Goal: Task Accomplishment & Management: Use online tool/utility

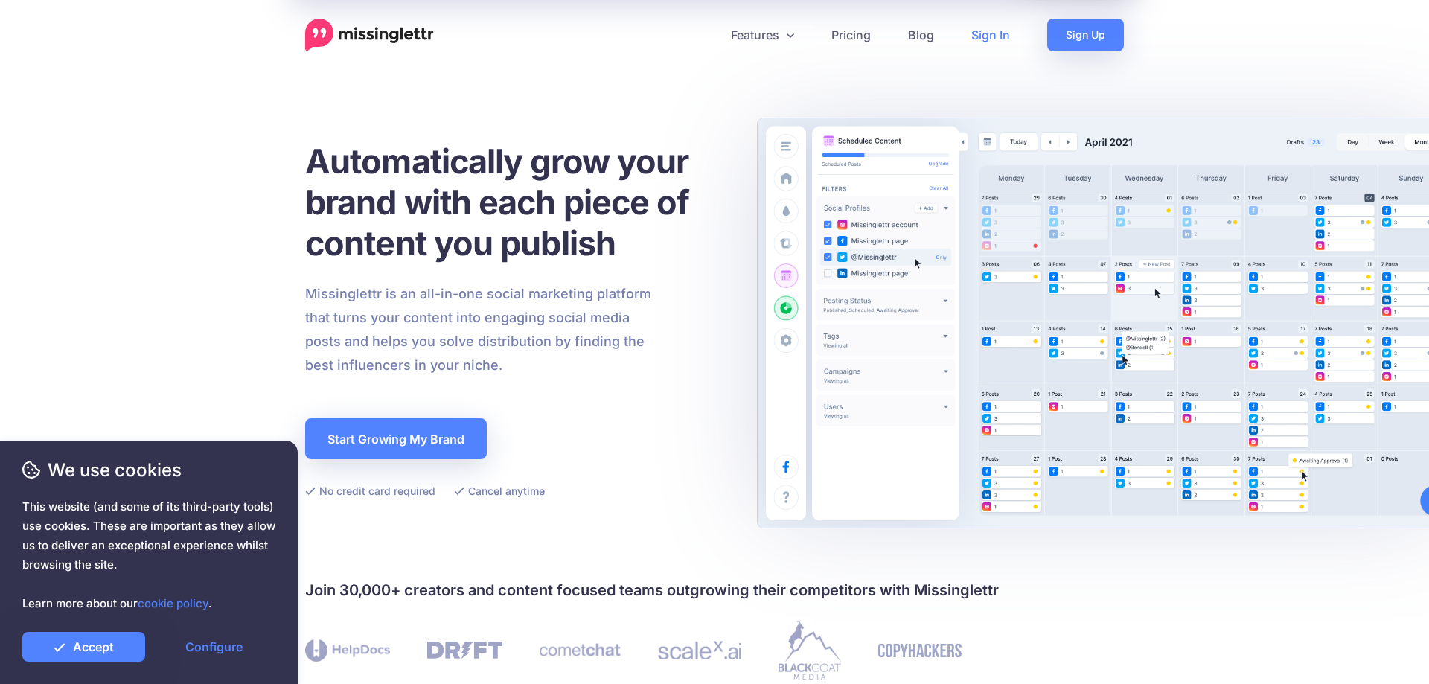
click at [978, 31] on link "Sign In" at bounding box center [991, 35] width 76 height 33
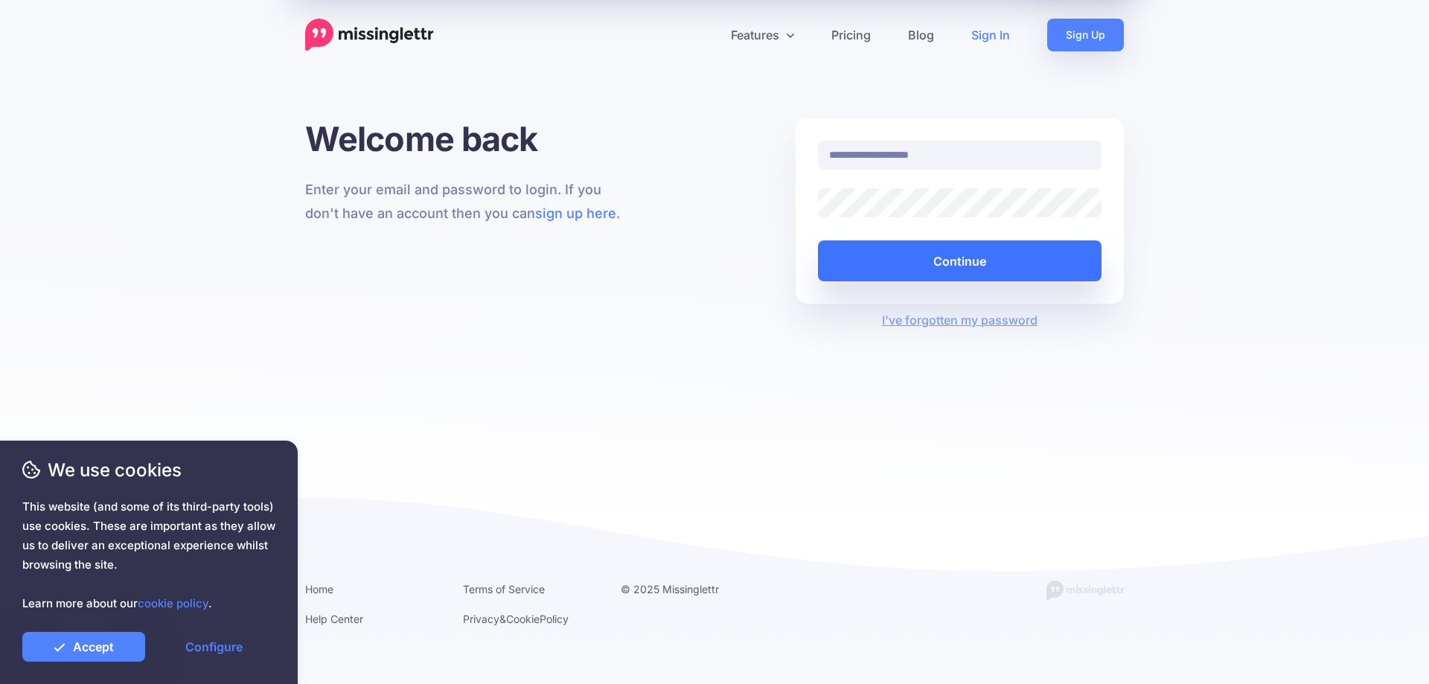
type input "**********"
click at [897, 264] on button "Continue" at bounding box center [960, 260] width 284 height 41
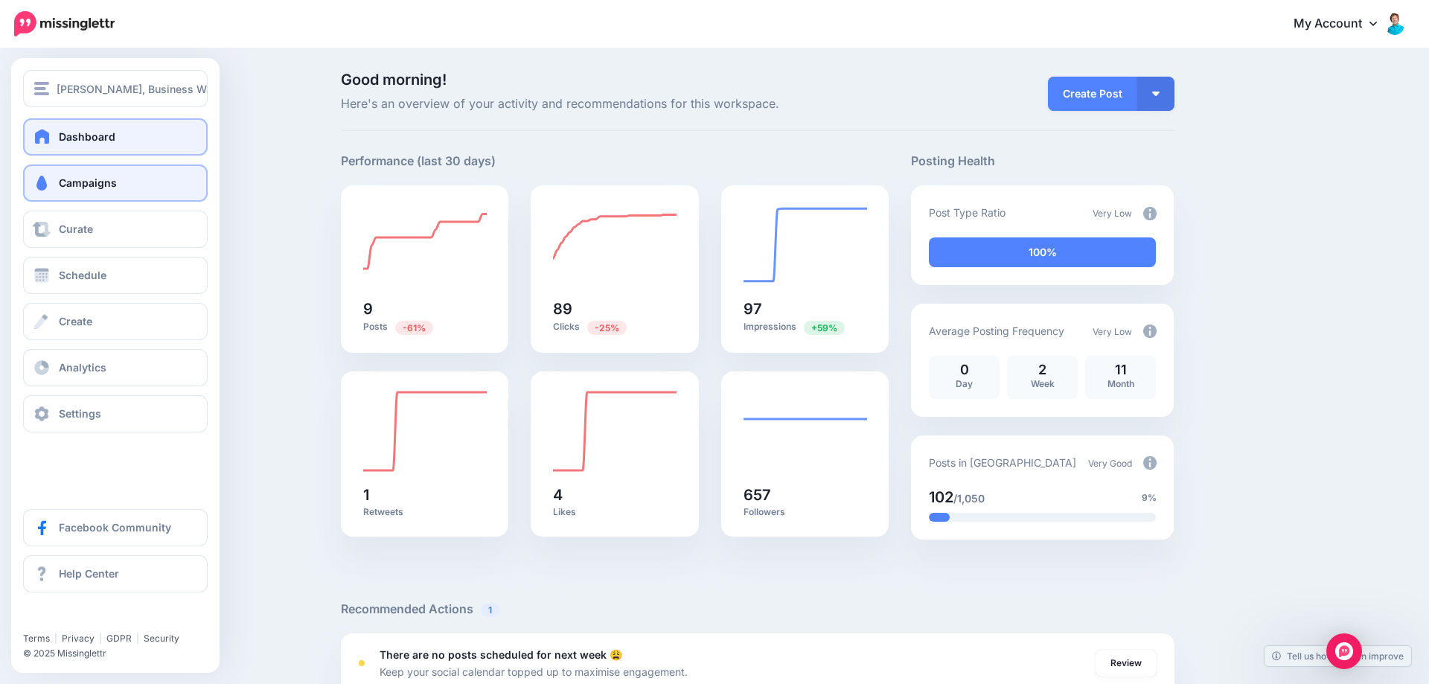
click at [60, 184] on span "Campaigns" at bounding box center [88, 182] width 58 height 13
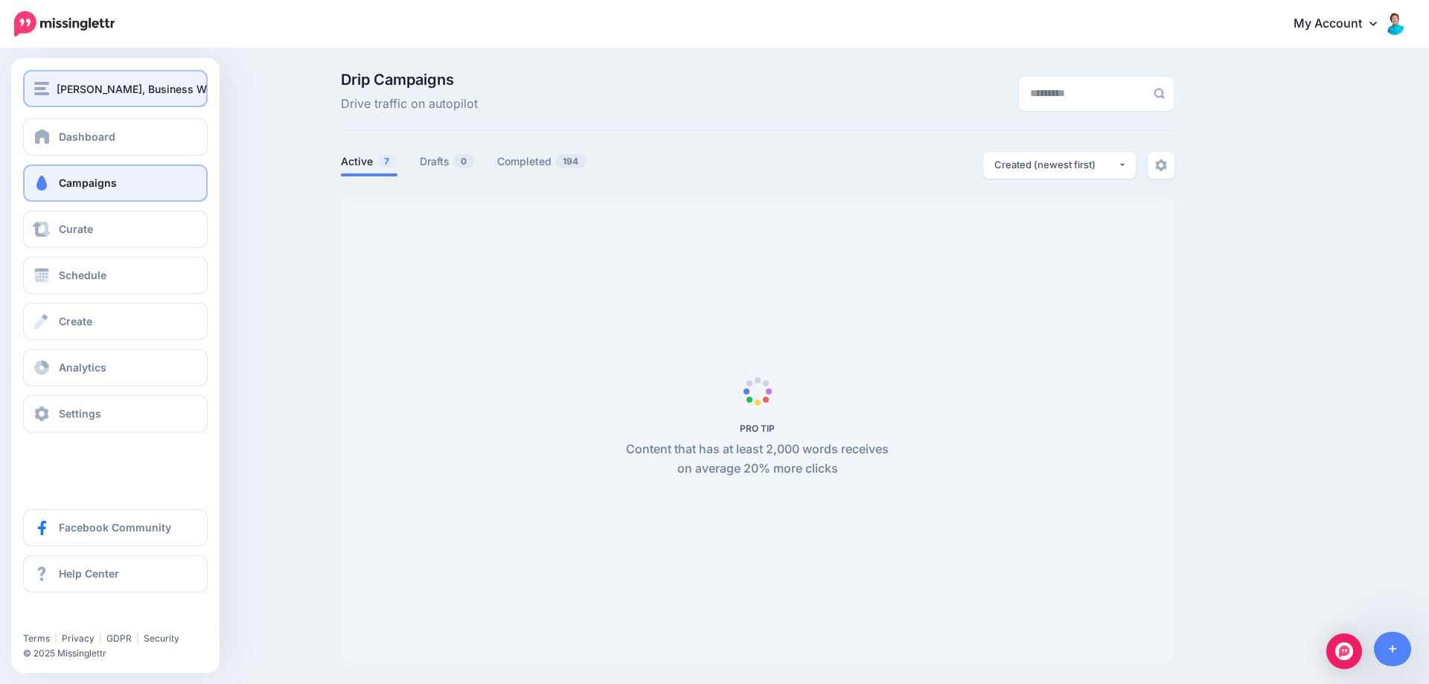
click at [95, 95] on span "[PERSON_NAME], Business Writer" at bounding box center [142, 88] width 170 height 17
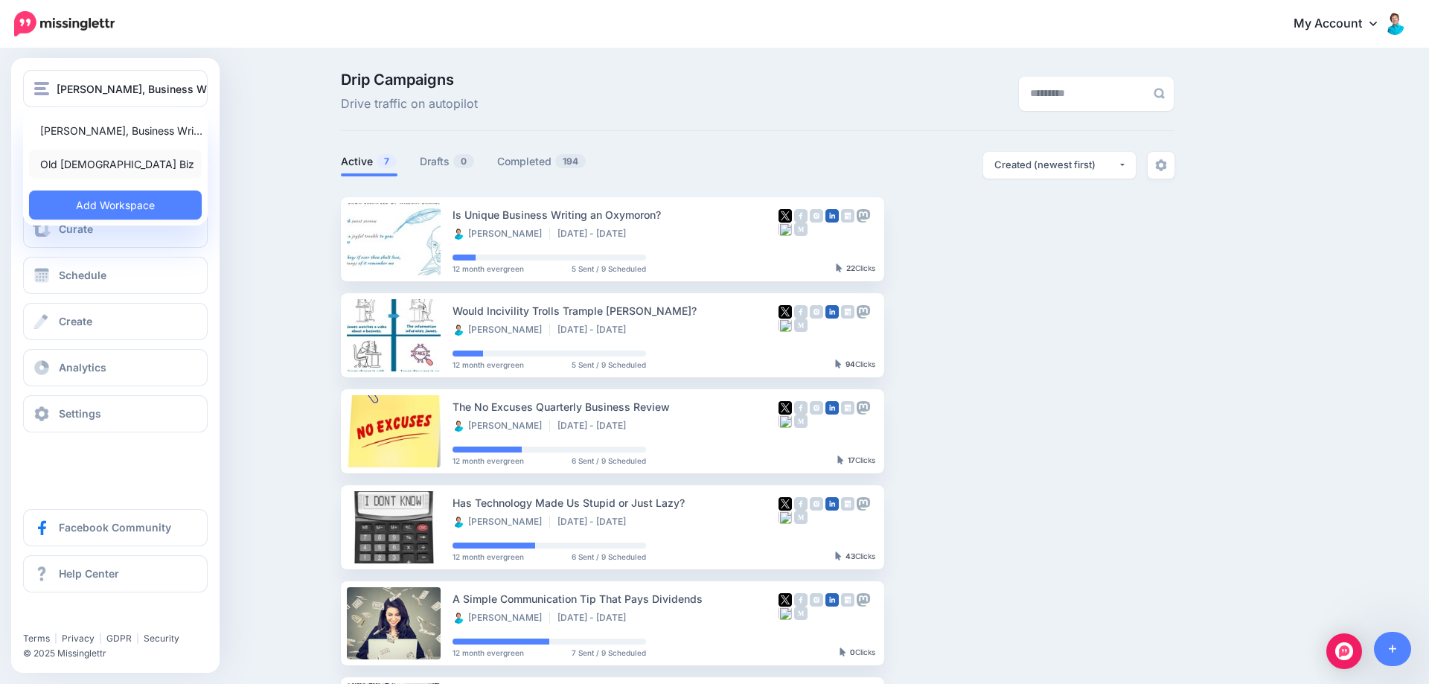
click at [71, 171] on link "Old [DEMOGRAPHIC_DATA] Biz" at bounding box center [115, 164] width 173 height 29
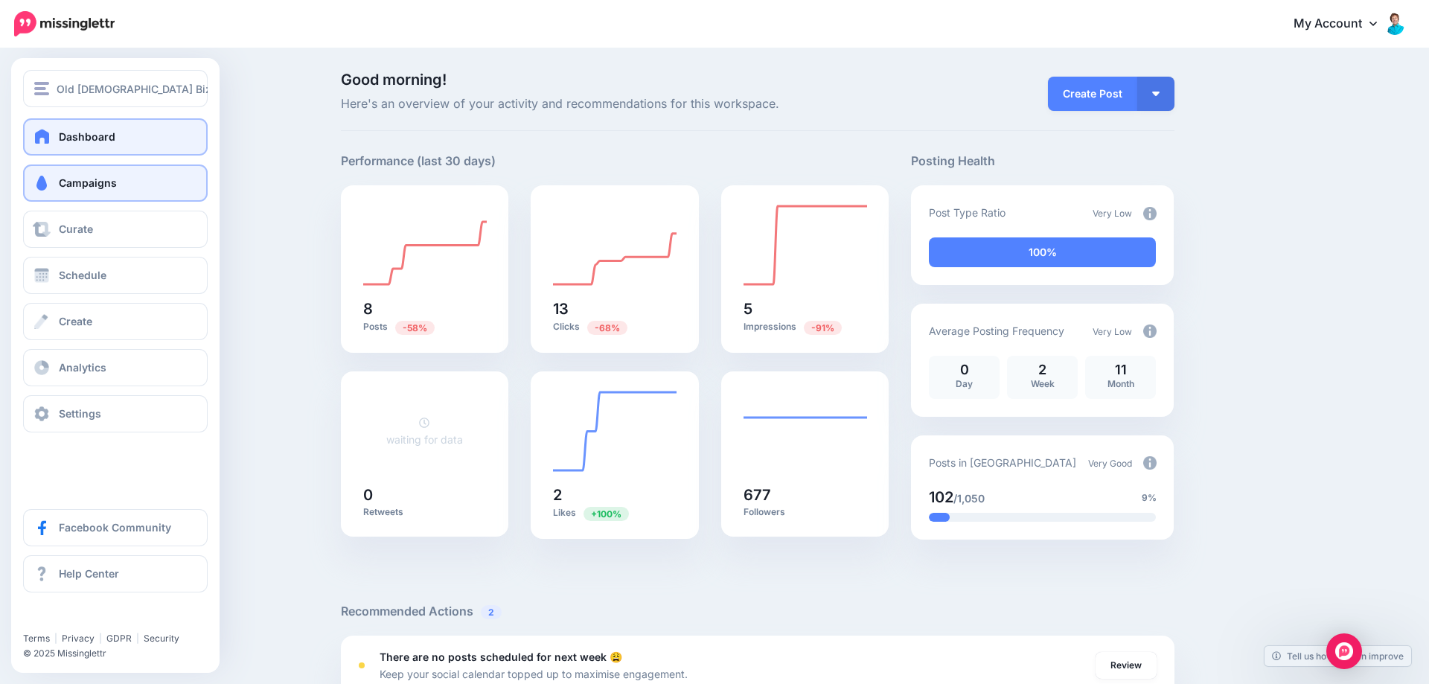
click at [99, 187] on span "Campaigns" at bounding box center [88, 182] width 58 height 13
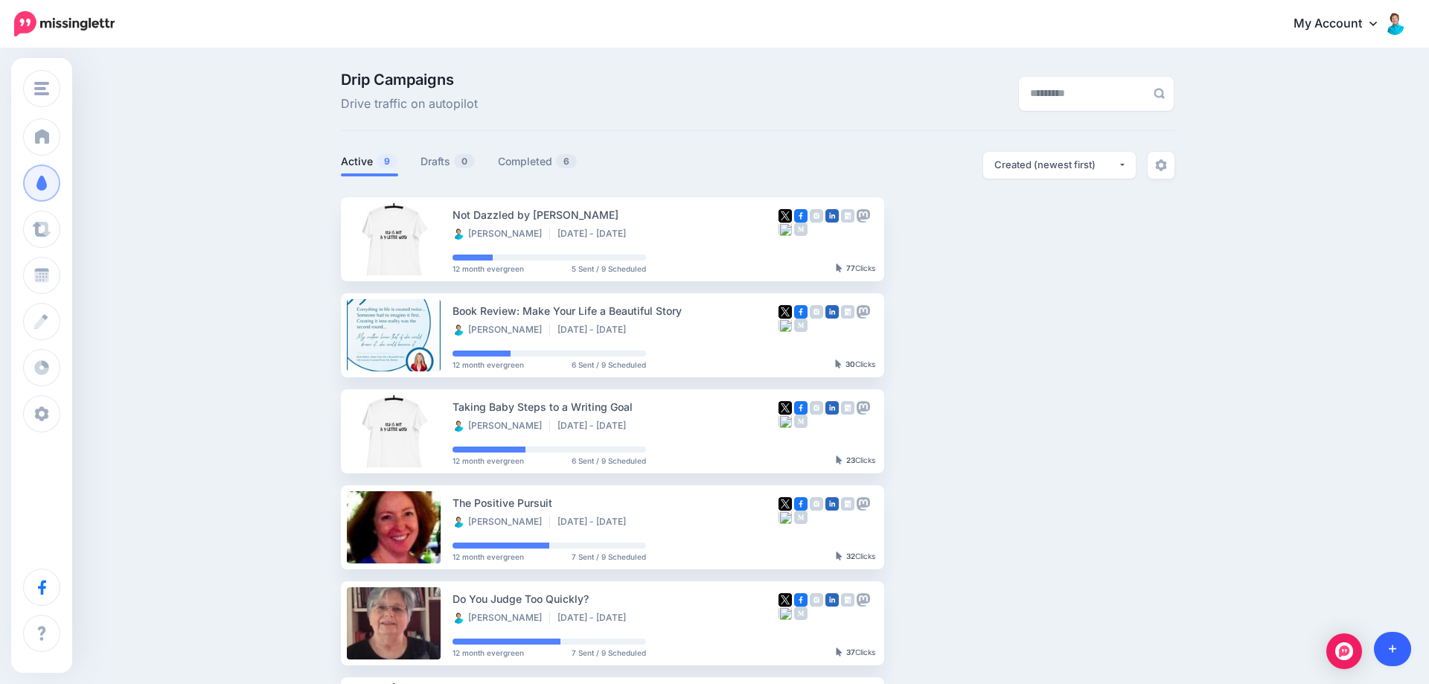
click at [1386, 643] on link at bounding box center [1393, 649] width 38 height 34
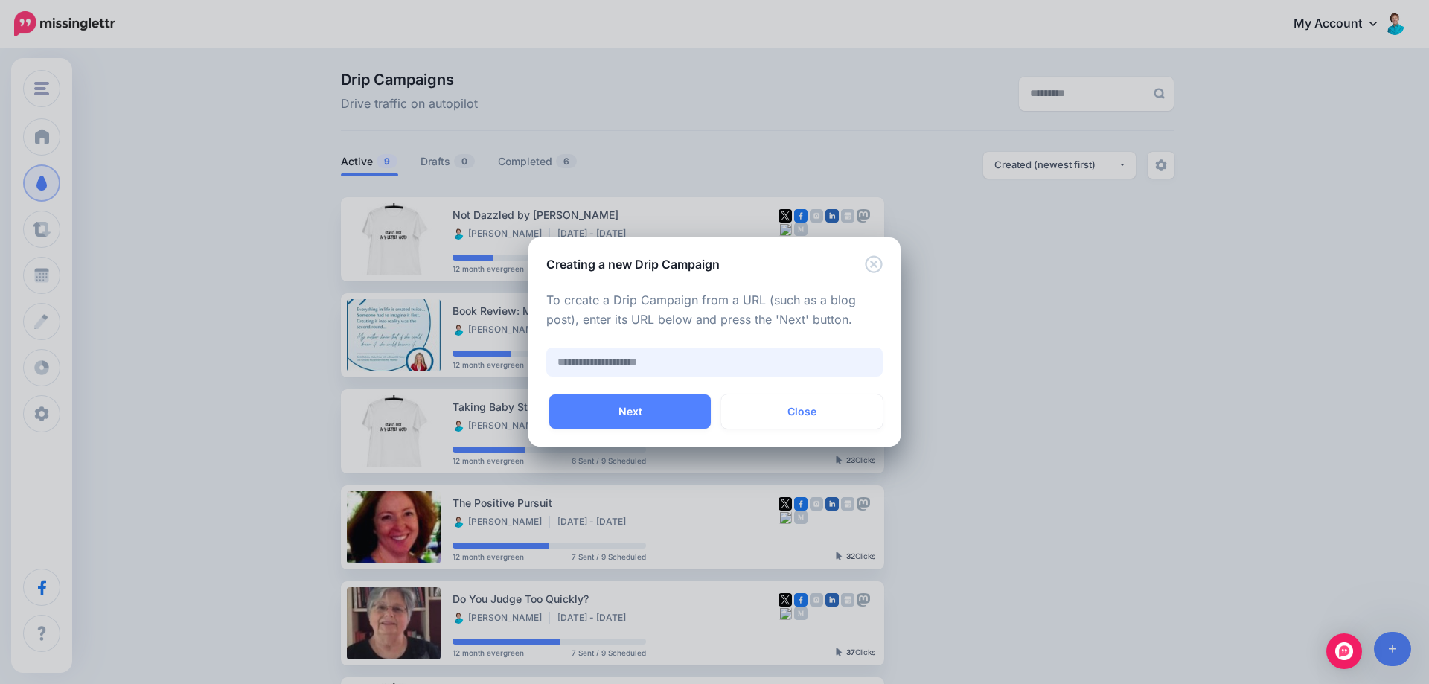
paste input "**********"
type input "**********"
click at [628, 408] on button "Next" at bounding box center [630, 412] width 162 height 34
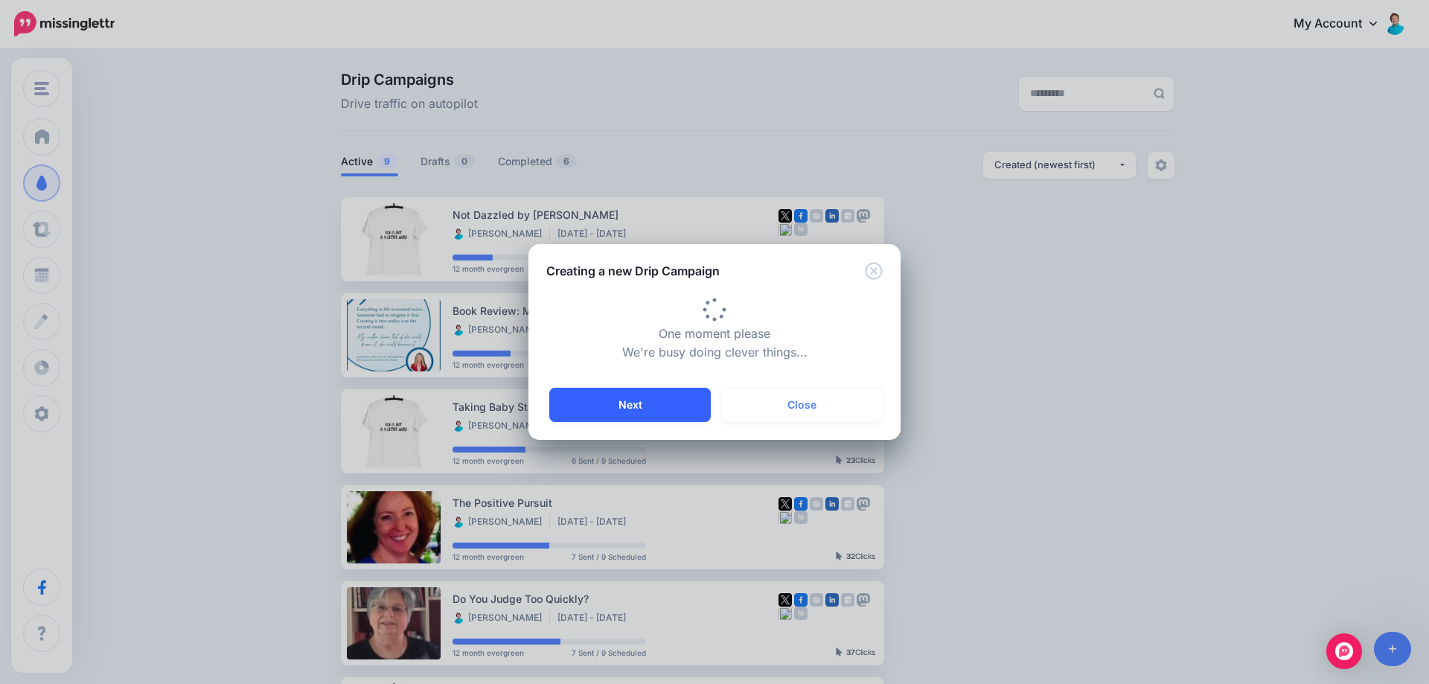
type input "**********"
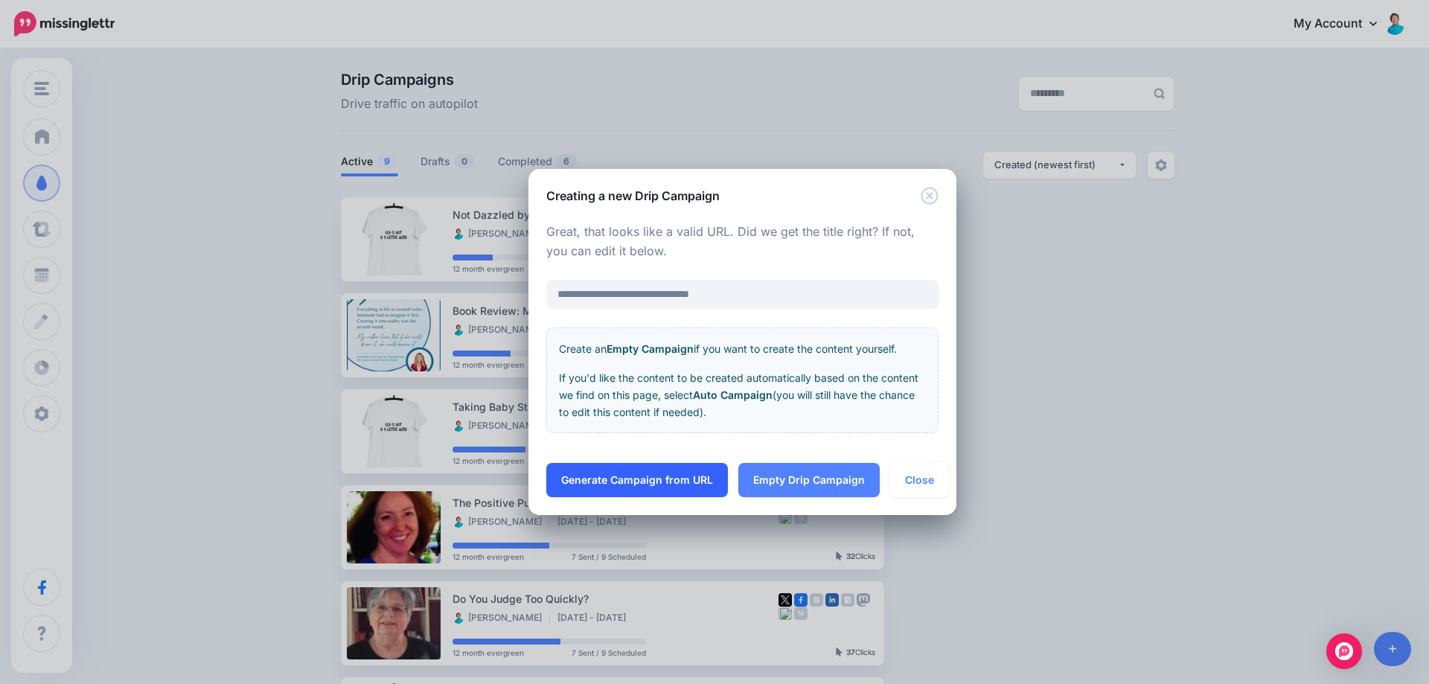
click at [575, 476] on link "Generate Campaign from URL" at bounding box center [637, 480] width 182 height 34
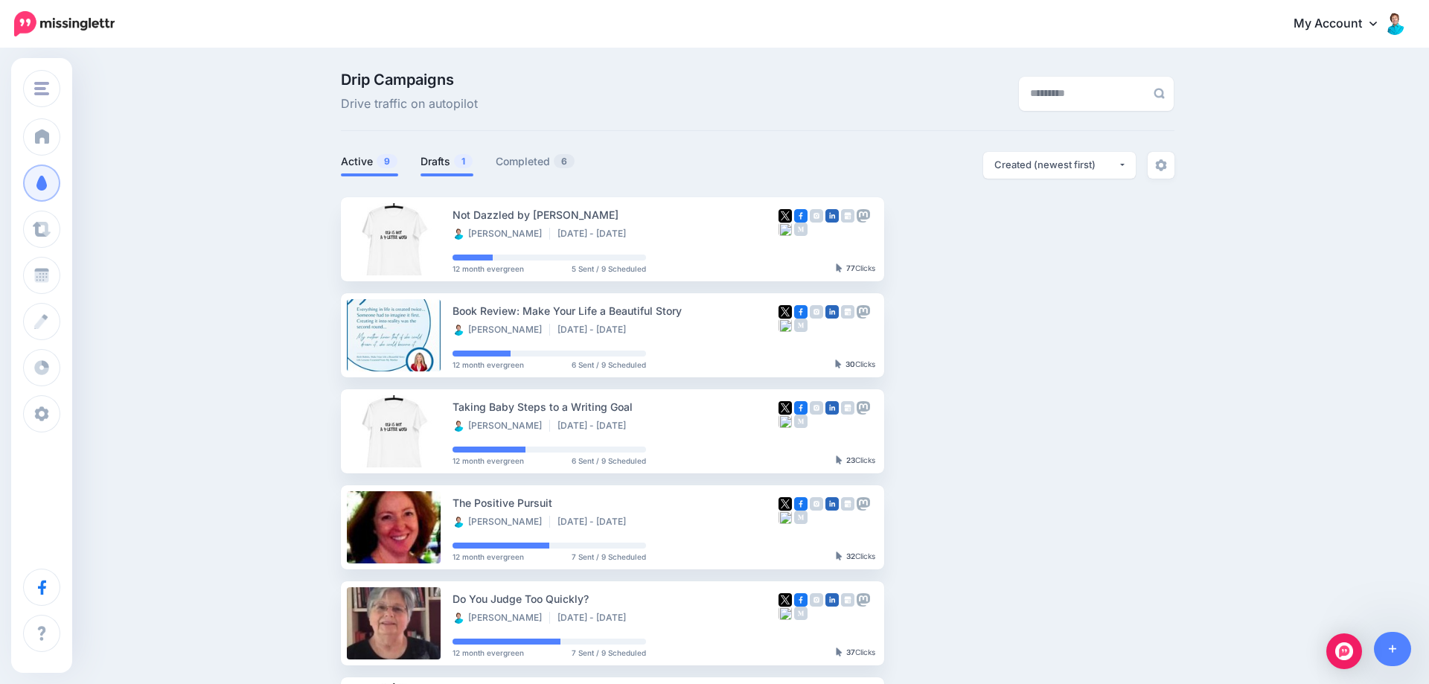
click at [436, 164] on link "Drafts 1" at bounding box center [447, 162] width 53 height 18
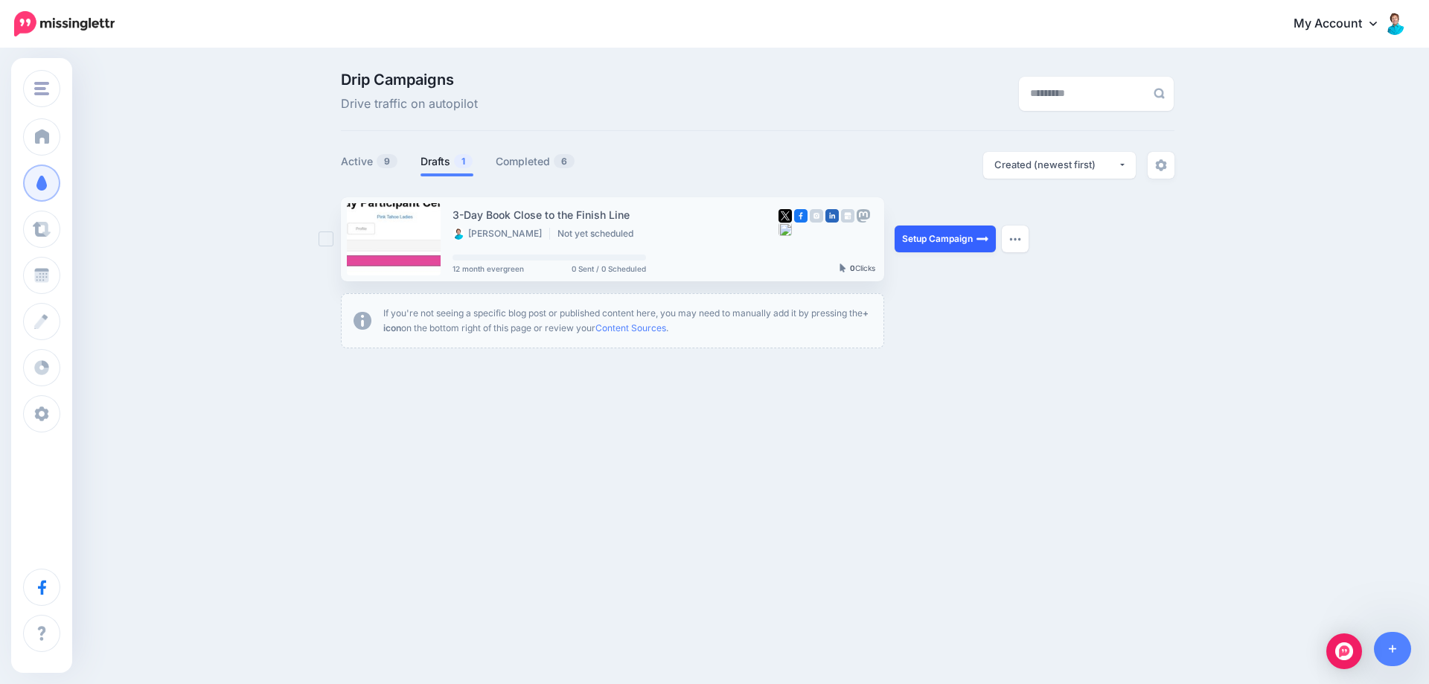
click at [960, 235] on link "Setup Campaign" at bounding box center [945, 239] width 101 height 27
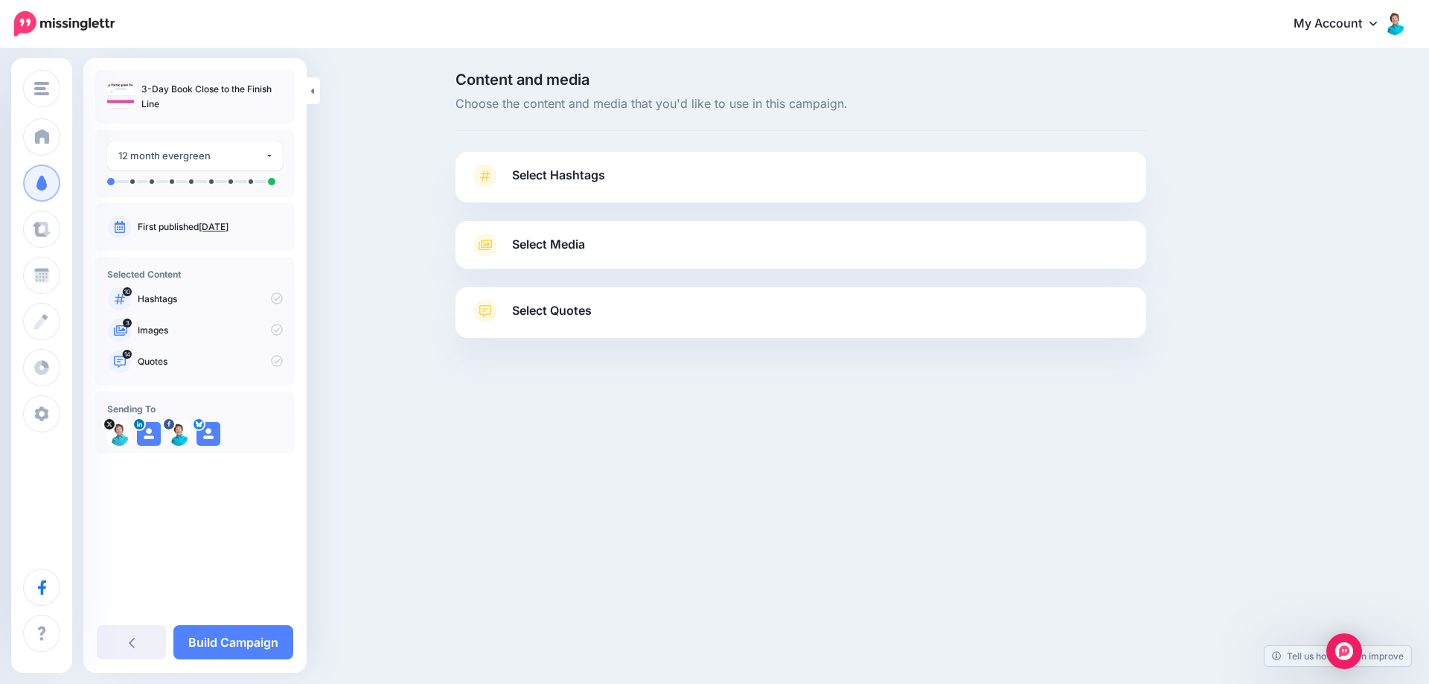
click at [554, 179] on span "Select Hashtags" at bounding box center [558, 175] width 93 height 20
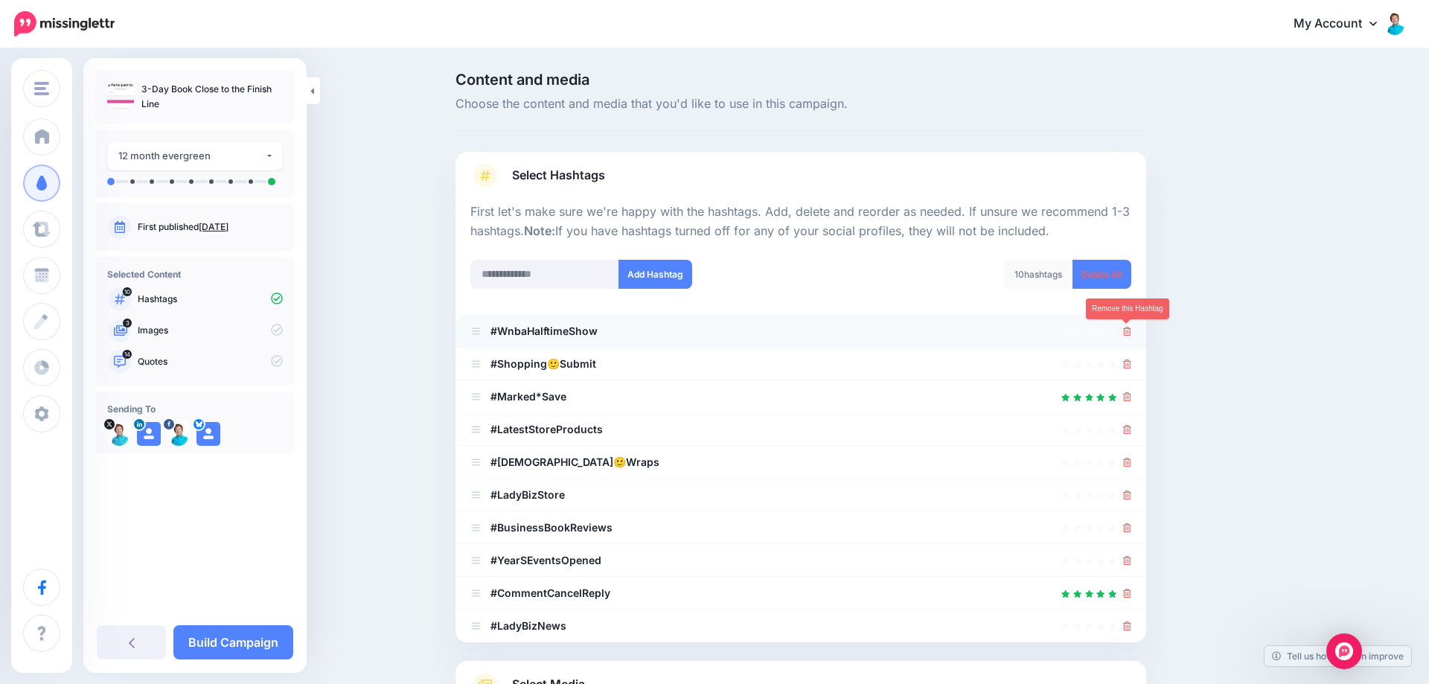
click at [1126, 336] on icon at bounding box center [1127, 331] width 8 height 9
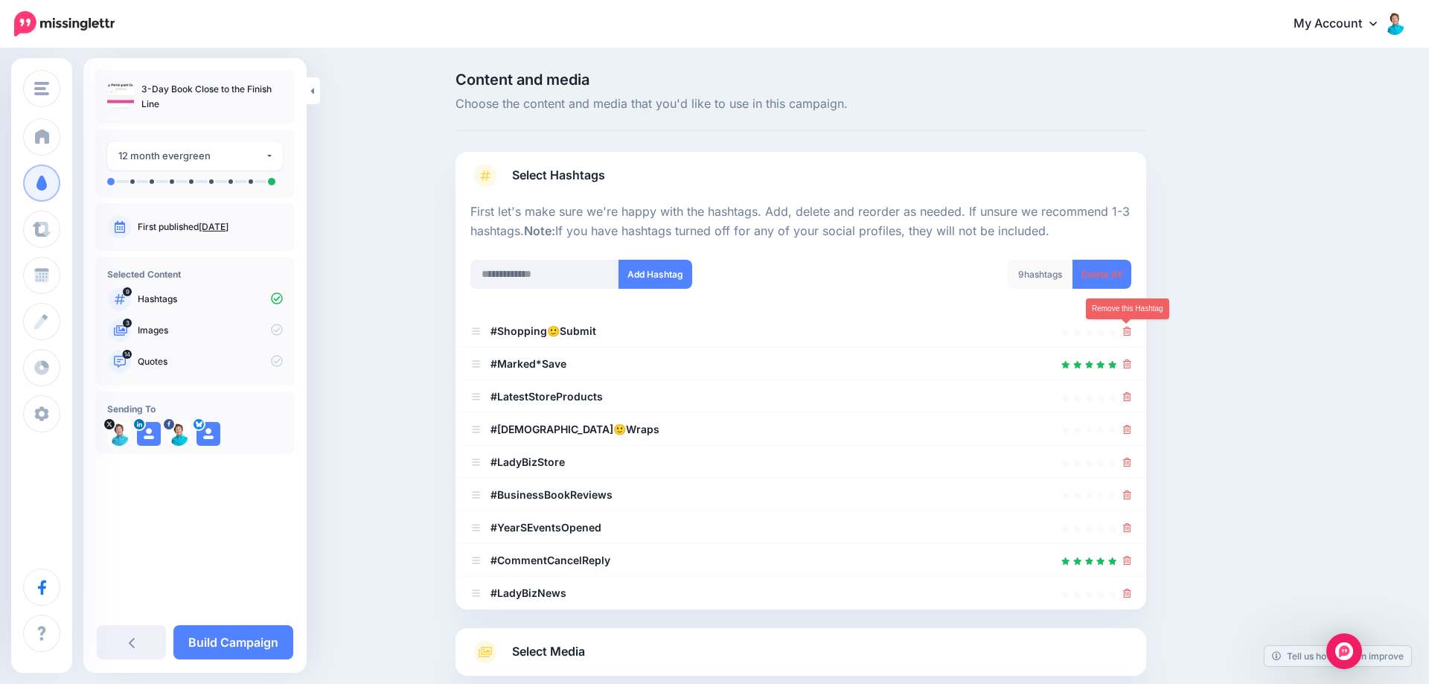
click at [1126, 336] on icon at bounding box center [1127, 331] width 8 height 9
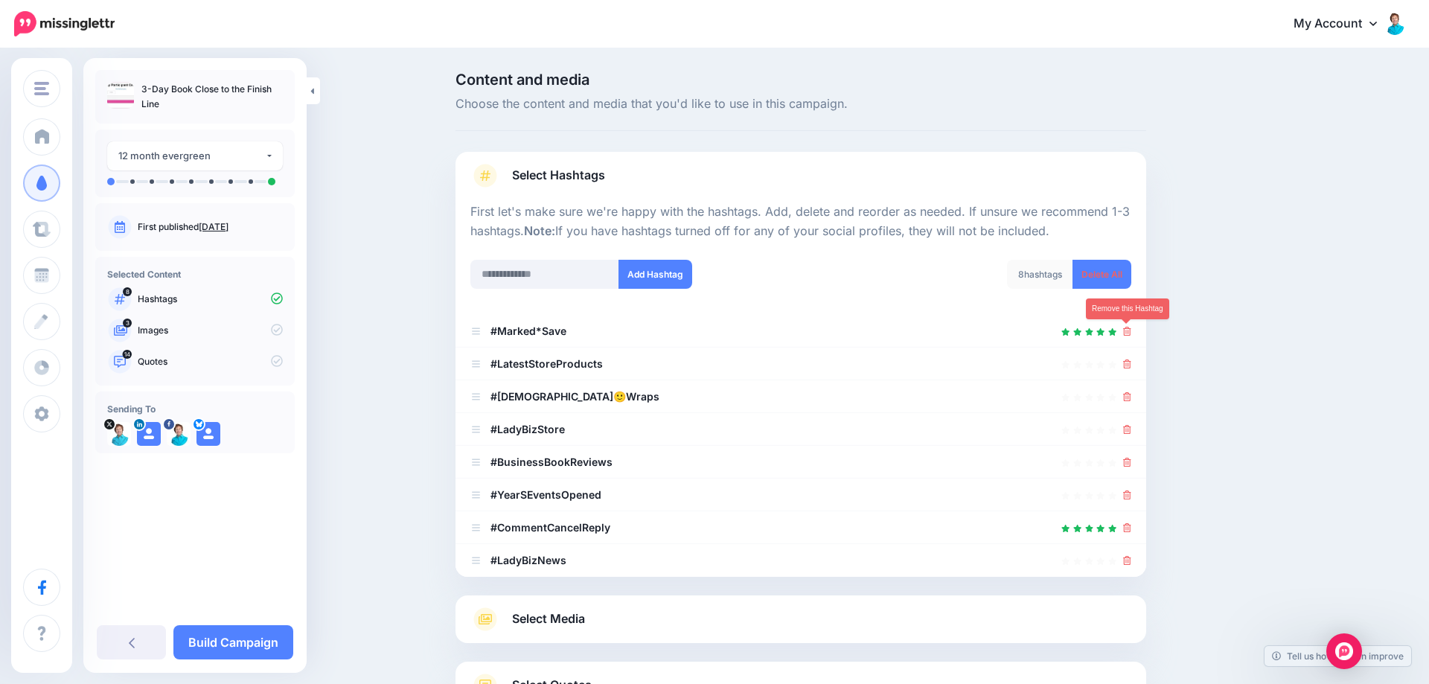
click at [1126, 336] on icon at bounding box center [1127, 331] width 8 height 9
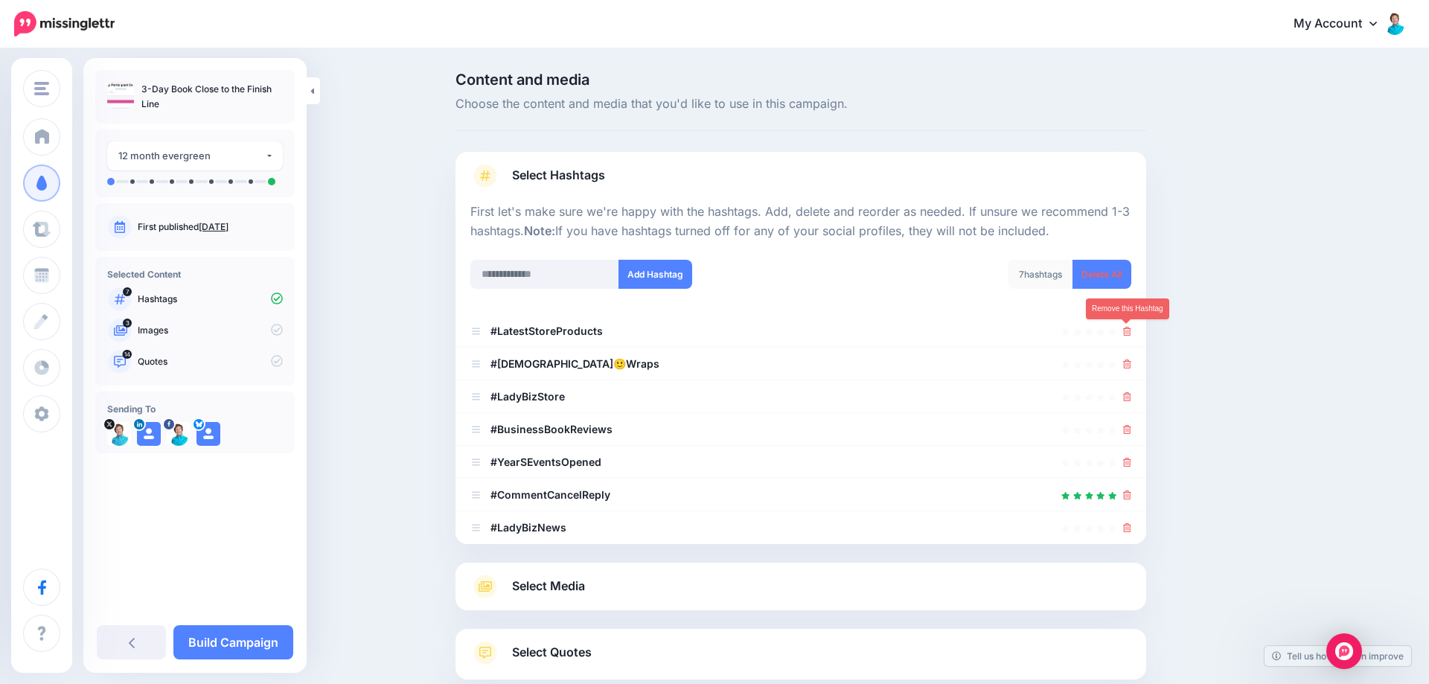
click at [1126, 336] on icon at bounding box center [1127, 331] width 8 height 9
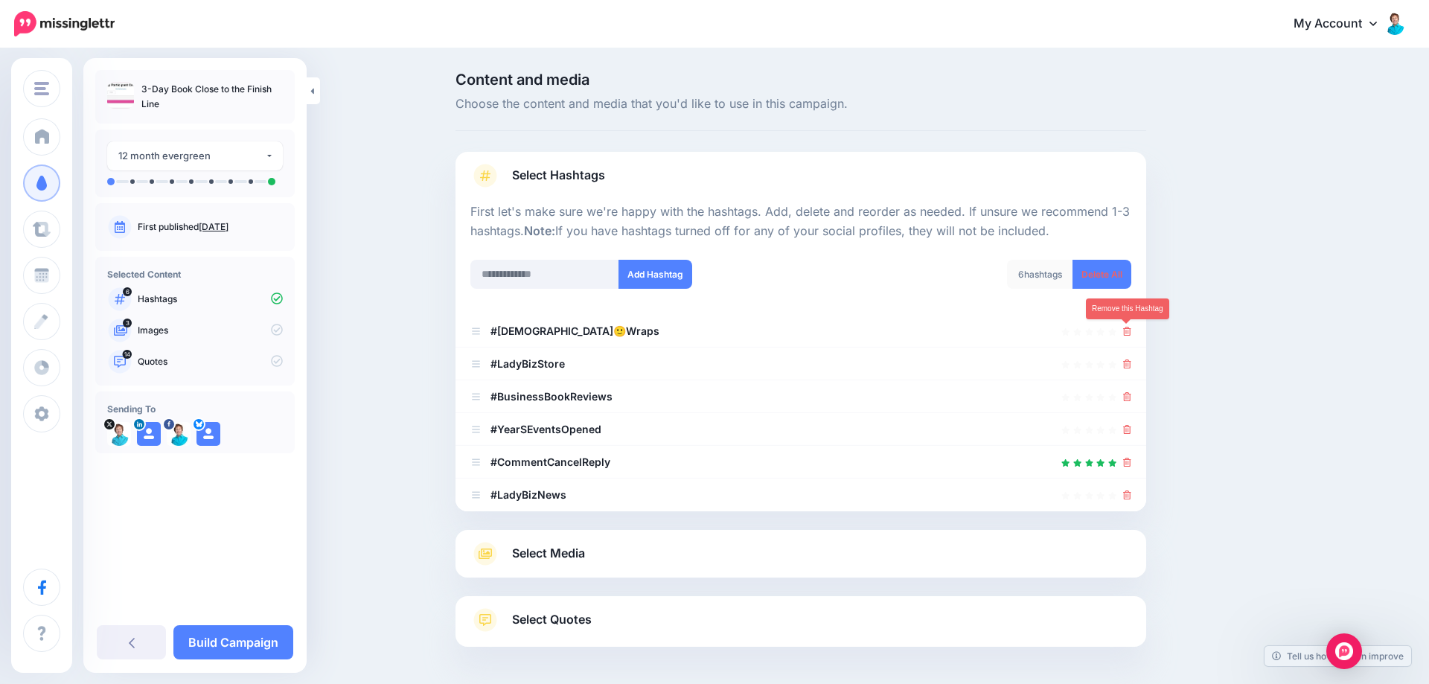
click at [1126, 336] on icon at bounding box center [1127, 331] width 8 height 9
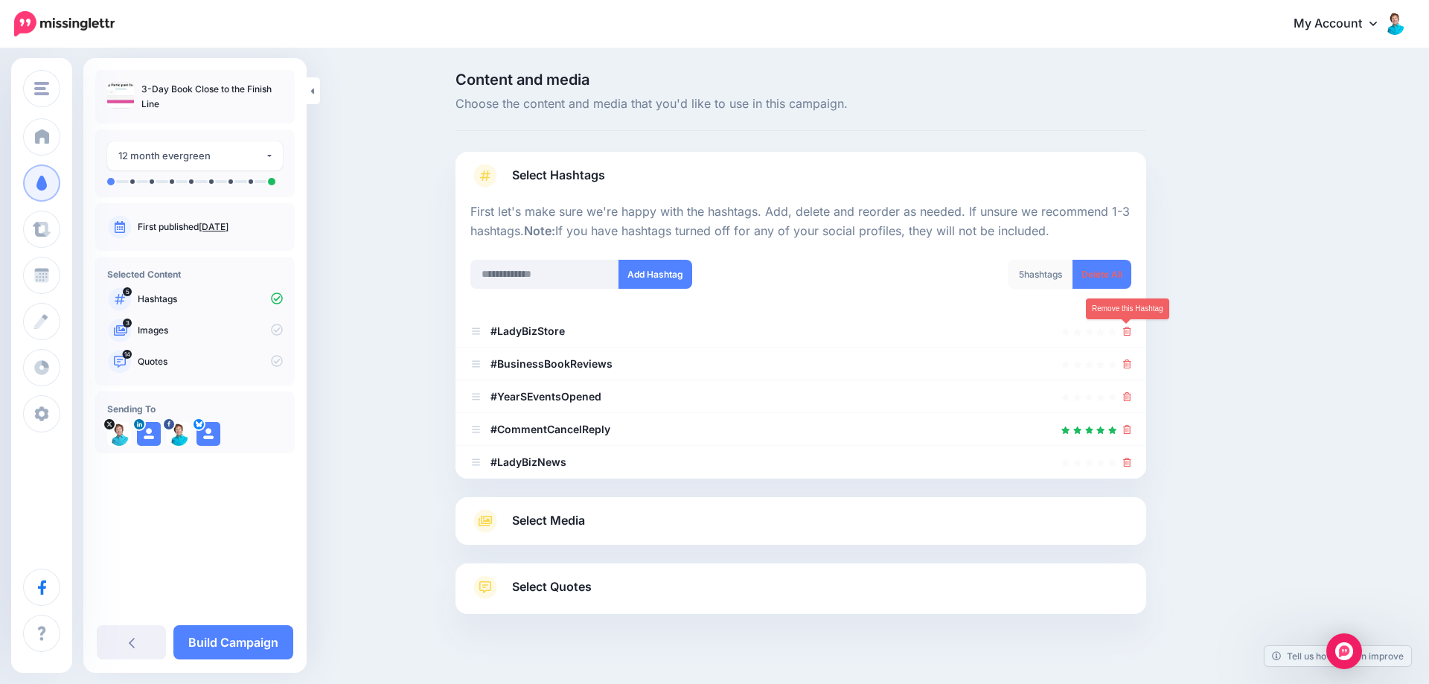
click at [1126, 336] on icon at bounding box center [1127, 331] width 8 height 9
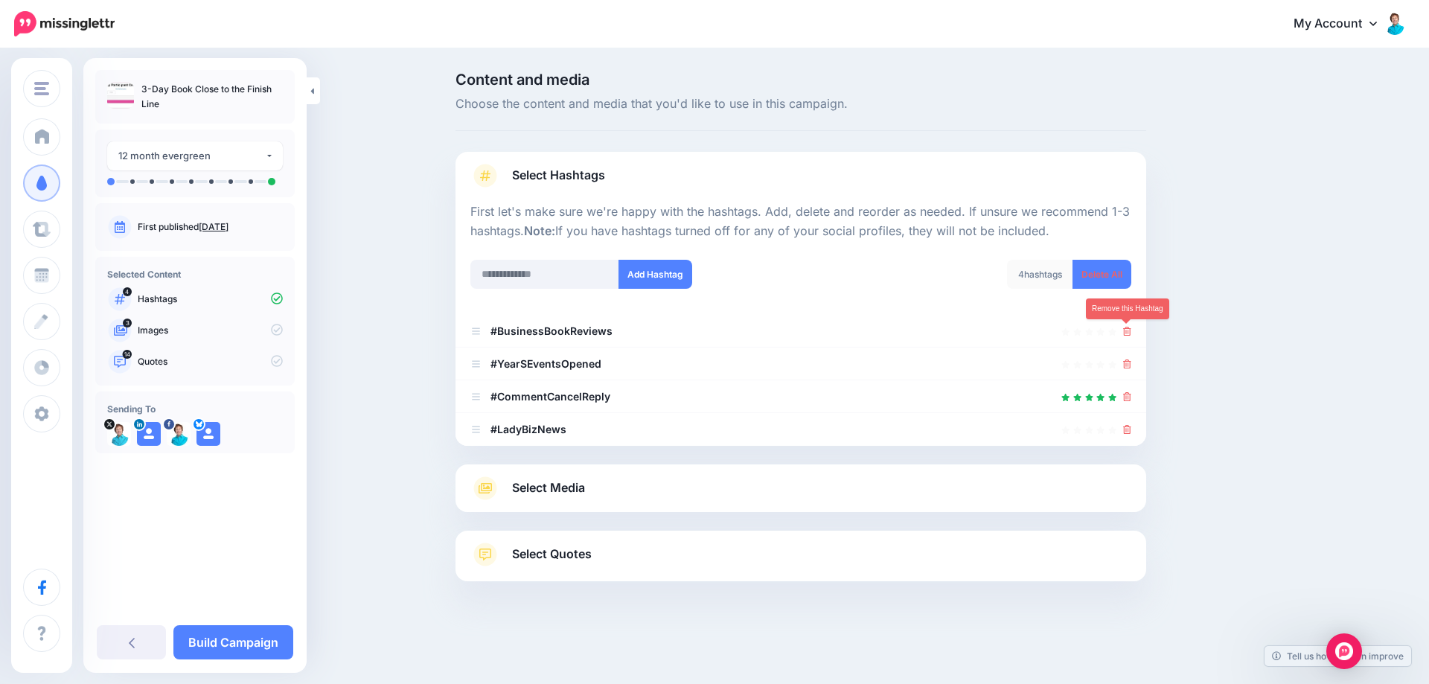
click at [1126, 336] on icon at bounding box center [1127, 331] width 8 height 9
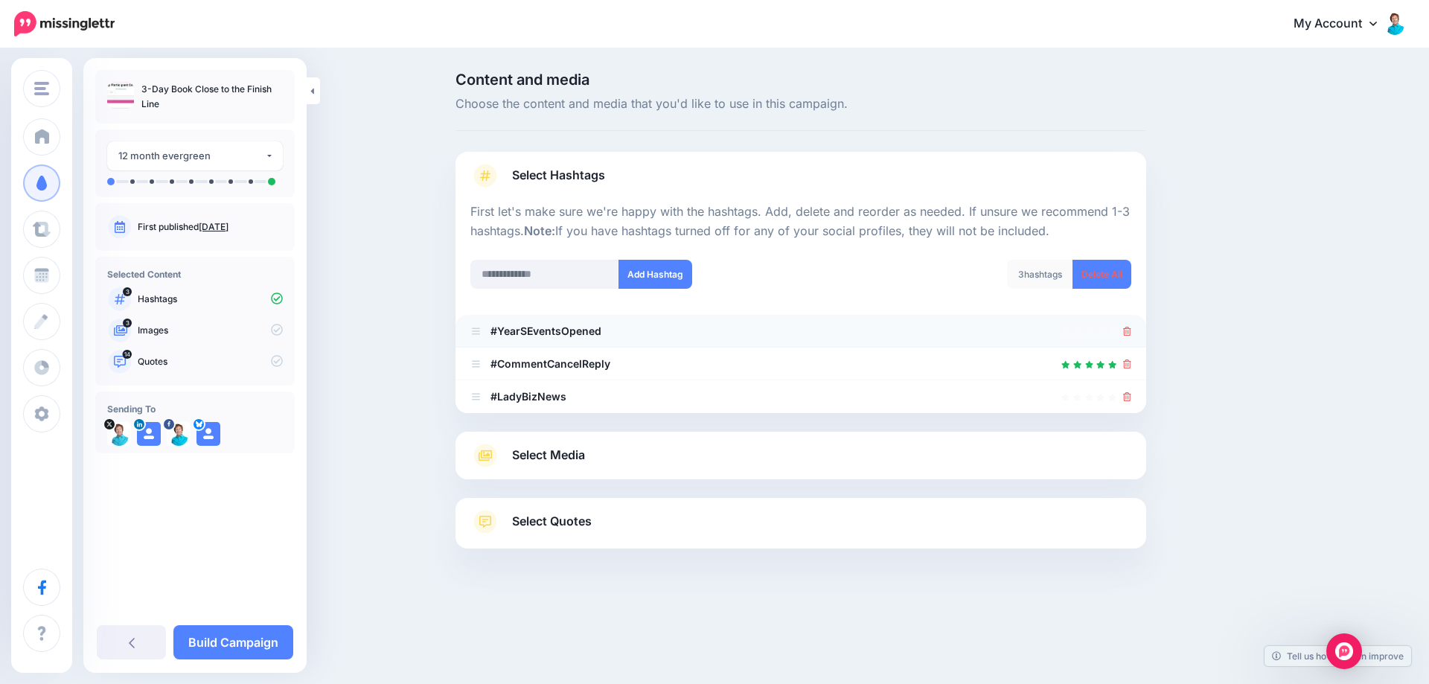
click at [1122, 329] on div at bounding box center [801, 331] width 661 height 18
click at [1128, 334] on icon at bounding box center [1127, 331] width 8 height 9
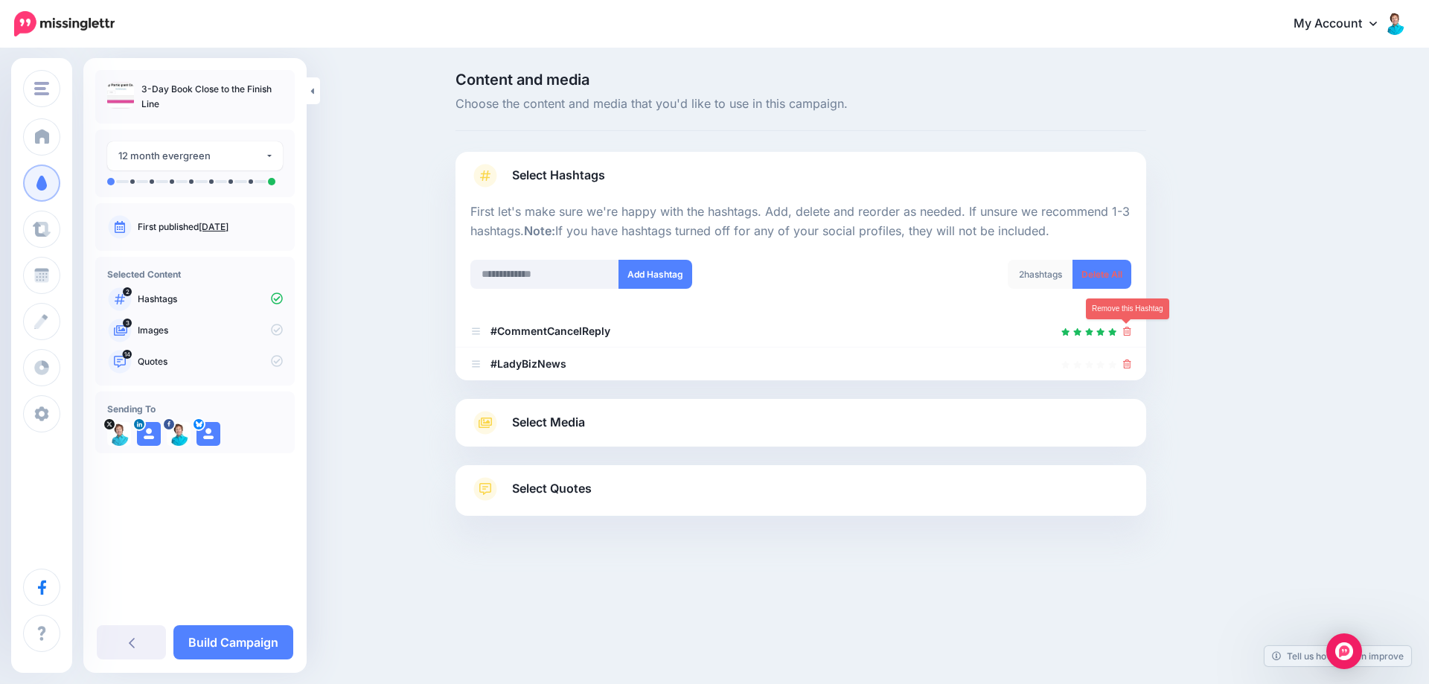
click at [1128, 334] on icon at bounding box center [1127, 331] width 8 height 9
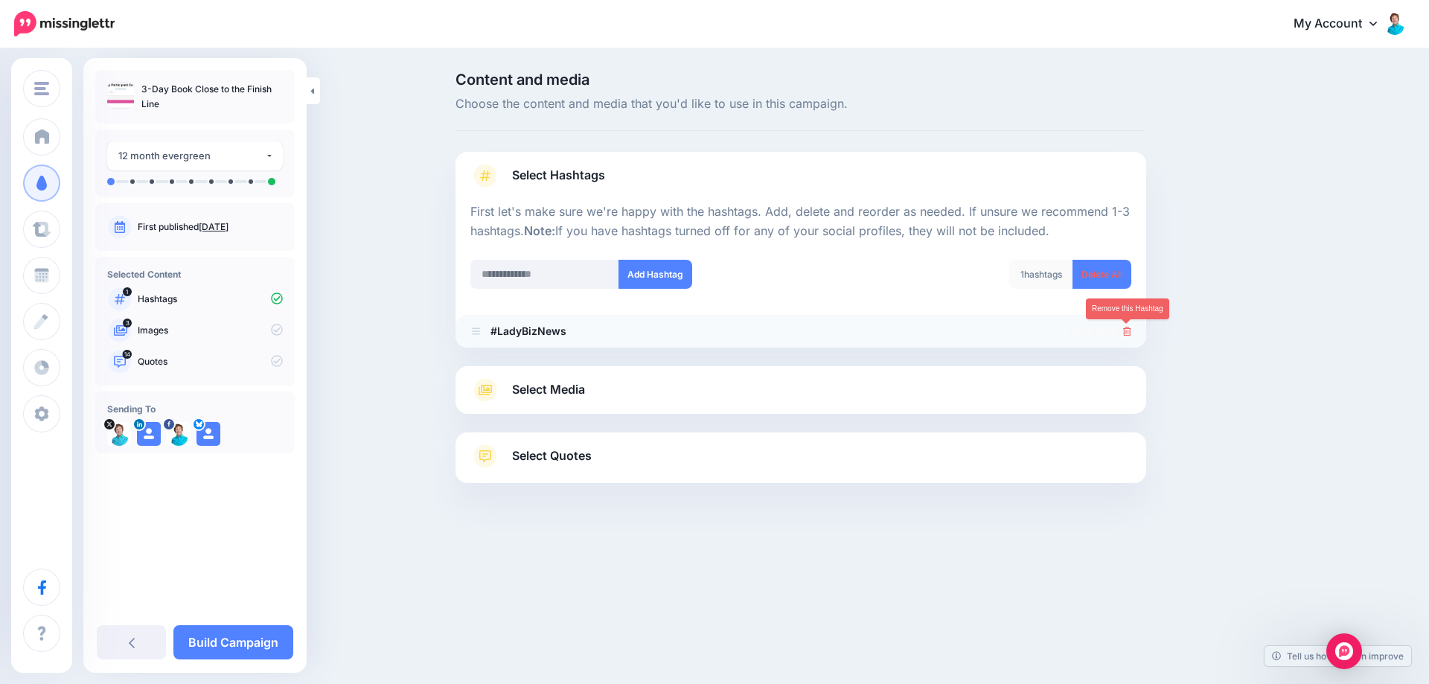
click at [1131, 328] on icon at bounding box center [1127, 331] width 8 height 9
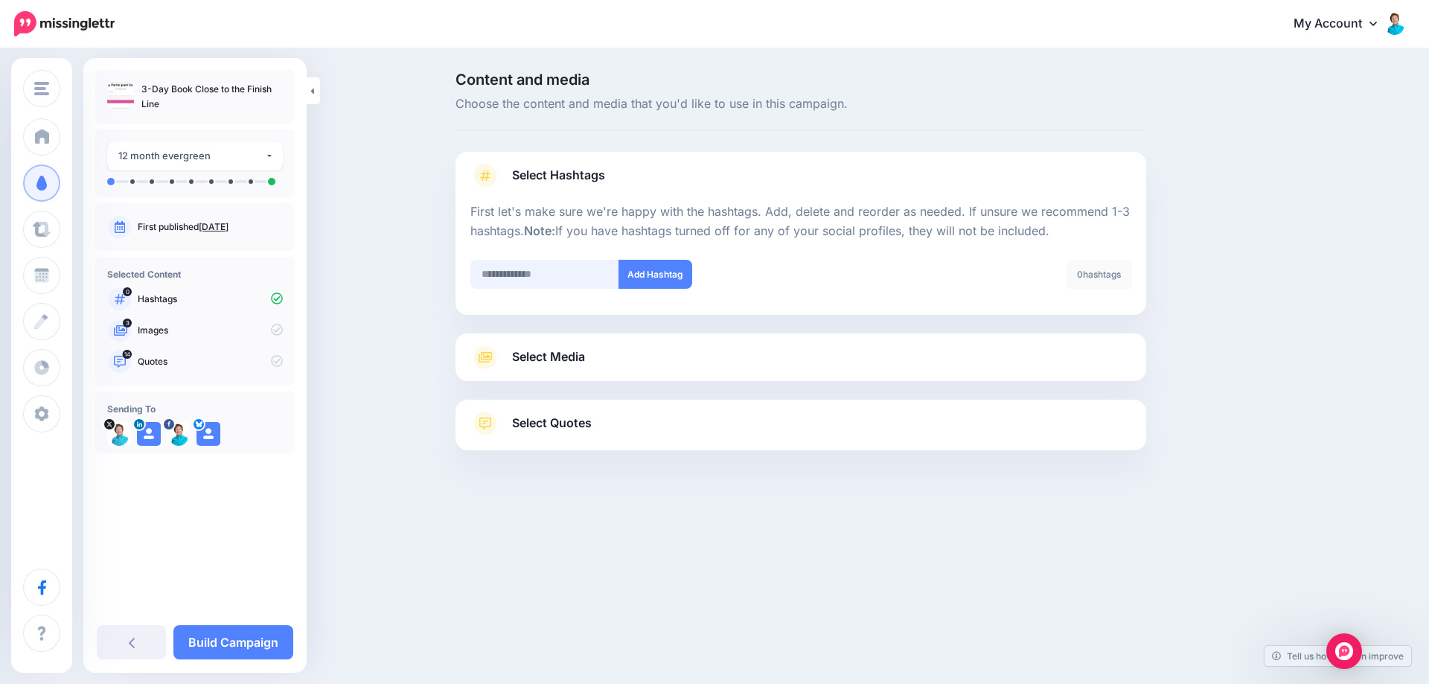
click at [513, 270] on input "text" at bounding box center [545, 274] width 149 height 29
type input "********"
click at [649, 275] on button "Add Hashtag" at bounding box center [656, 274] width 74 height 29
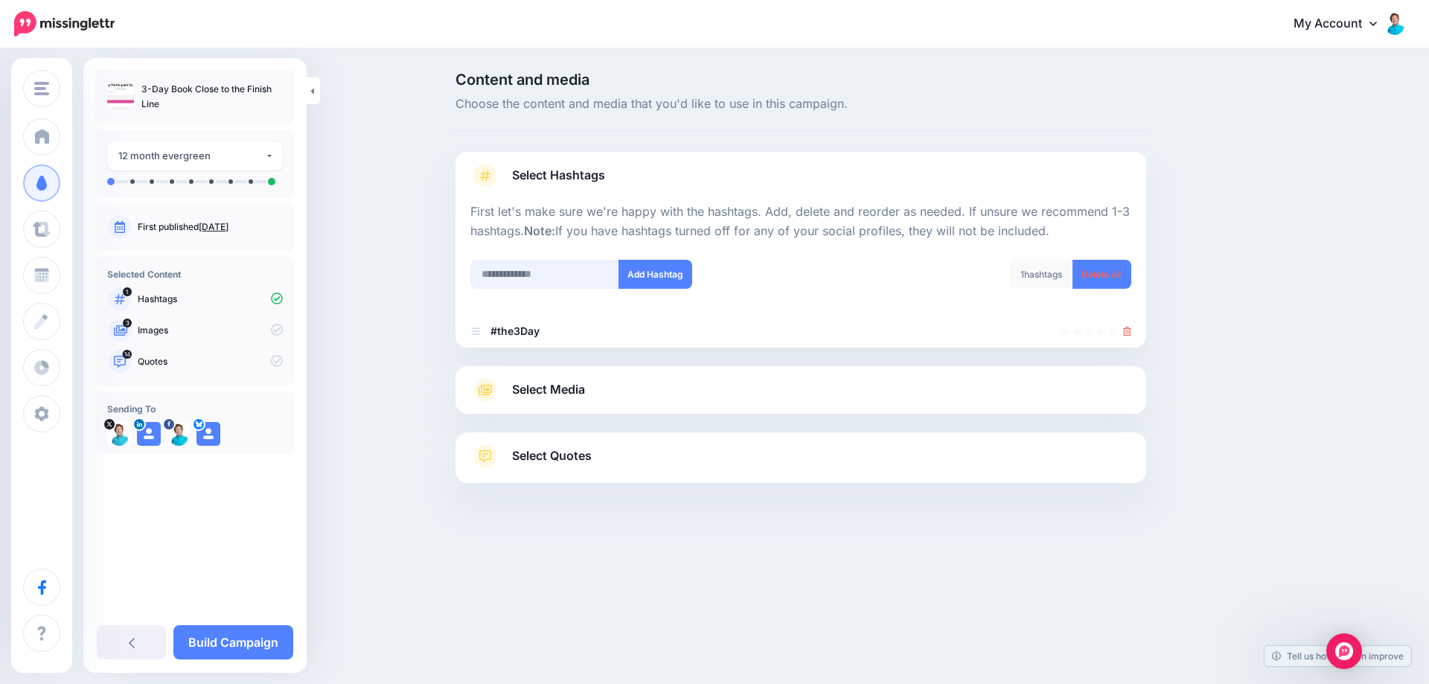
click at [517, 276] on input "text" at bounding box center [545, 274] width 149 height 29
type input "**********"
click at [674, 267] on button "Add Hashtag" at bounding box center [656, 274] width 74 height 29
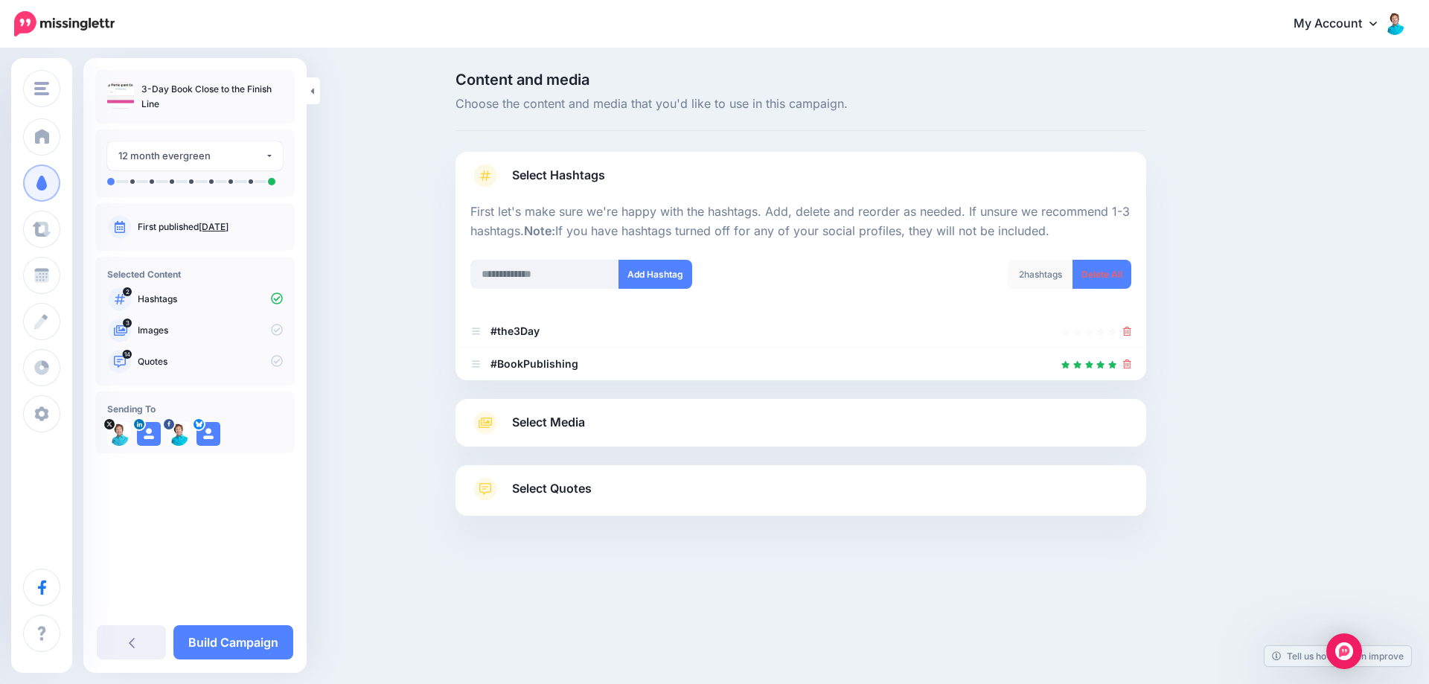
click at [552, 424] on span "Select Media" at bounding box center [548, 422] width 73 height 20
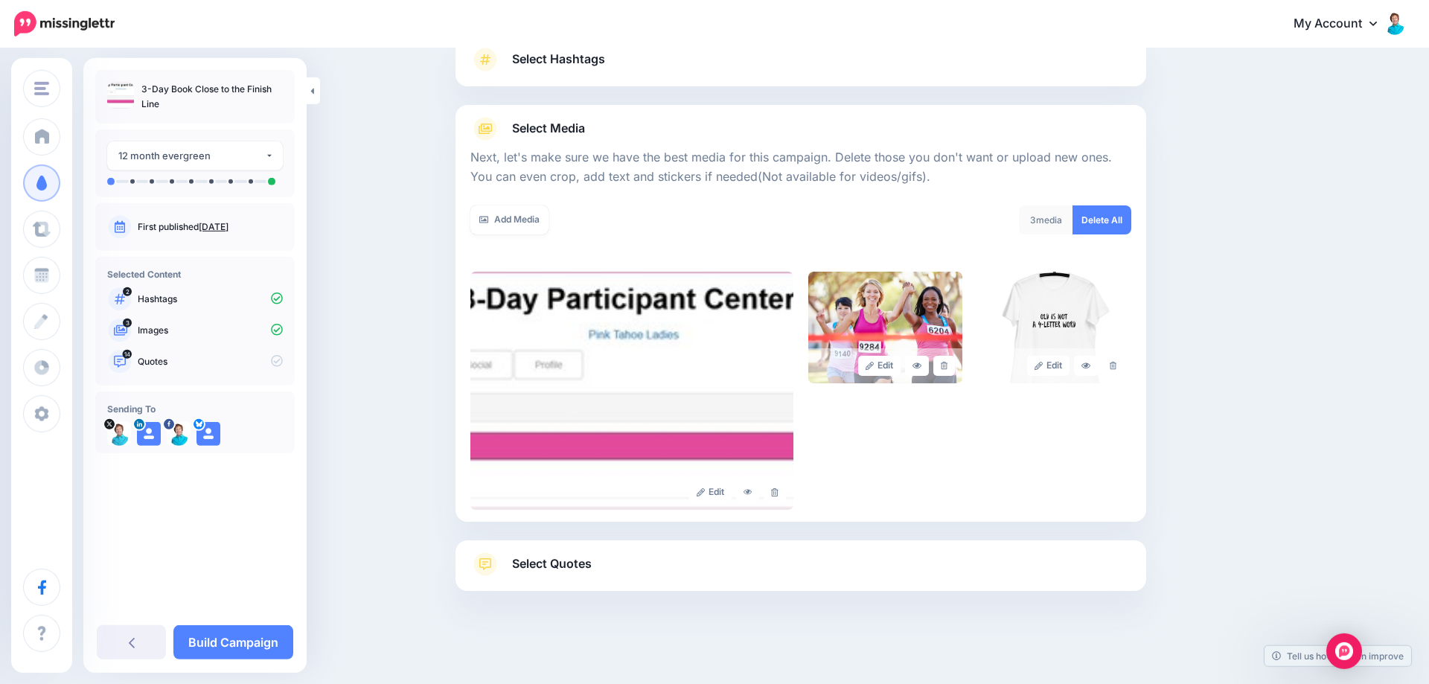
scroll to position [120, 0]
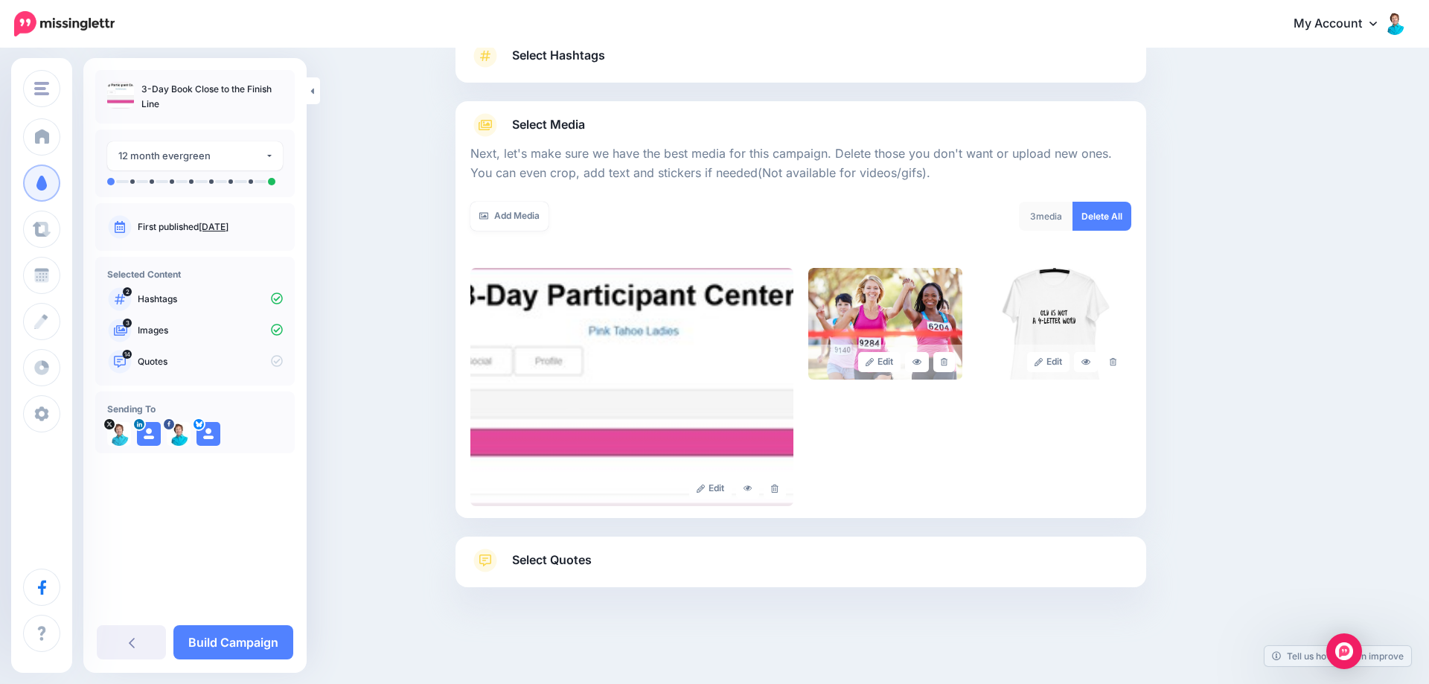
click at [538, 559] on span "Select Quotes" at bounding box center [552, 560] width 80 height 20
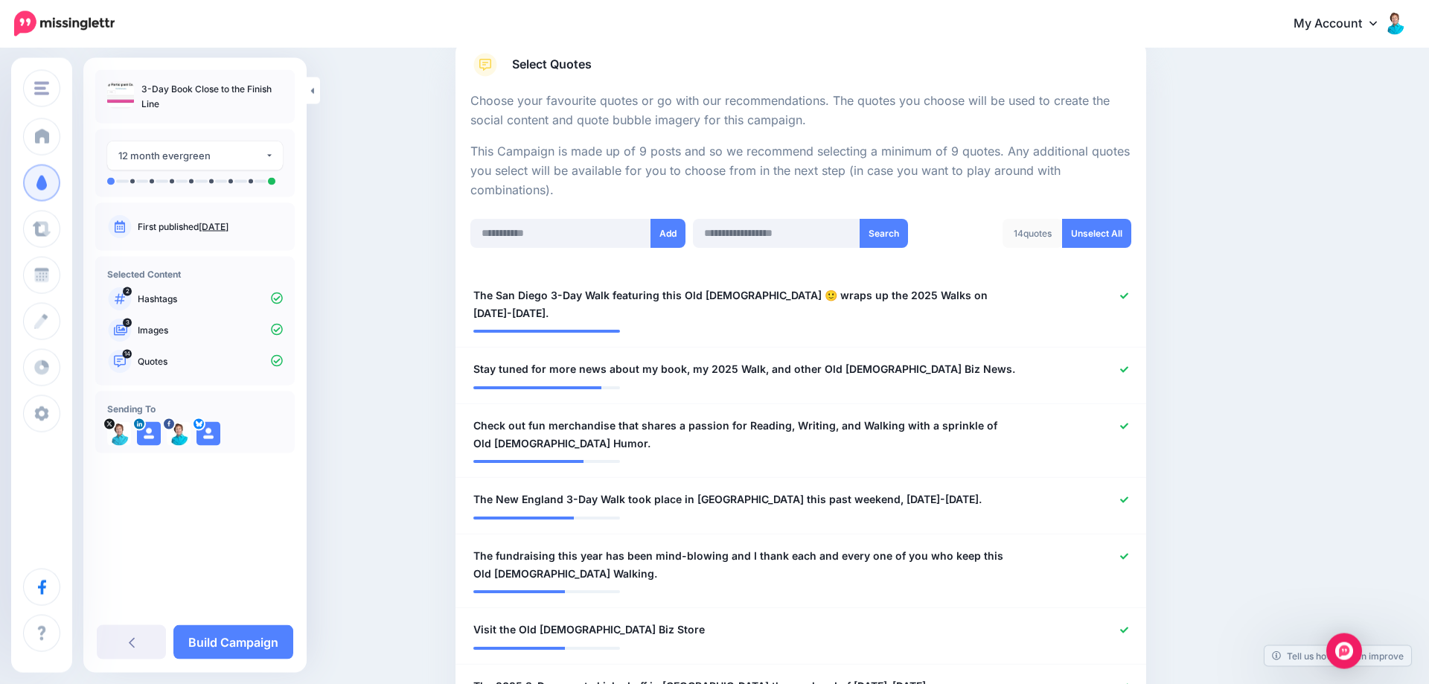
scroll to position [272, 0]
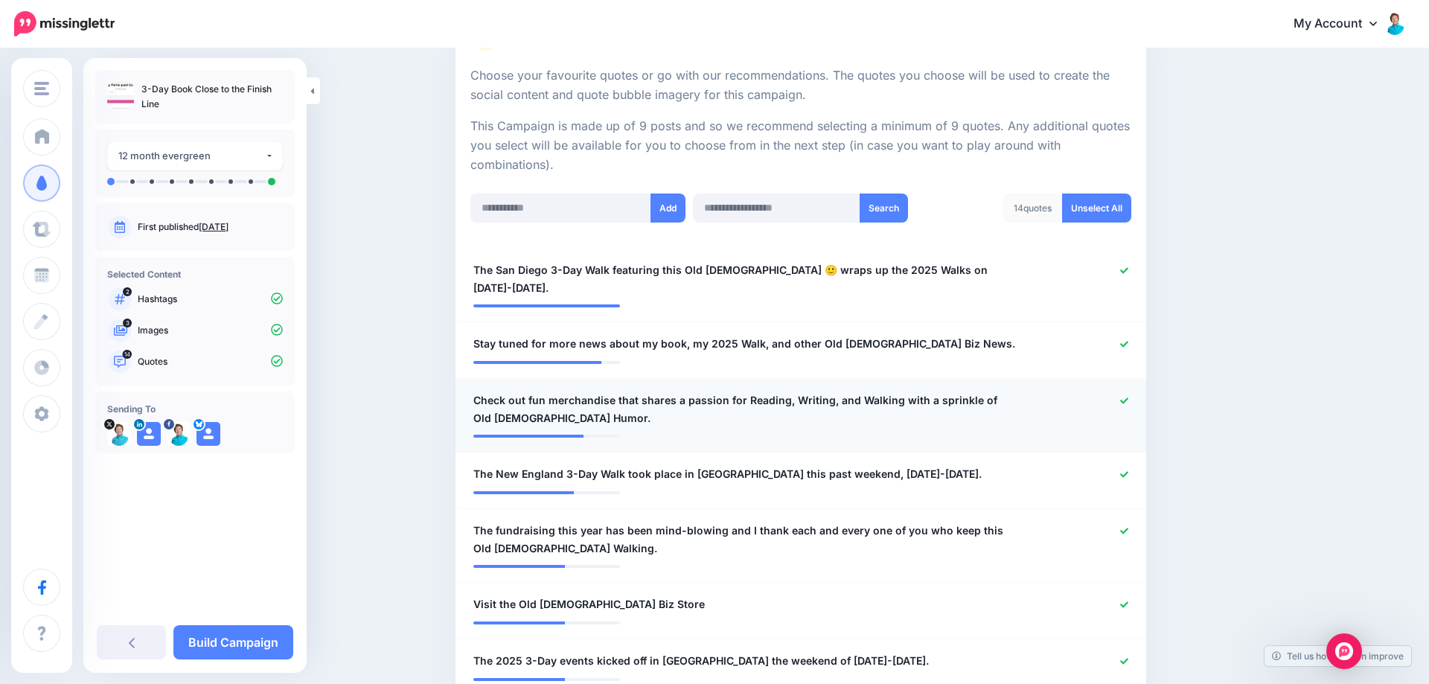
click at [1117, 392] on div at bounding box center [1083, 410] width 113 height 36
click at [1124, 398] on icon at bounding box center [1124, 401] width 8 height 6
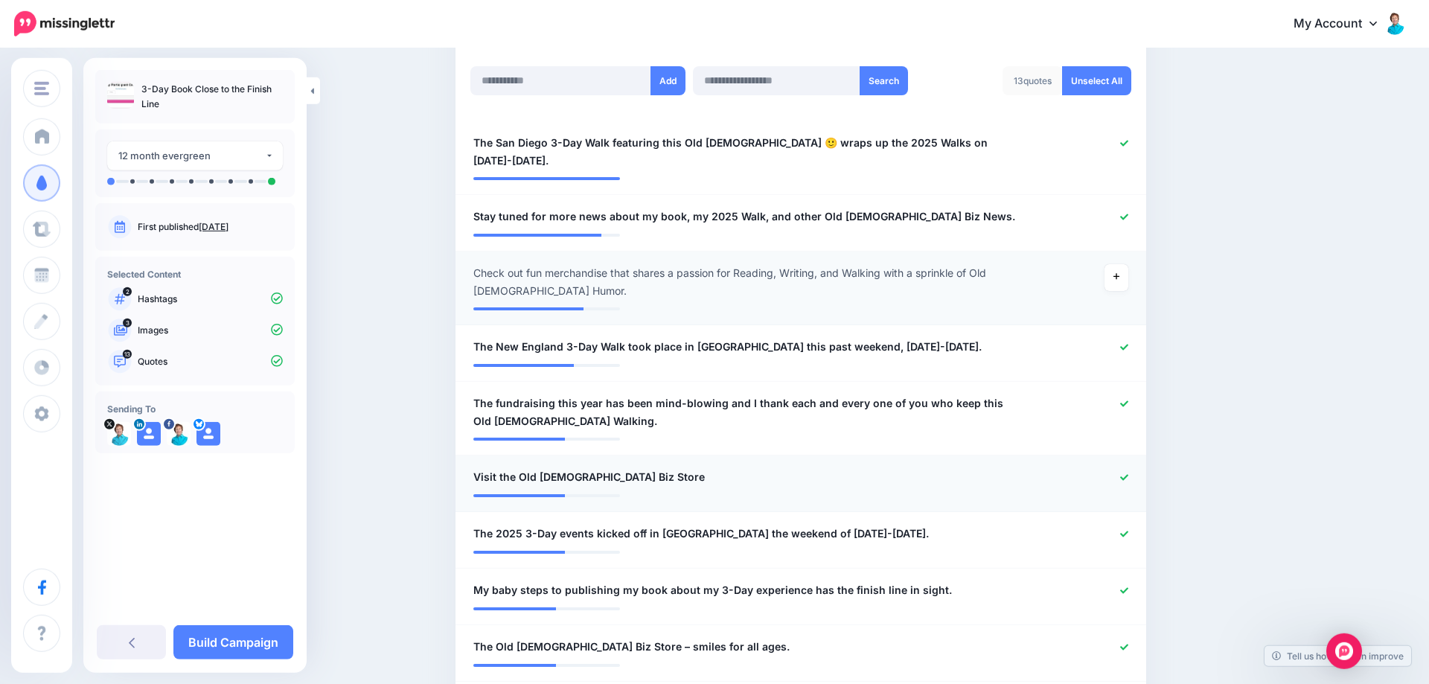
scroll to position [424, 0]
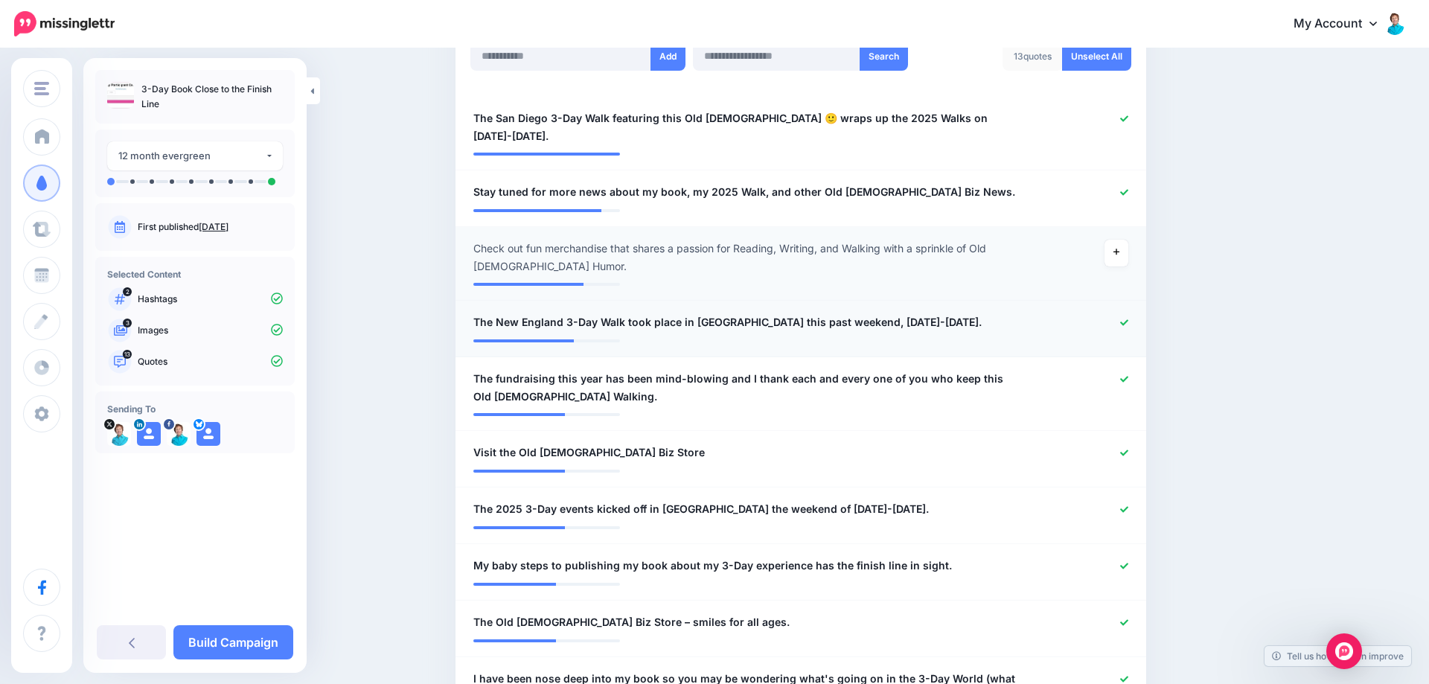
click at [1124, 319] on icon at bounding box center [1124, 322] width 8 height 6
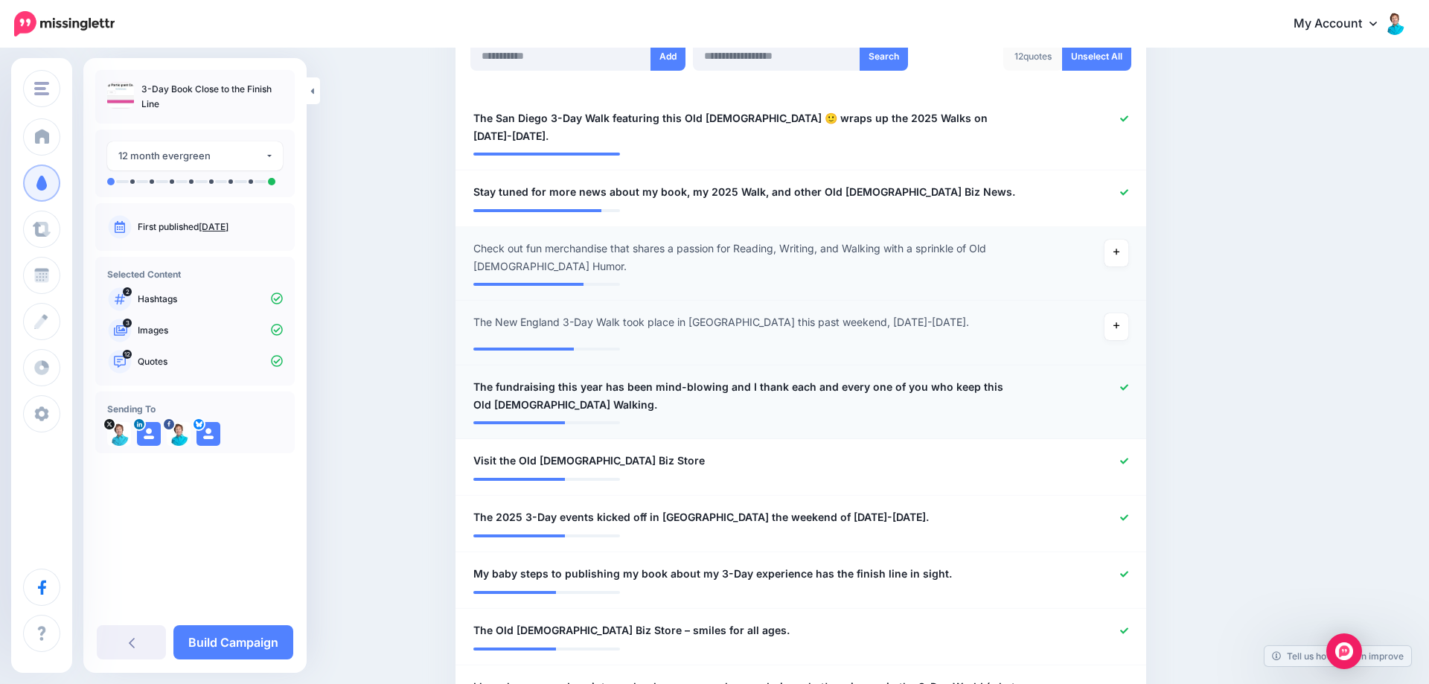
click at [1123, 384] on icon at bounding box center [1124, 387] width 8 height 6
click at [1125, 457] on icon at bounding box center [1124, 461] width 8 height 8
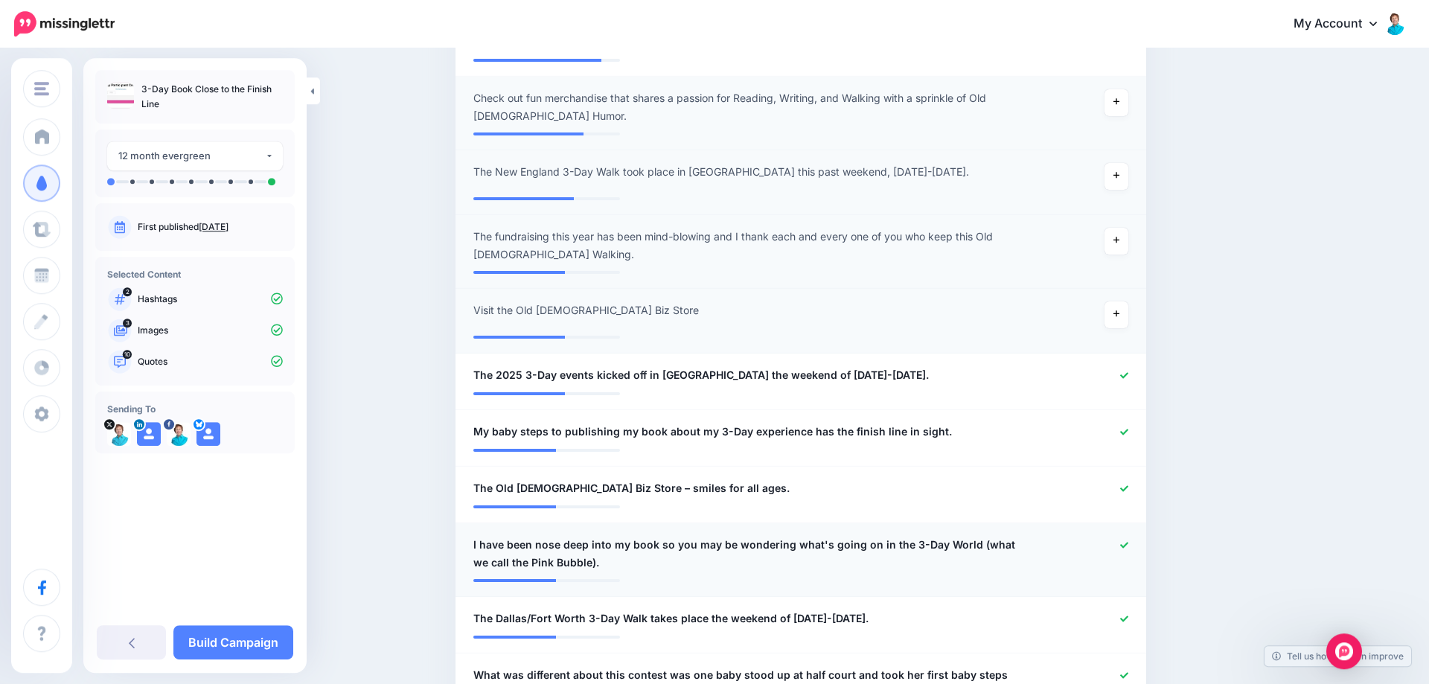
scroll to position [651, 0]
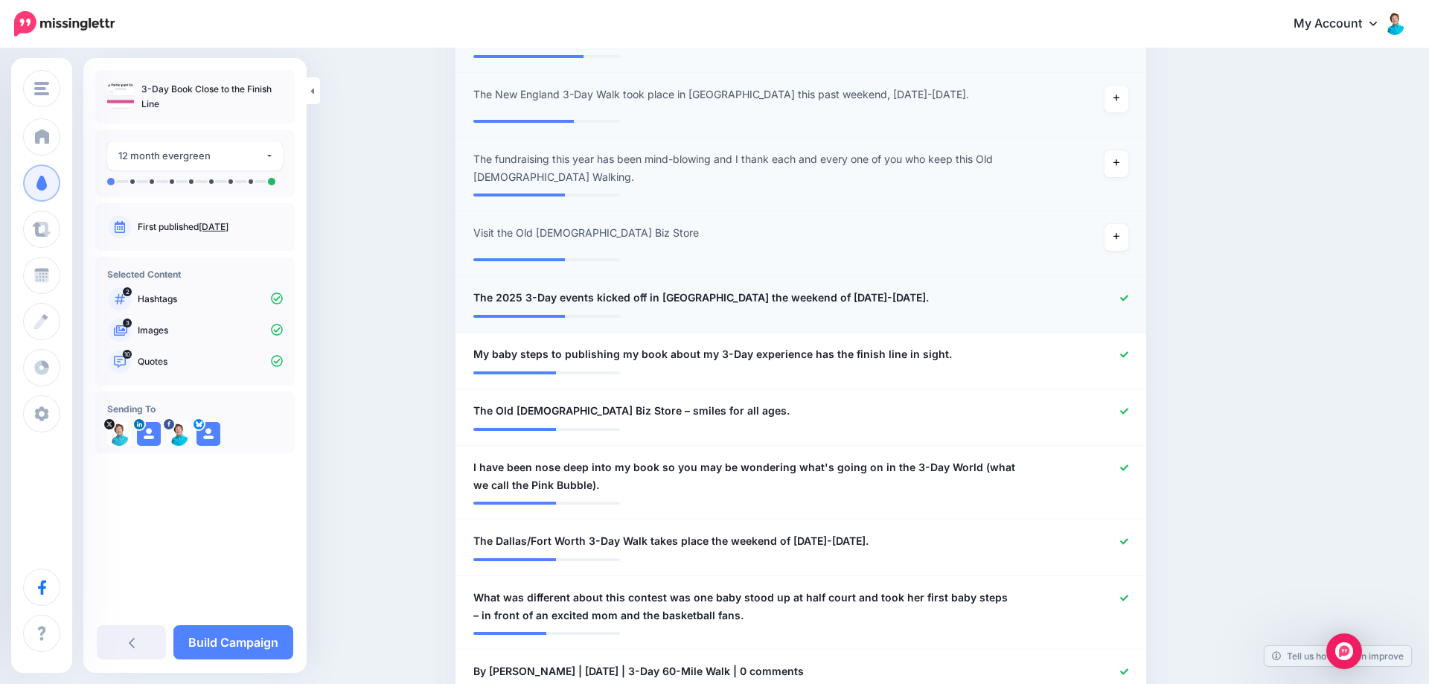
click at [1124, 294] on icon at bounding box center [1124, 298] width 8 height 8
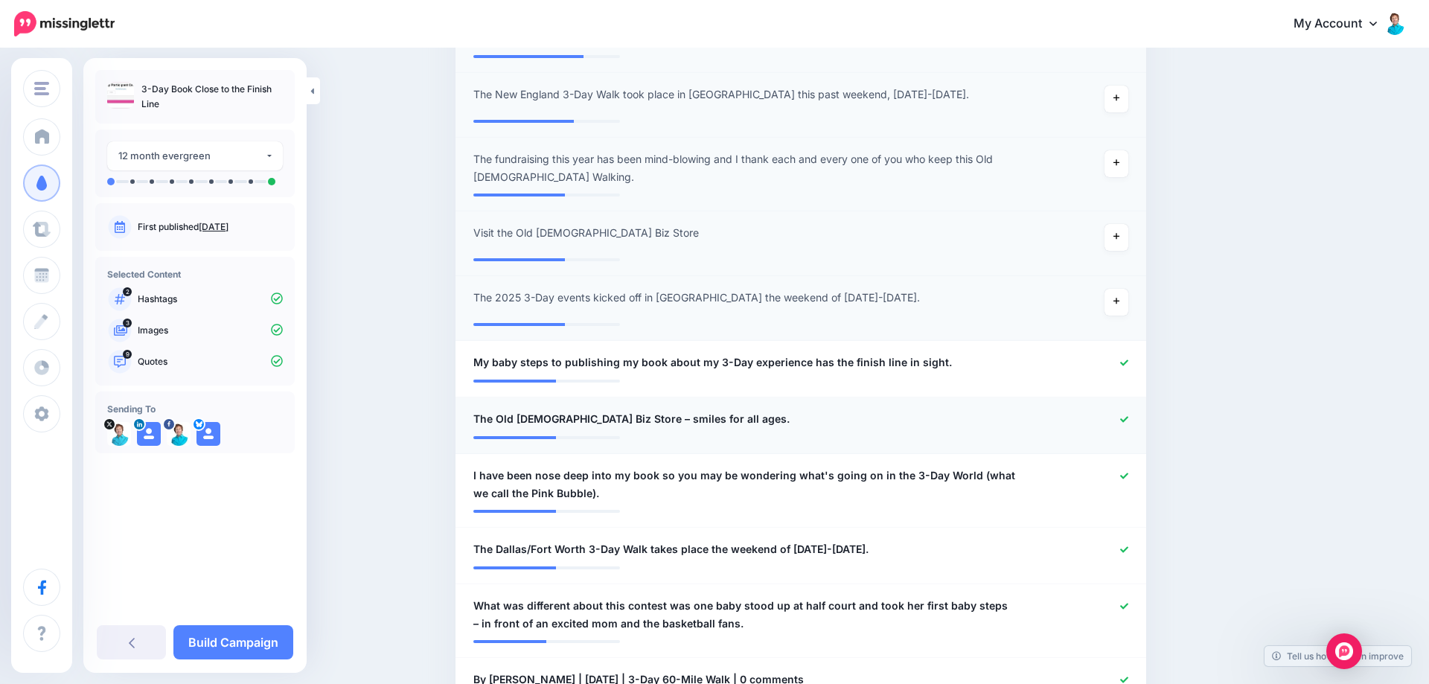
click at [1129, 410] on div at bounding box center [1083, 419] width 113 height 19
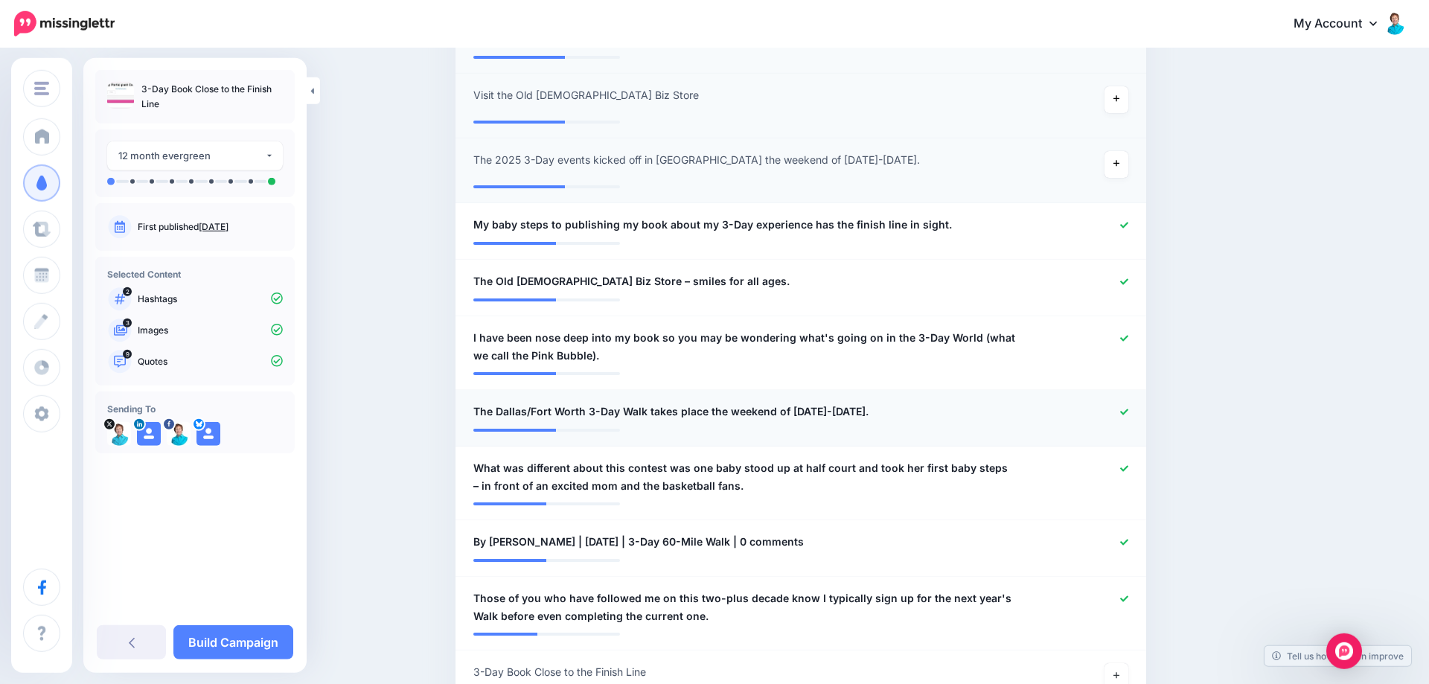
scroll to position [803, 0]
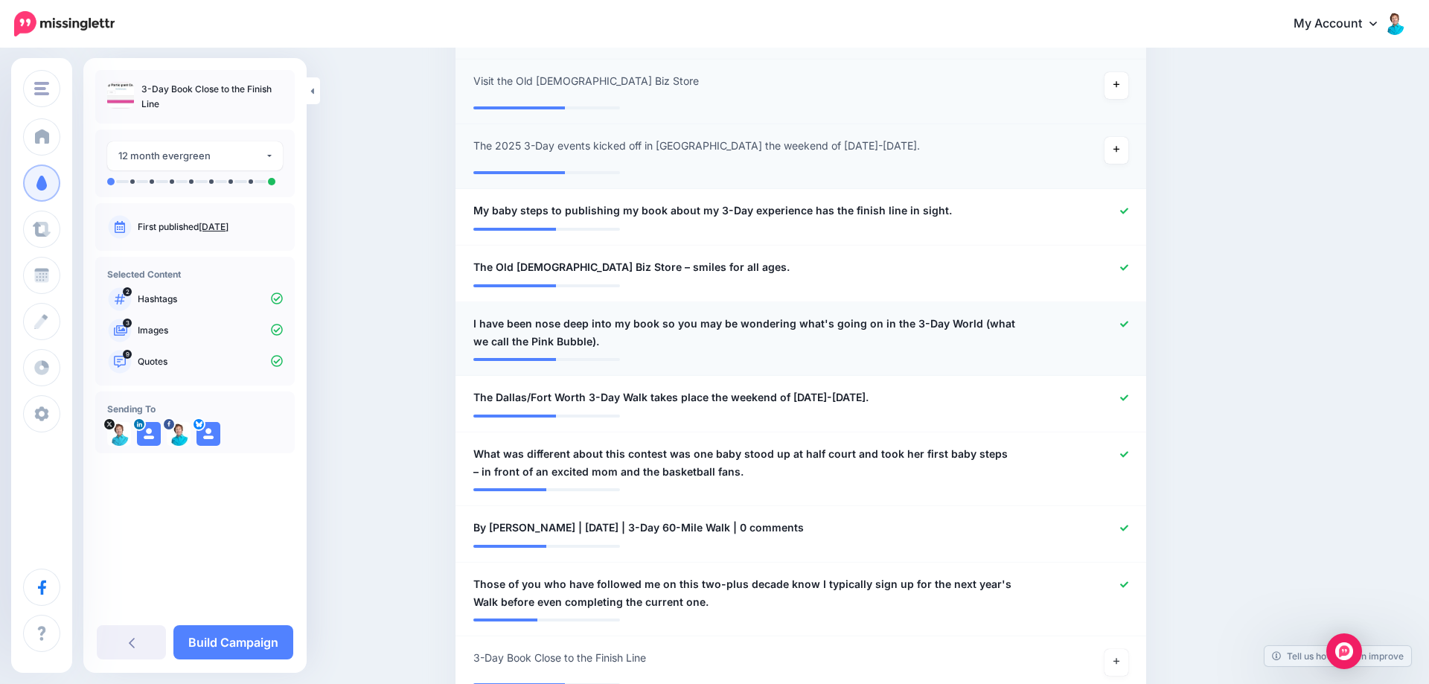
click at [1123, 321] on icon at bounding box center [1124, 324] width 8 height 6
click at [1127, 395] on icon at bounding box center [1124, 398] width 8 height 6
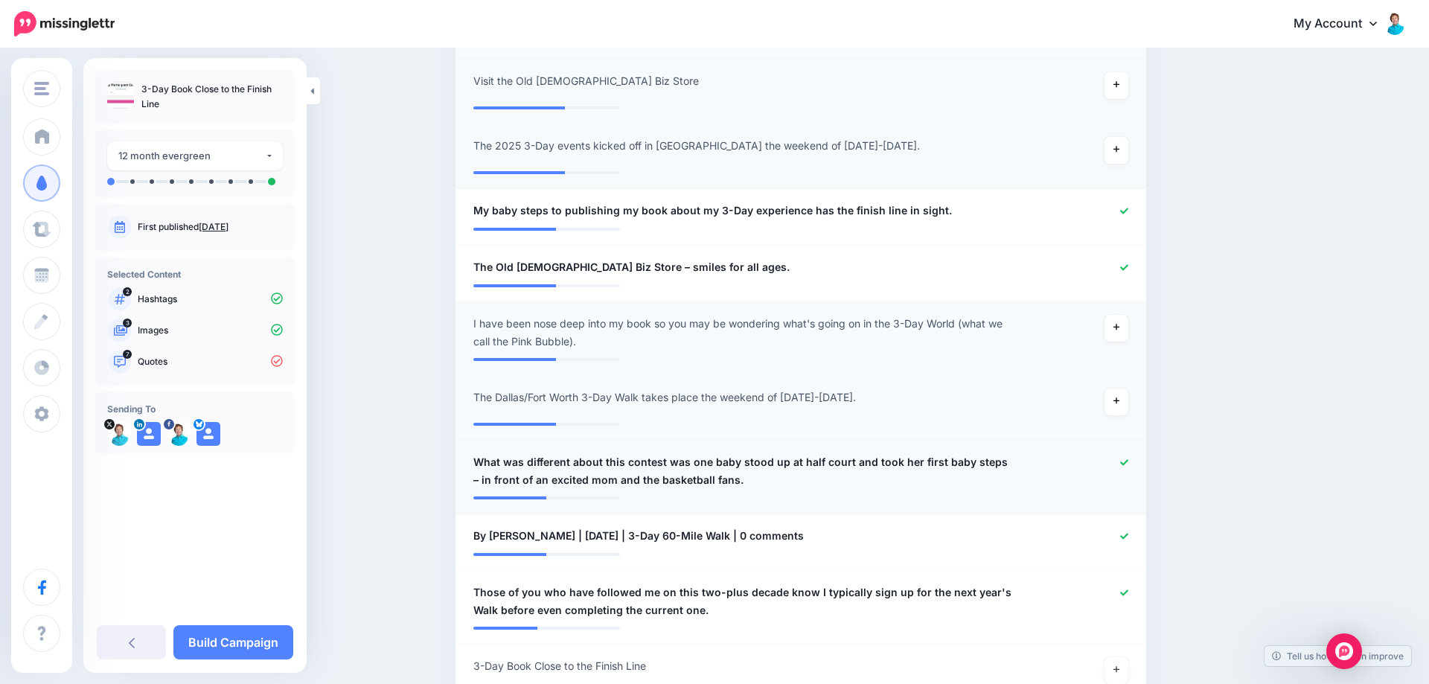
click at [1122, 453] on div at bounding box center [1083, 471] width 113 height 36
click at [1126, 459] on icon at bounding box center [1124, 463] width 8 height 8
click at [1129, 527] on div at bounding box center [1083, 536] width 113 height 19
click at [1124, 590] on icon at bounding box center [1124, 593] width 8 height 6
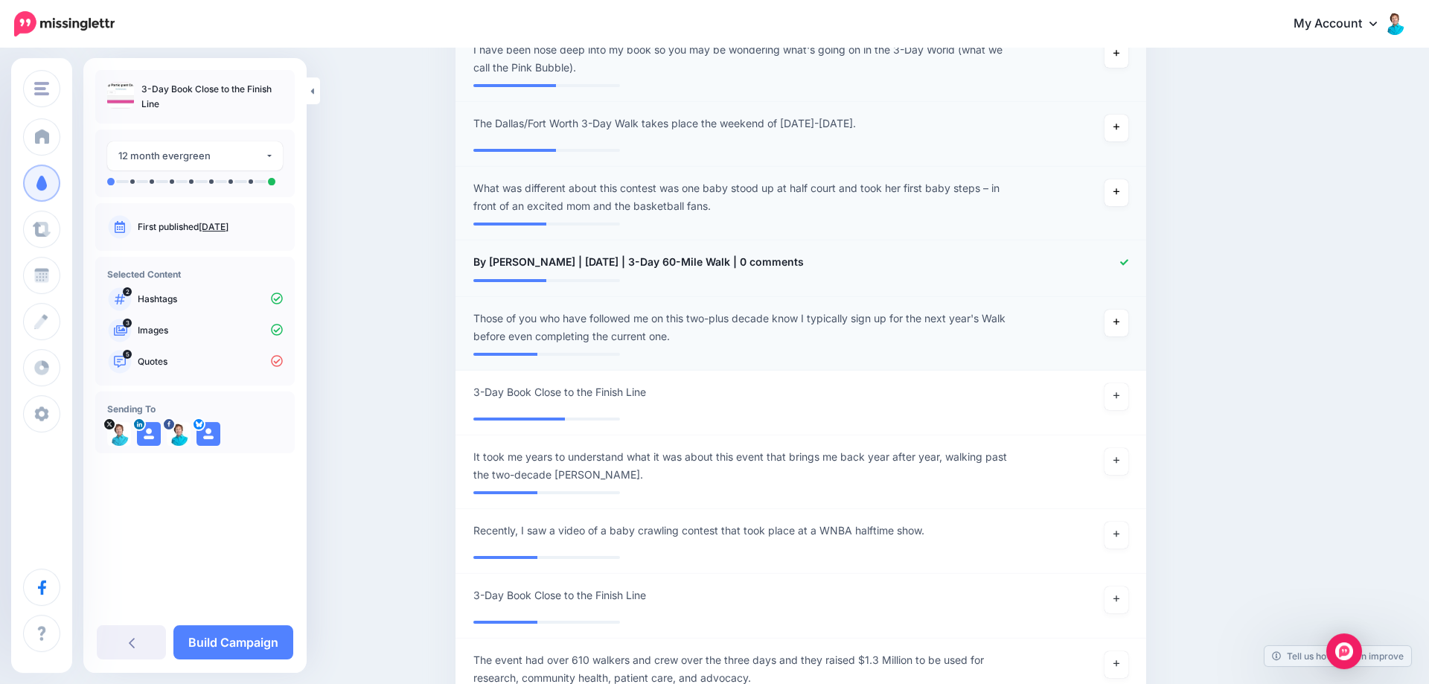
scroll to position [1107, 0]
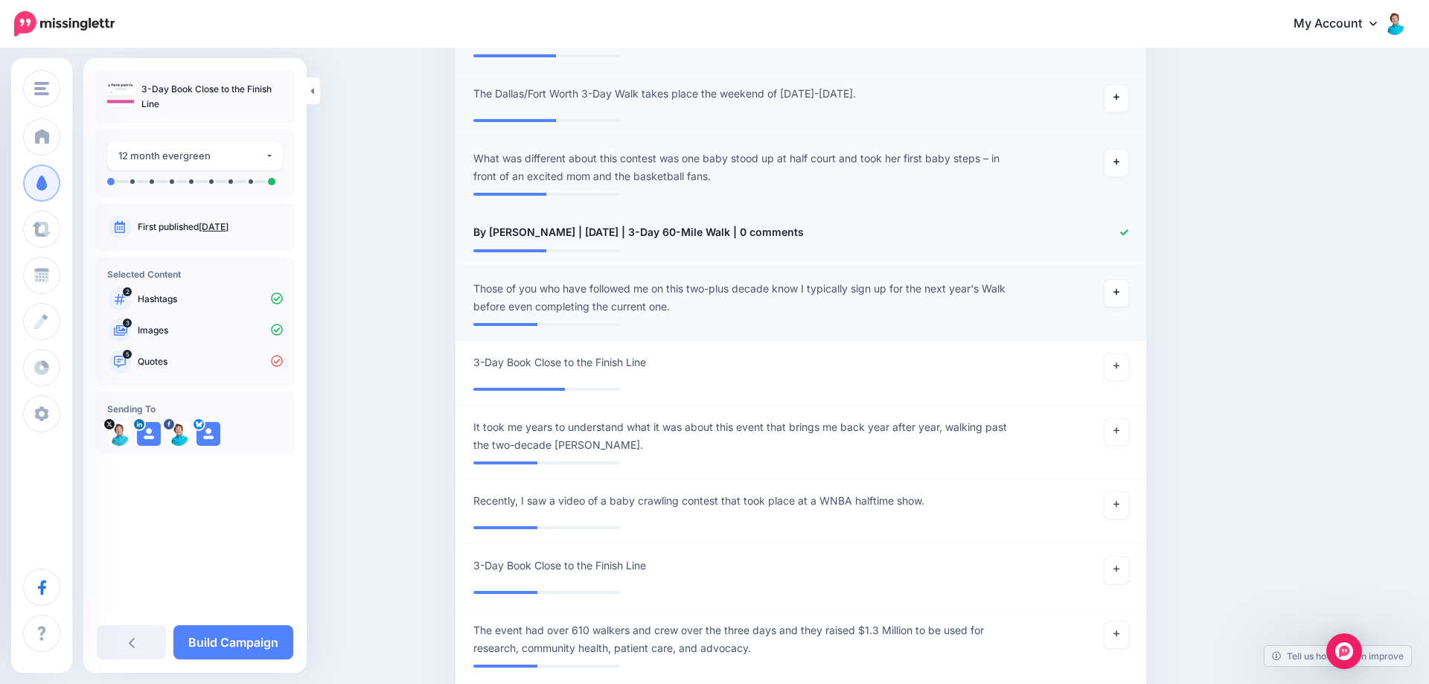
click at [1126, 229] on icon at bounding box center [1124, 233] width 8 height 8
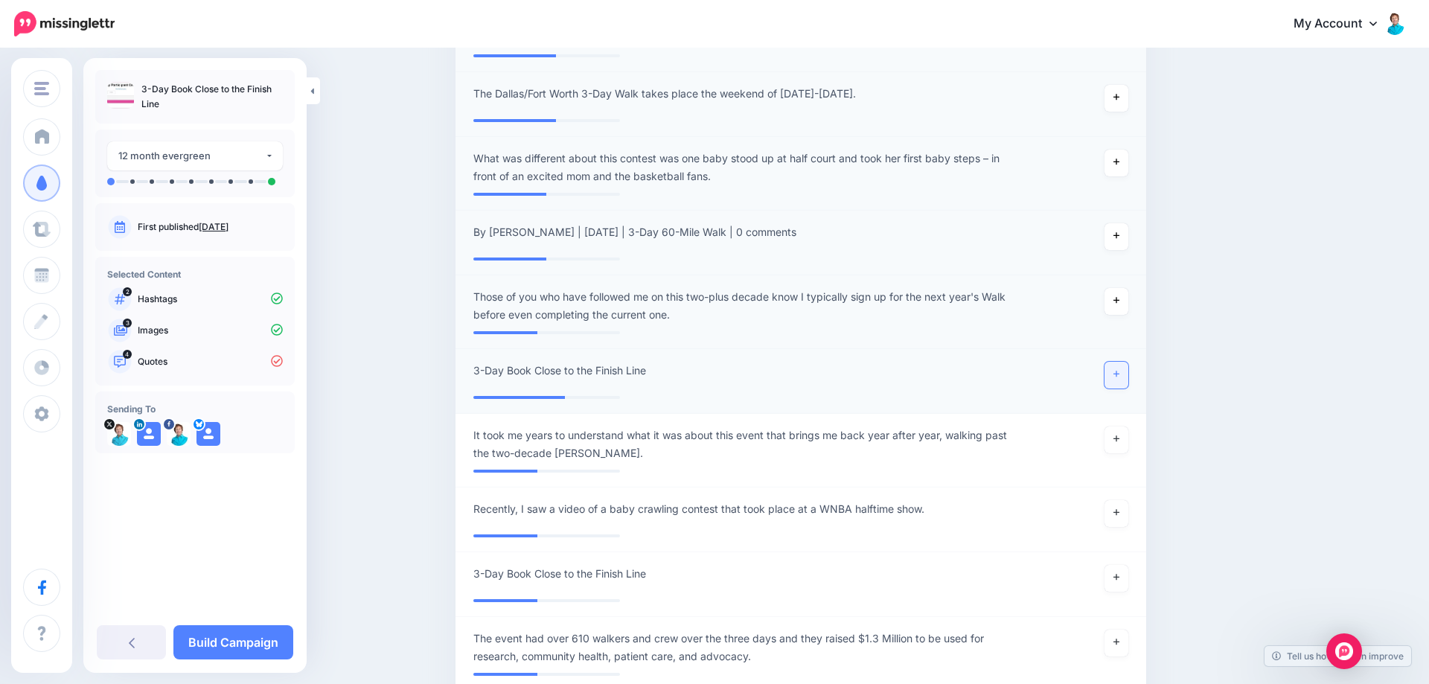
click at [1120, 362] on link at bounding box center [1117, 375] width 24 height 27
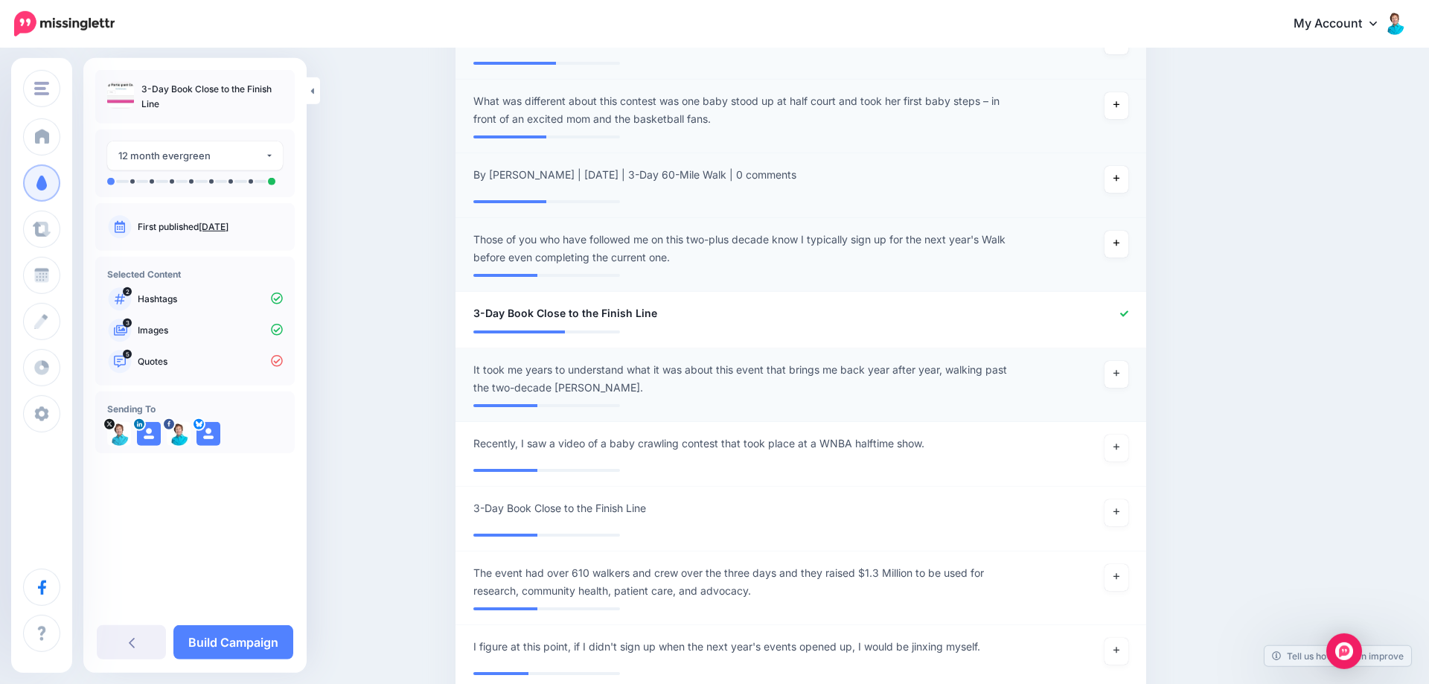
scroll to position [1259, 0]
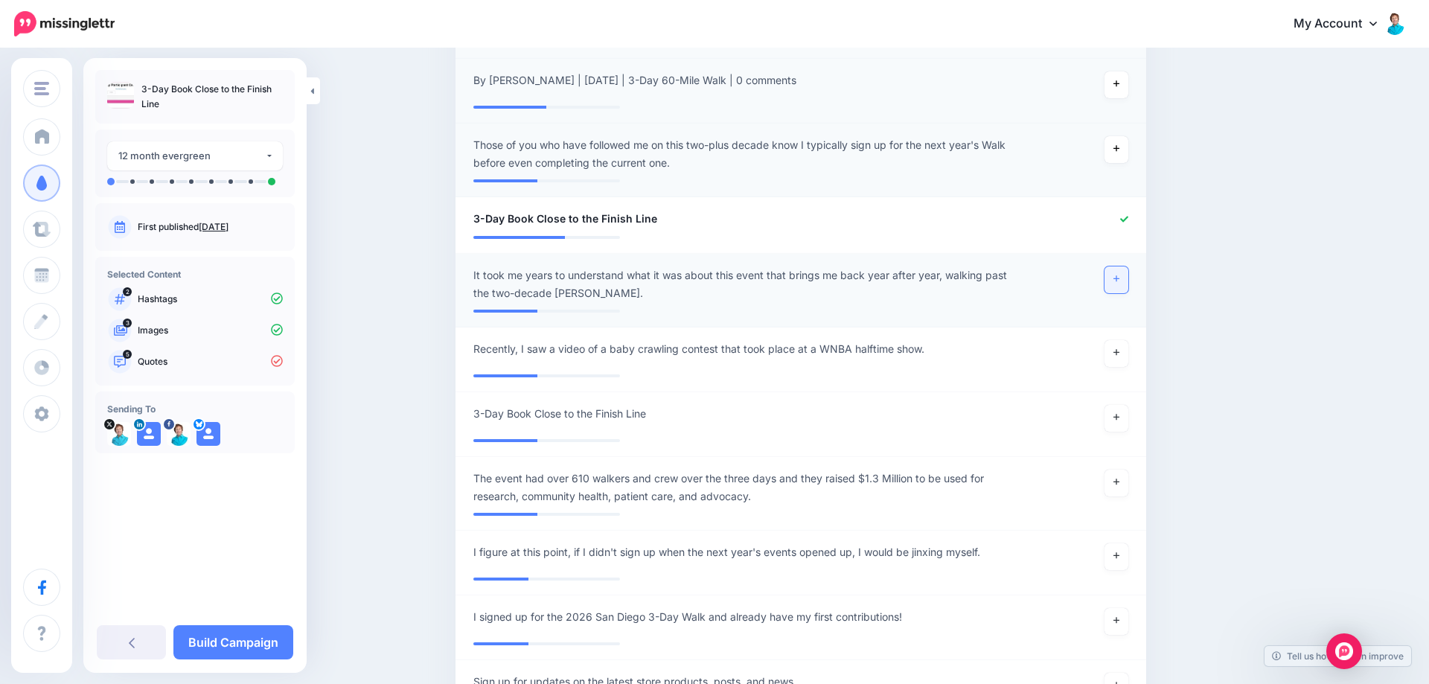
click at [1115, 275] on icon at bounding box center [1117, 279] width 6 height 8
click at [672, 267] on span "It took me years to understand what it was about this event that brings me back…" at bounding box center [744, 285] width 543 height 36
drag, startPoint x: 719, startPoint y: 256, endPoint x: 768, endPoint y: 262, distance: 48.8
click at [768, 267] on textarea "**********" at bounding box center [744, 285] width 543 height 36
drag, startPoint x: 493, startPoint y: 279, endPoint x: 680, endPoint y: 287, distance: 187.0
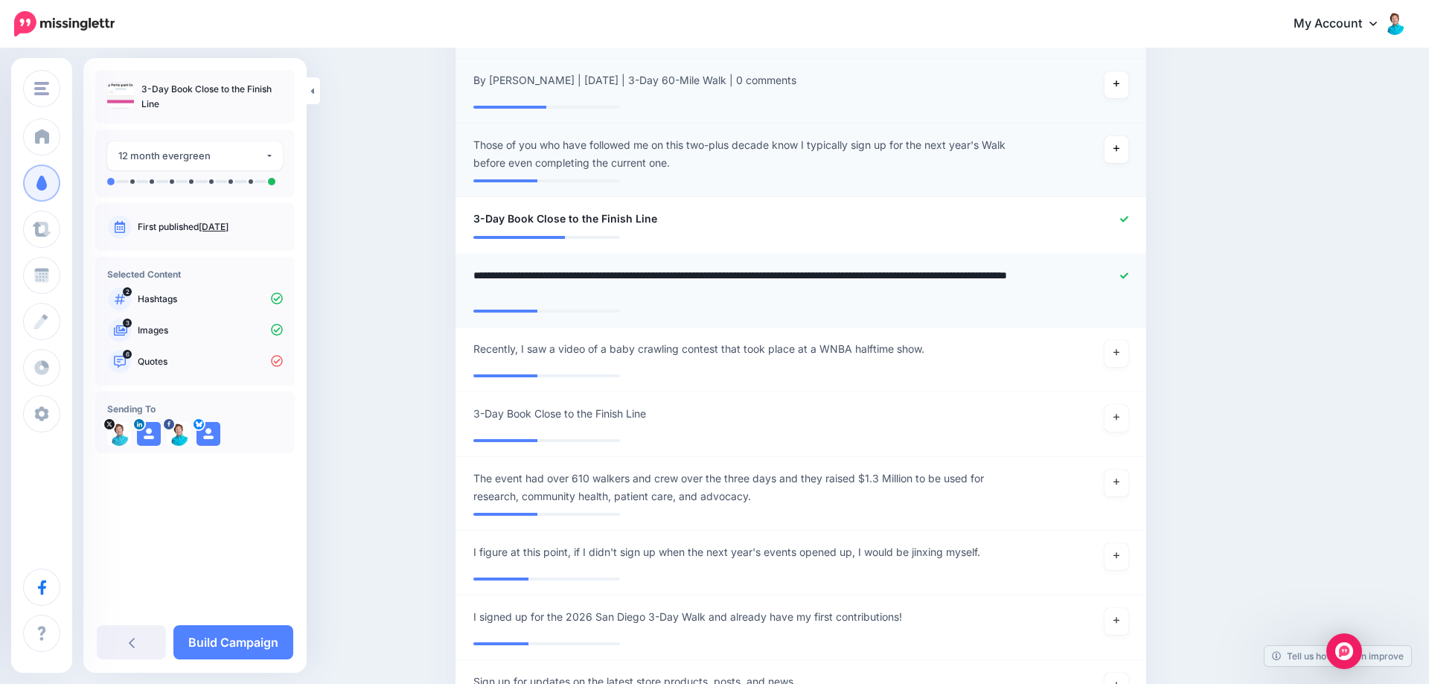
click at [680, 287] on textarea "**********" at bounding box center [744, 285] width 543 height 36
type textarea "**********"
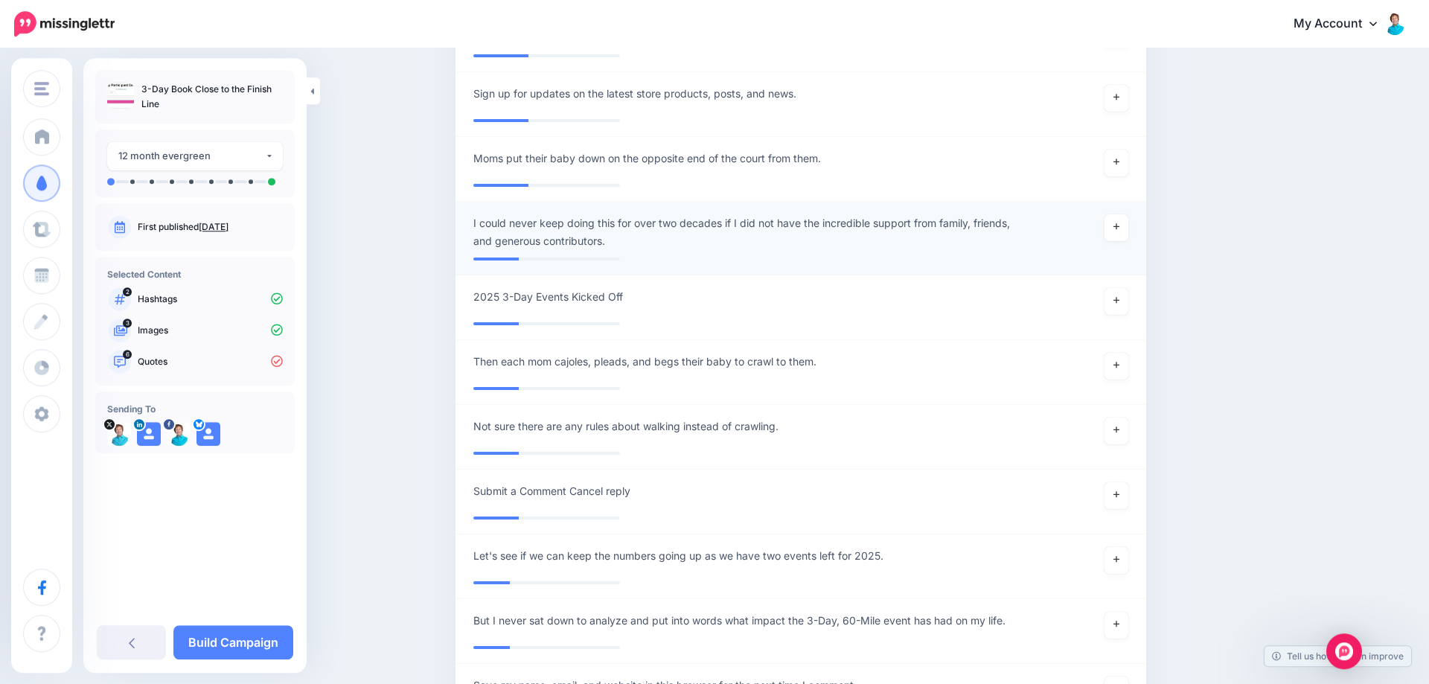
scroll to position [1866, 0]
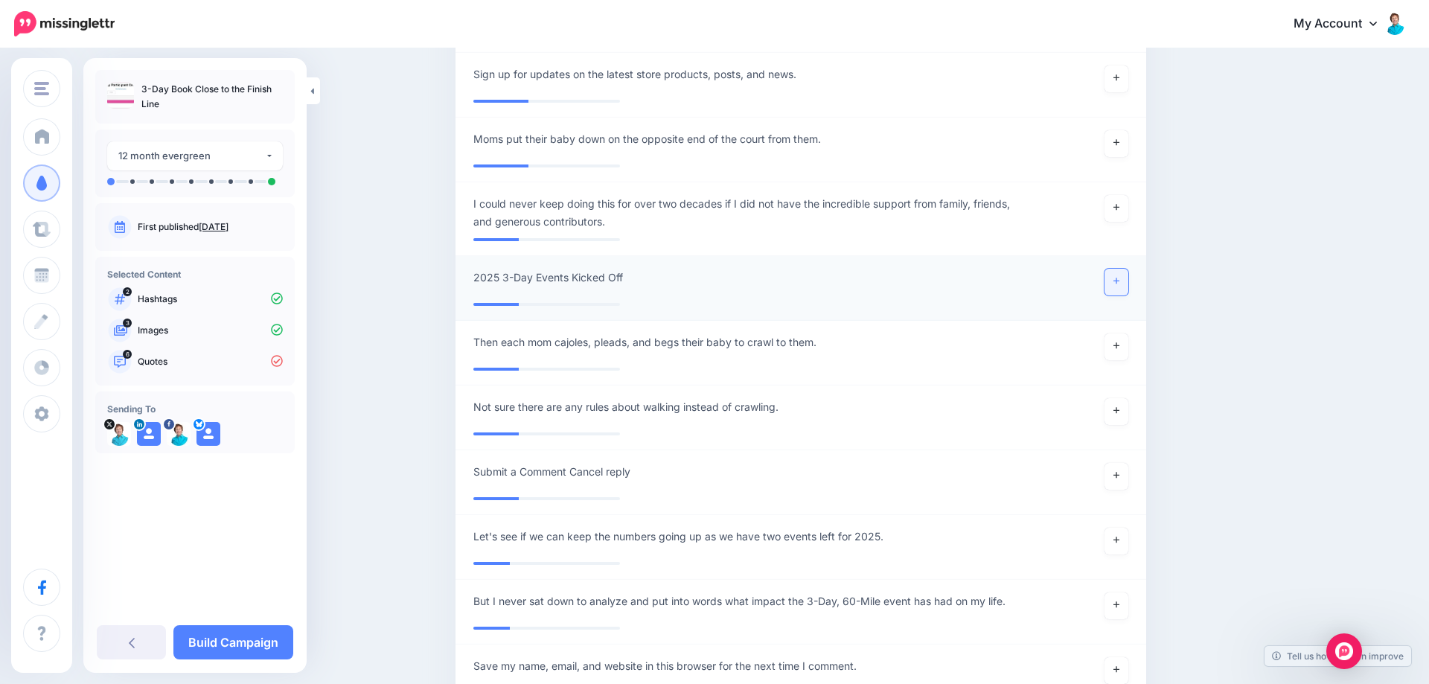
click at [1119, 269] on link at bounding box center [1117, 282] width 24 height 27
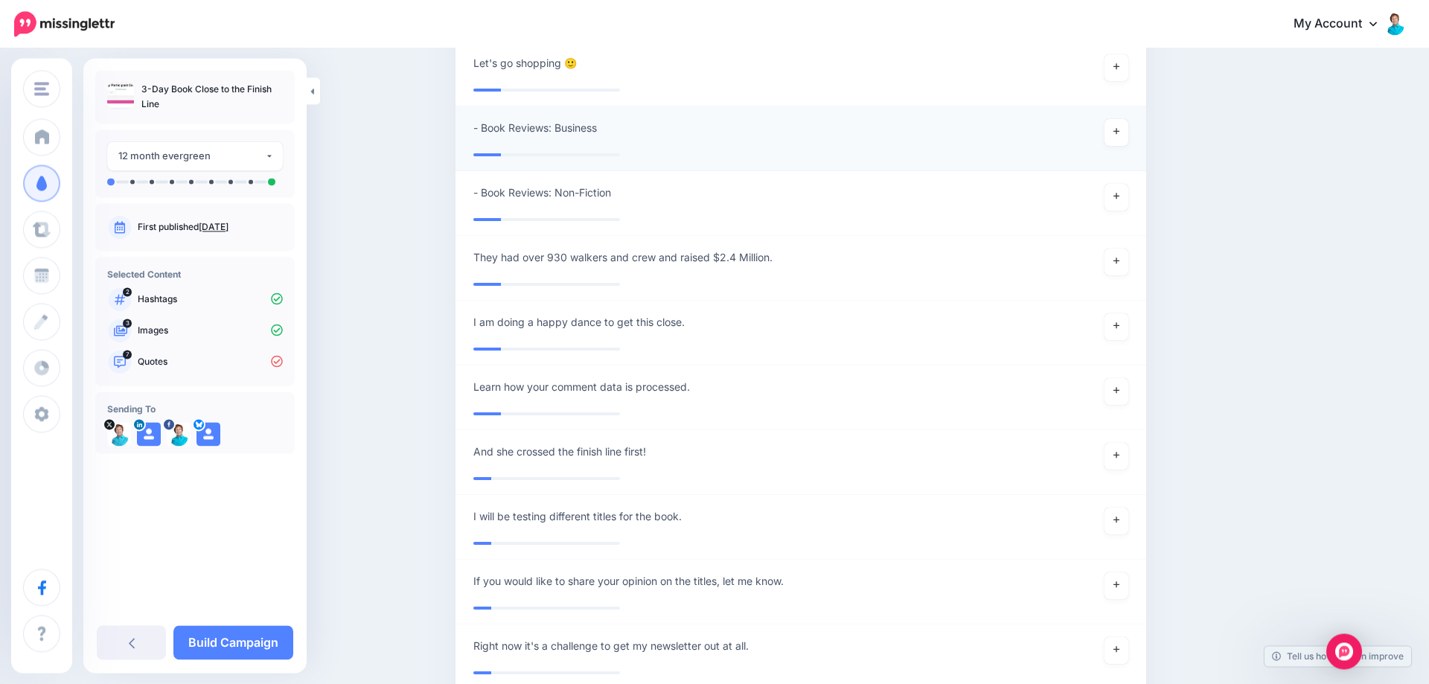
scroll to position [2626, 0]
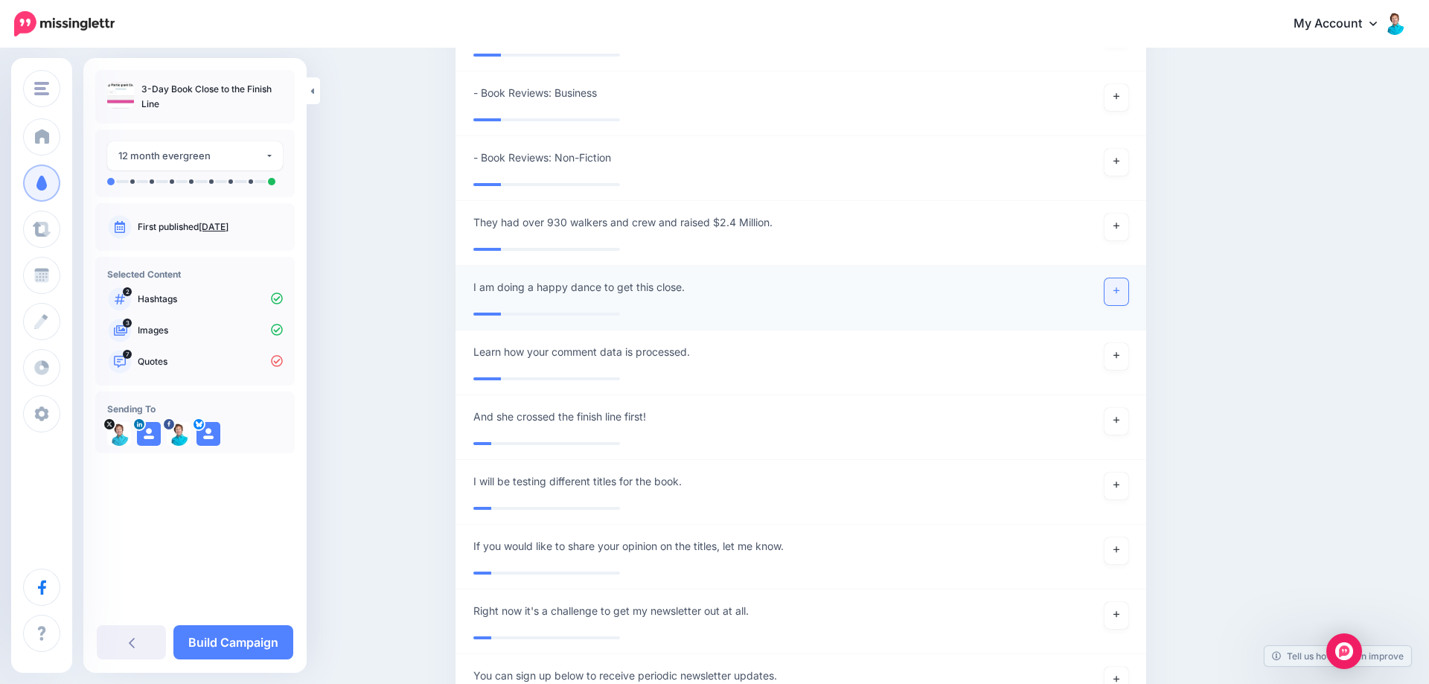
click at [1122, 278] on link at bounding box center [1117, 291] width 24 height 27
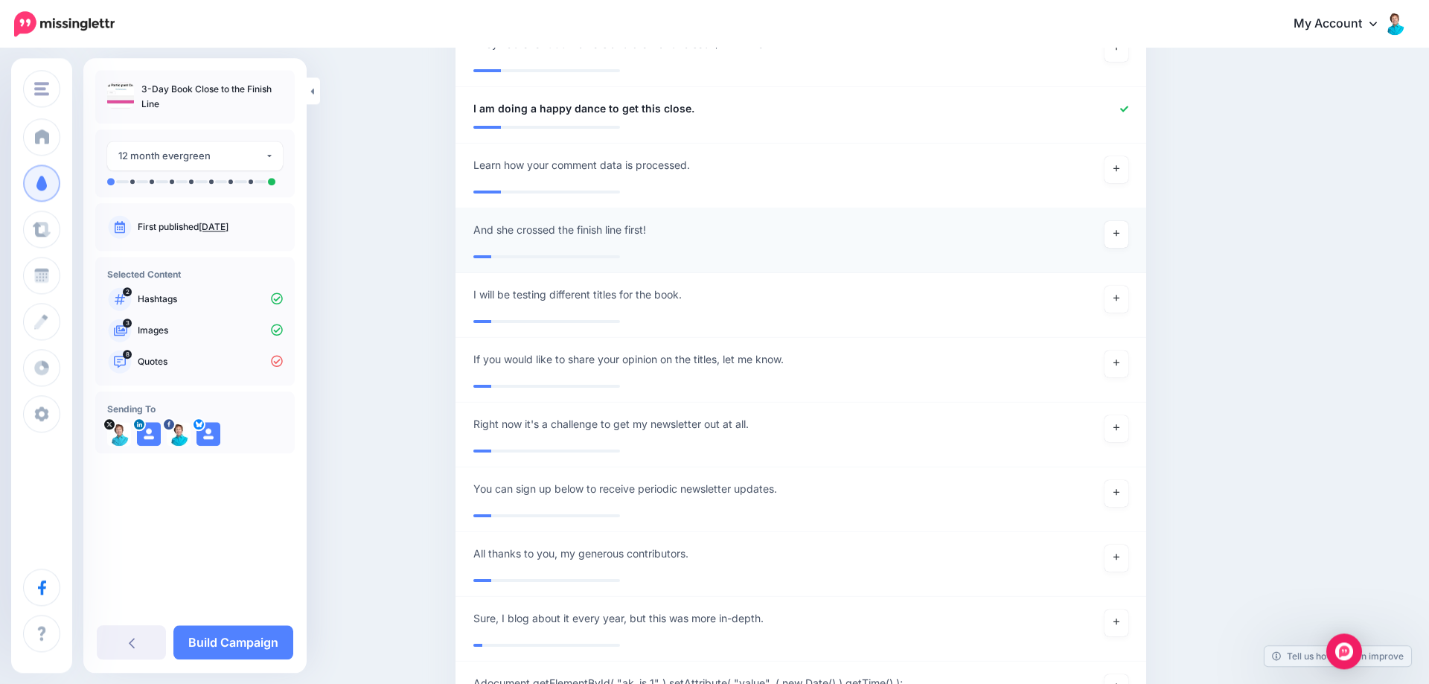
scroll to position [2778, 0]
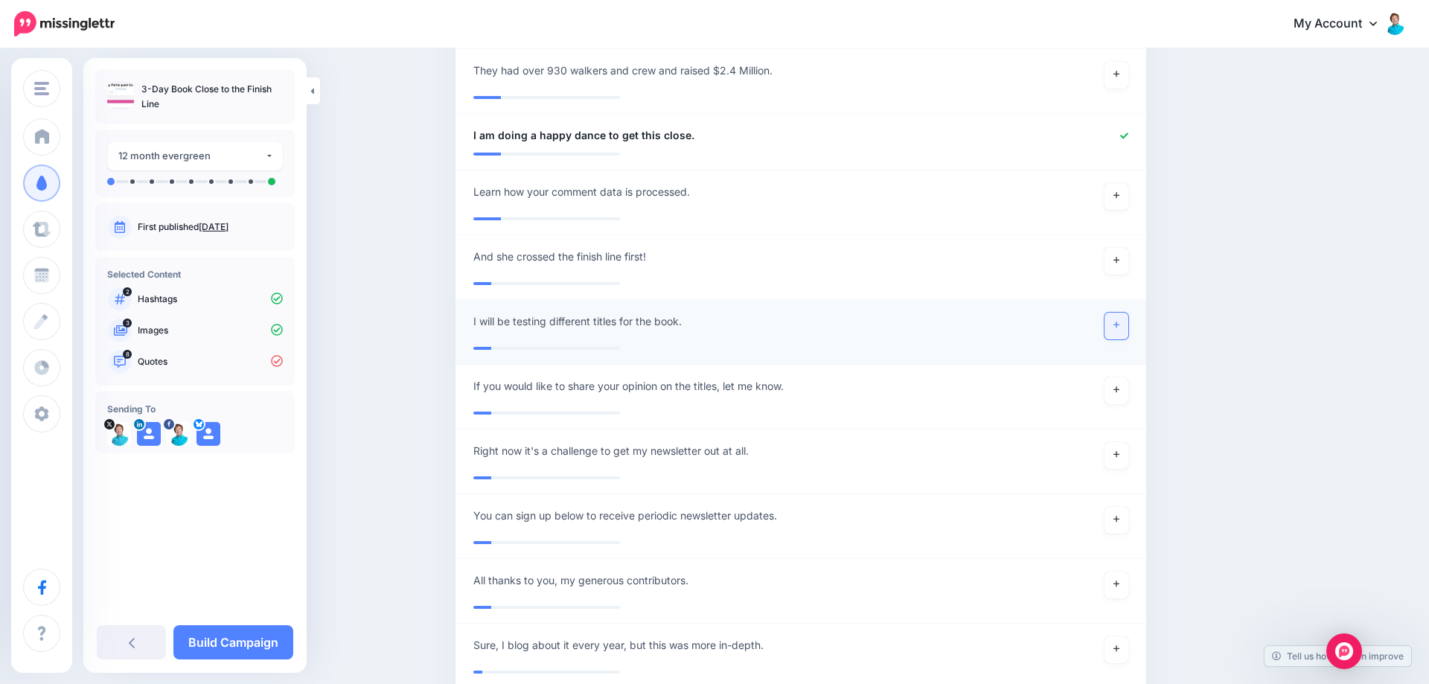
click at [1121, 315] on link at bounding box center [1117, 326] width 24 height 27
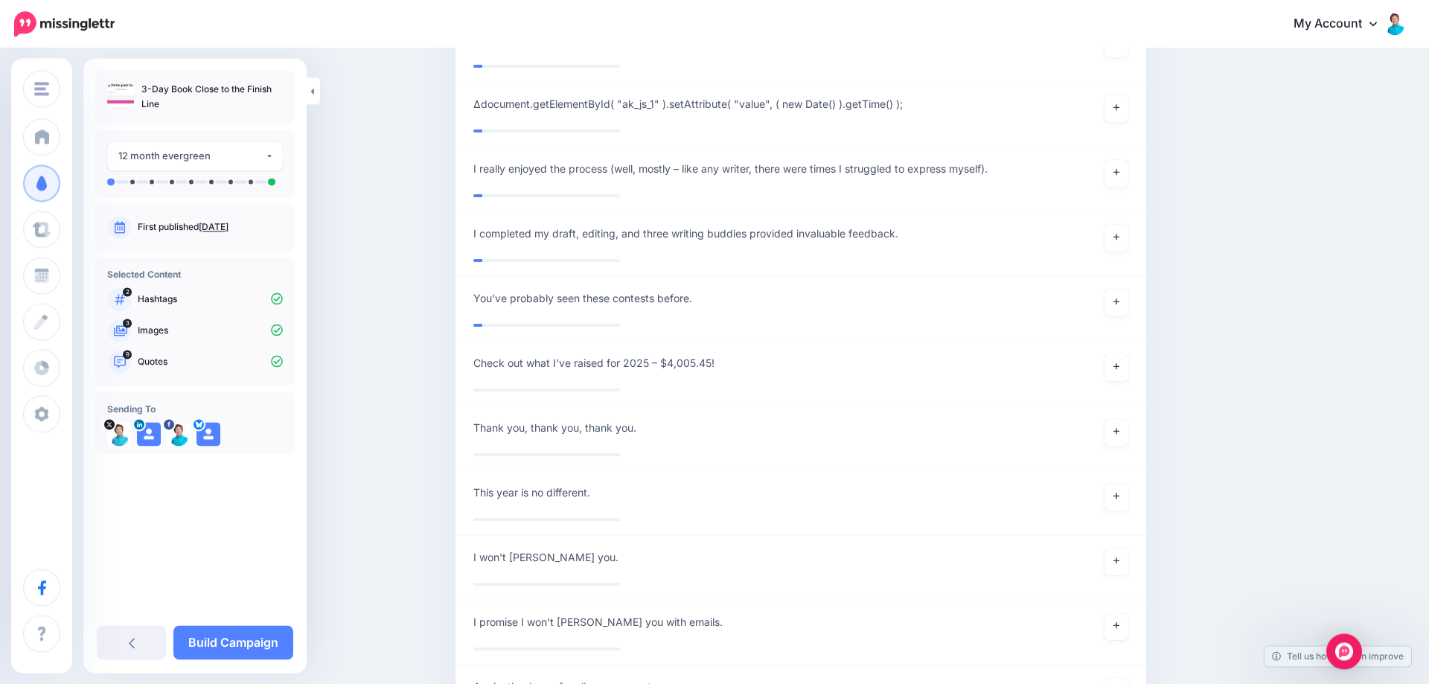
scroll to position [3385, 0]
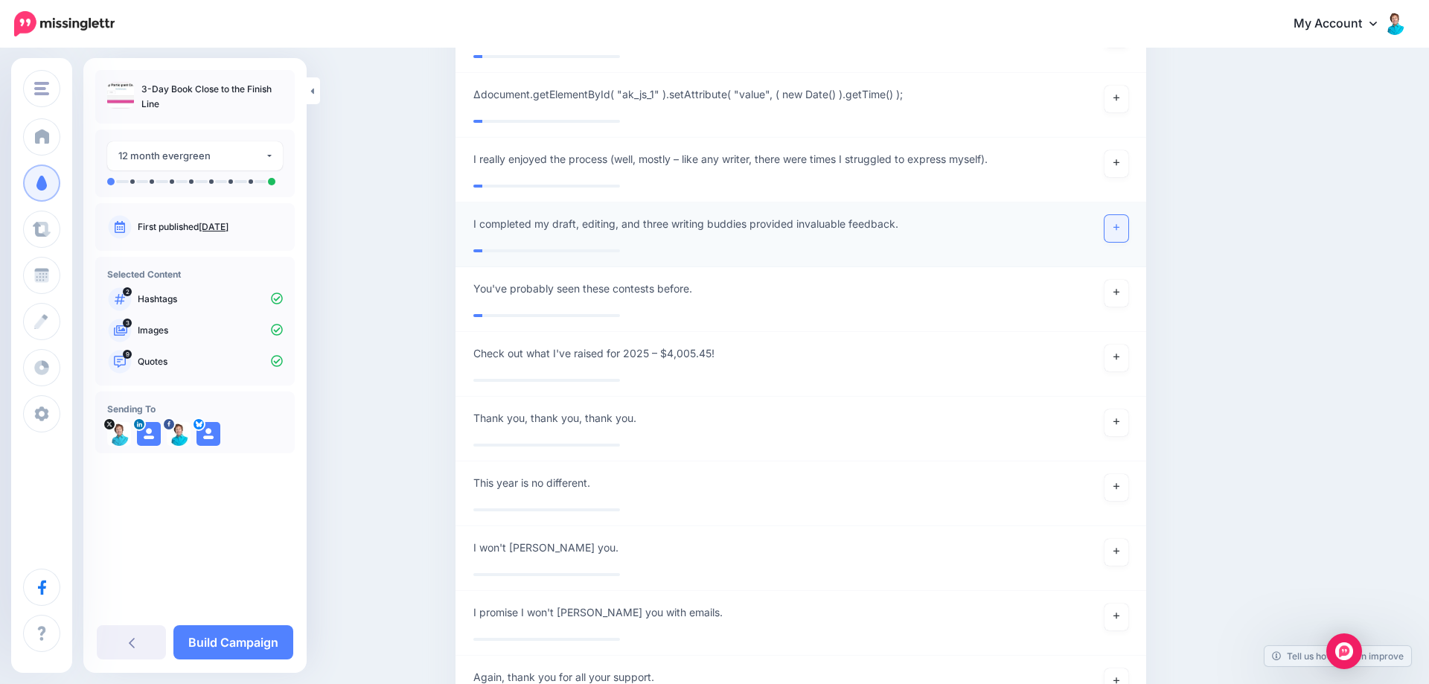
click at [1116, 223] on icon at bounding box center [1117, 227] width 6 height 8
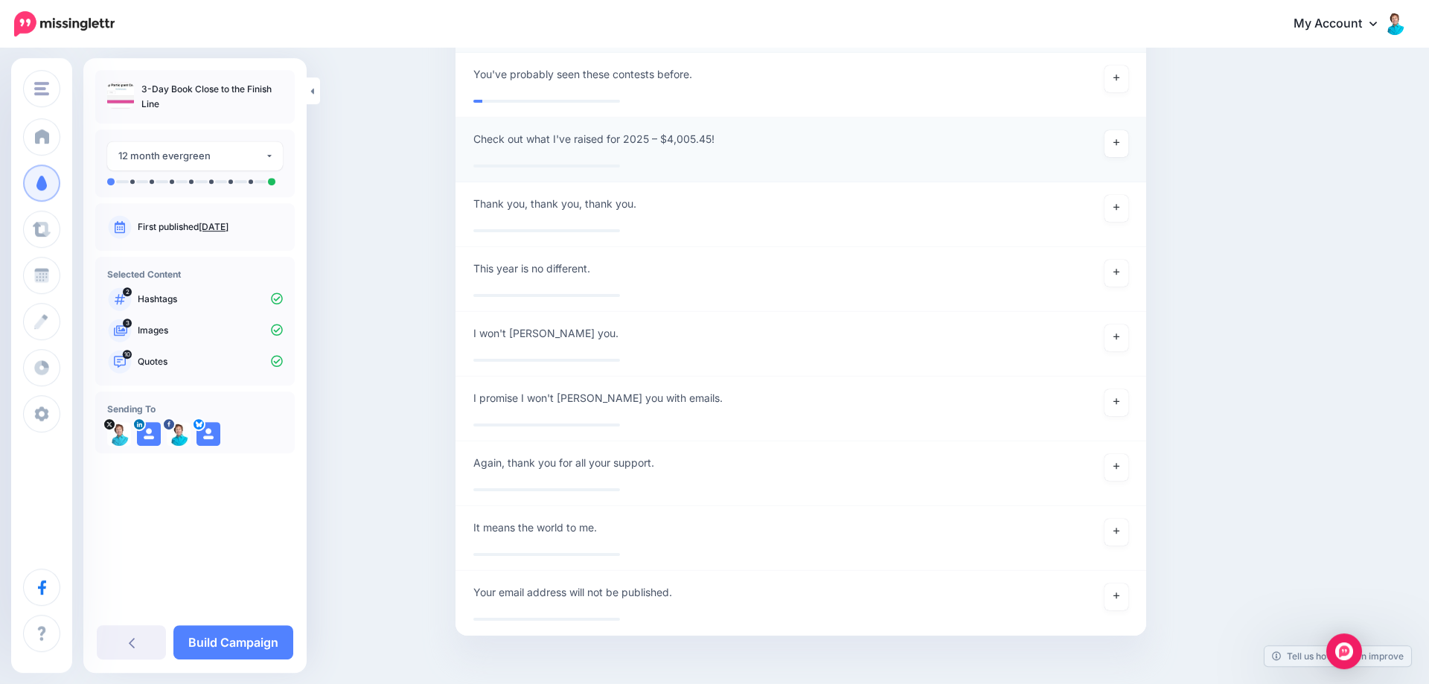
scroll to position [3626, 0]
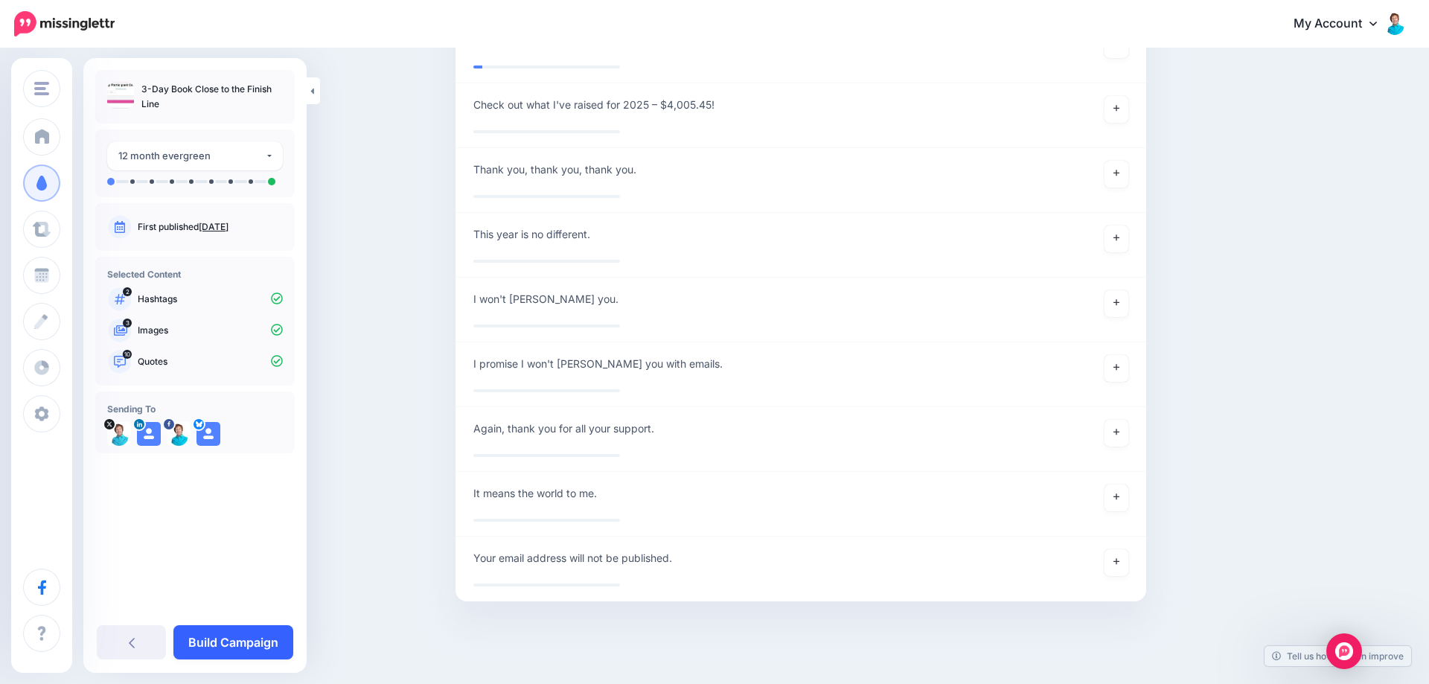
click at [235, 634] on link "Build Campaign" at bounding box center [233, 642] width 120 height 34
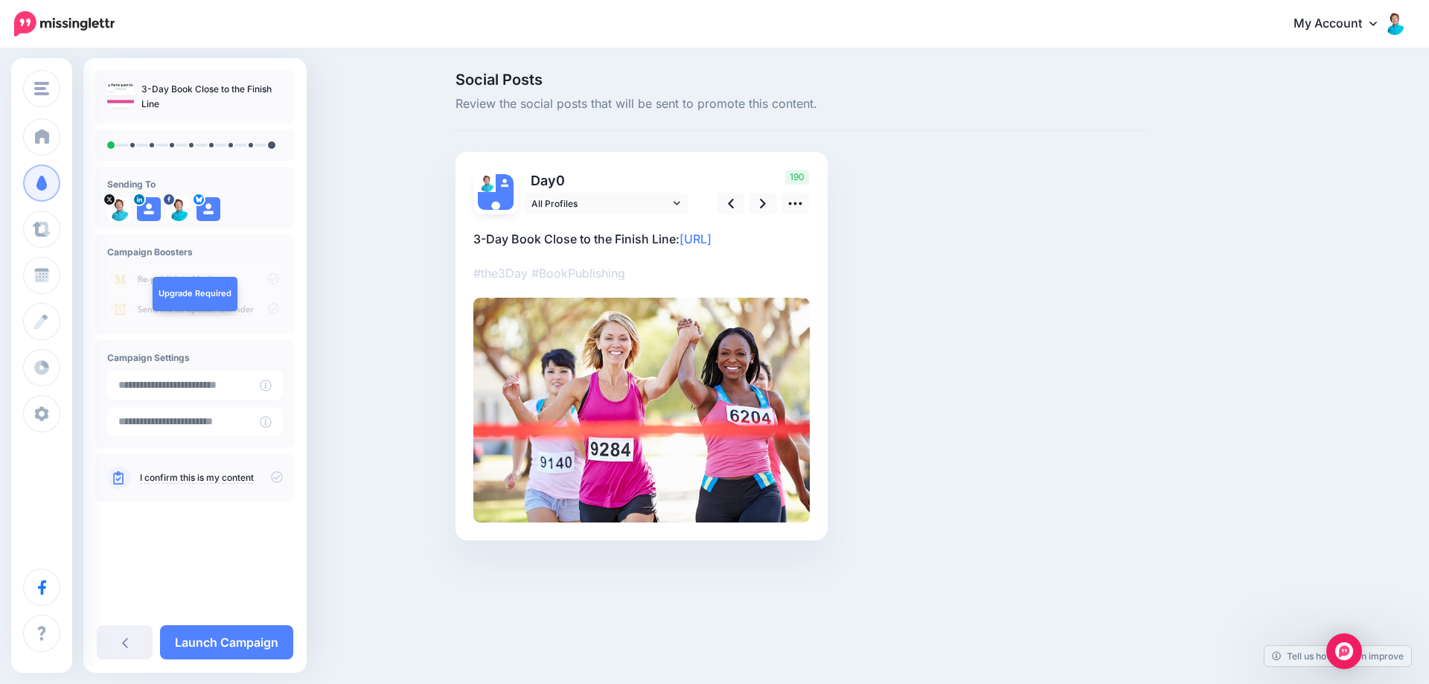
click at [800, 232] on p "3-Day Book Close to the Finish Line: [URL]" at bounding box center [641, 238] width 336 height 19
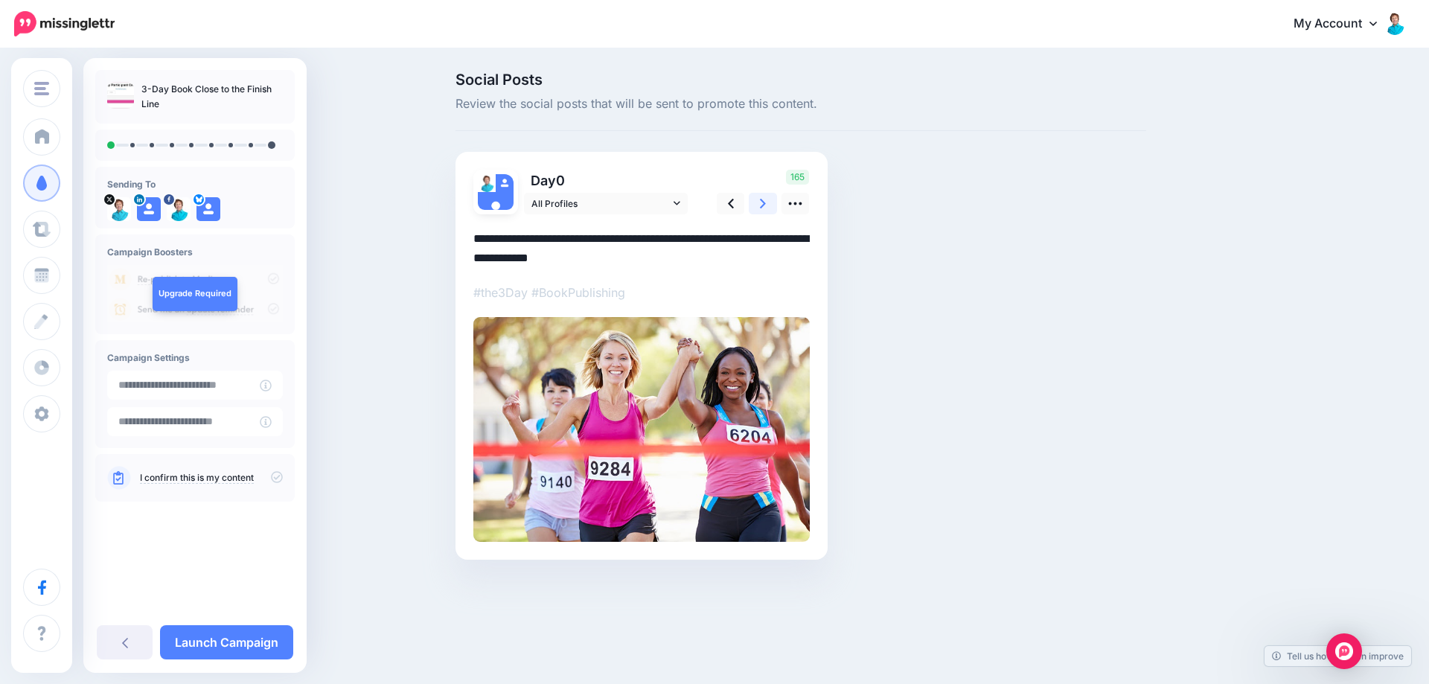
click at [762, 201] on icon at bounding box center [763, 204] width 6 height 10
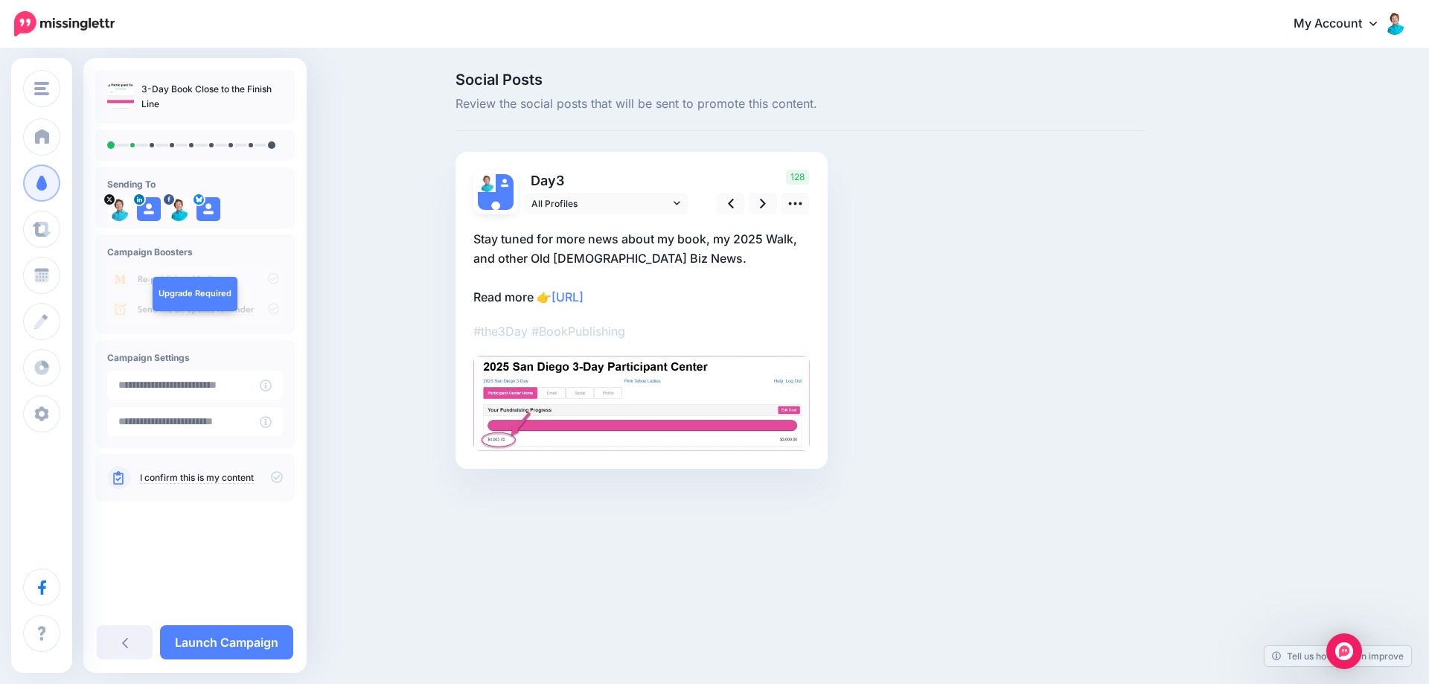
click at [663, 254] on p "Stay tuned for more news about my book, my 2025 Walk, and other Old [DEMOGRAPHI…" at bounding box center [641, 267] width 336 height 77
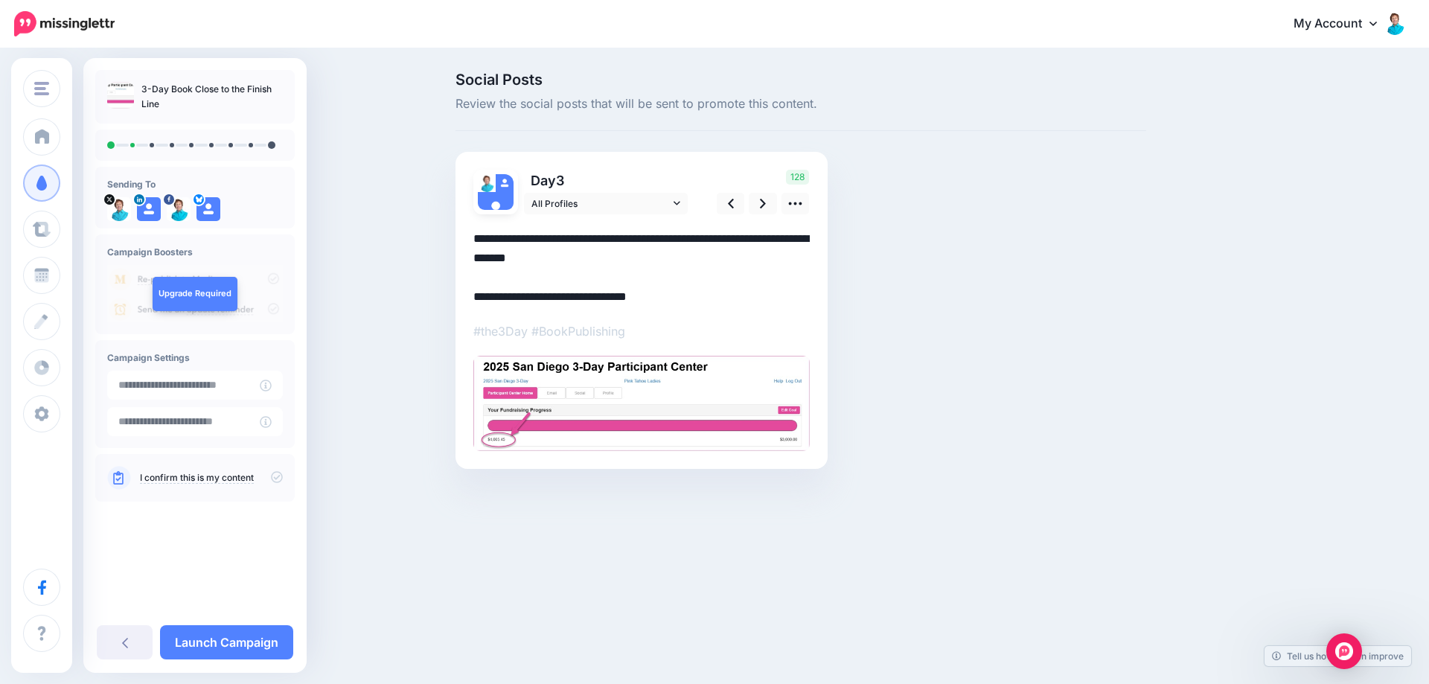
click at [666, 254] on textarea "**********" at bounding box center [641, 267] width 336 height 77
click at [764, 204] on icon at bounding box center [763, 204] width 6 height 10
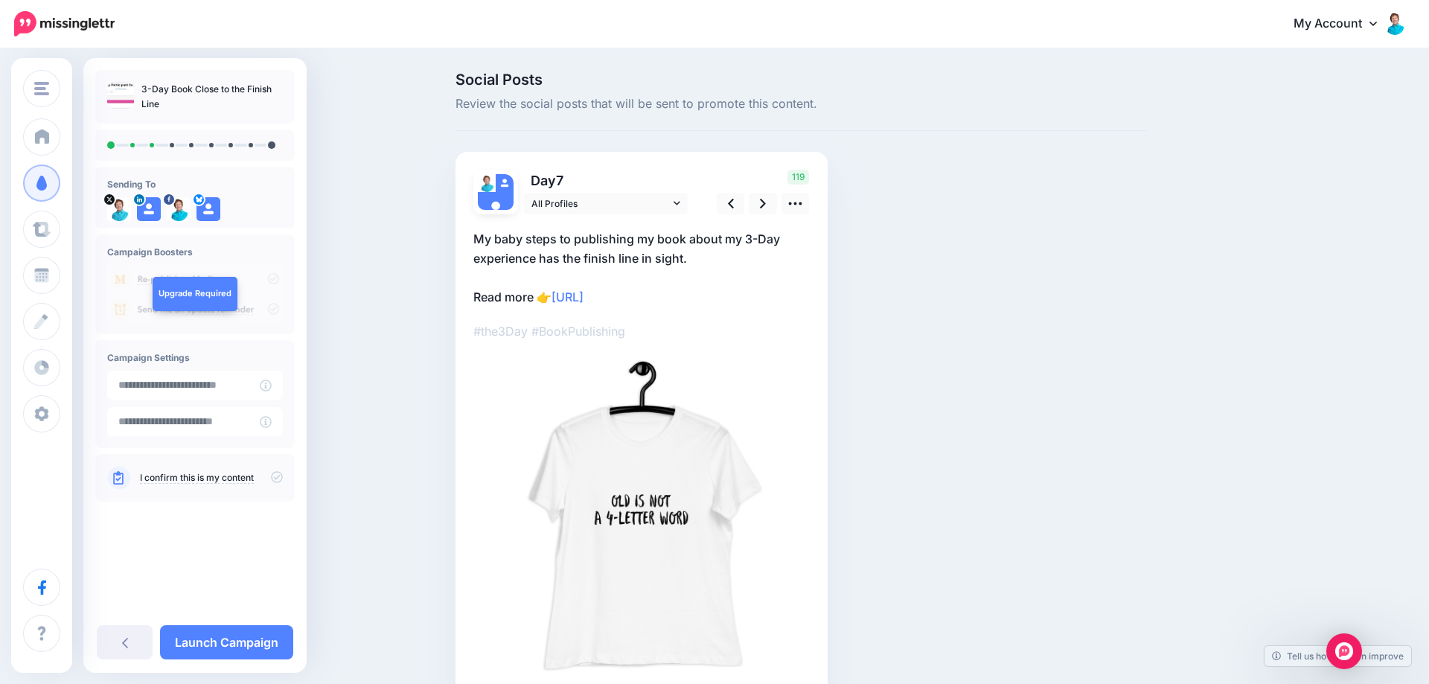
click at [712, 257] on p "My baby steps to publishing my book about my 3-Day experience has the finish li…" at bounding box center [641, 267] width 336 height 77
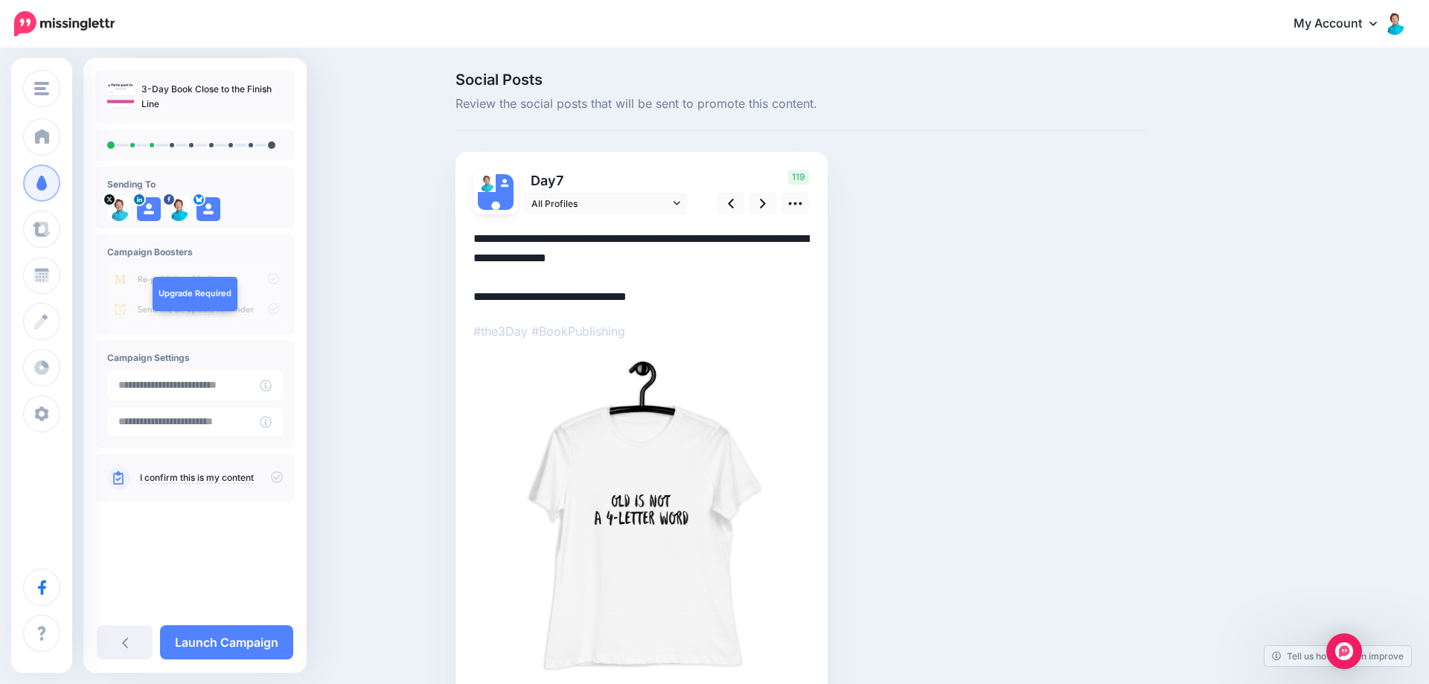
click at [712, 257] on textarea "**********" at bounding box center [641, 267] width 336 height 77
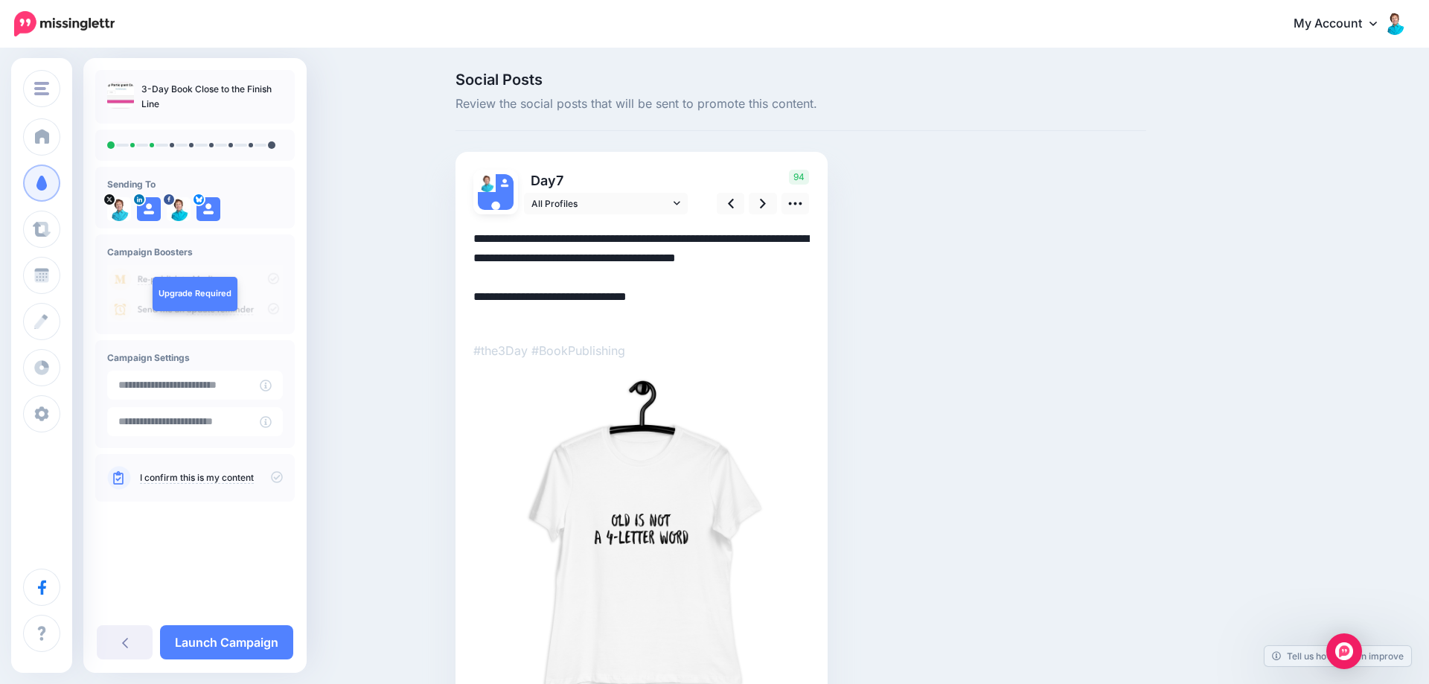
click at [558, 319] on textarea "**********" at bounding box center [641, 277] width 336 height 97
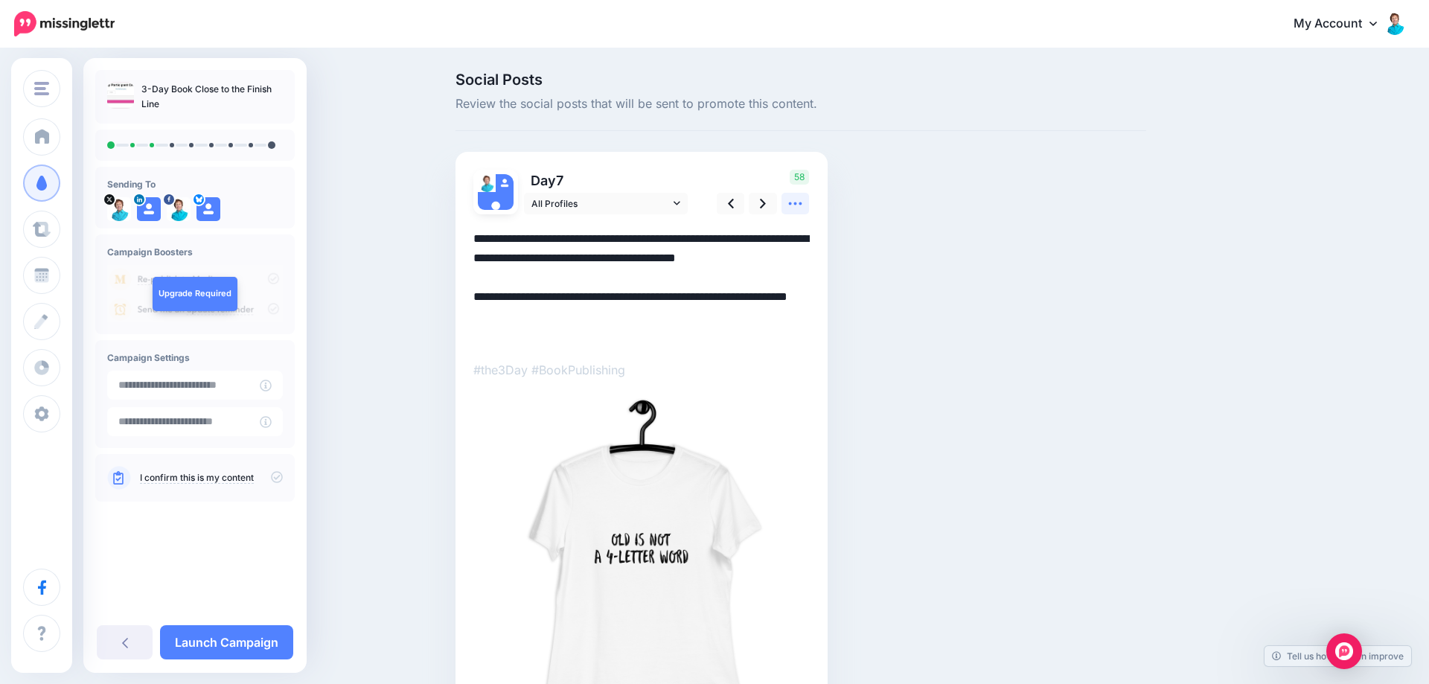
type textarea "**********"
click at [801, 201] on icon at bounding box center [796, 204] width 16 height 16
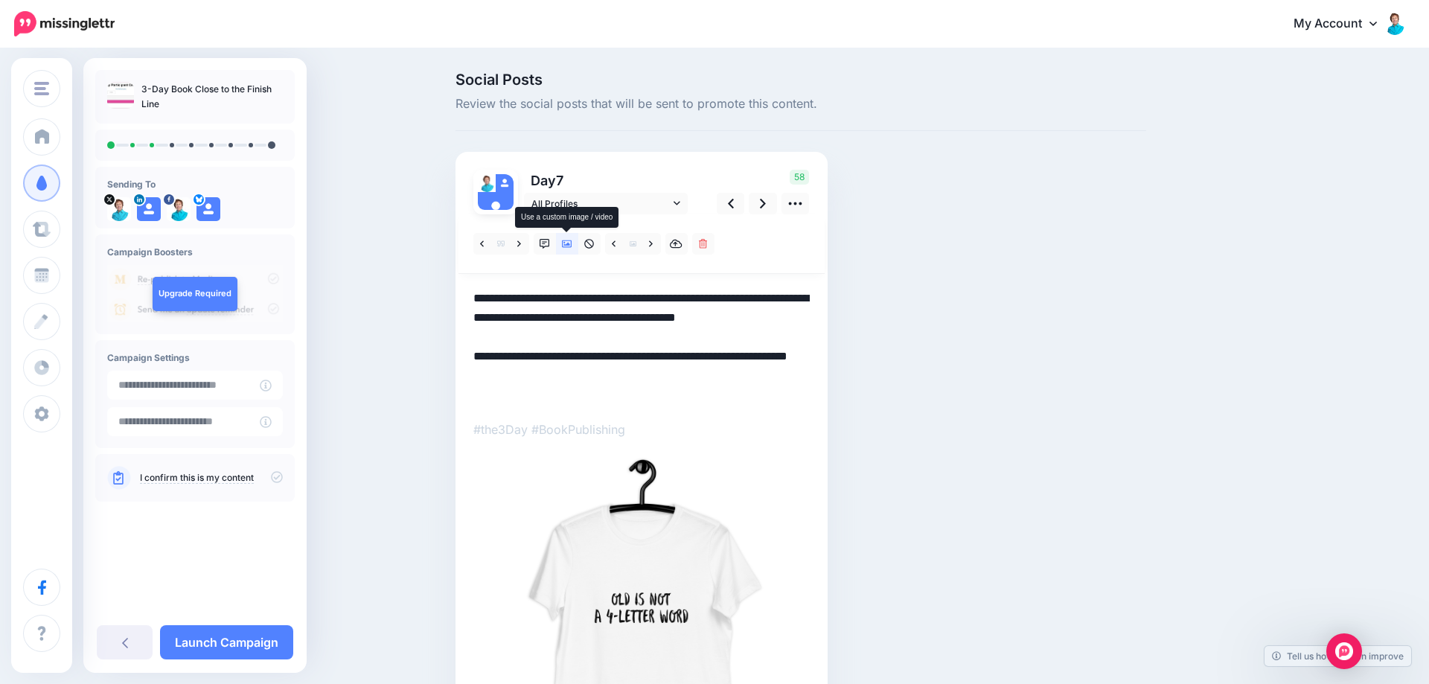
click at [565, 238] on link at bounding box center [567, 244] width 22 height 22
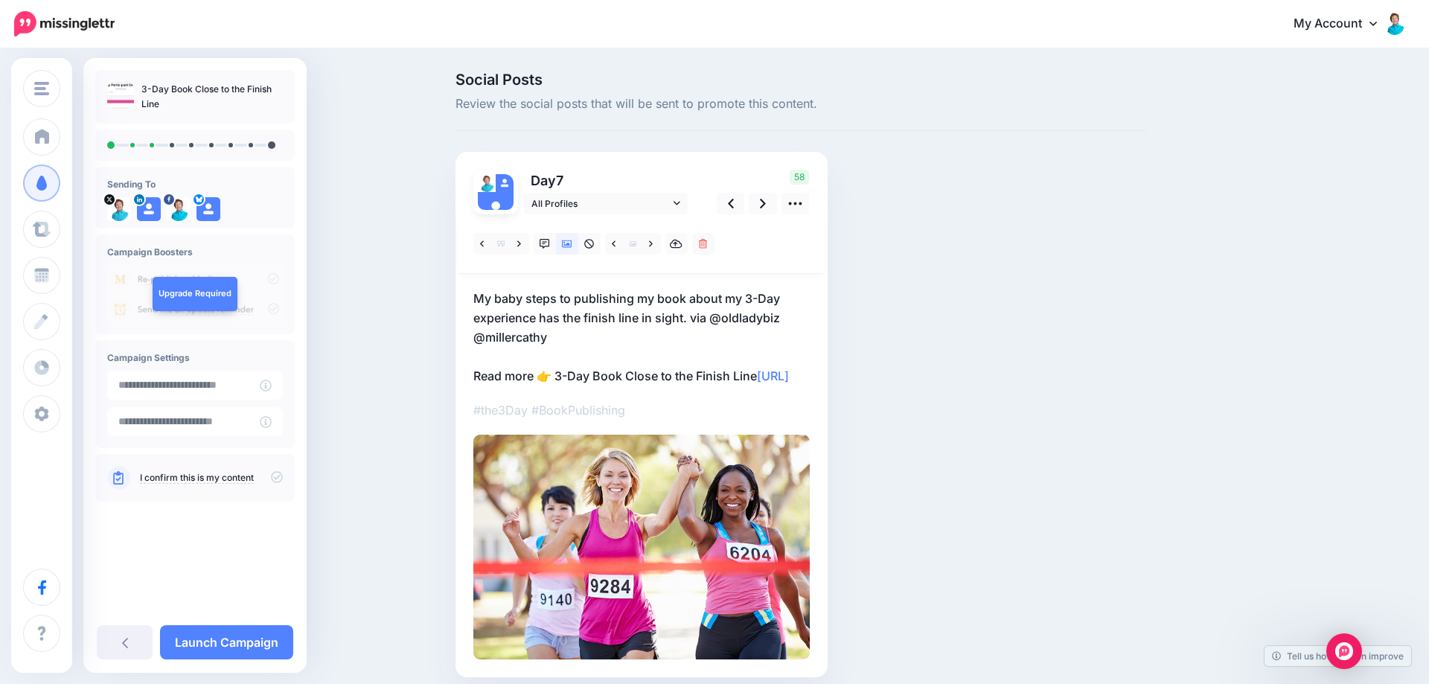
scroll to position [76, 0]
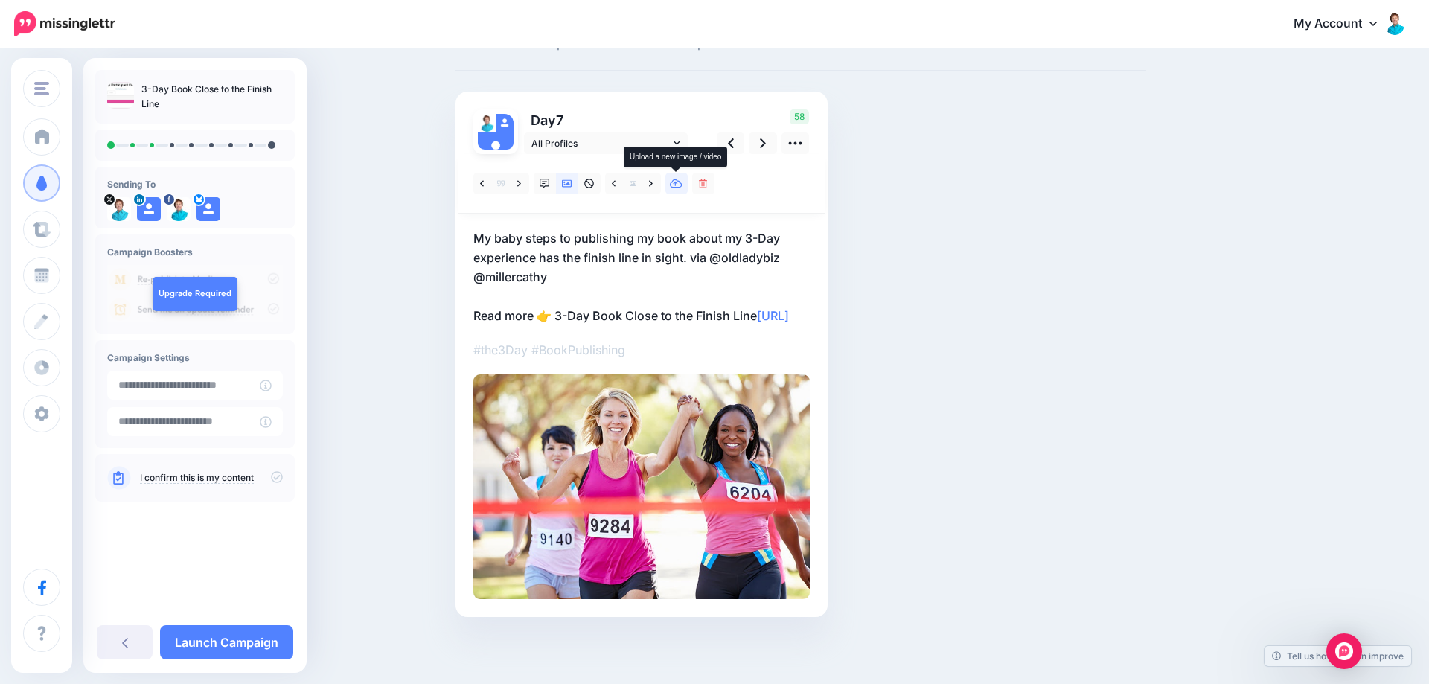
click at [676, 179] on icon at bounding box center [676, 183] width 13 height 9
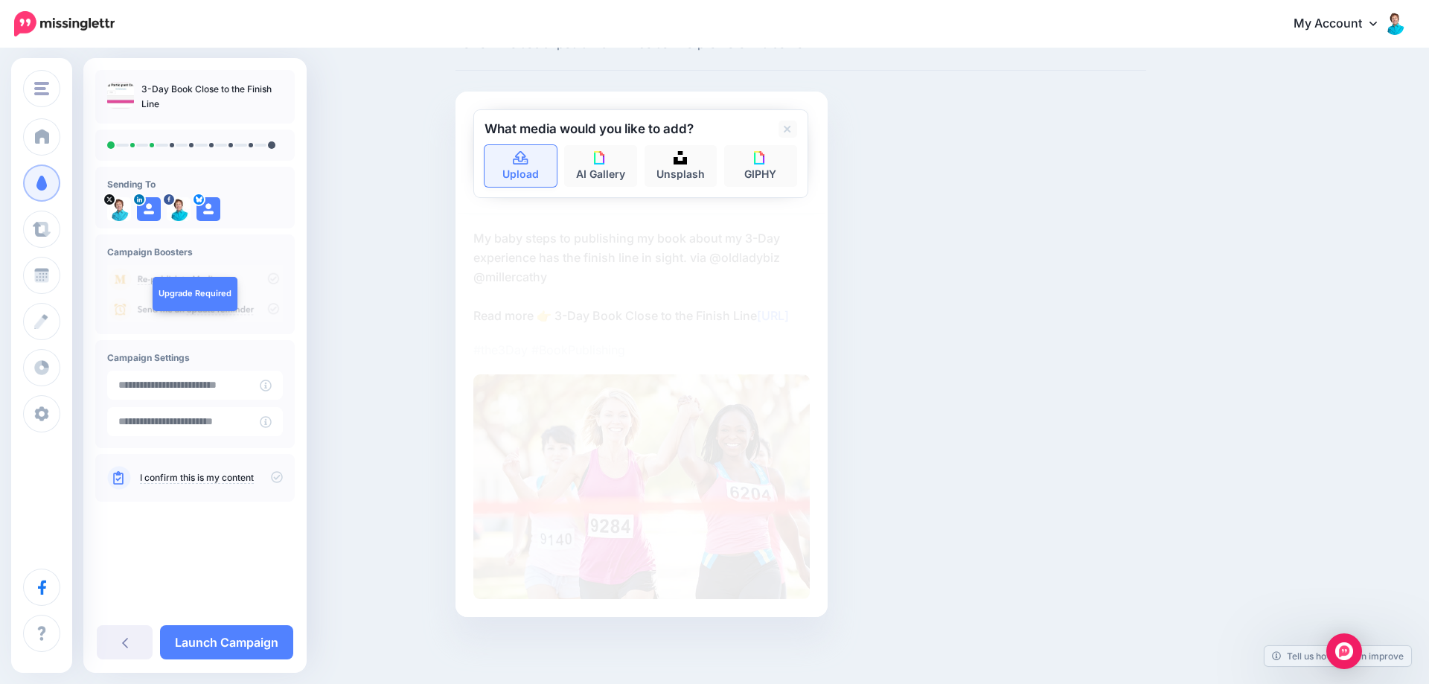
click at [512, 152] on icon at bounding box center [520, 158] width 17 height 13
click at [683, 151] on img at bounding box center [680, 157] width 13 height 13
type input "**********"
click at [771, 145] on button "submit" at bounding box center [784, 159] width 27 height 29
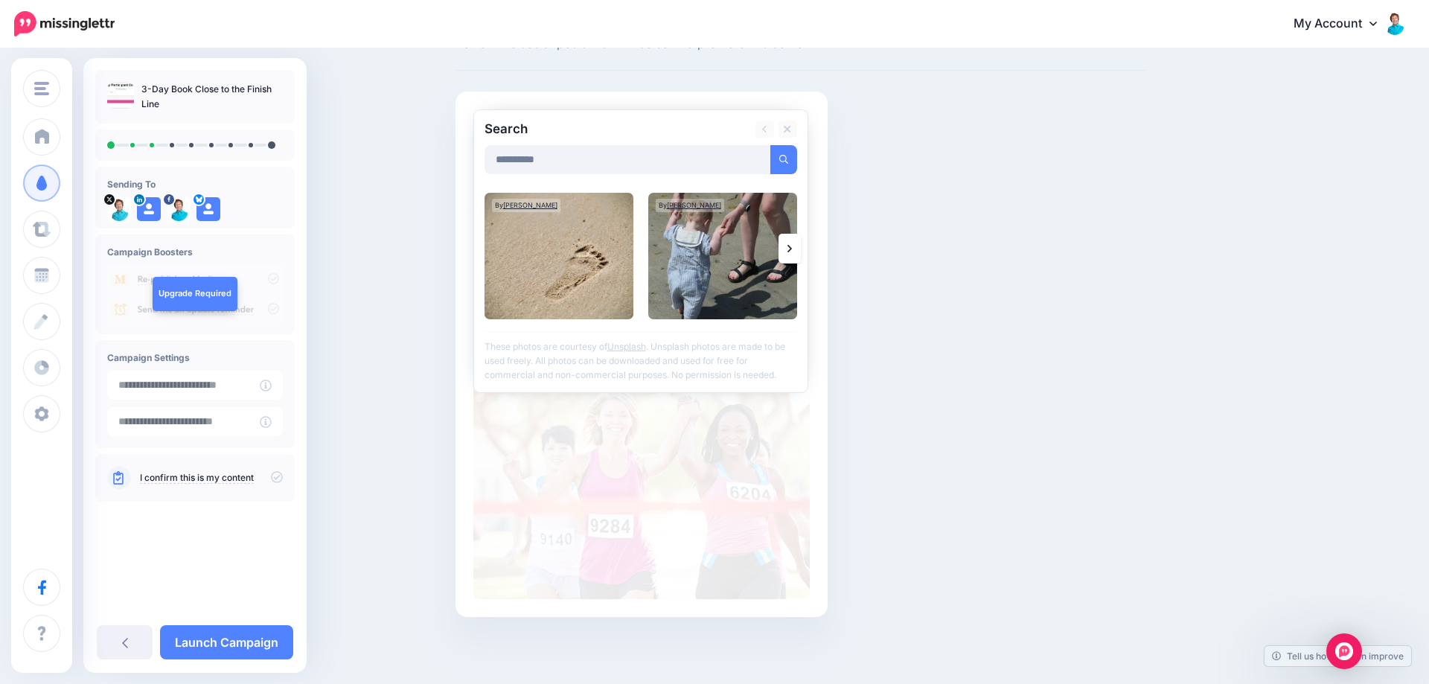
click at [791, 243] on icon at bounding box center [790, 249] width 4 height 12
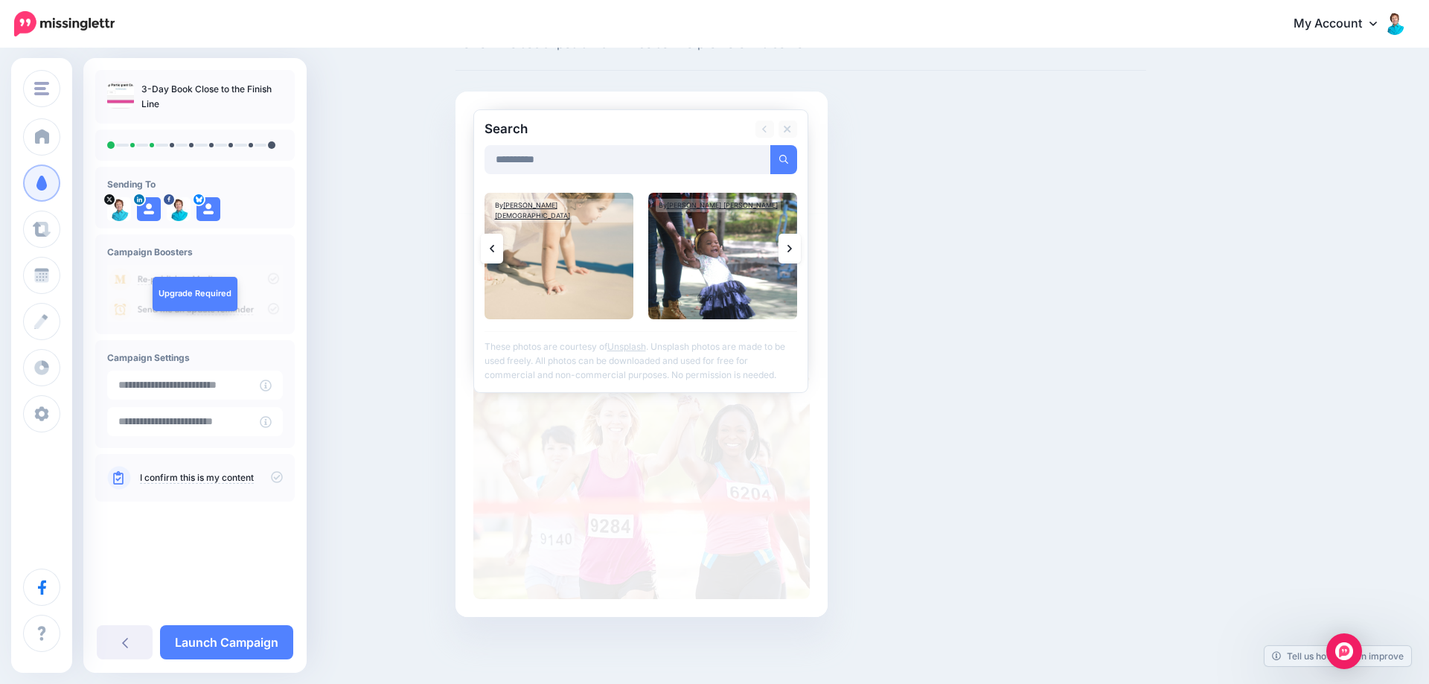
click at [791, 243] on icon at bounding box center [790, 249] width 4 height 12
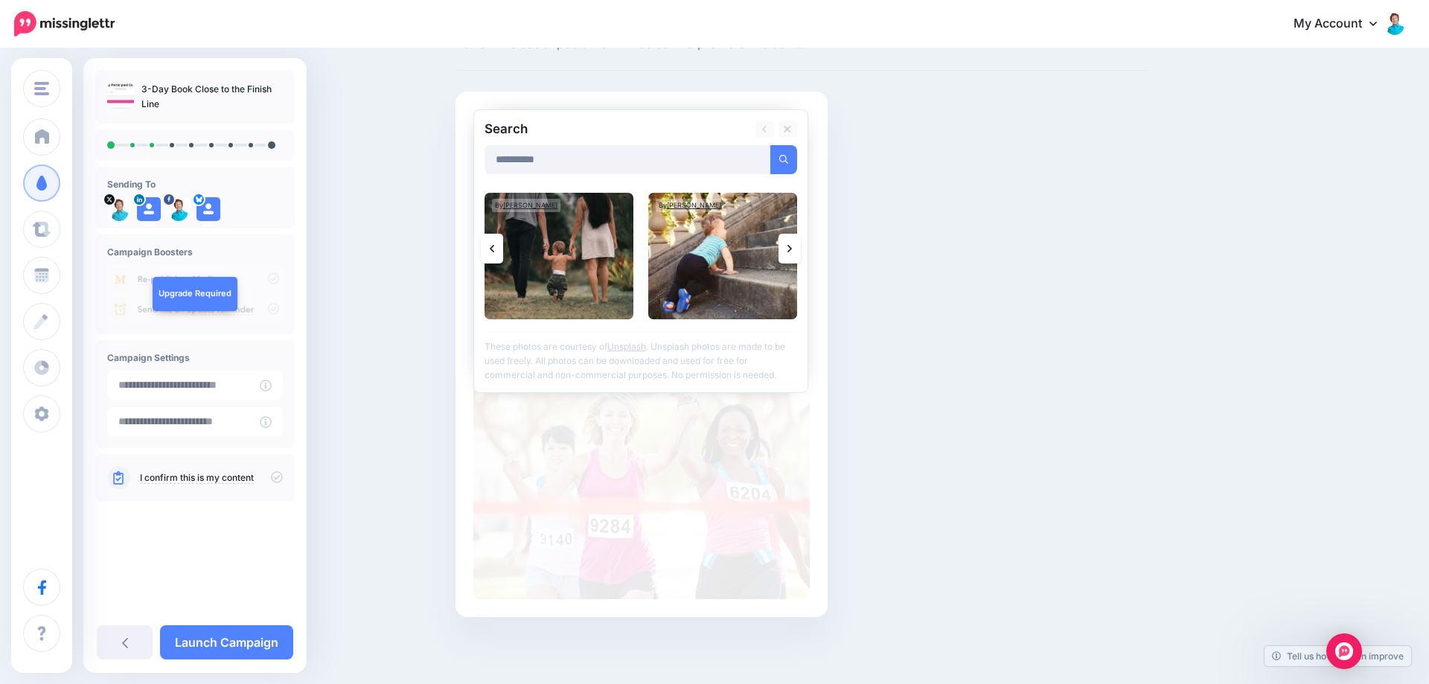
click at [791, 243] on icon at bounding box center [790, 249] width 4 height 12
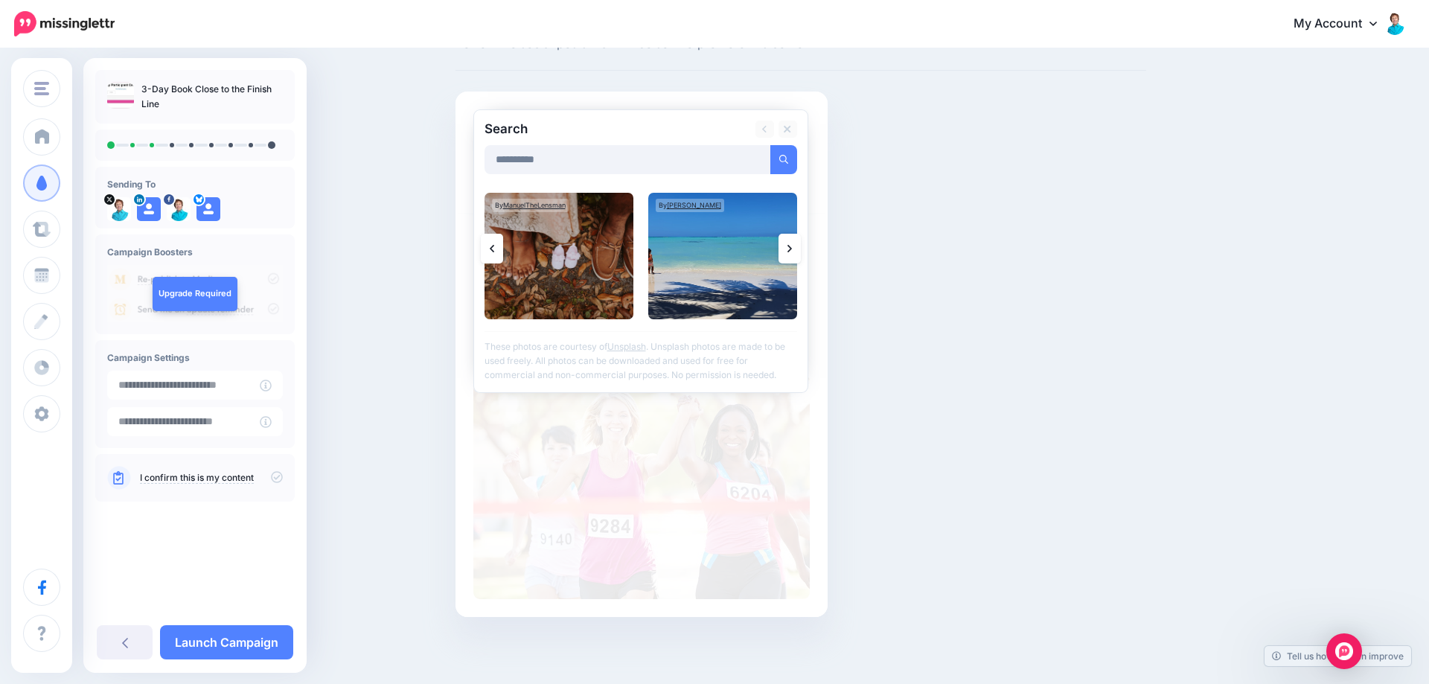
click at [791, 243] on icon at bounding box center [790, 249] width 4 height 12
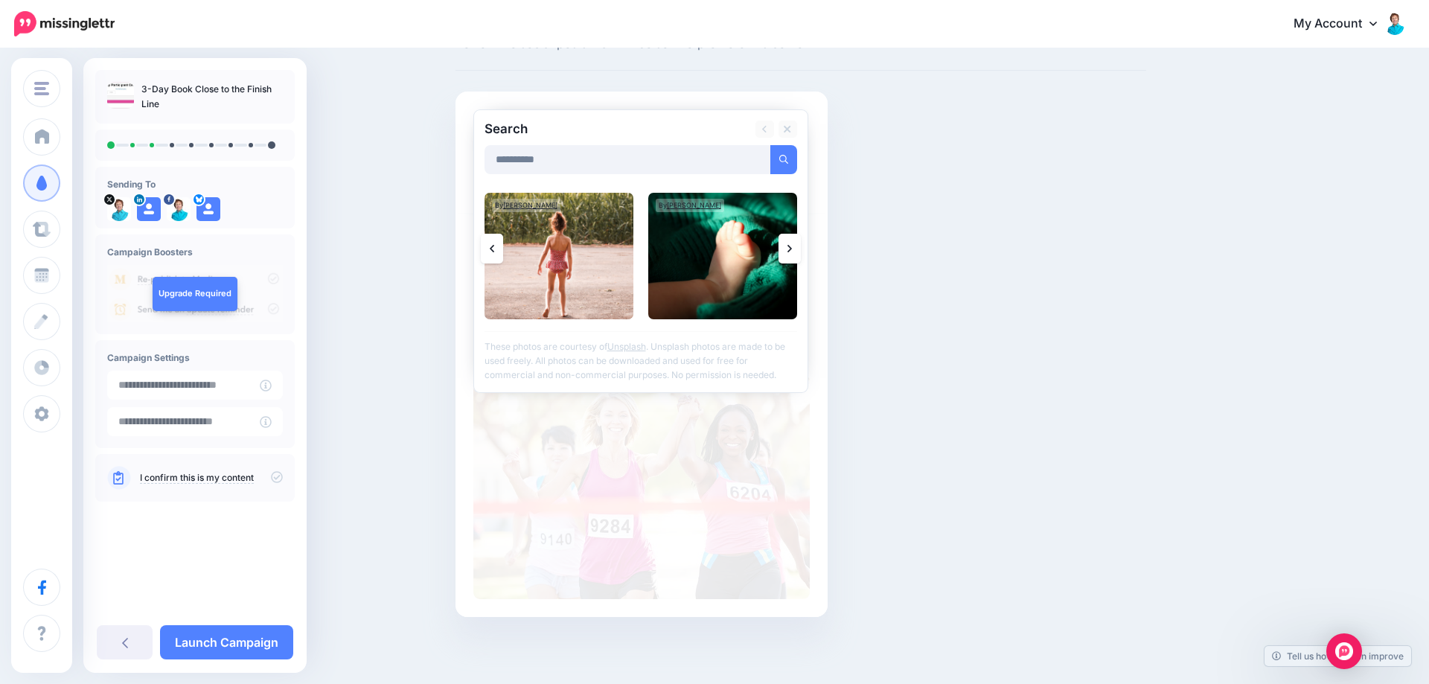
click at [791, 243] on icon at bounding box center [790, 249] width 4 height 12
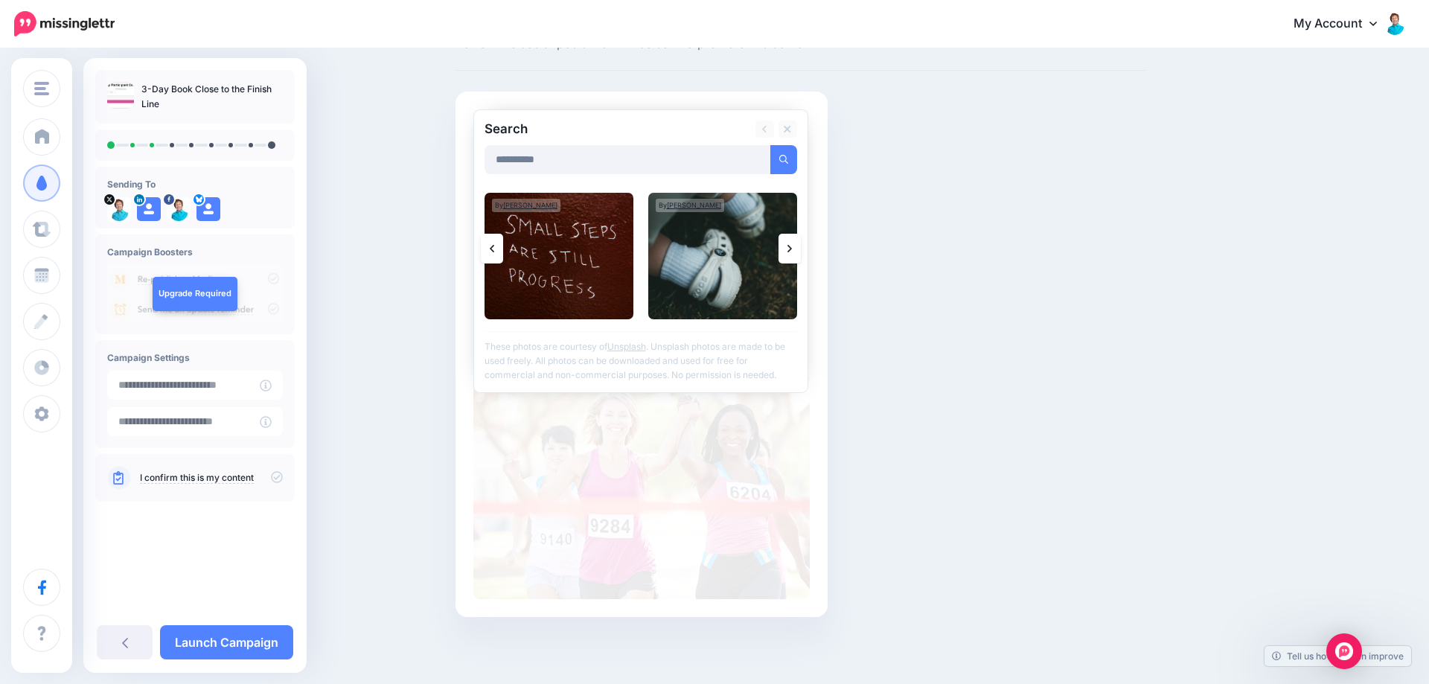
click at [791, 243] on icon at bounding box center [790, 249] width 4 height 12
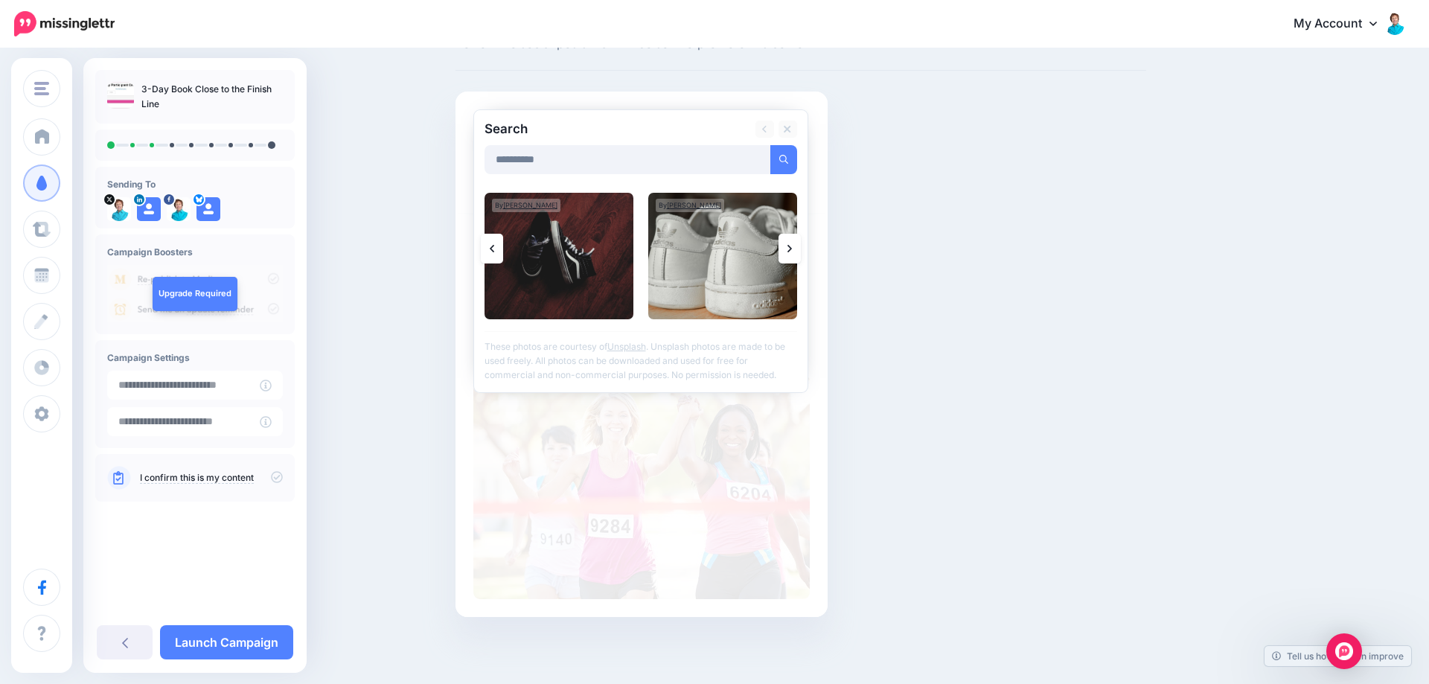
click at [791, 243] on icon at bounding box center [790, 249] width 4 height 12
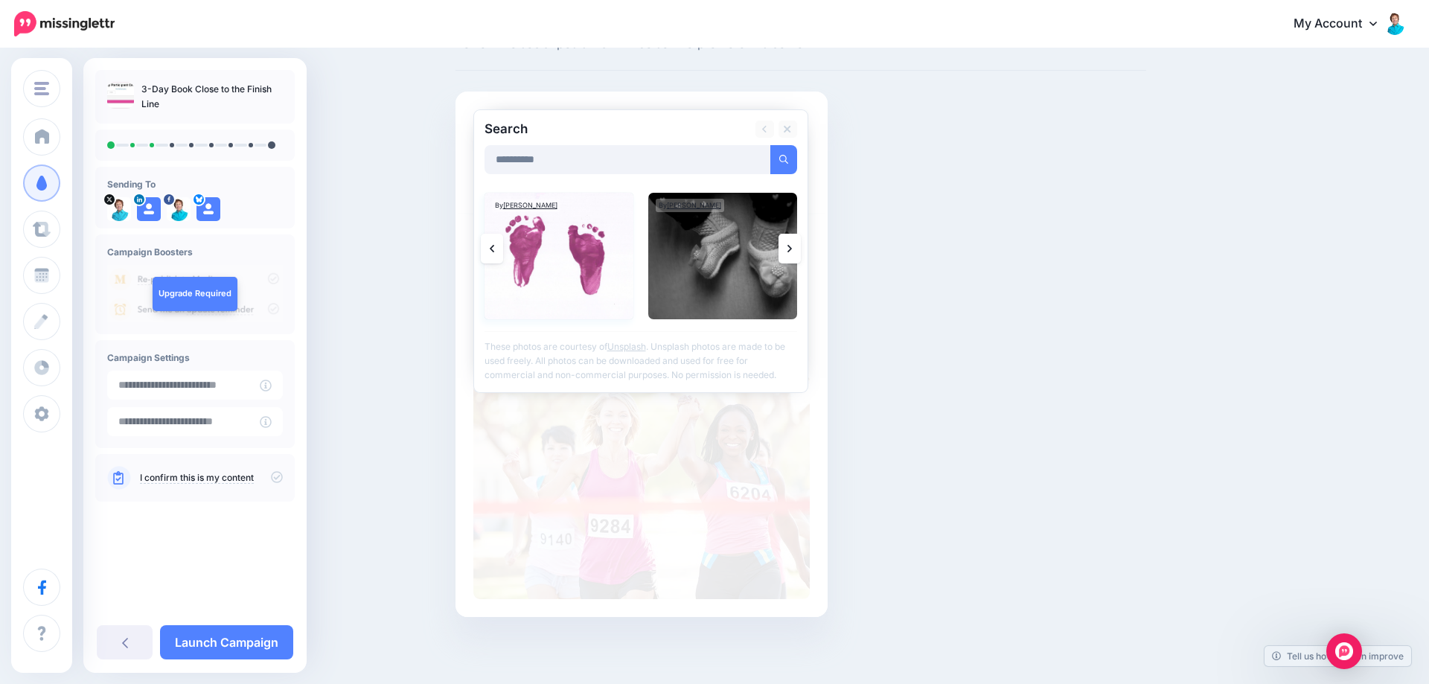
click at [593, 241] on img at bounding box center [559, 256] width 149 height 127
click at [753, 145] on link "Add Media" at bounding box center [765, 159] width 63 height 29
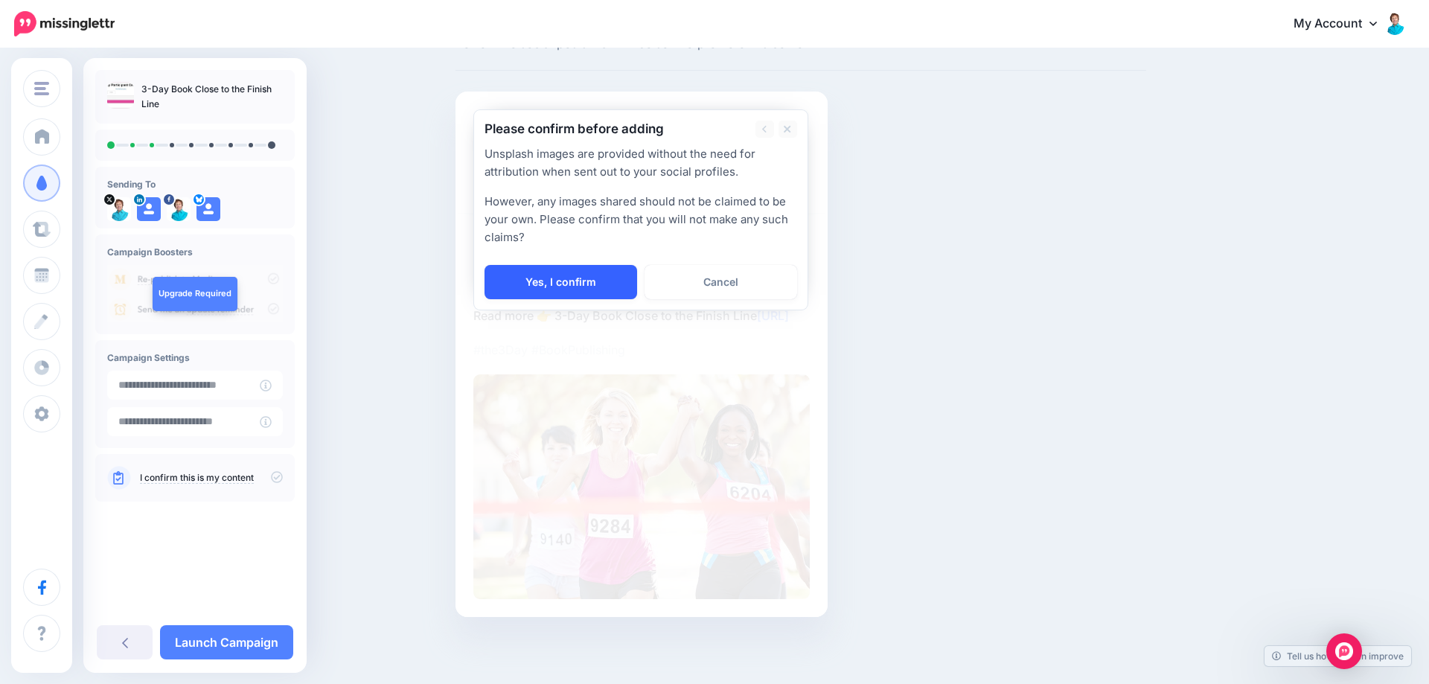
click at [561, 265] on link "Yes, I confirm" at bounding box center [561, 282] width 153 height 34
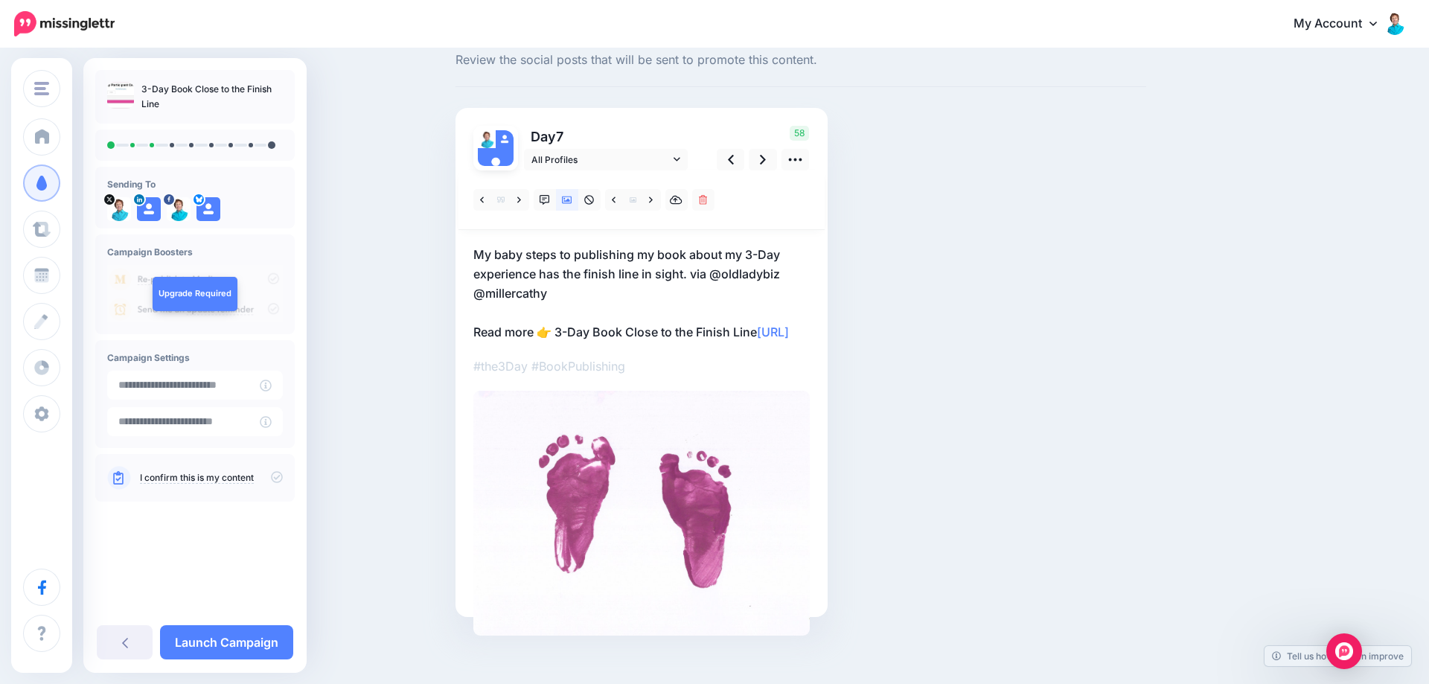
scroll to position [44, 0]
click at [764, 162] on icon at bounding box center [763, 160] width 6 height 10
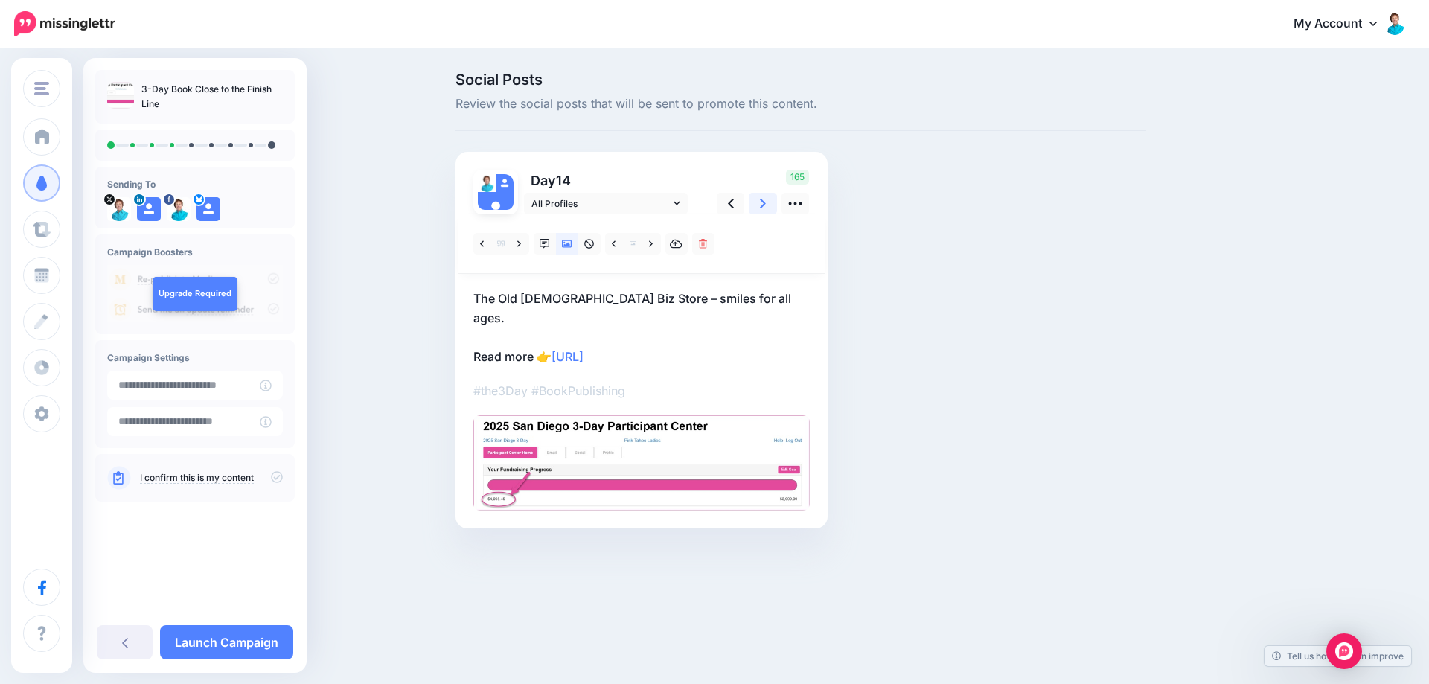
scroll to position [0, 0]
click at [521, 247] on link at bounding box center [520, 244] width 19 height 22
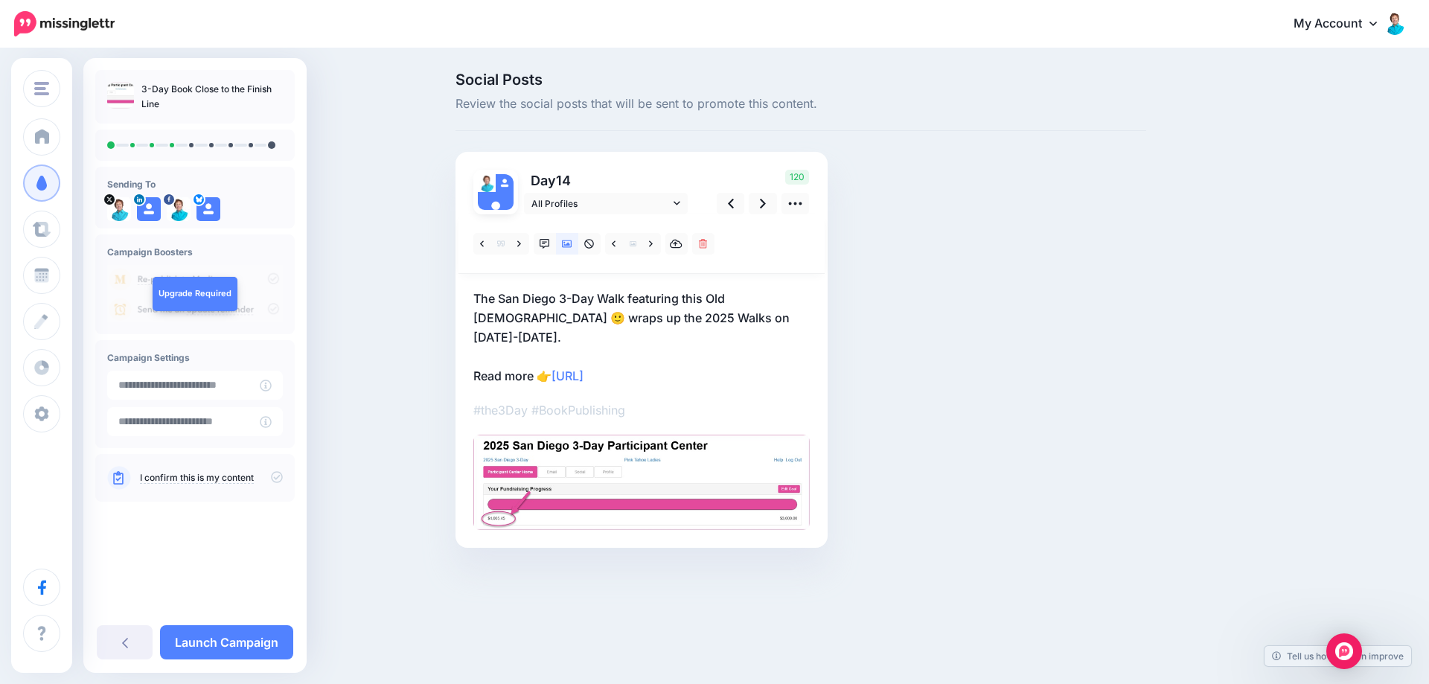
click at [553, 353] on p "The San Diego 3-Day Walk featuring this Old Lady 🙂 wraps up the 2025 Walks on N…" at bounding box center [641, 337] width 336 height 97
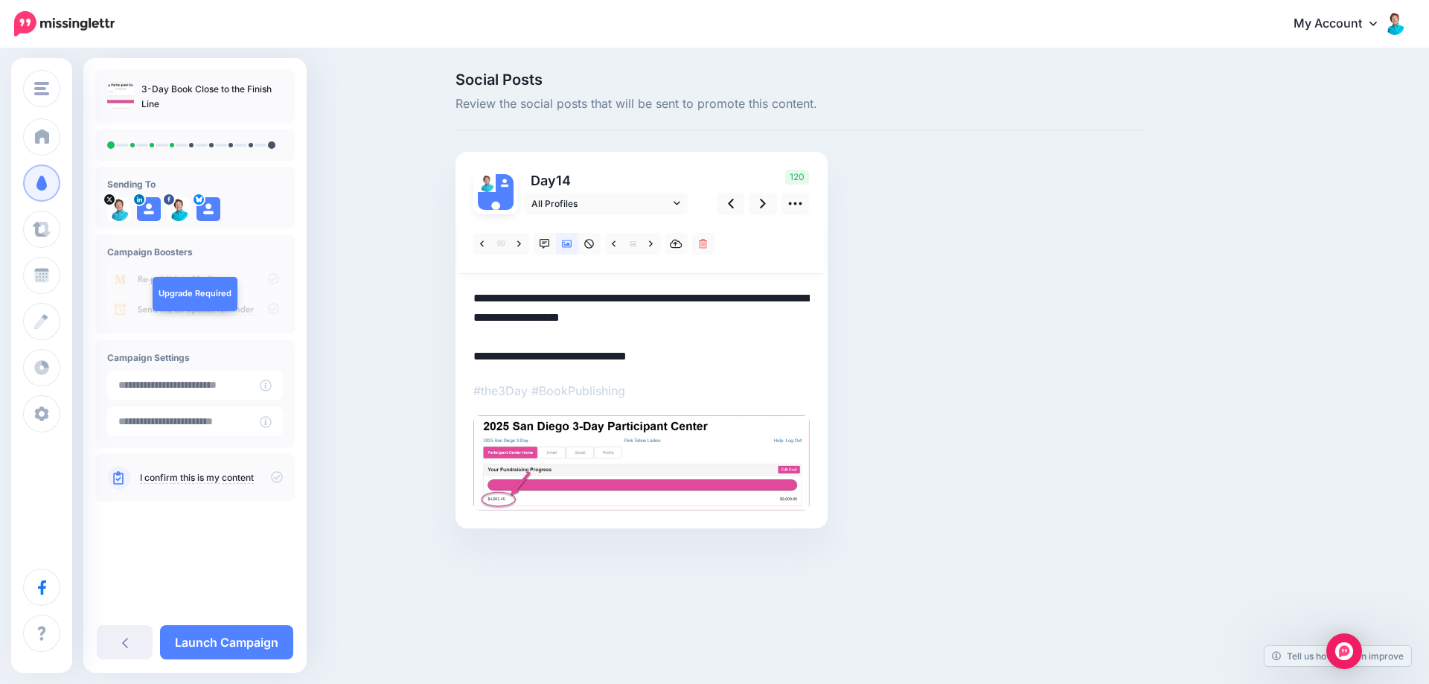
click at [557, 353] on textarea "**********" at bounding box center [641, 327] width 336 height 77
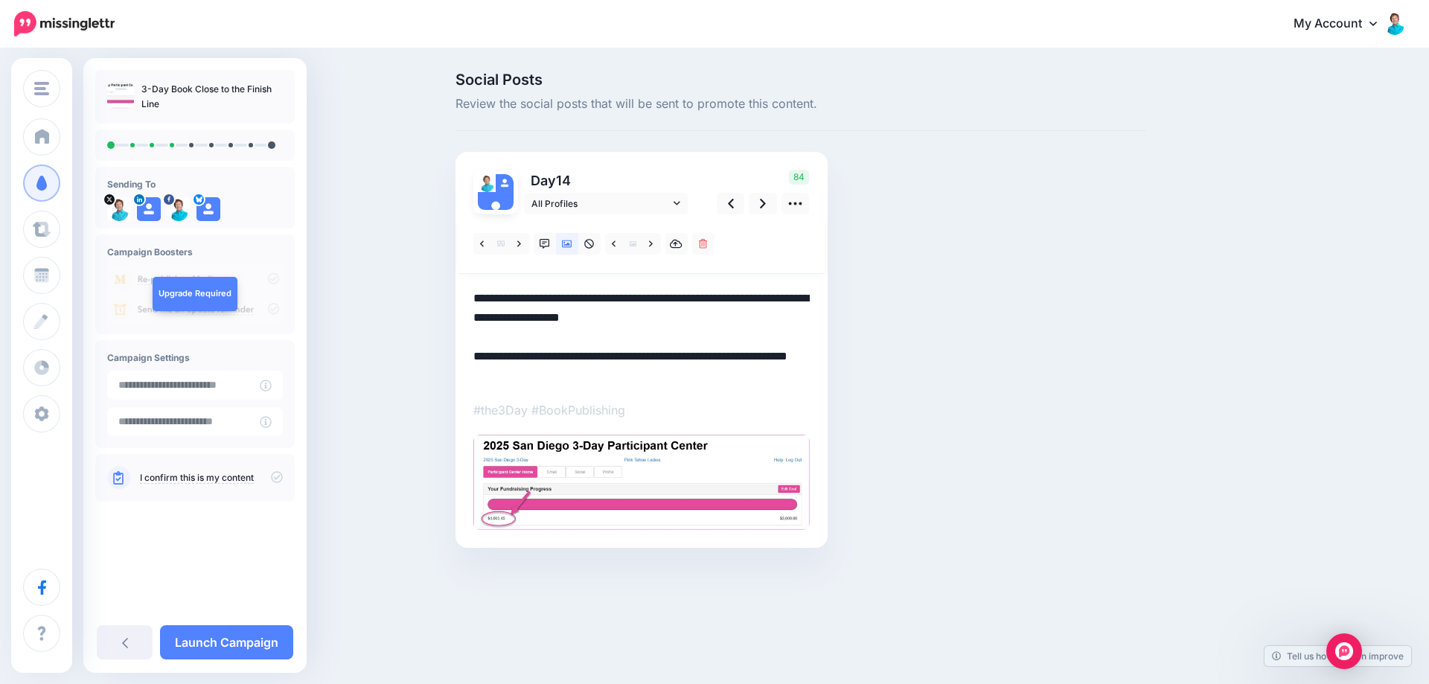
click at [753, 315] on textarea "**********" at bounding box center [641, 337] width 336 height 97
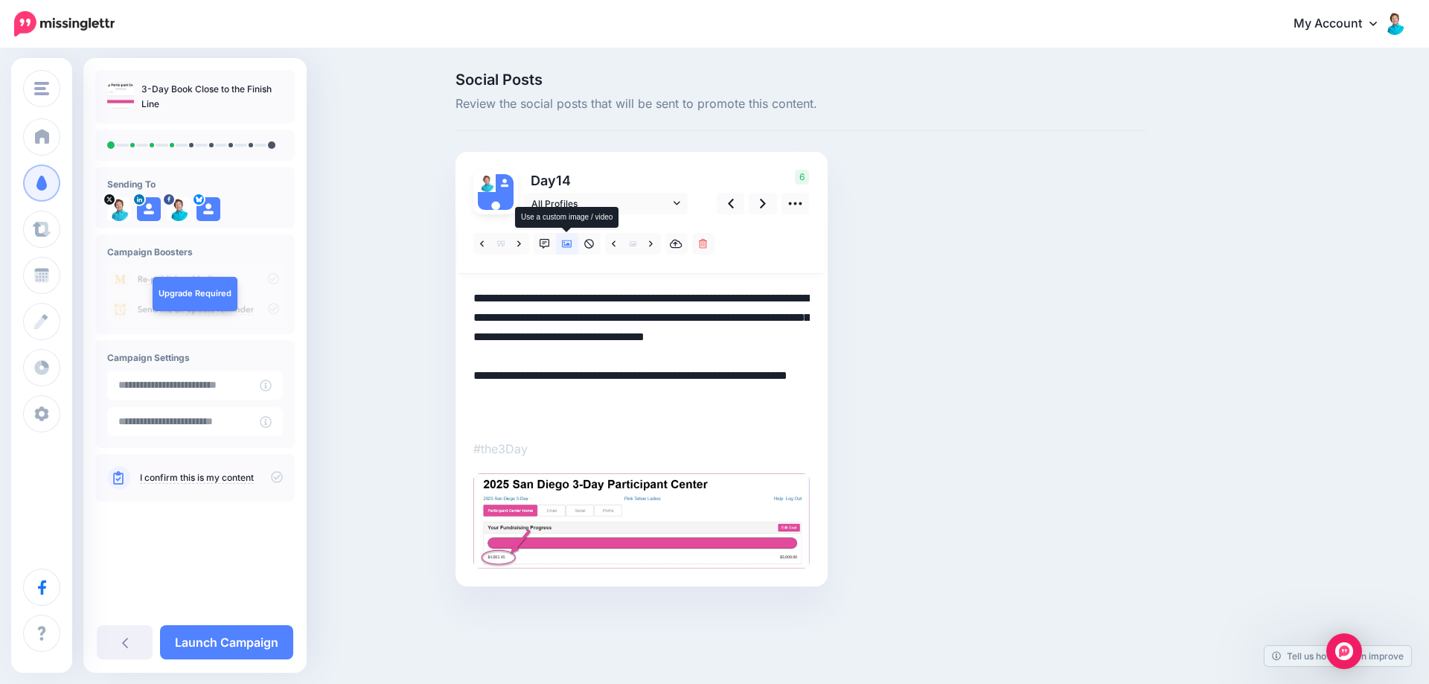
click at [569, 242] on icon at bounding box center [567, 244] width 10 height 10
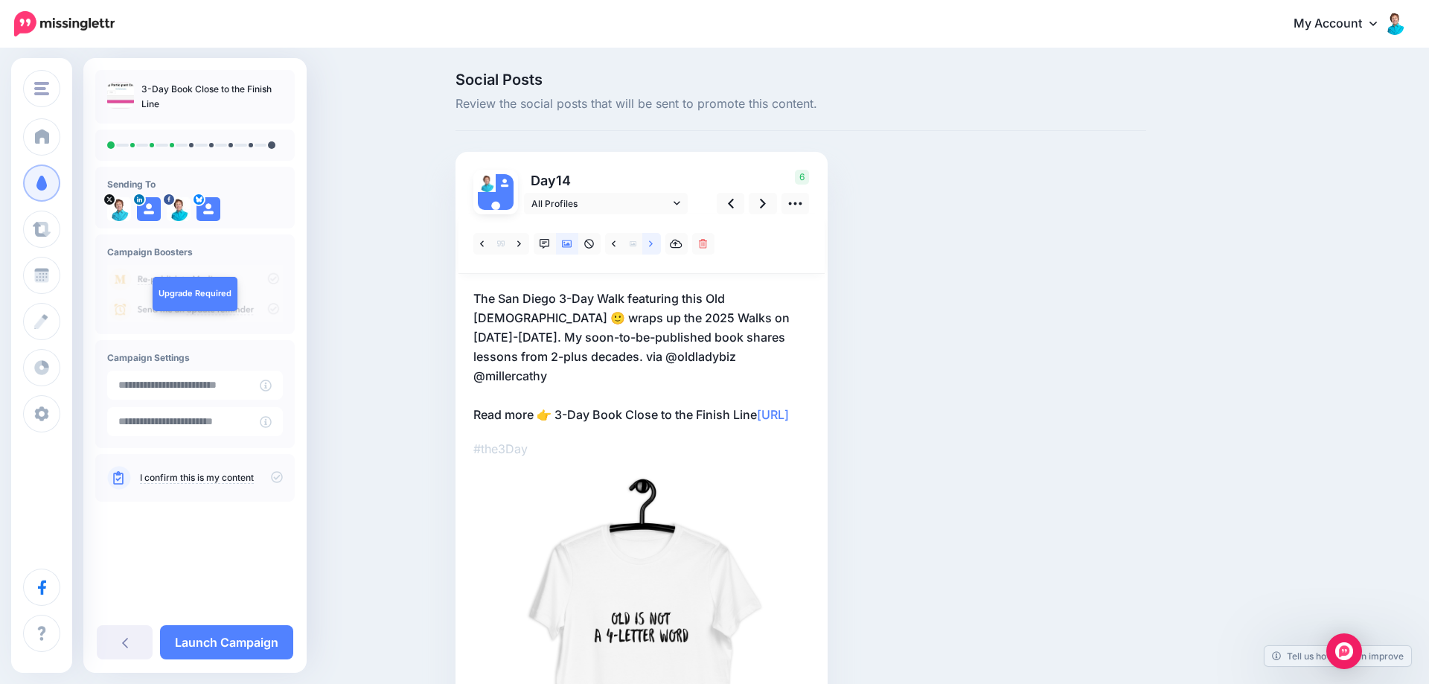
click at [655, 243] on link at bounding box center [651, 244] width 19 height 22
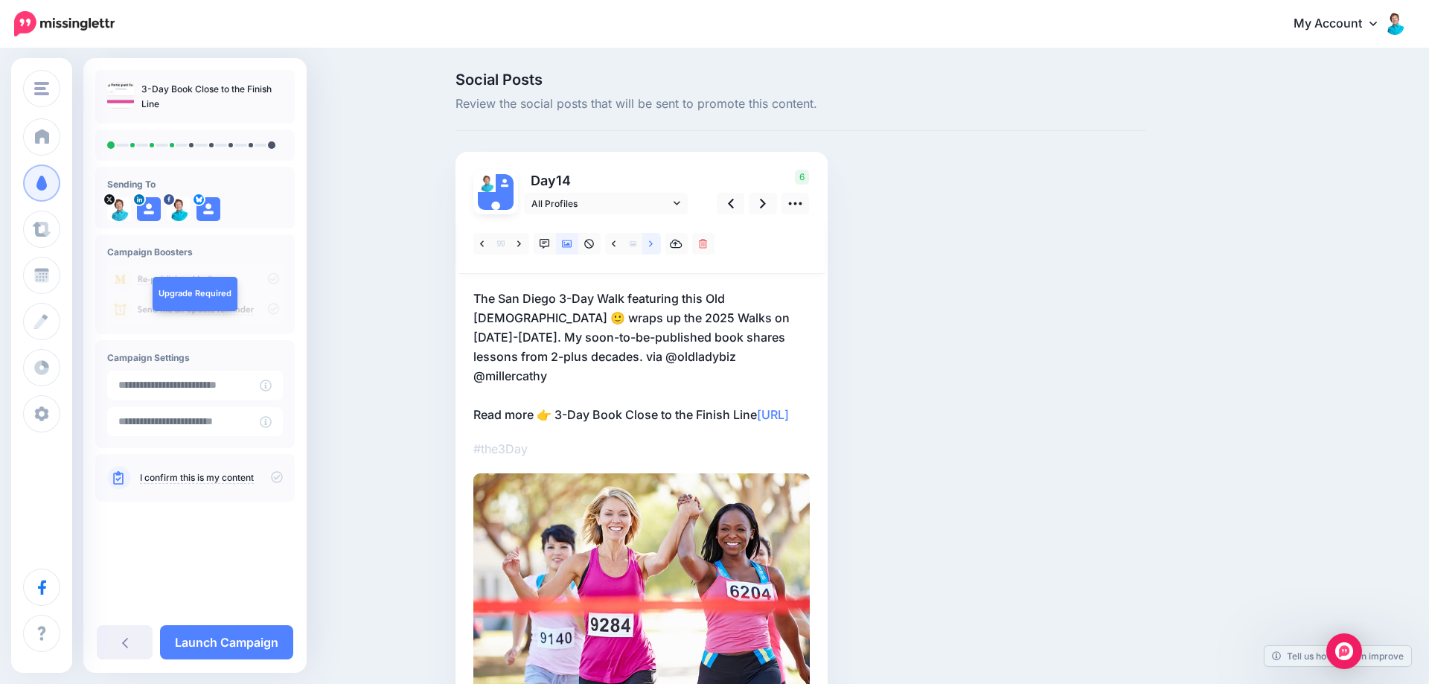
click at [655, 243] on link at bounding box center [651, 244] width 19 height 22
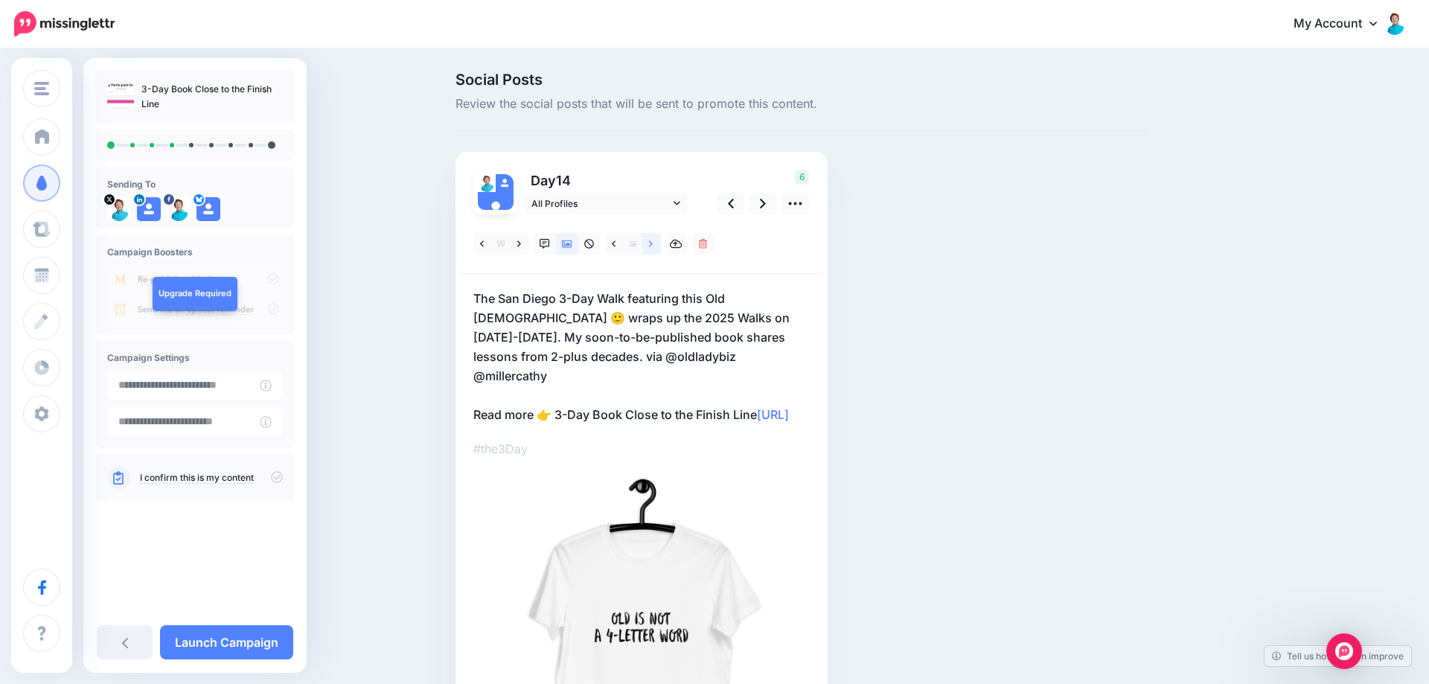
click at [655, 243] on link at bounding box center [651, 244] width 19 height 22
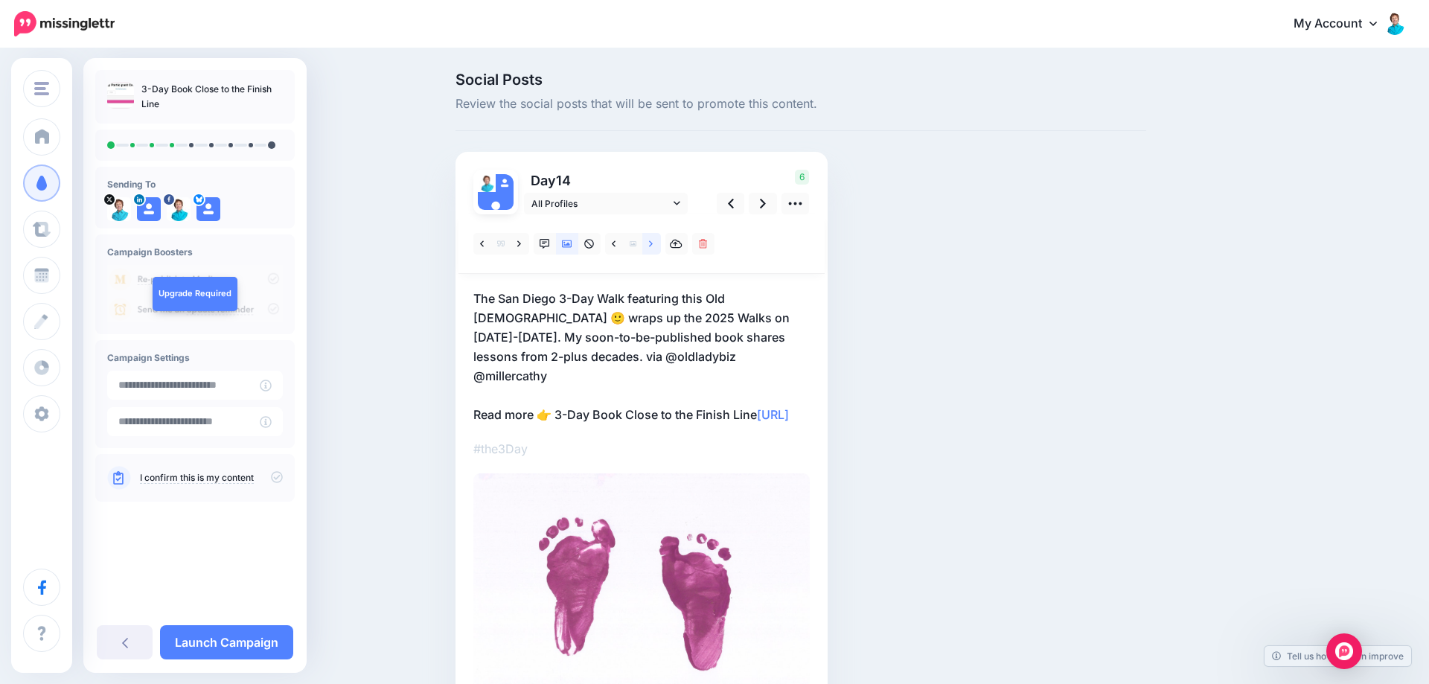
click at [653, 246] on icon at bounding box center [651, 244] width 4 height 10
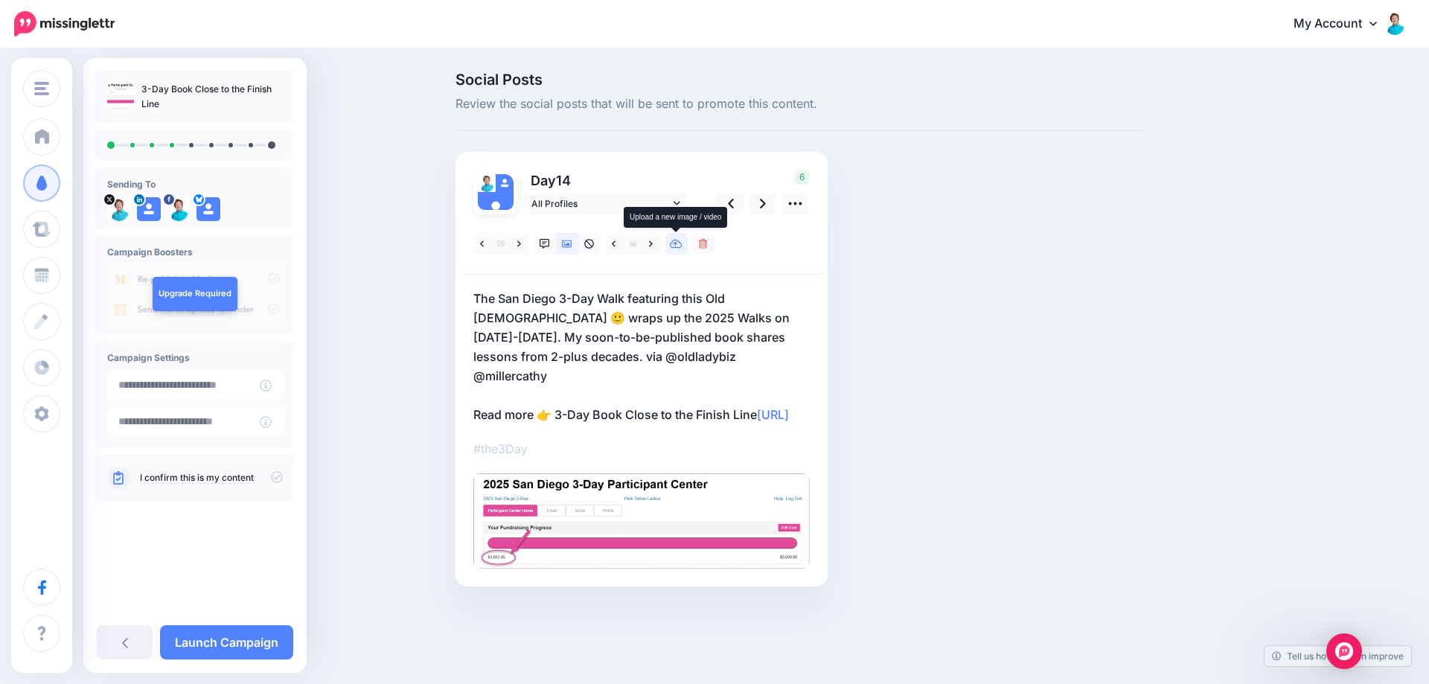
click at [674, 245] on icon at bounding box center [676, 244] width 13 height 10
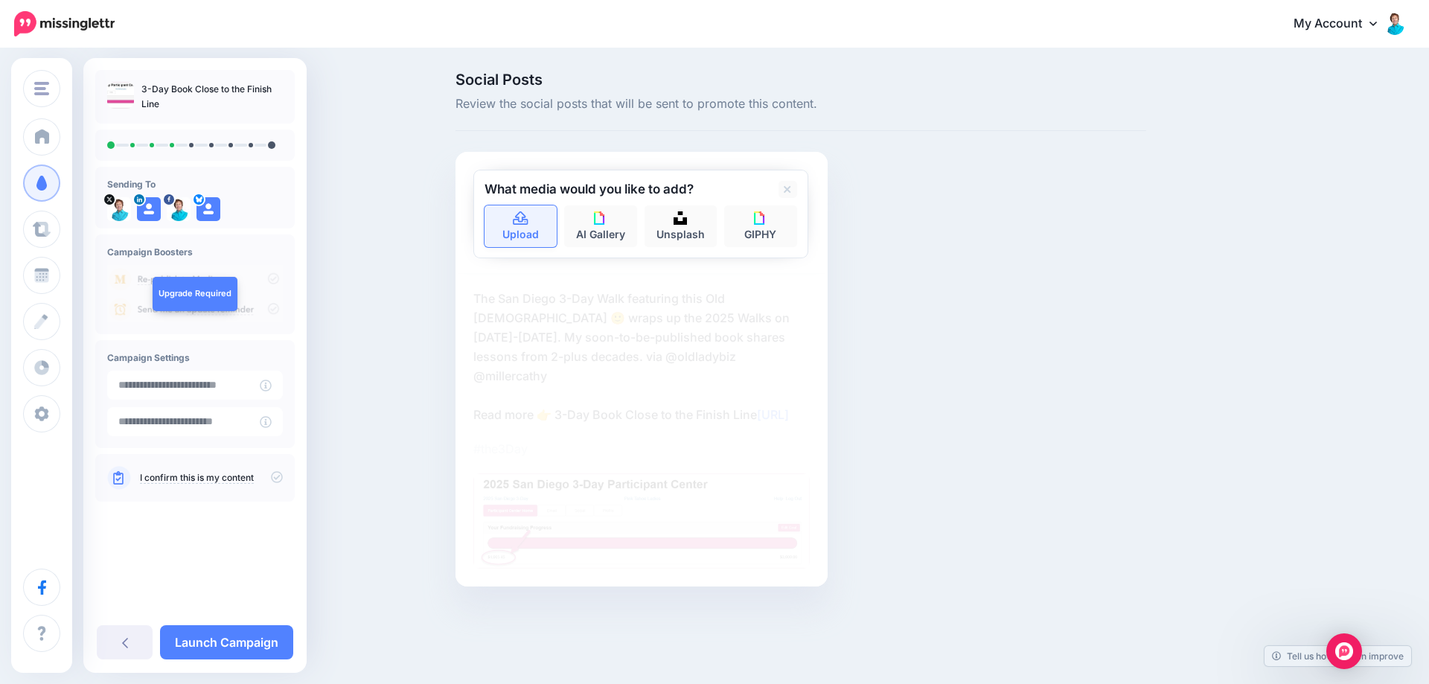
click at [529, 220] on link "Upload" at bounding box center [521, 226] width 73 height 42
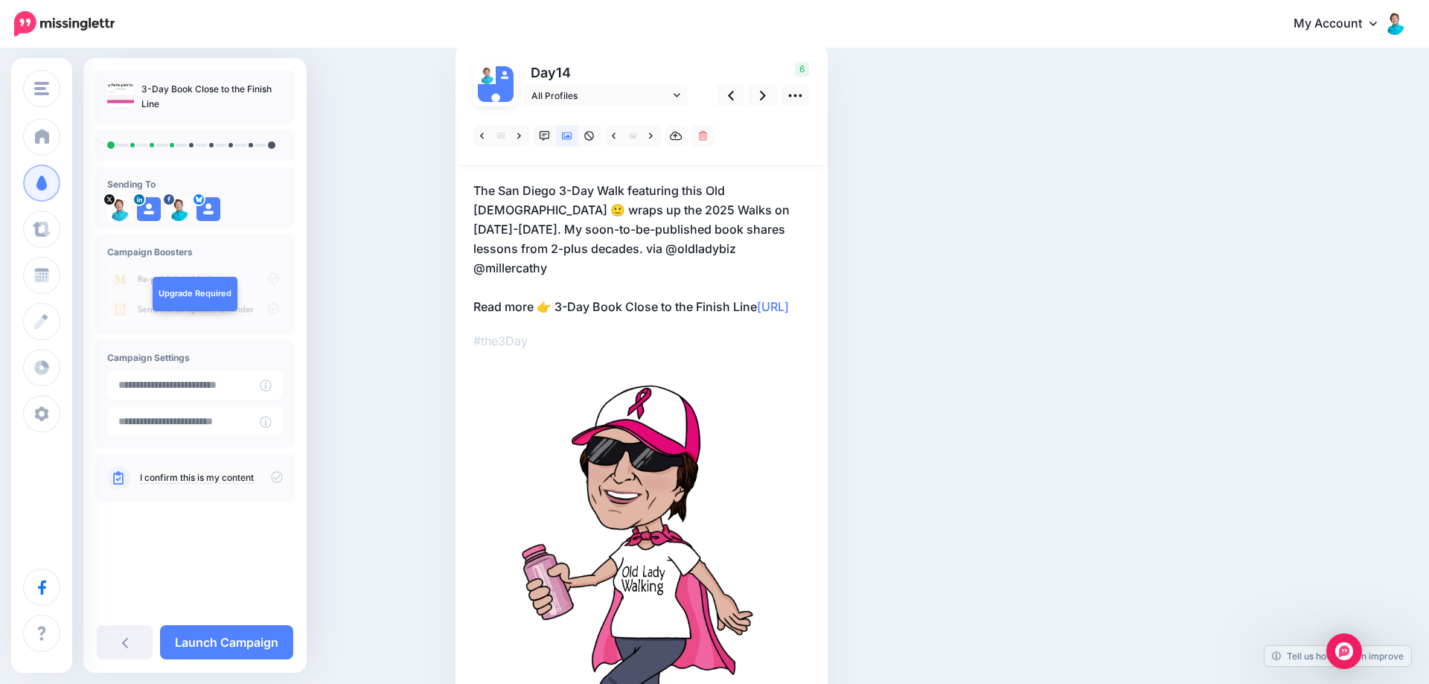
scroll to position [76, 0]
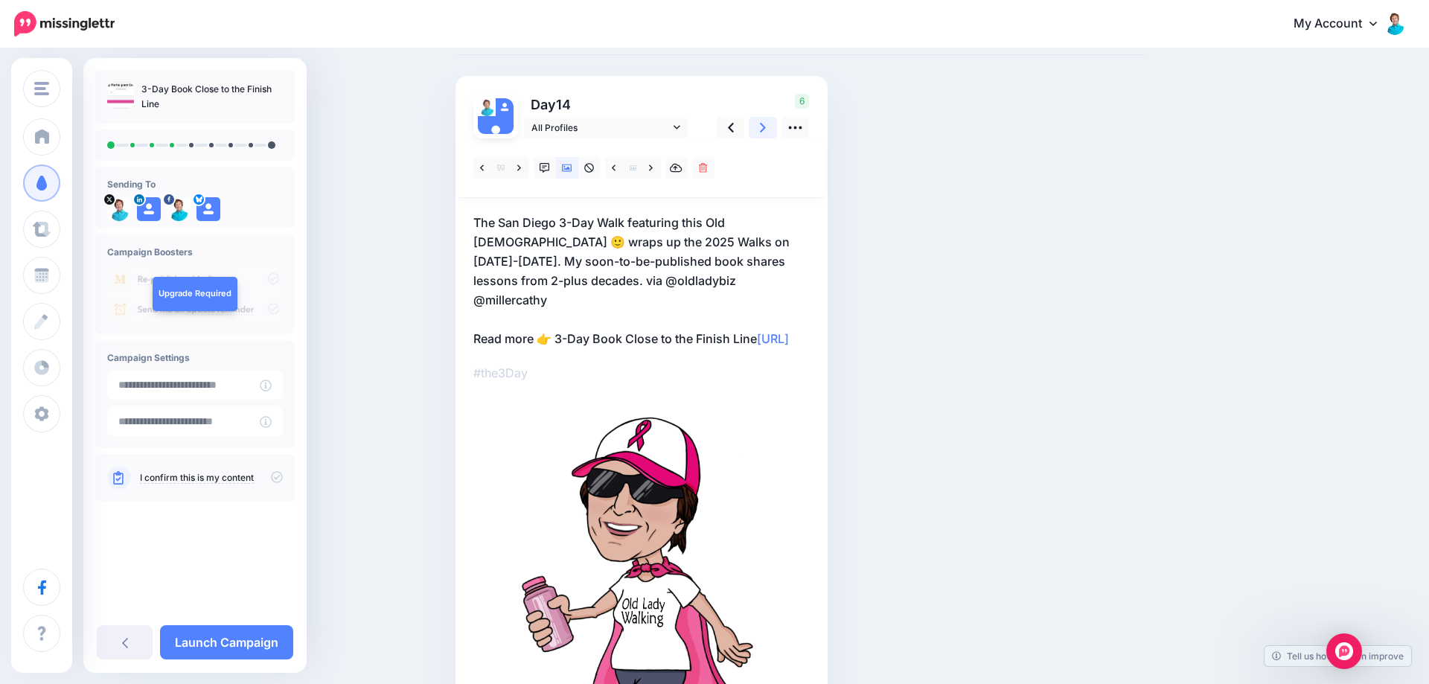
click at [759, 127] on link at bounding box center [763, 128] width 28 height 22
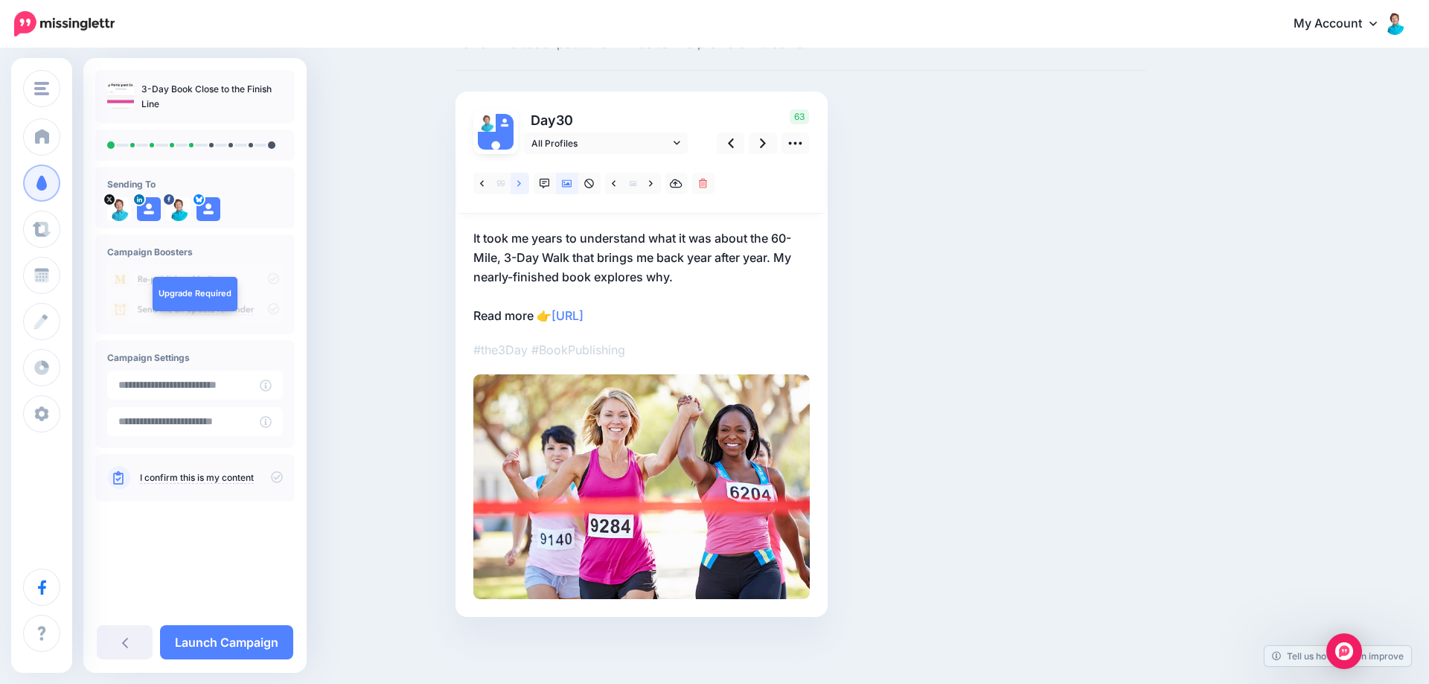
click at [520, 181] on icon at bounding box center [519, 184] width 4 height 10
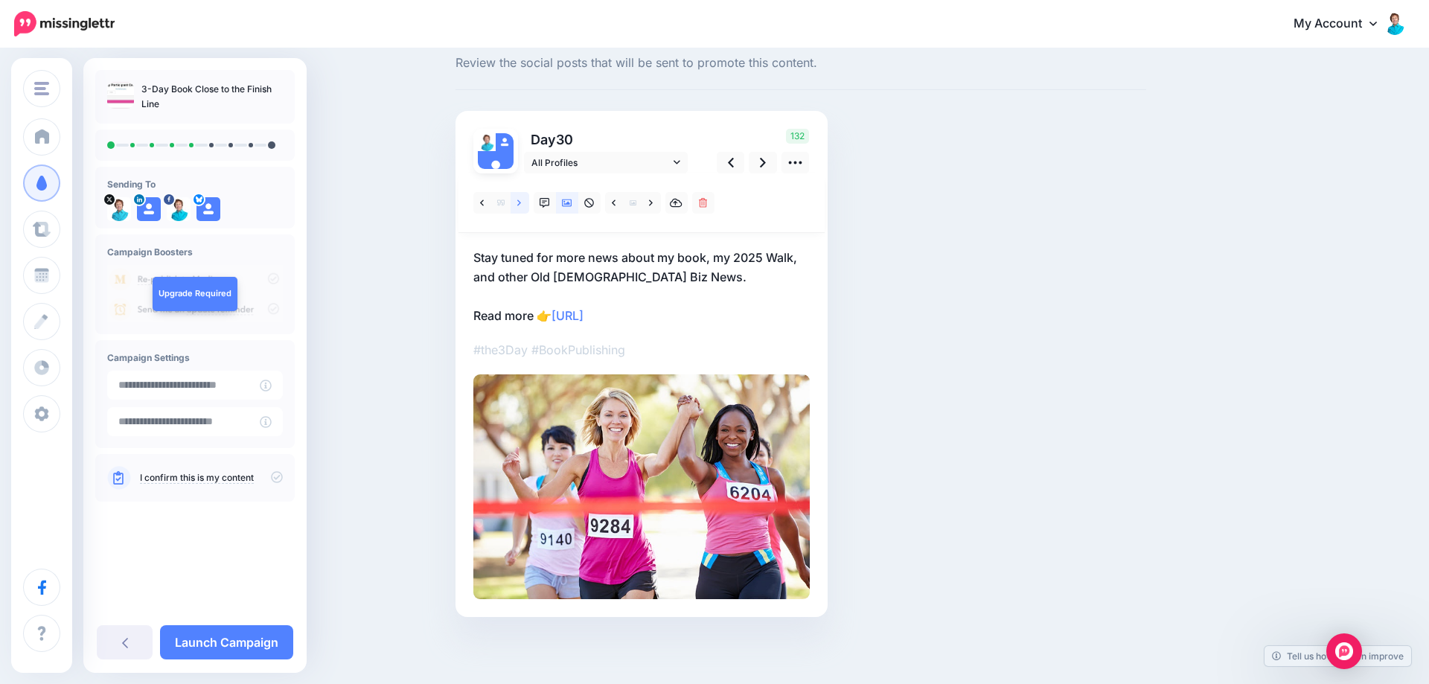
scroll to position [41, 0]
click at [520, 203] on icon at bounding box center [519, 203] width 4 height 6
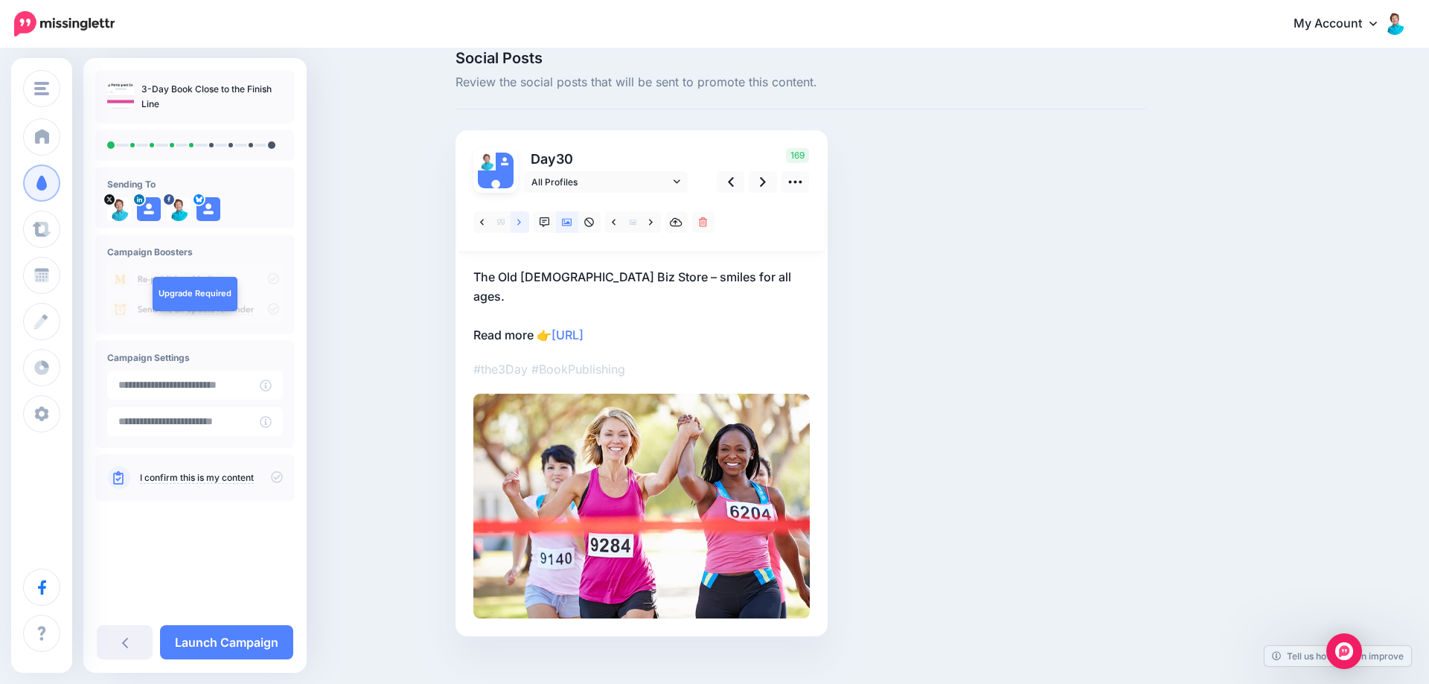
click at [520, 203] on div at bounding box center [642, 223] width 366 height 60
click at [519, 226] on icon at bounding box center [519, 222] width 4 height 10
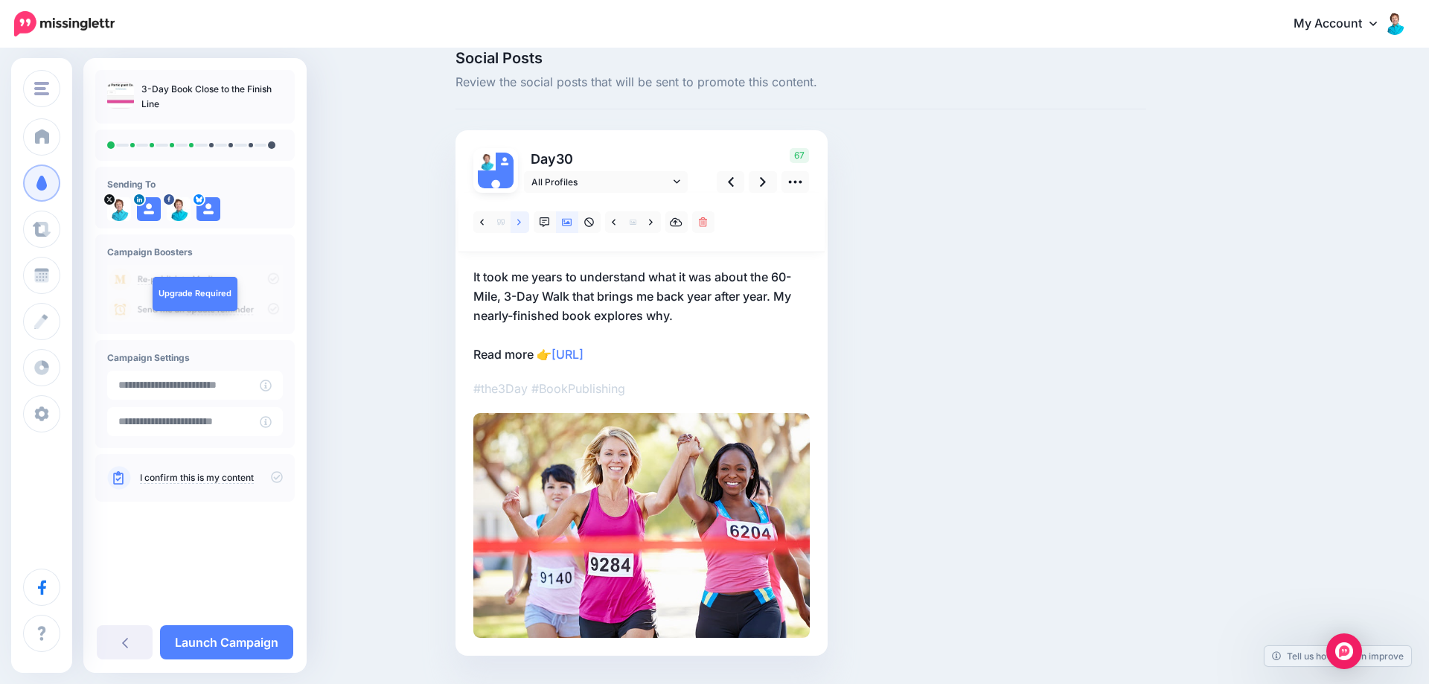
click at [525, 224] on link at bounding box center [520, 222] width 19 height 22
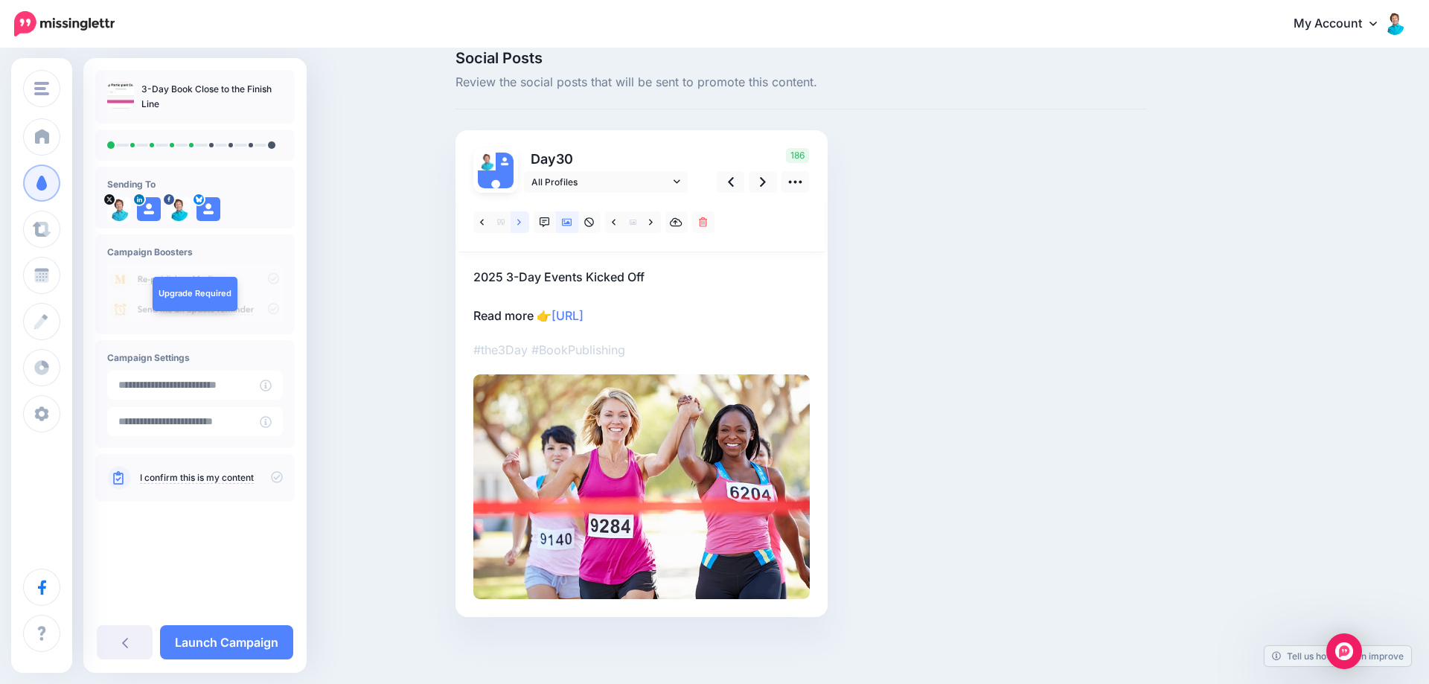
click at [525, 224] on link at bounding box center [520, 222] width 19 height 22
click at [555, 308] on p "I am doing a happy dance to get this close. Read more 👉 https://lttr.ai/Ahyif" at bounding box center [641, 296] width 336 height 58
click at [557, 312] on textarea "**********" at bounding box center [641, 296] width 336 height 58
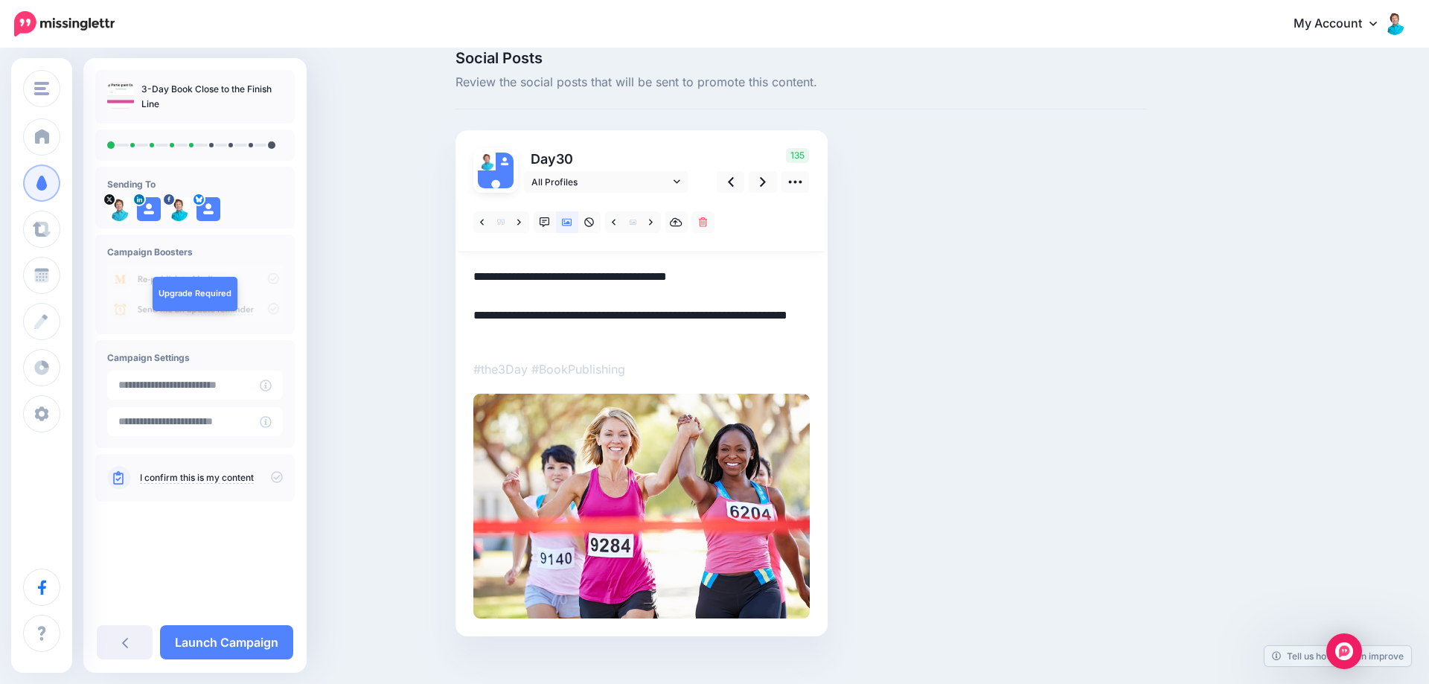
click at [759, 287] on textarea "**********" at bounding box center [641, 305] width 336 height 77
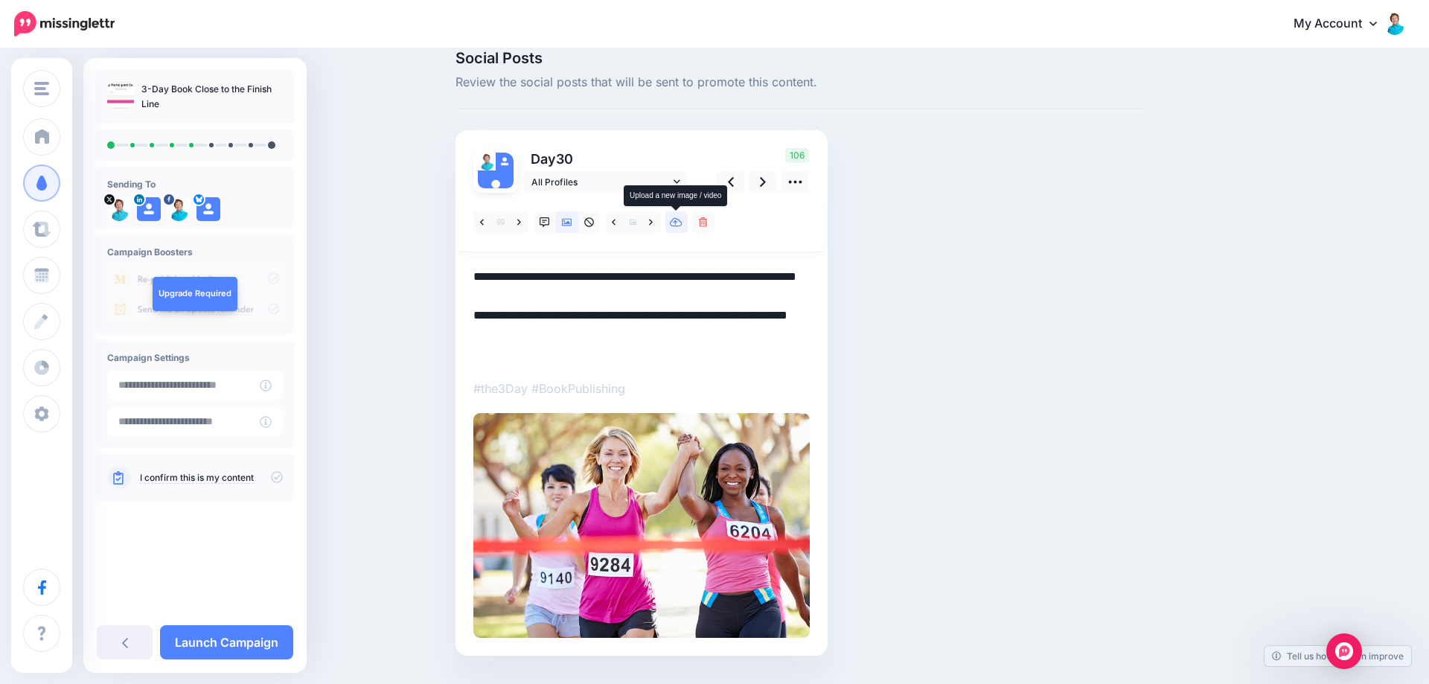
click at [670, 219] on link at bounding box center [677, 222] width 22 height 22
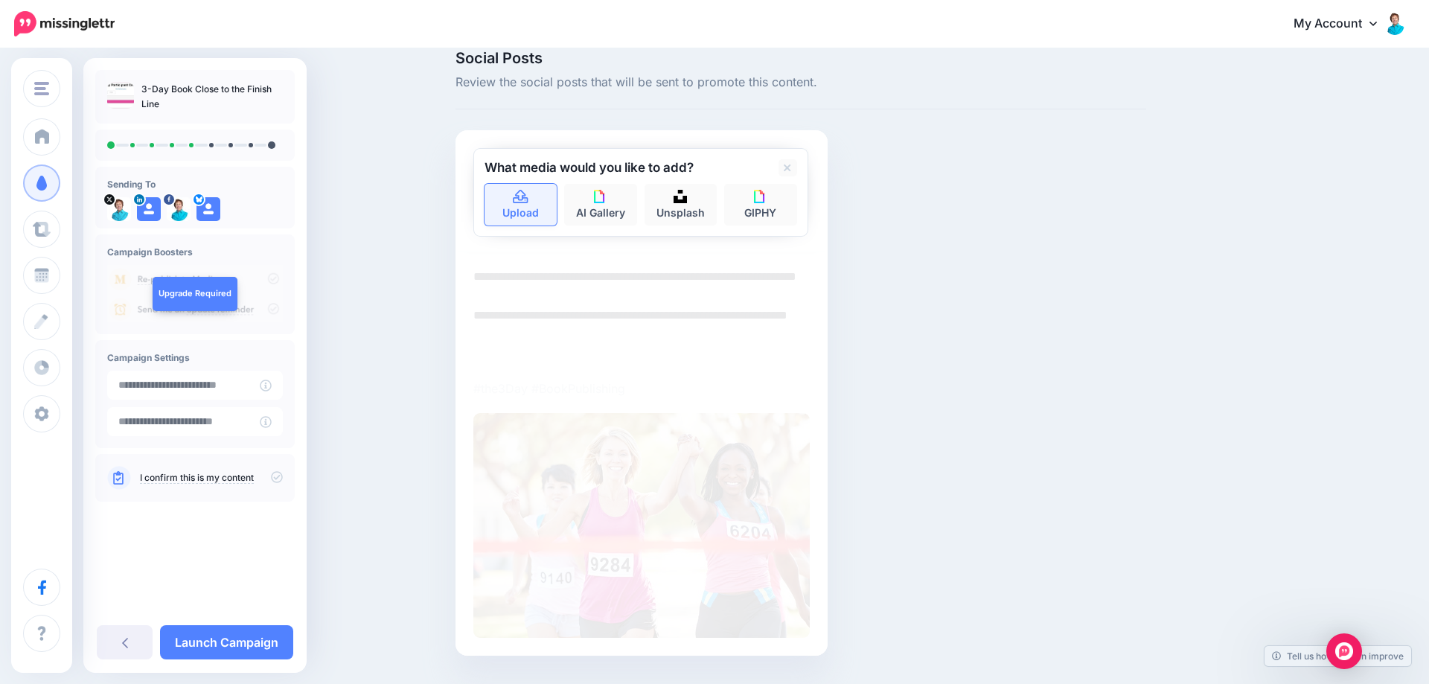
click at [531, 201] on link "Upload" at bounding box center [521, 205] width 73 height 42
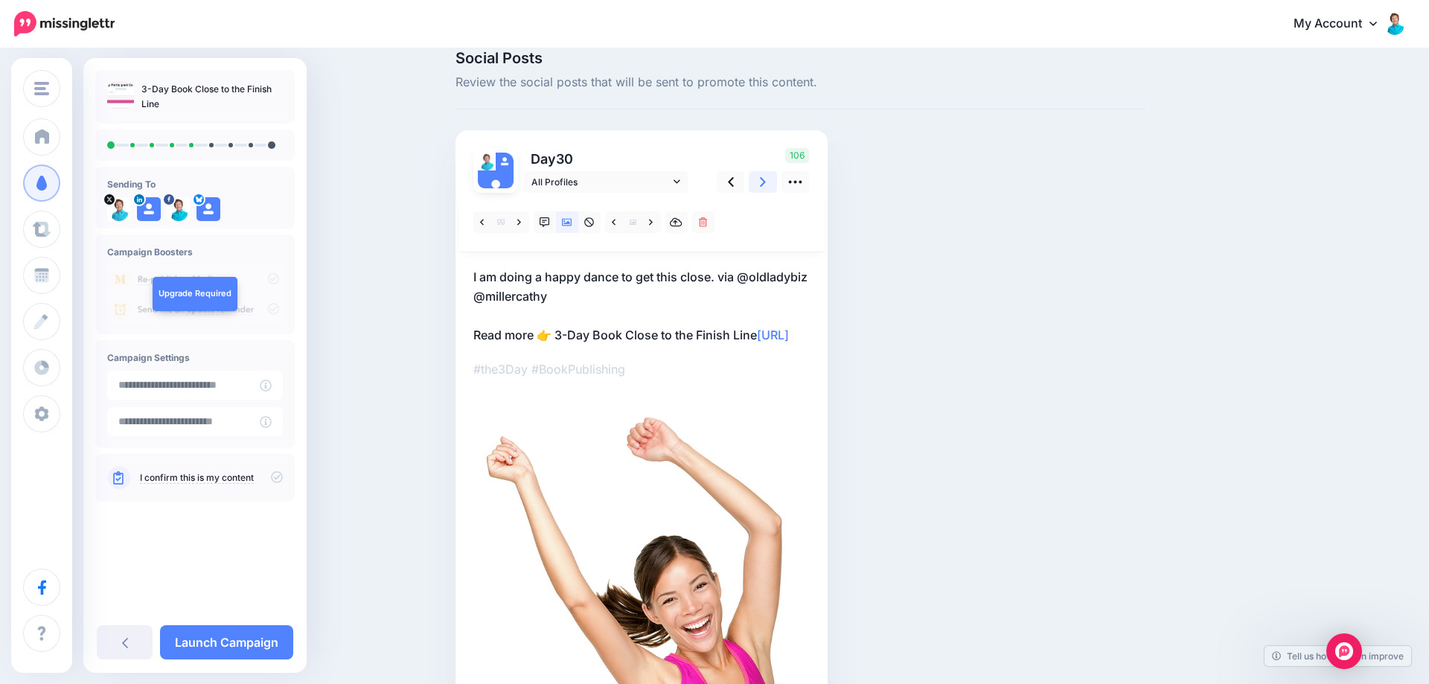
click at [766, 182] on icon at bounding box center [763, 182] width 6 height 16
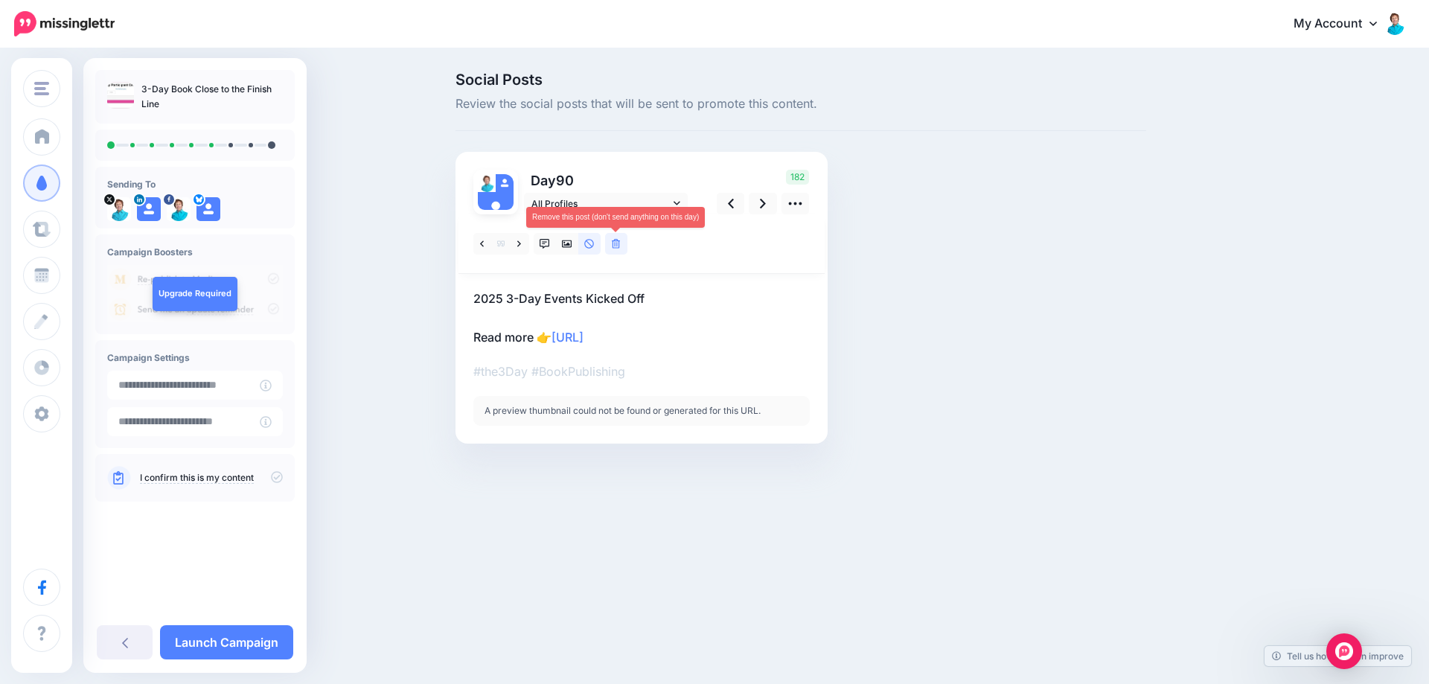
click at [619, 243] on icon at bounding box center [616, 244] width 9 height 10
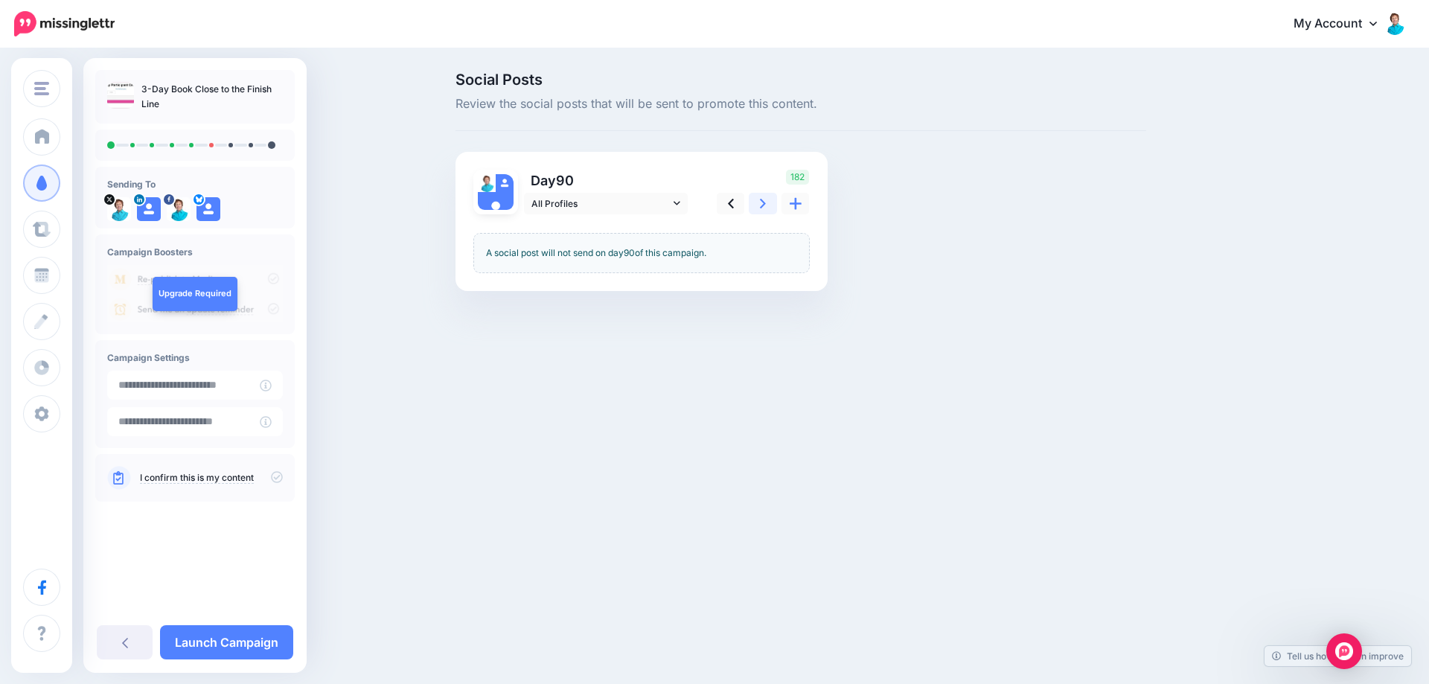
click at [760, 204] on link at bounding box center [763, 204] width 28 height 22
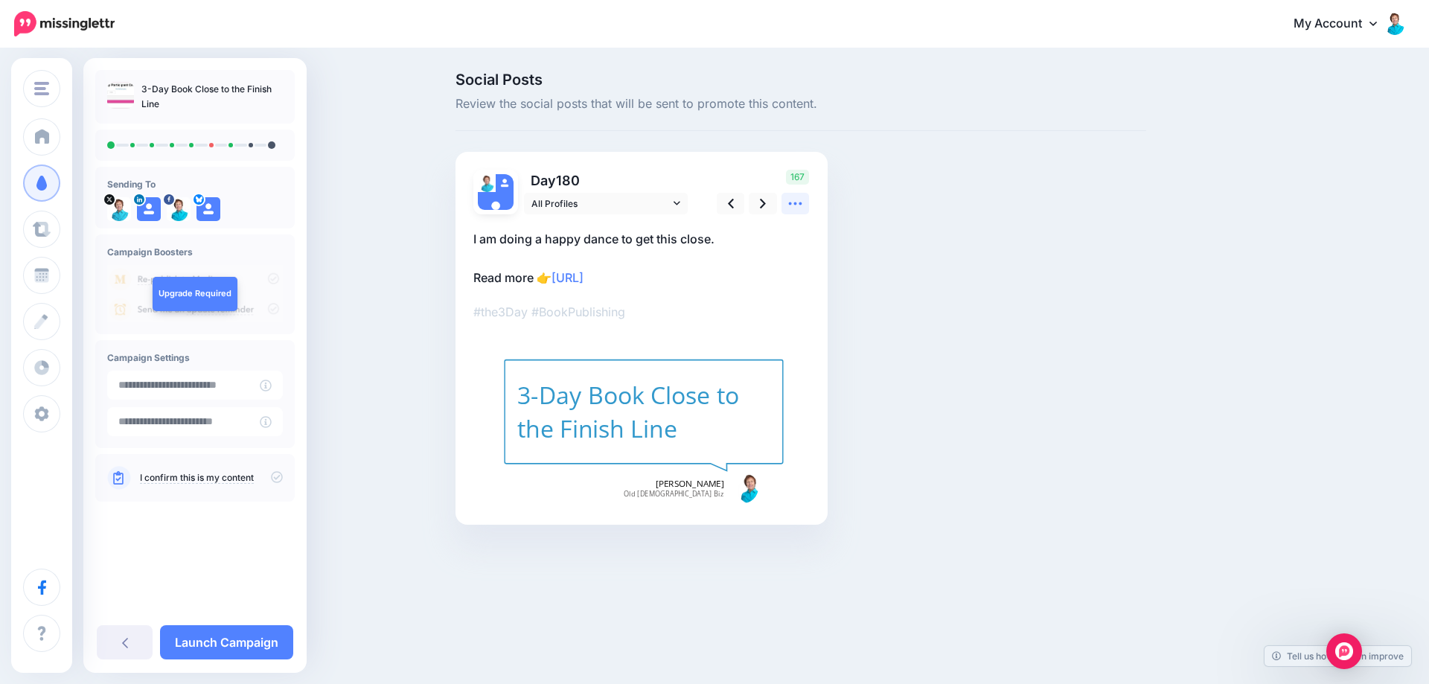
click at [798, 201] on icon at bounding box center [796, 204] width 16 height 16
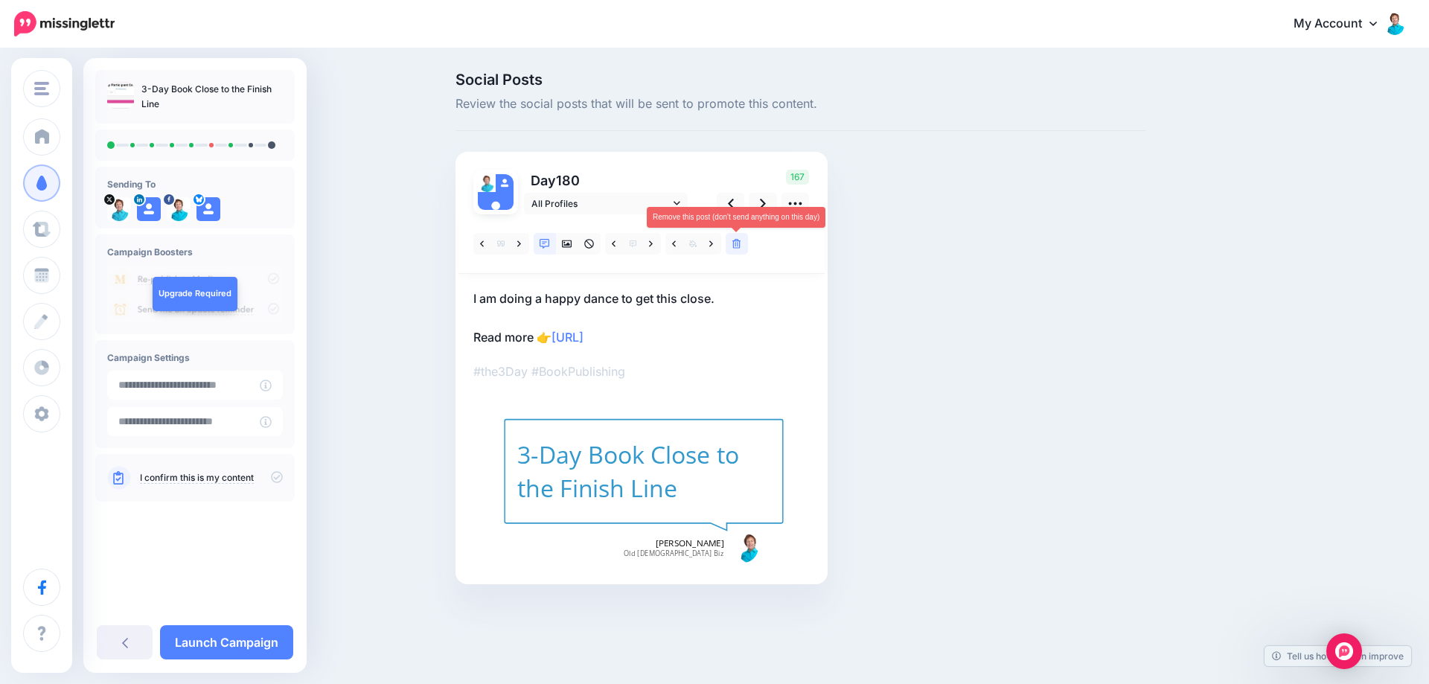
click at [737, 244] on icon at bounding box center [737, 244] width 9 height 10
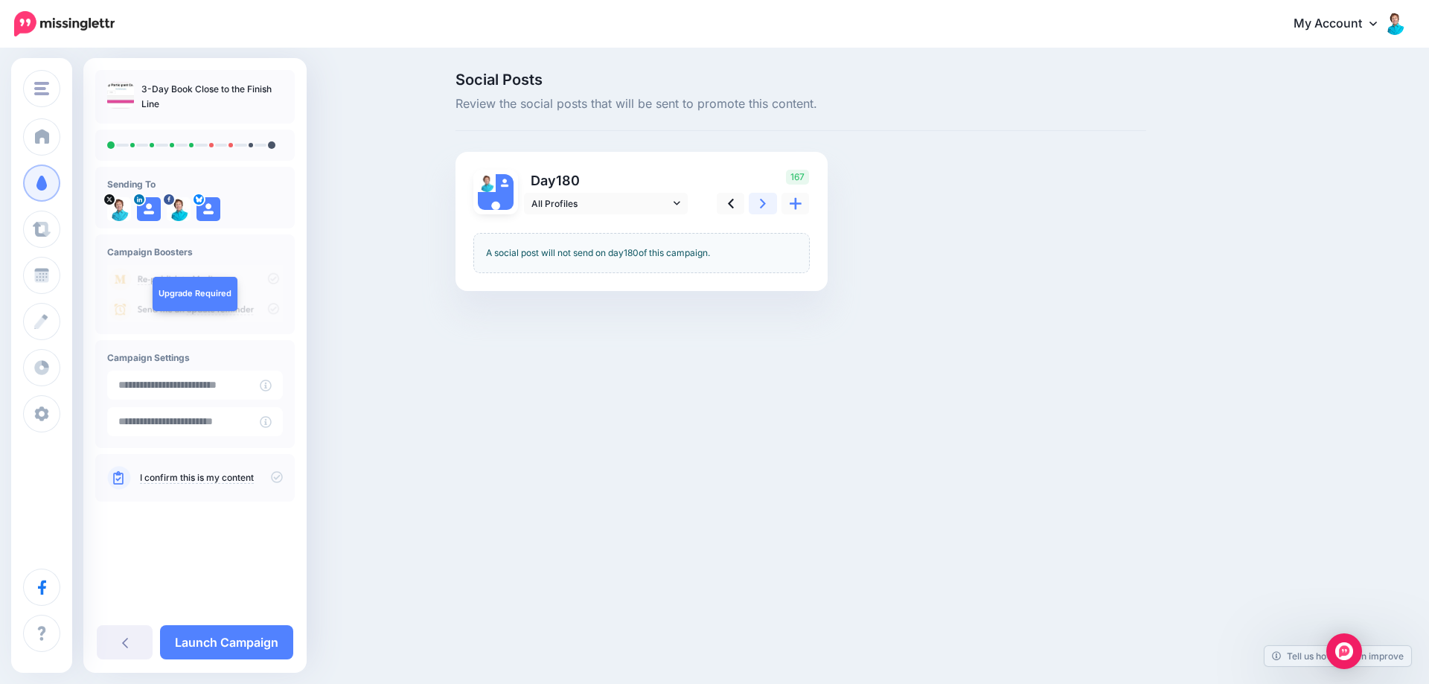
click at [762, 206] on icon at bounding box center [763, 204] width 6 height 10
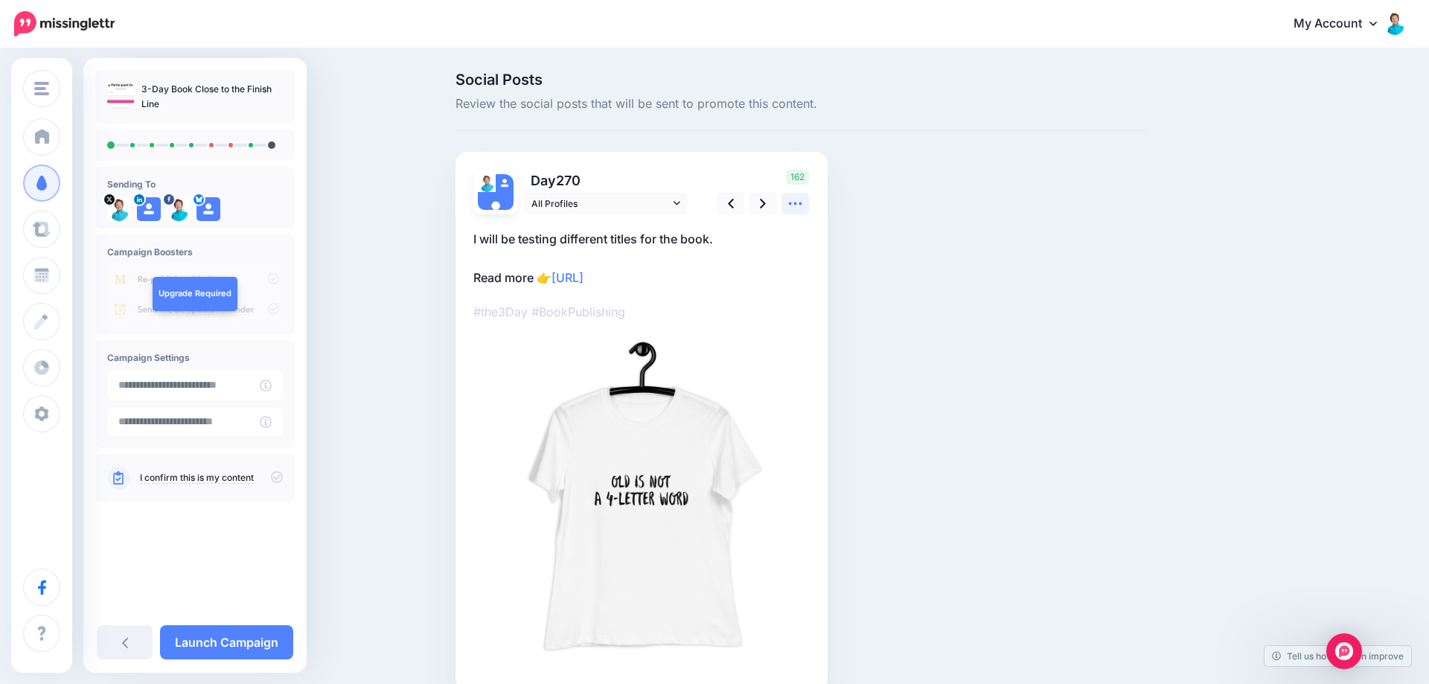
click at [801, 203] on icon at bounding box center [795, 203] width 13 height 3
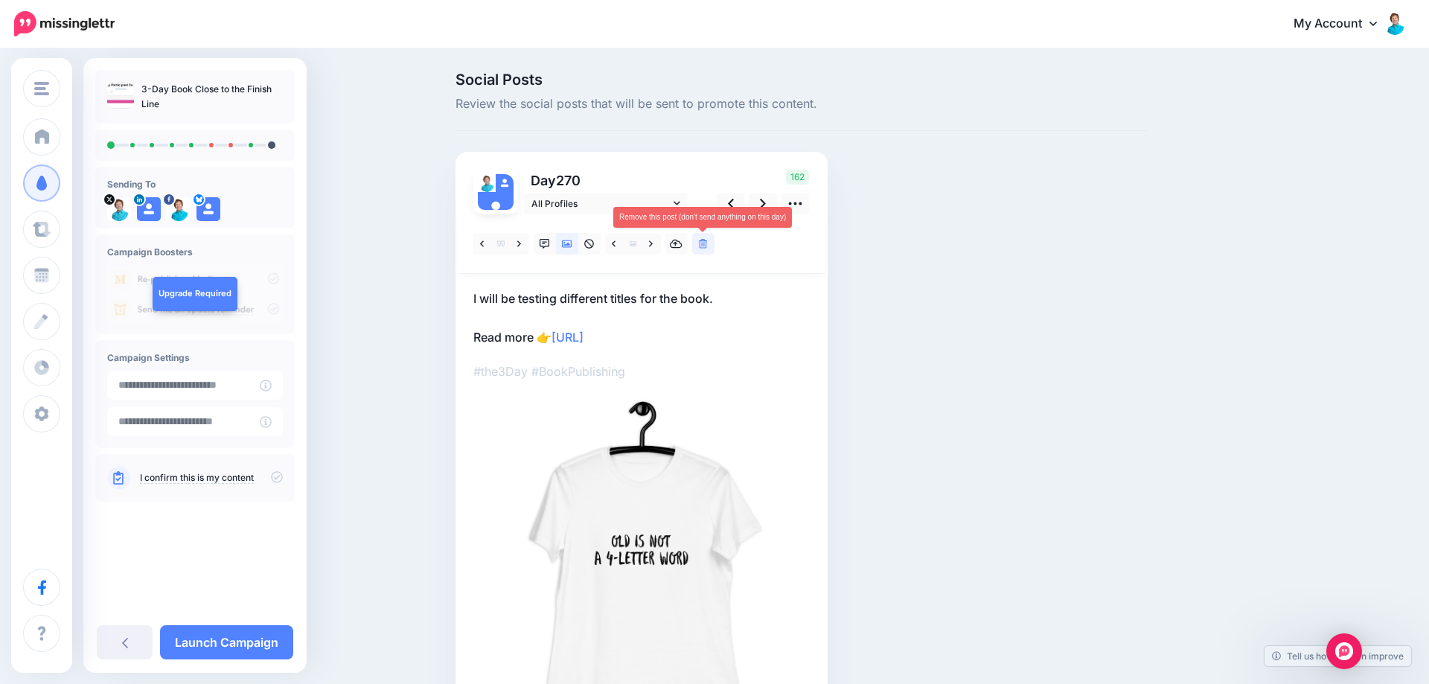
click at [705, 243] on icon at bounding box center [703, 244] width 9 height 10
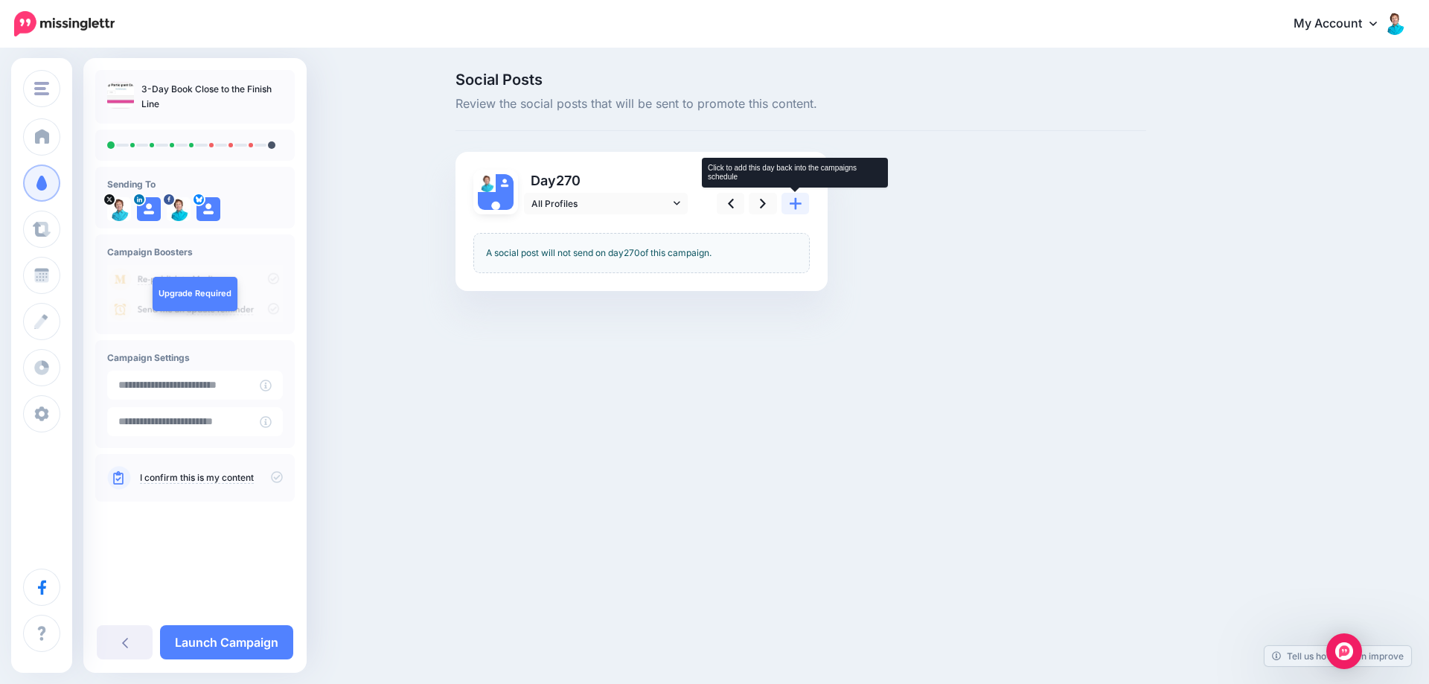
click at [800, 205] on icon at bounding box center [796, 204] width 12 height 16
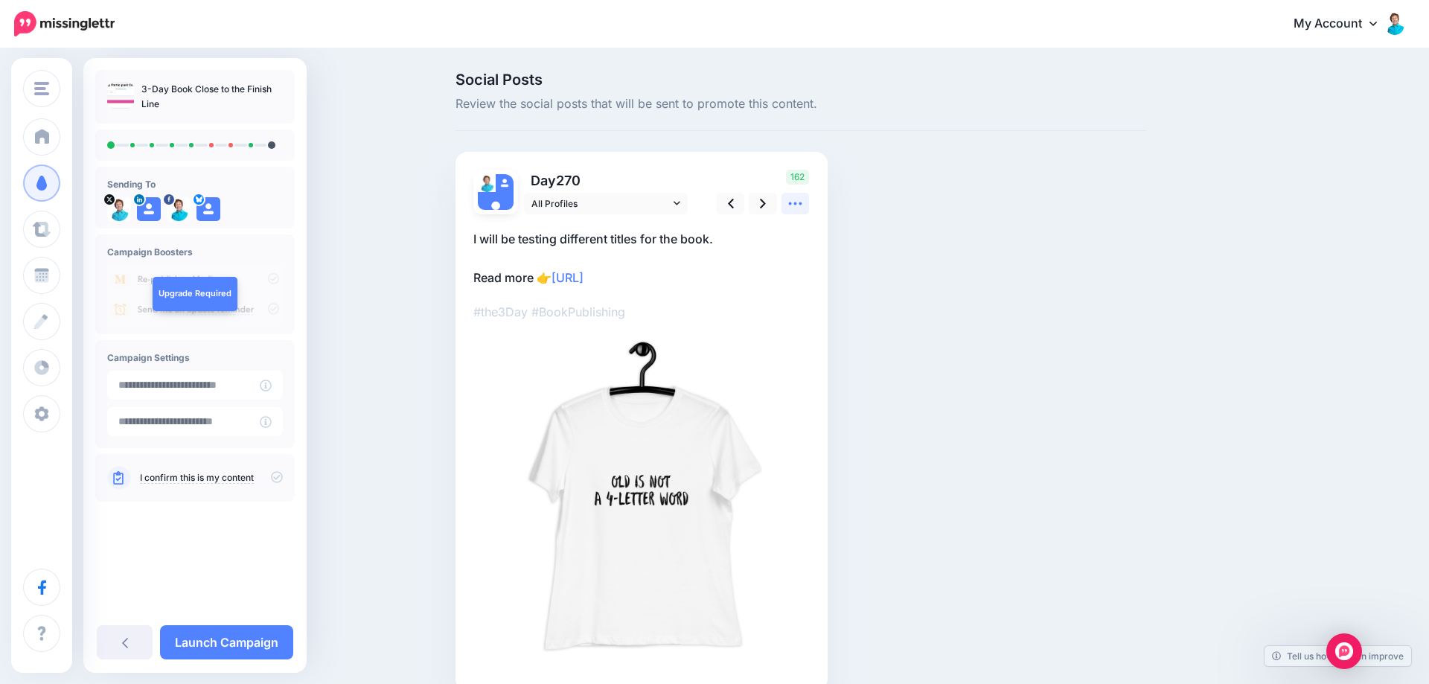
click at [796, 205] on icon at bounding box center [795, 203] width 13 height 3
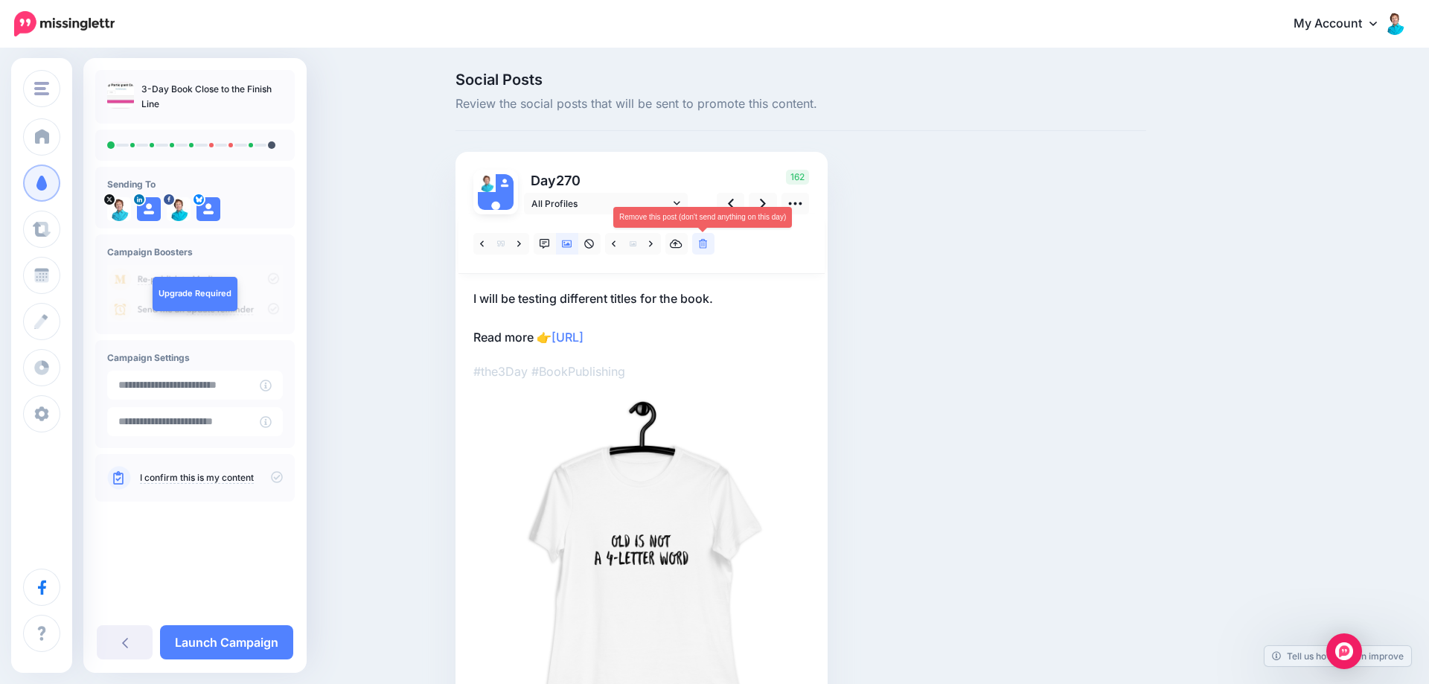
click at [704, 242] on icon at bounding box center [703, 244] width 9 height 10
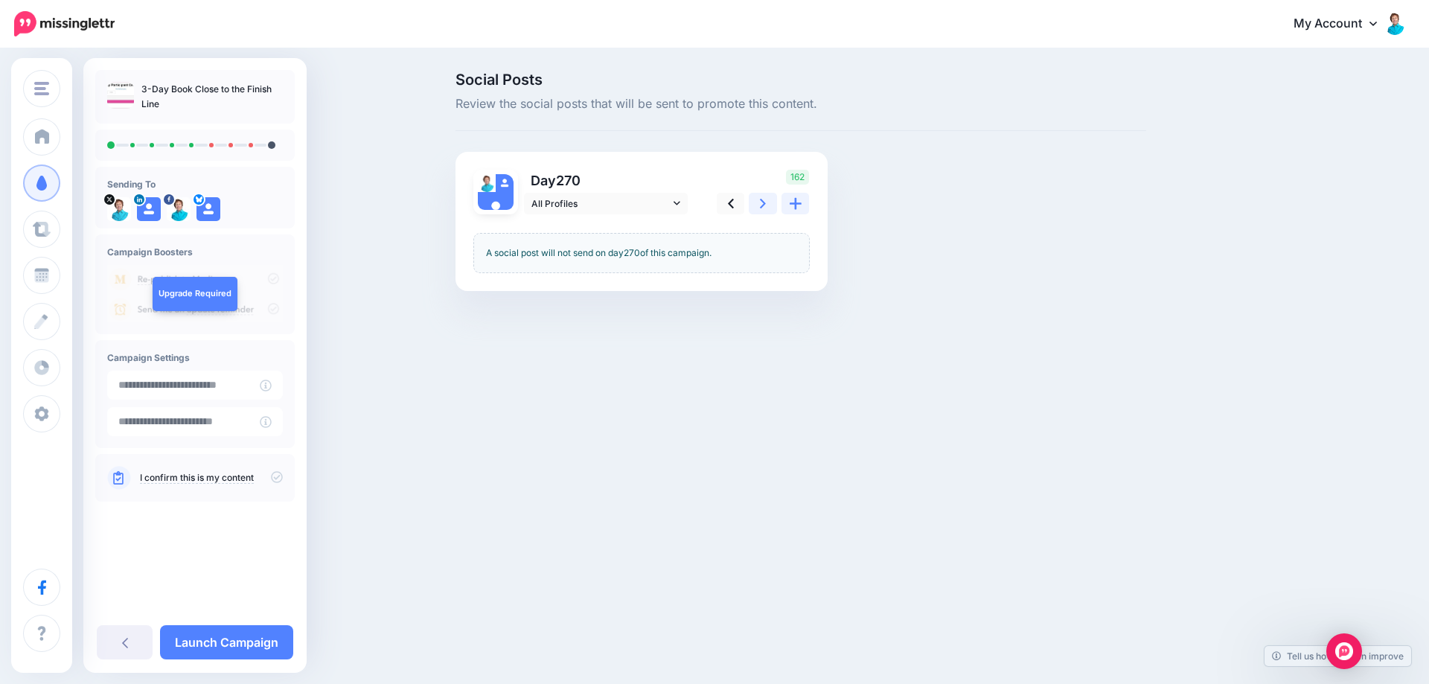
click at [764, 202] on icon at bounding box center [763, 204] width 6 height 10
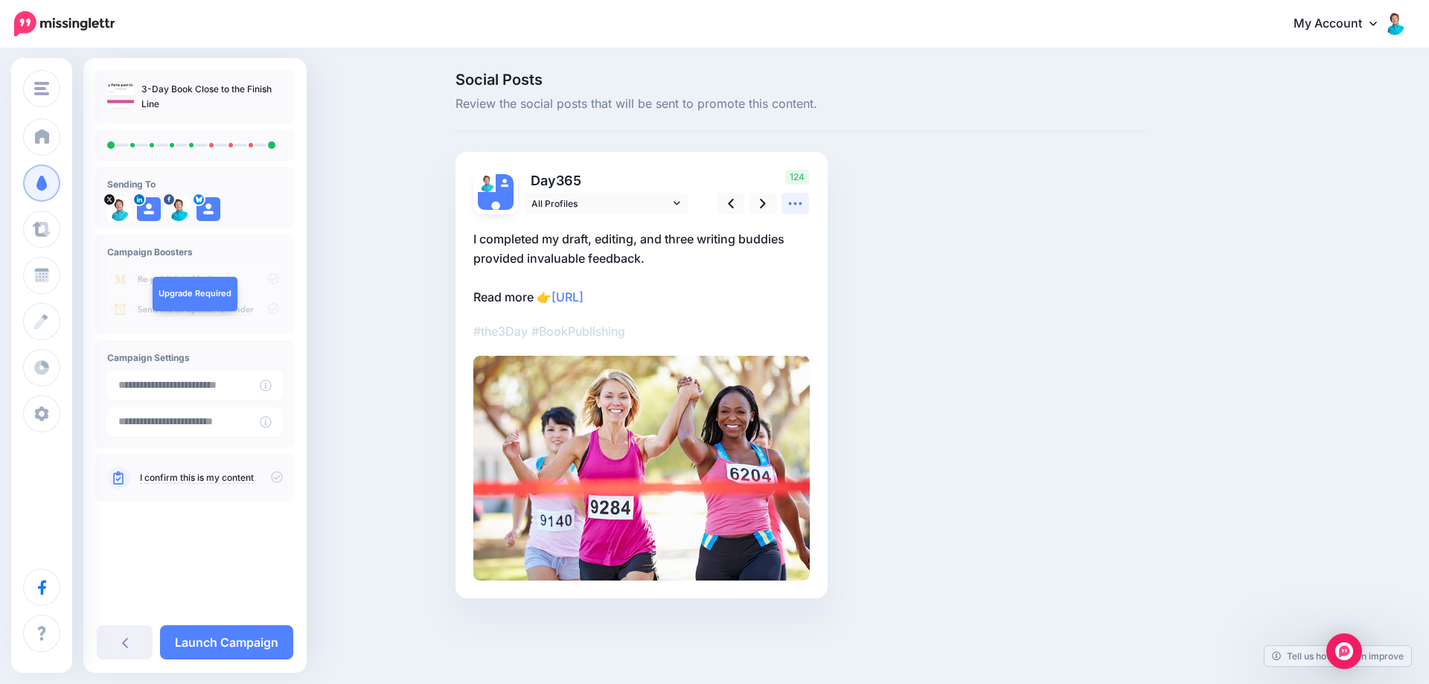
click at [798, 202] on icon at bounding box center [796, 204] width 16 height 16
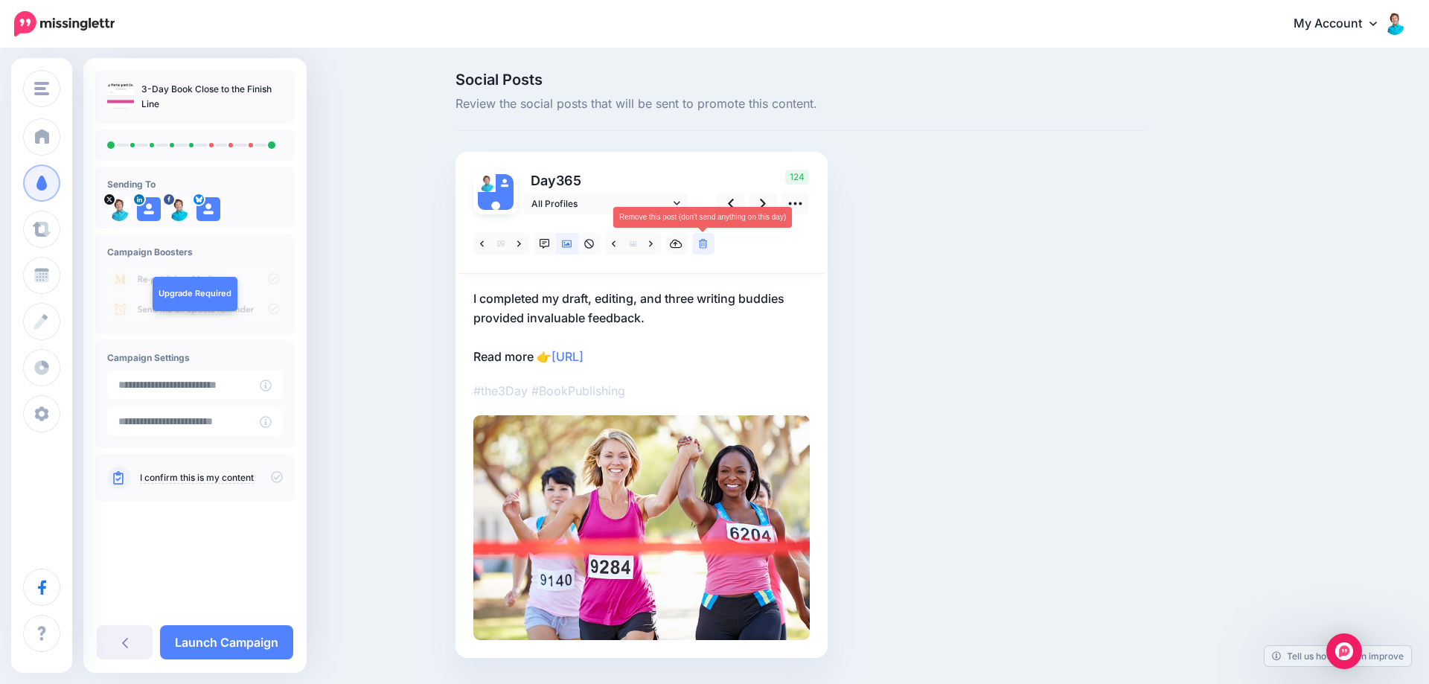
click at [705, 244] on icon at bounding box center [703, 244] width 9 height 10
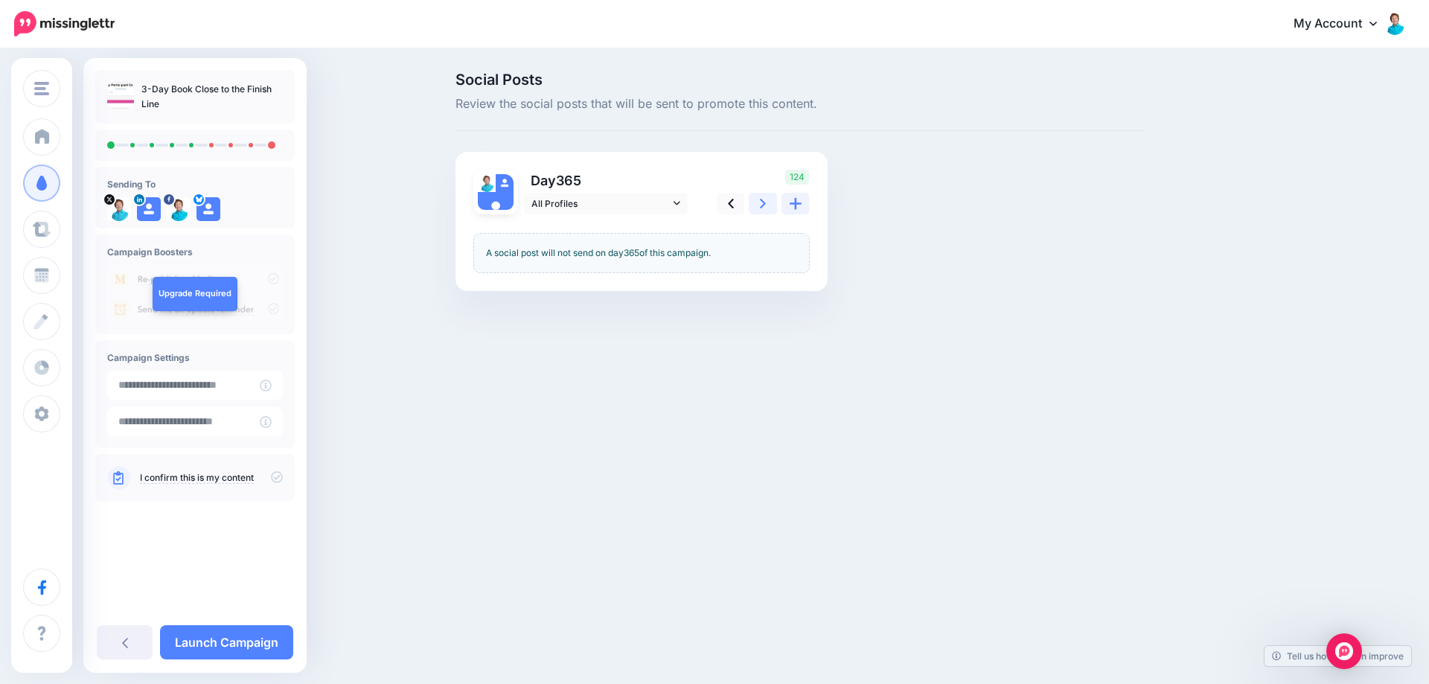
click at [765, 205] on icon at bounding box center [763, 204] width 6 height 10
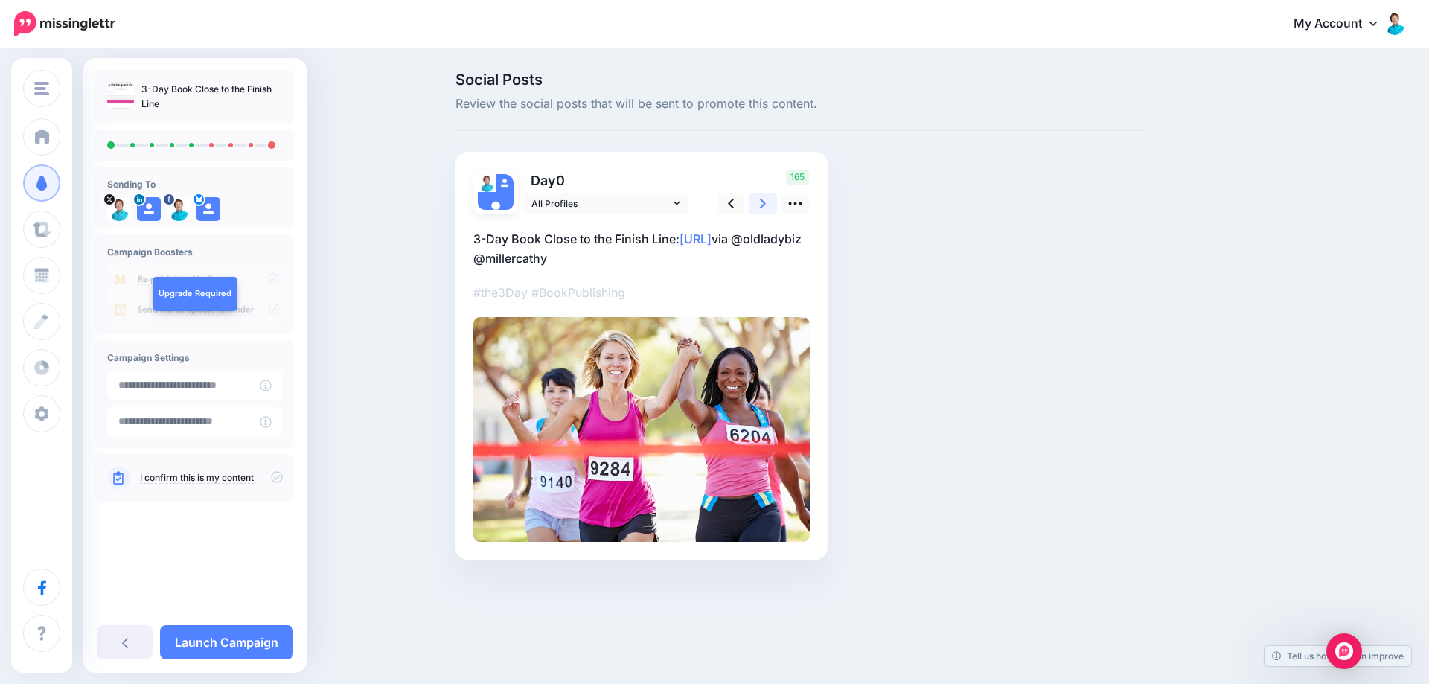
click at [765, 205] on icon at bounding box center [763, 204] width 6 height 16
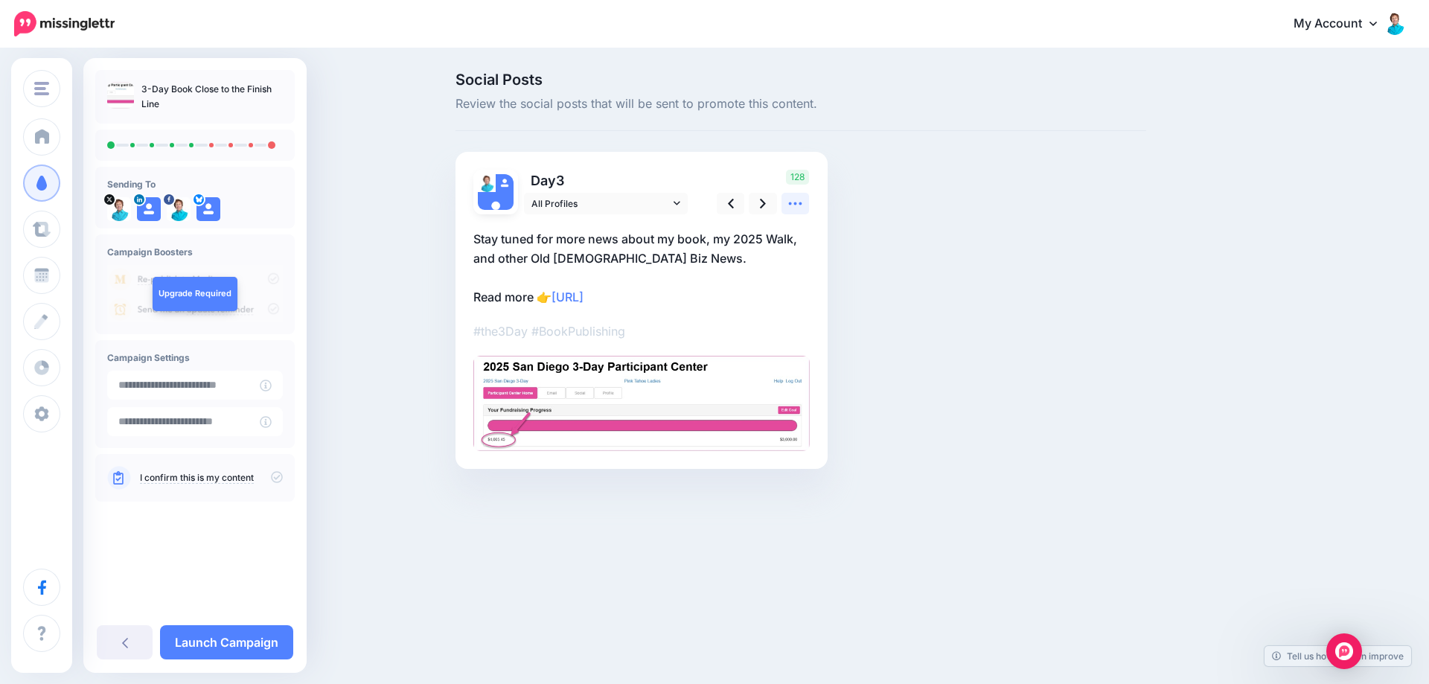
click at [795, 207] on icon at bounding box center [796, 204] width 16 height 16
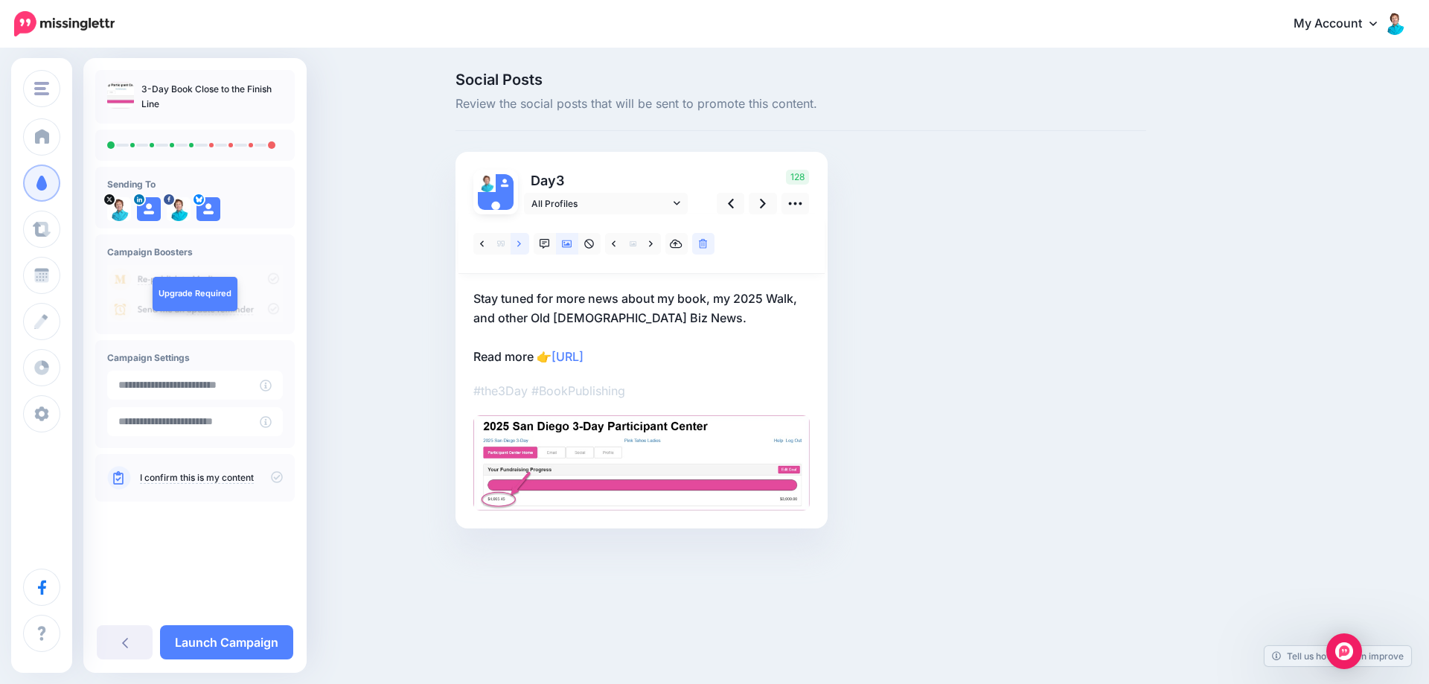
click at [522, 243] on link at bounding box center [520, 244] width 19 height 22
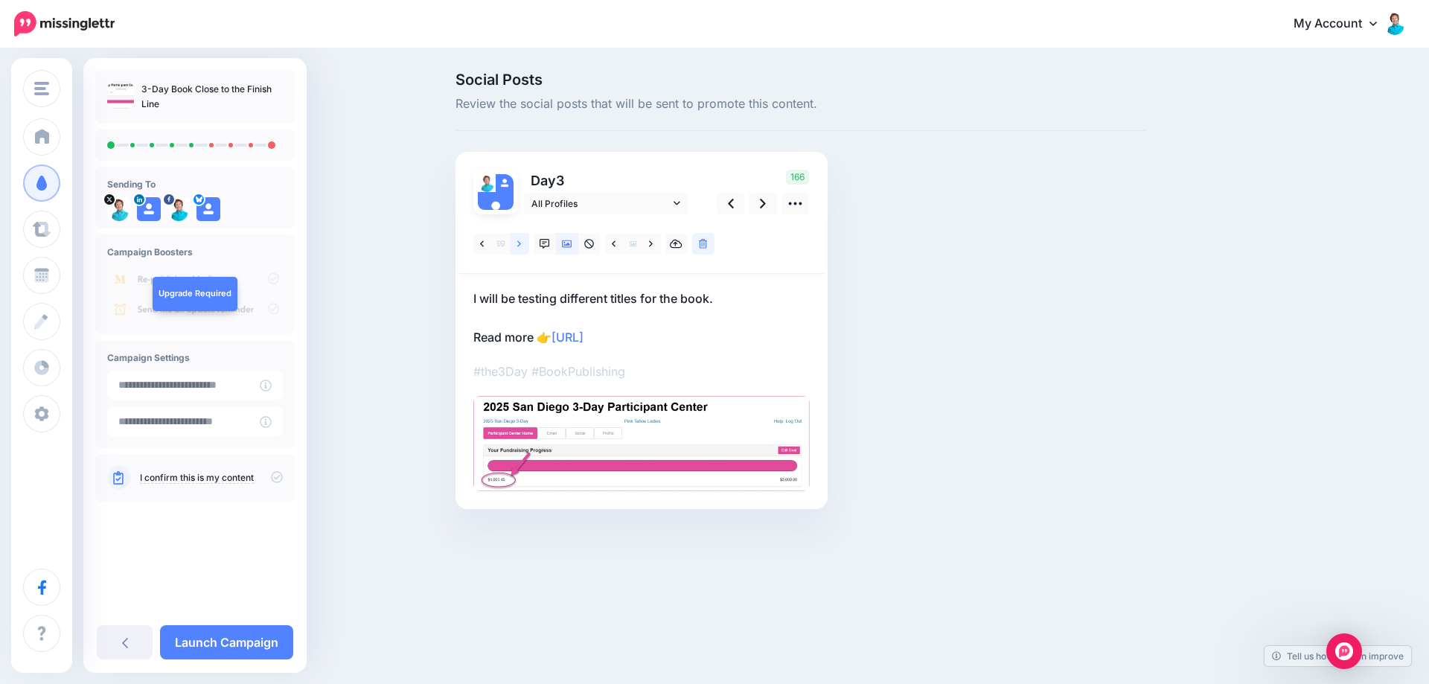
click at [522, 243] on link at bounding box center [520, 244] width 19 height 22
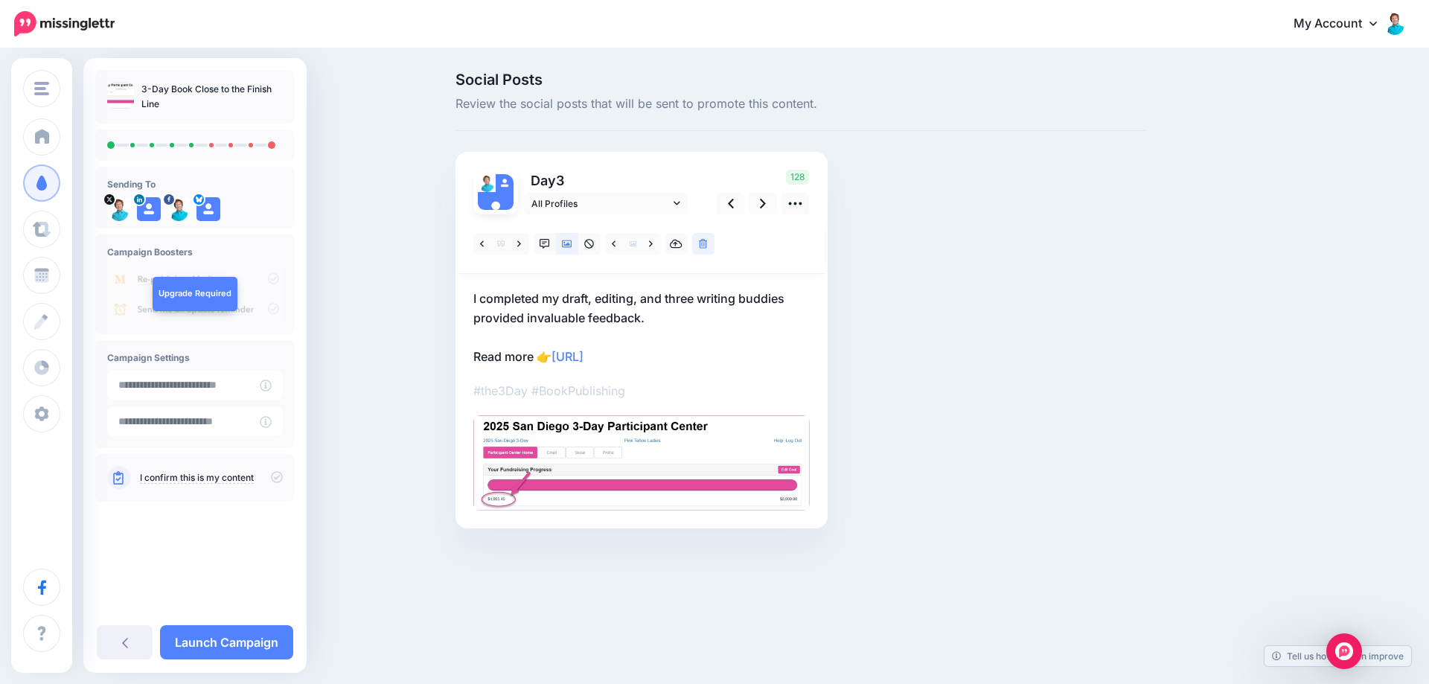
click at [685, 318] on p "I completed my draft, editing, and three writing buddies provided invaluable fe…" at bounding box center [641, 327] width 336 height 77
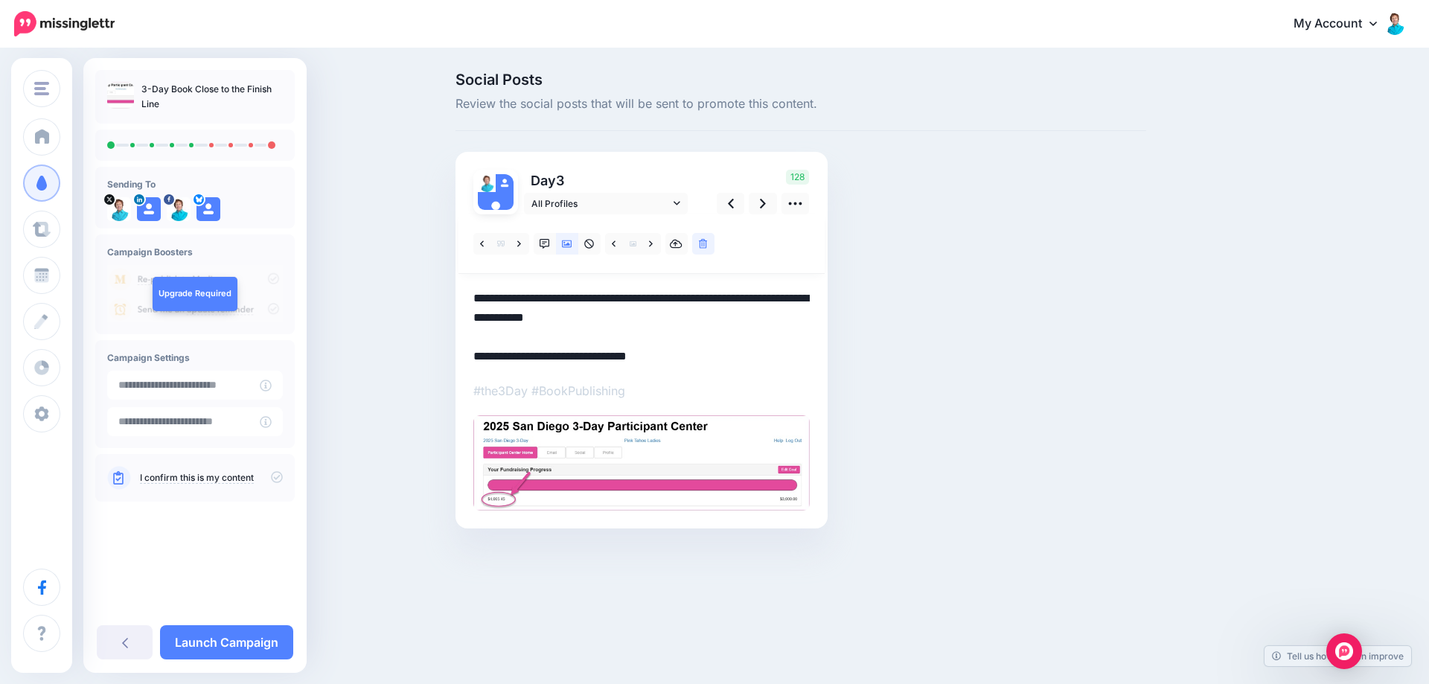
click at [680, 316] on textarea "**********" at bounding box center [641, 327] width 336 height 77
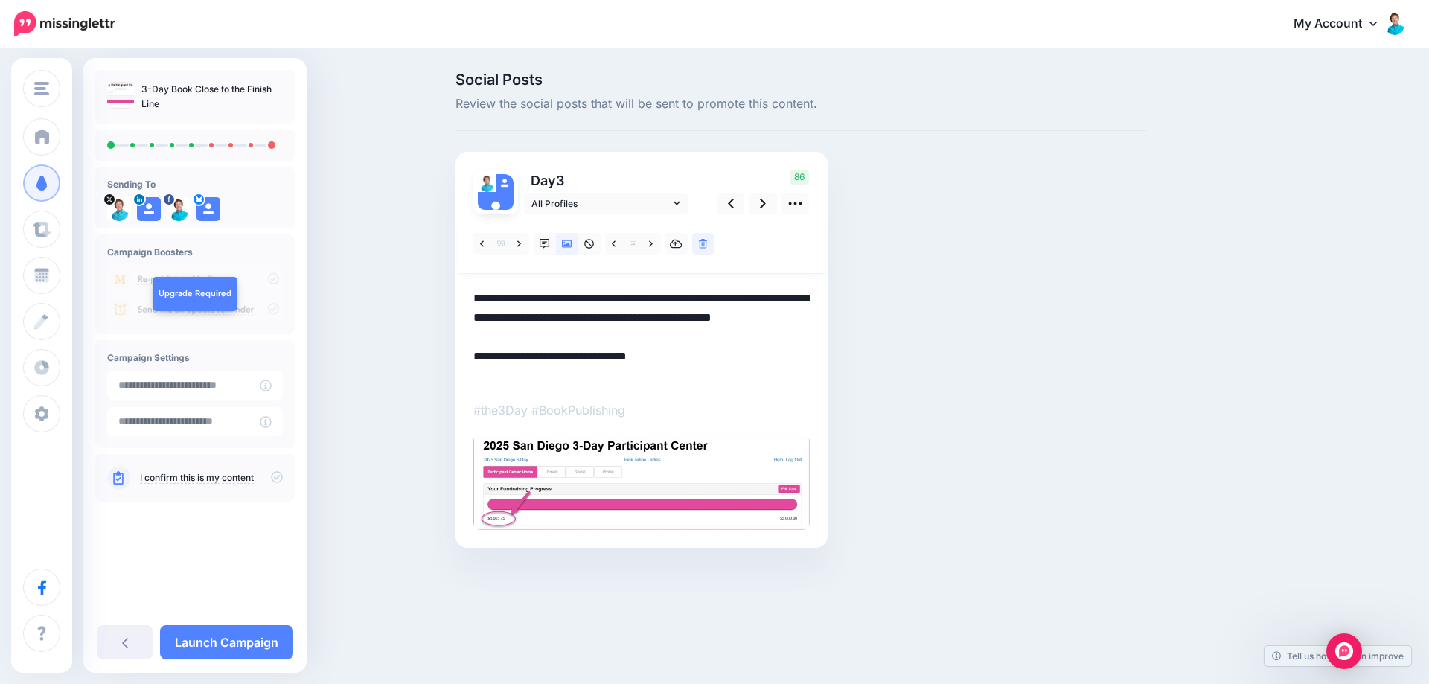
click at [557, 372] on textarea "**********" at bounding box center [641, 337] width 336 height 97
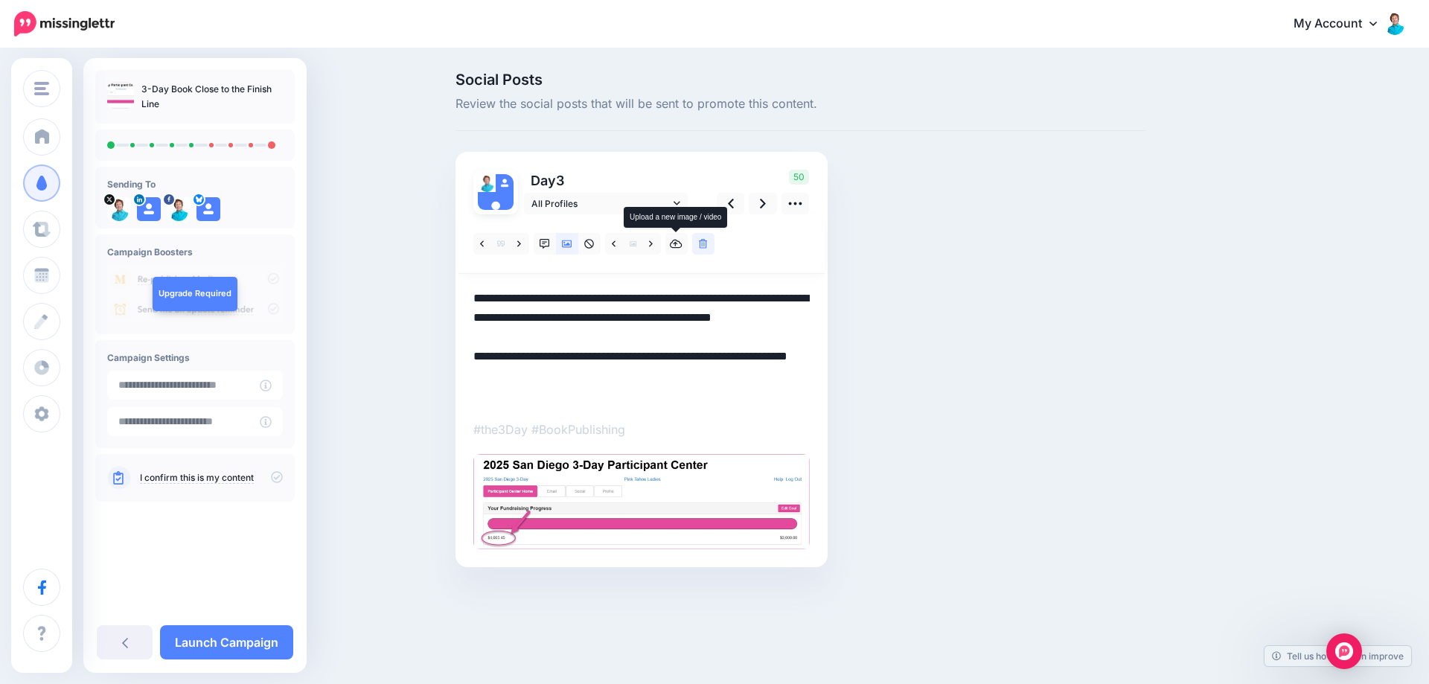
type textarea "**********"
click at [679, 229] on div at bounding box center [642, 244] width 366 height 60
click at [674, 240] on icon at bounding box center [676, 244] width 13 height 9
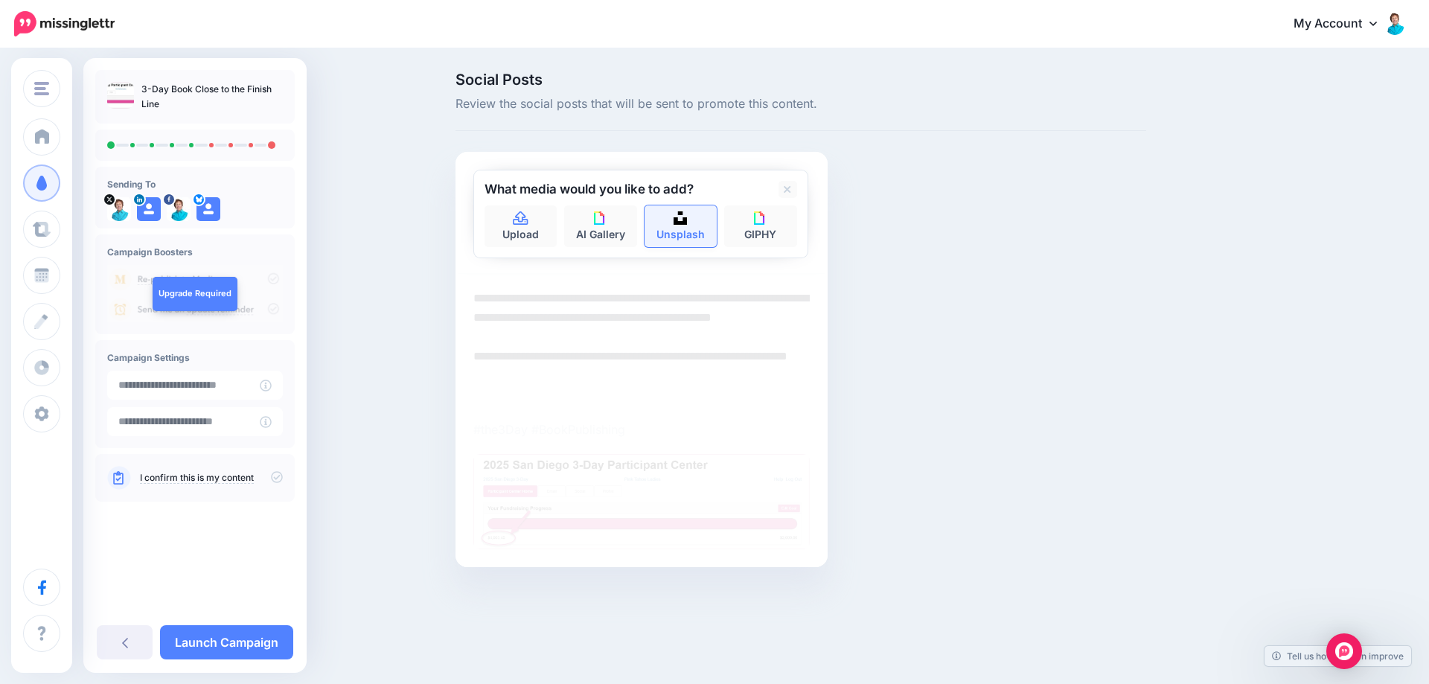
click at [680, 223] on img at bounding box center [680, 217] width 13 height 13
click at [771, 205] on button "submit" at bounding box center [784, 219] width 27 height 29
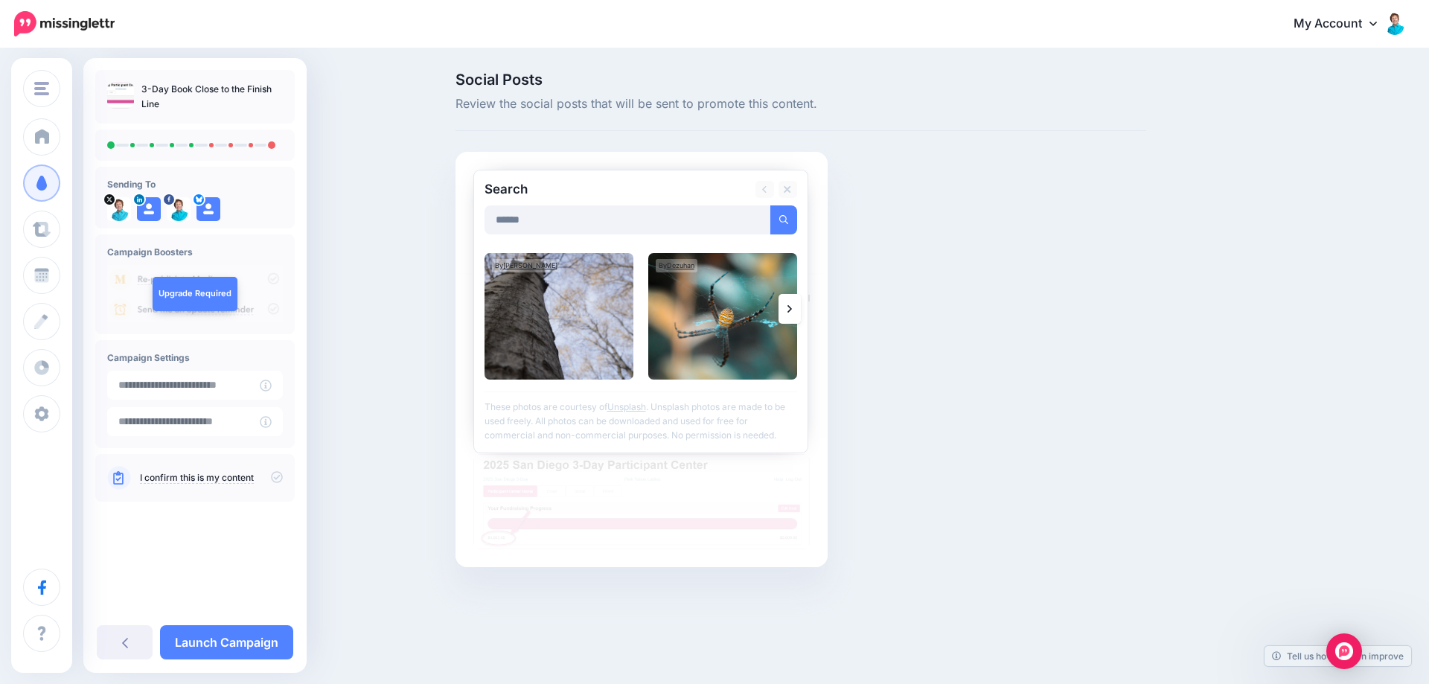
type input "*****"
click at [771, 205] on button "submit" at bounding box center [784, 219] width 27 height 29
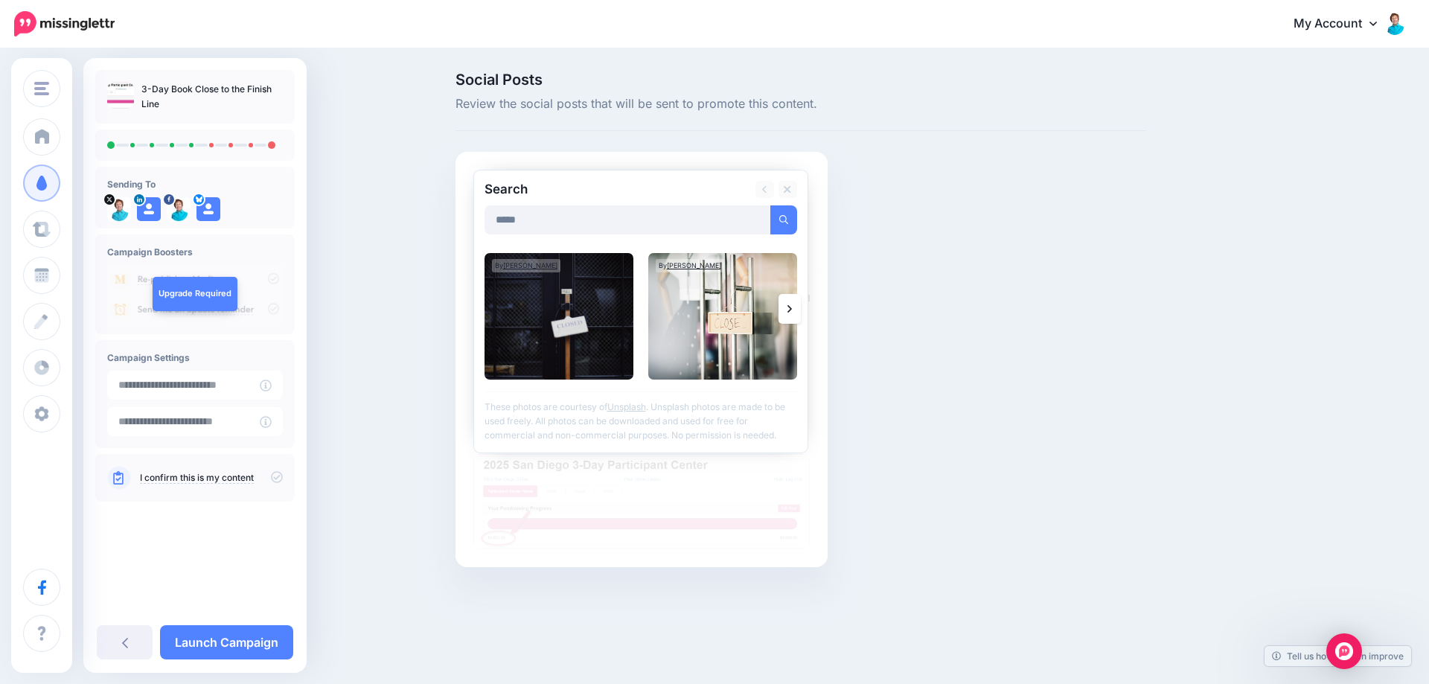
click at [785, 305] on link at bounding box center [790, 309] width 22 height 30
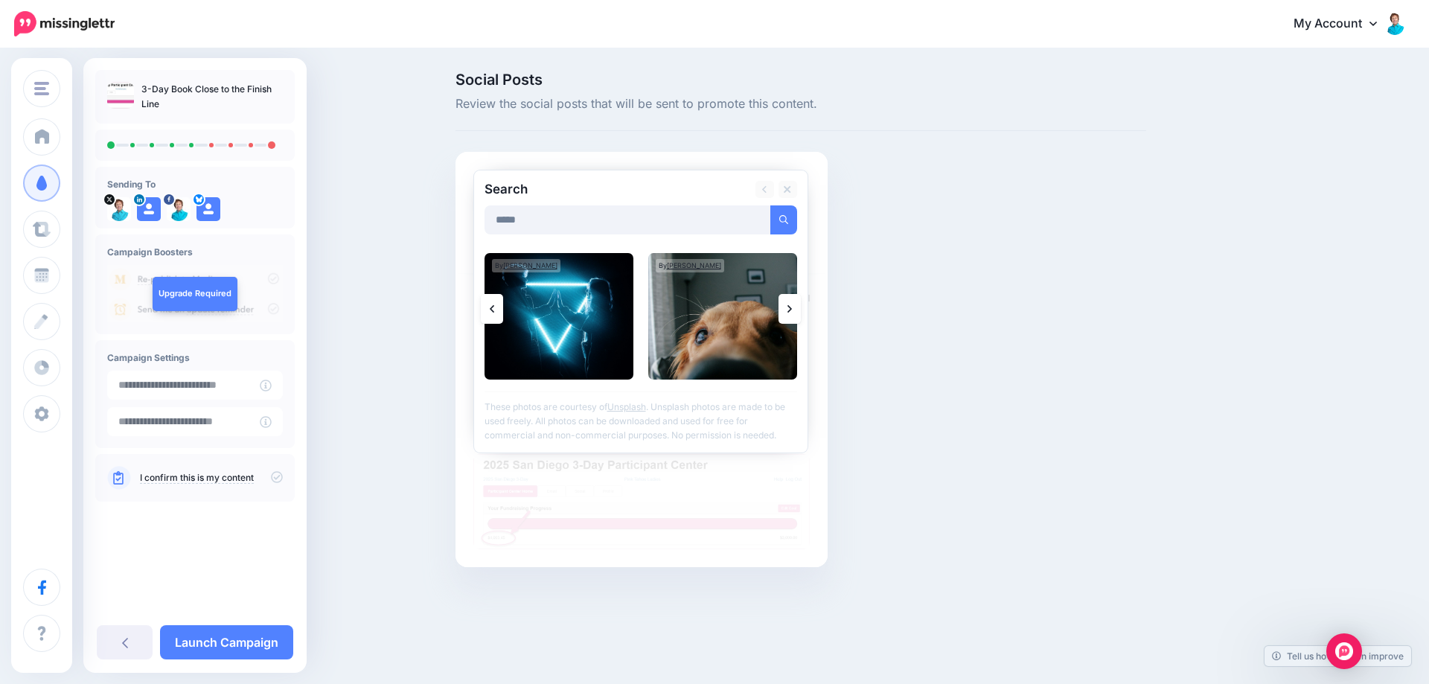
click at [785, 305] on link at bounding box center [790, 309] width 22 height 30
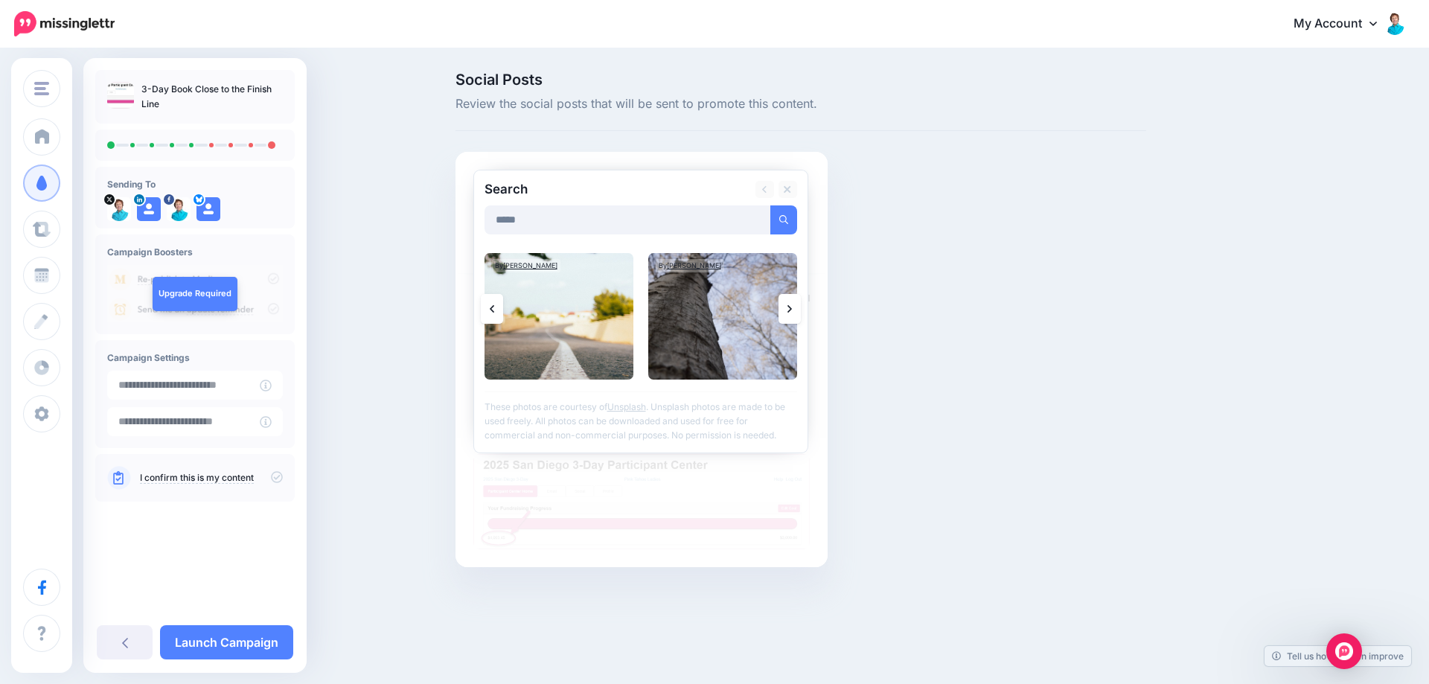
click at [792, 308] on link at bounding box center [790, 309] width 22 height 30
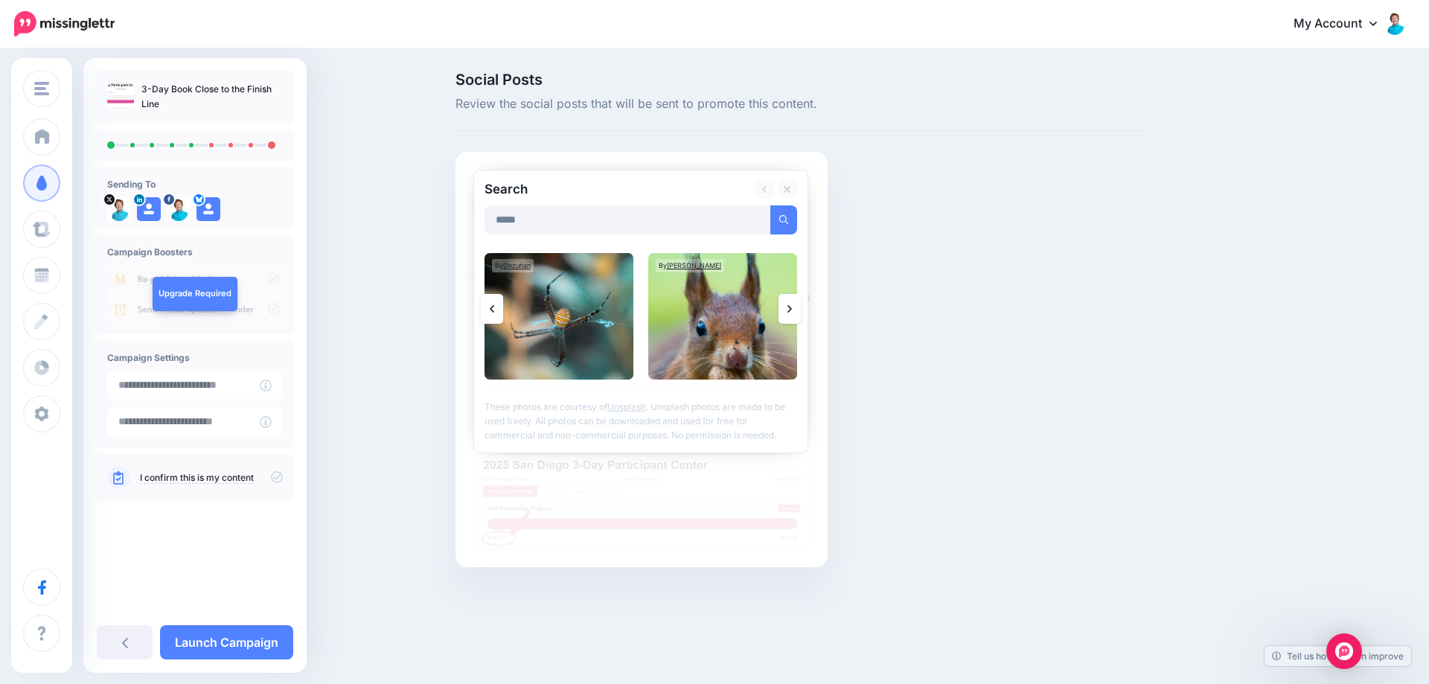
click at [792, 308] on link at bounding box center [790, 309] width 22 height 30
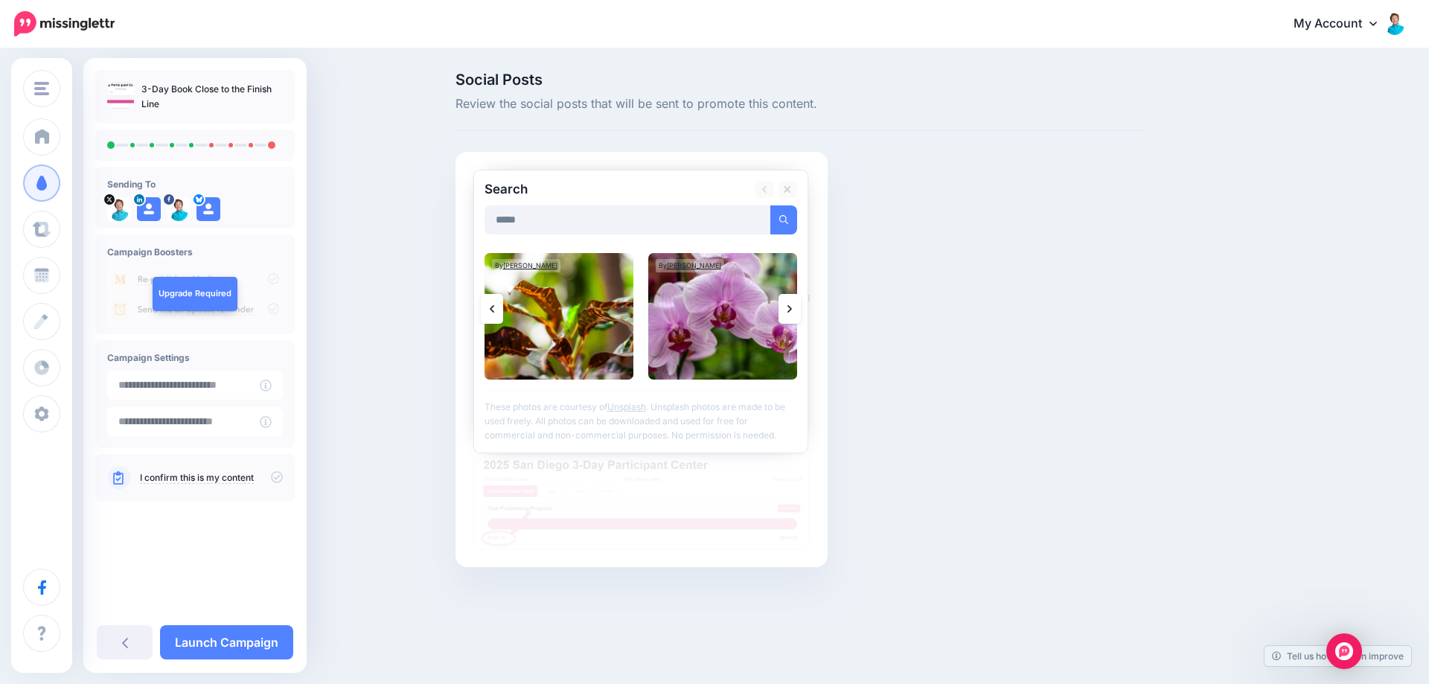
click at [792, 308] on link at bounding box center [790, 309] width 22 height 30
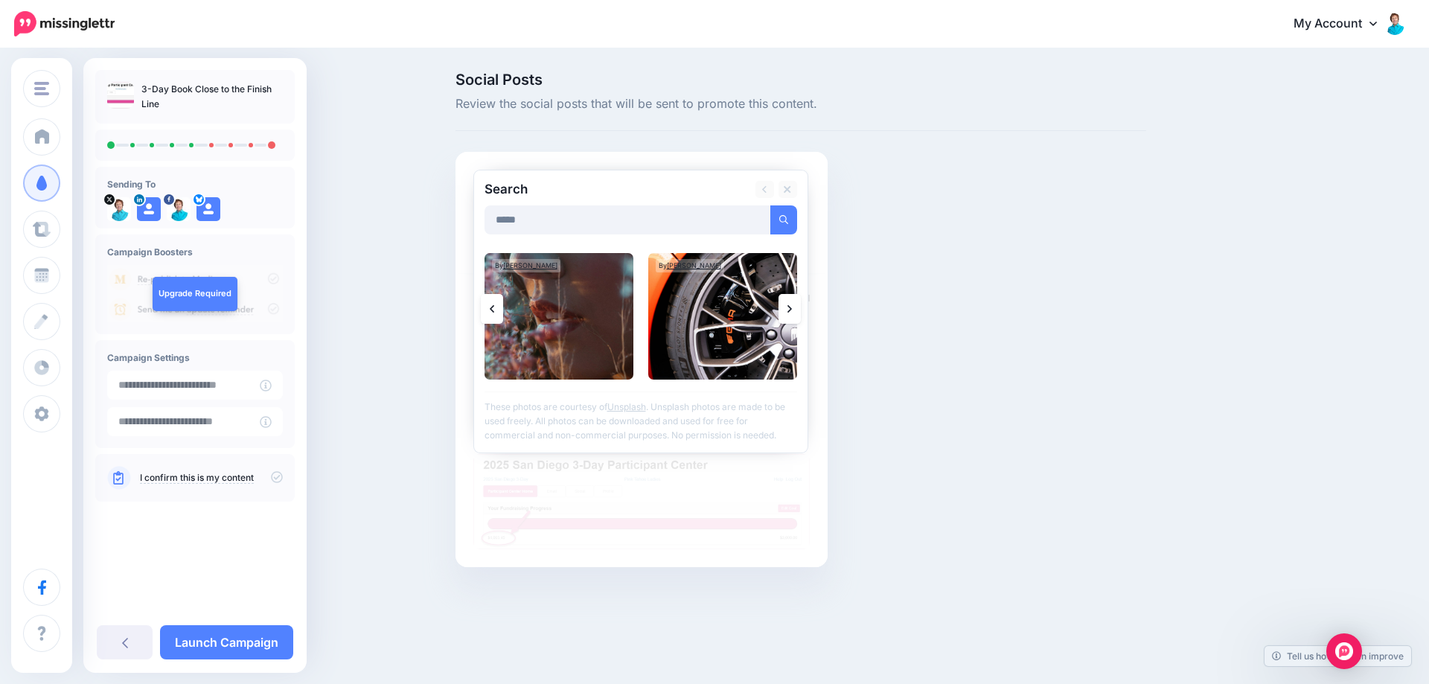
click at [495, 304] on link at bounding box center [492, 309] width 22 height 30
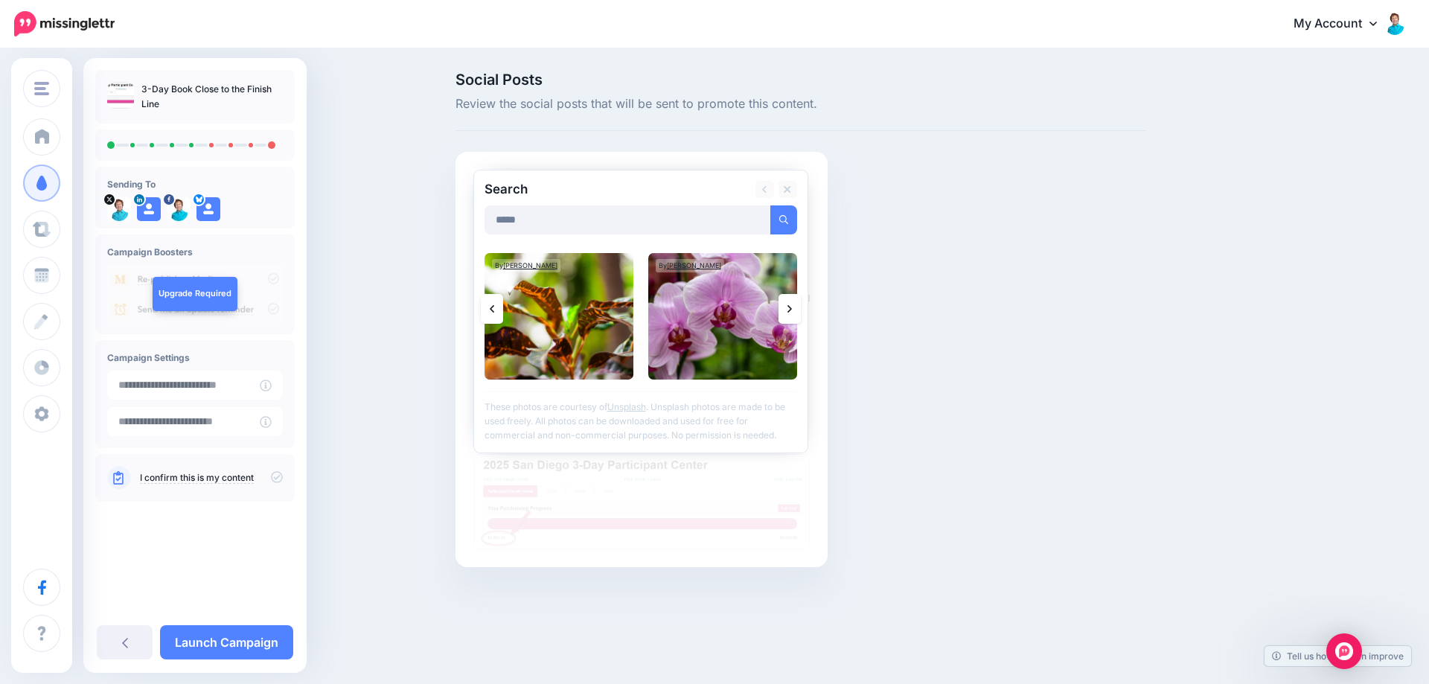
click at [495, 304] on link at bounding box center [492, 309] width 22 height 30
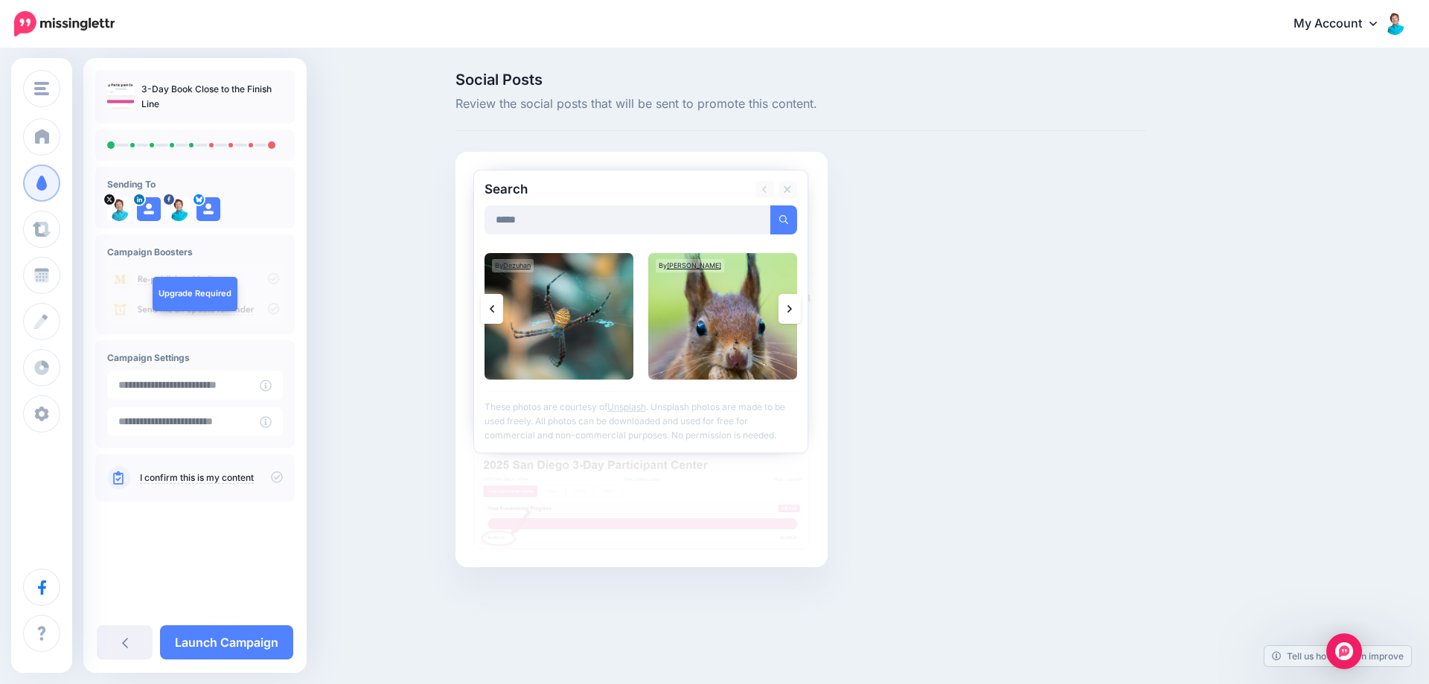
click at [495, 304] on link at bounding box center [492, 309] width 22 height 30
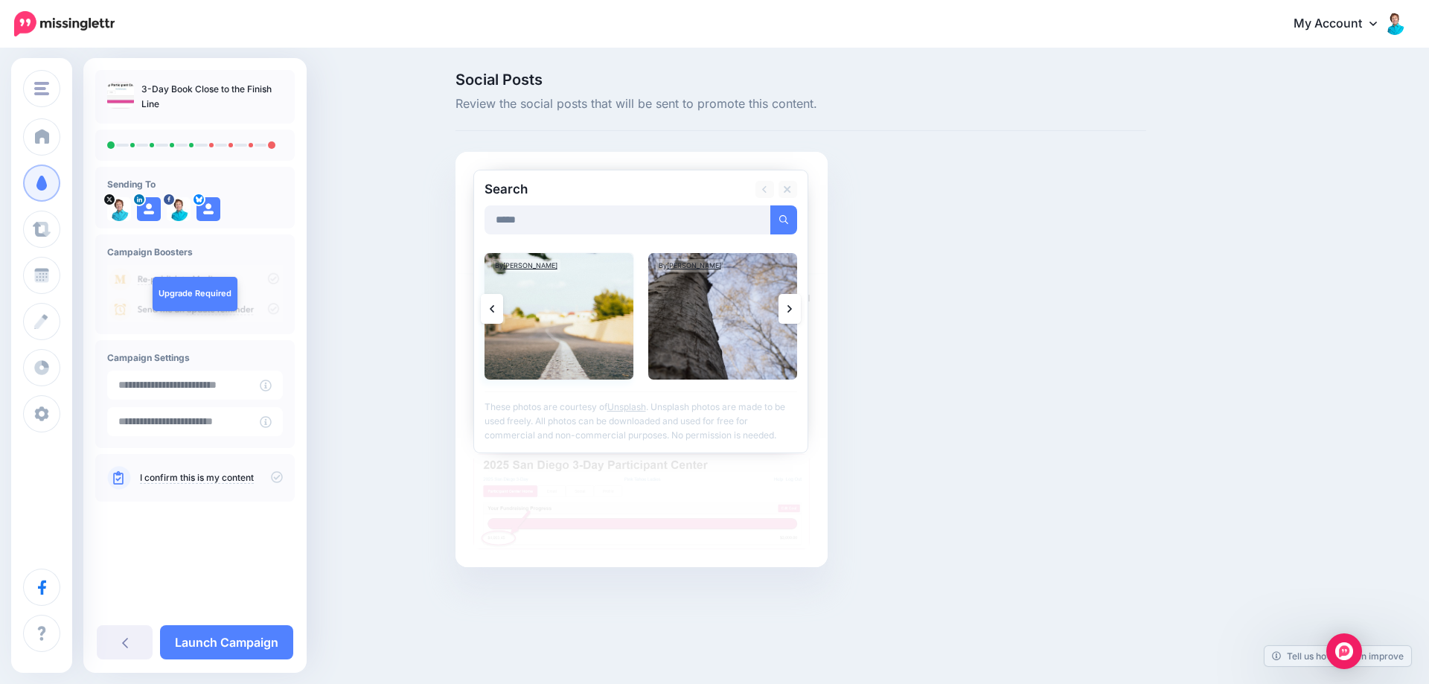
click at [583, 357] on img at bounding box center [559, 316] width 149 height 127
click at [780, 214] on link "Add Media" at bounding box center [765, 219] width 63 height 29
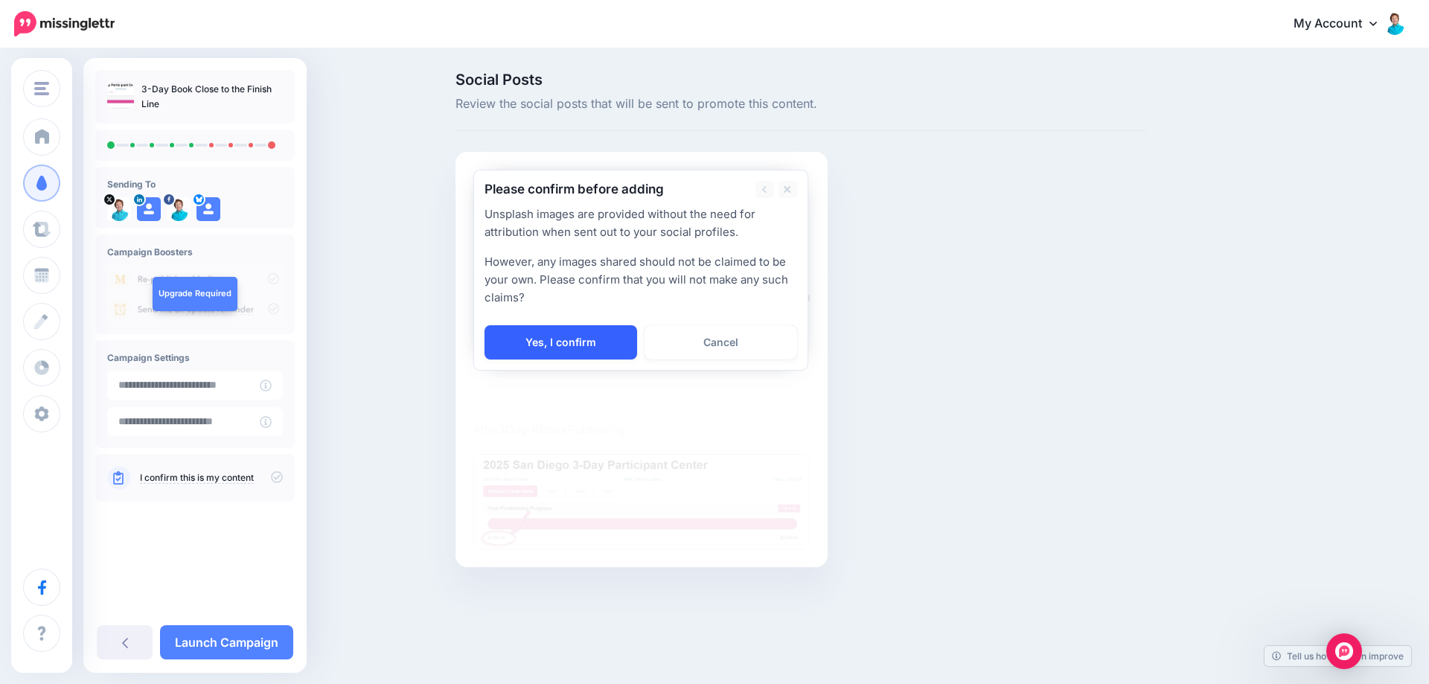
click at [571, 346] on link "Yes, I confirm" at bounding box center [561, 342] width 153 height 34
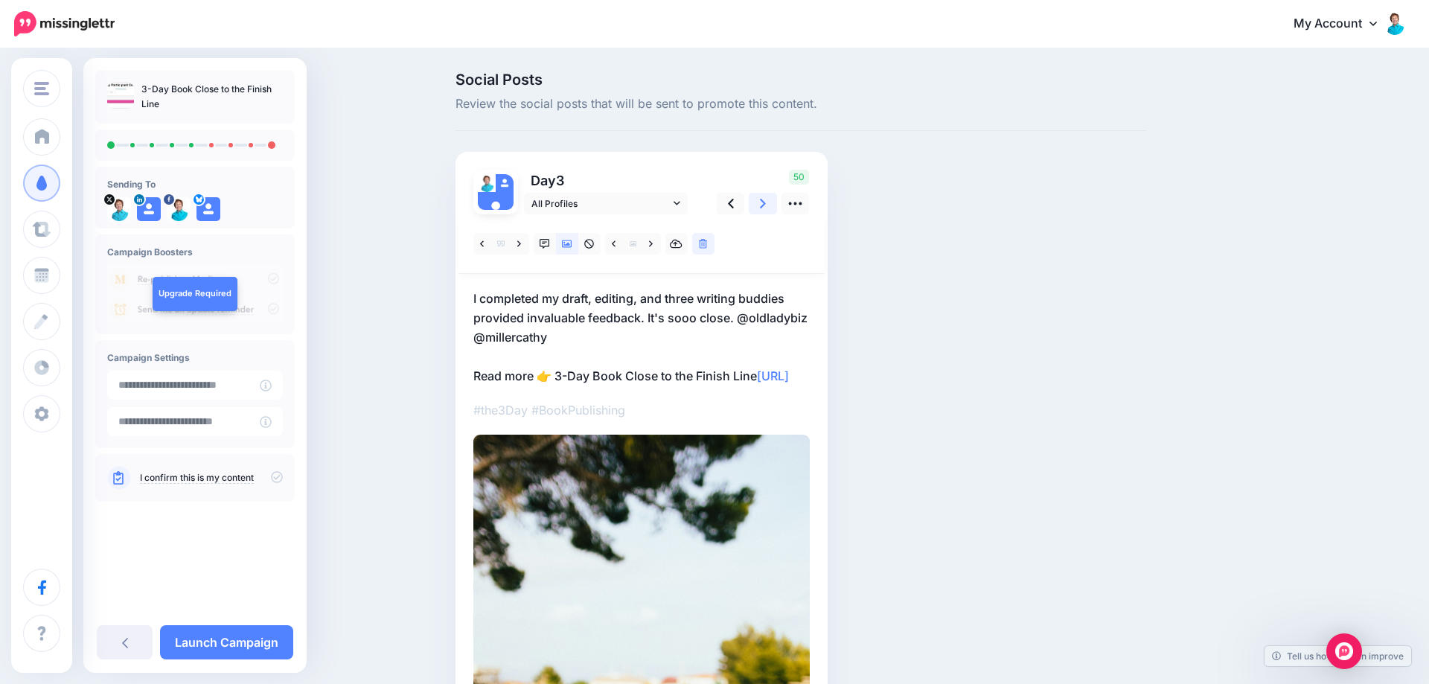
click at [760, 205] on link at bounding box center [763, 204] width 28 height 22
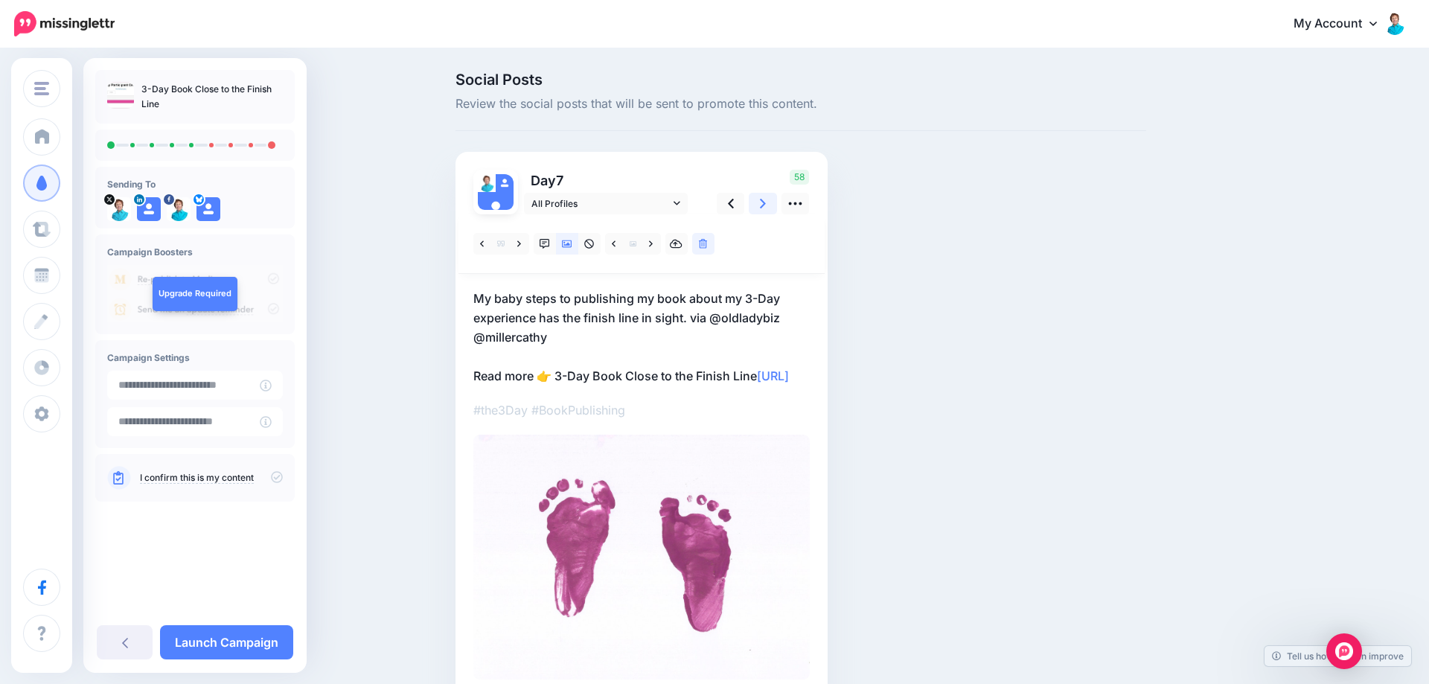
click at [760, 205] on link at bounding box center [763, 204] width 28 height 22
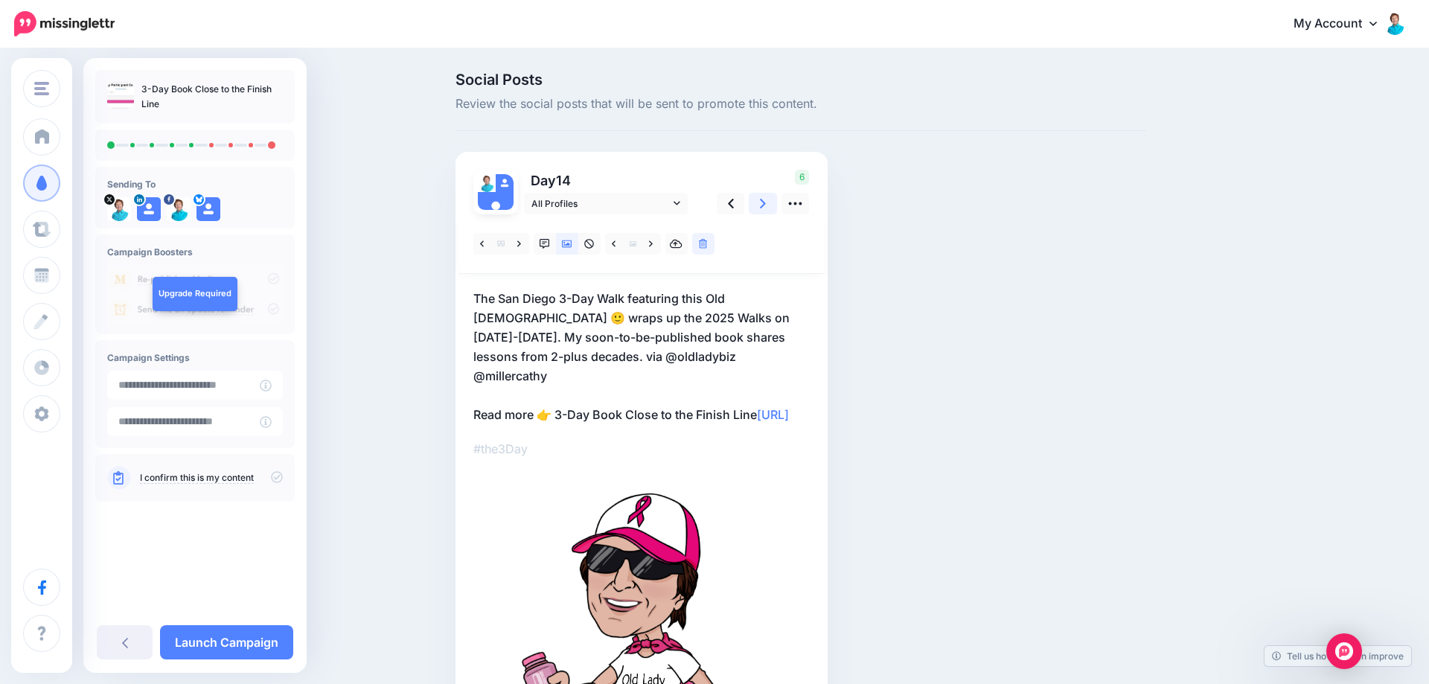
click at [760, 205] on link at bounding box center [763, 204] width 28 height 22
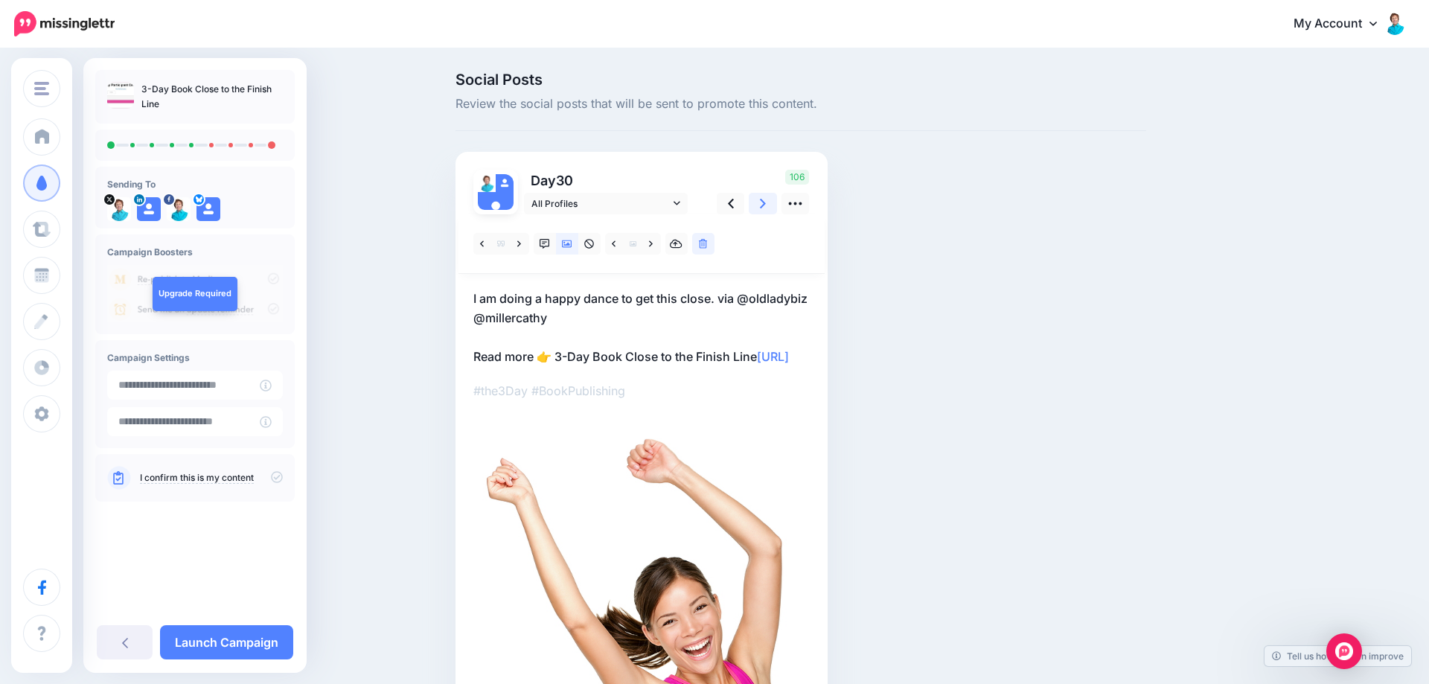
click at [760, 205] on link at bounding box center [763, 204] width 28 height 22
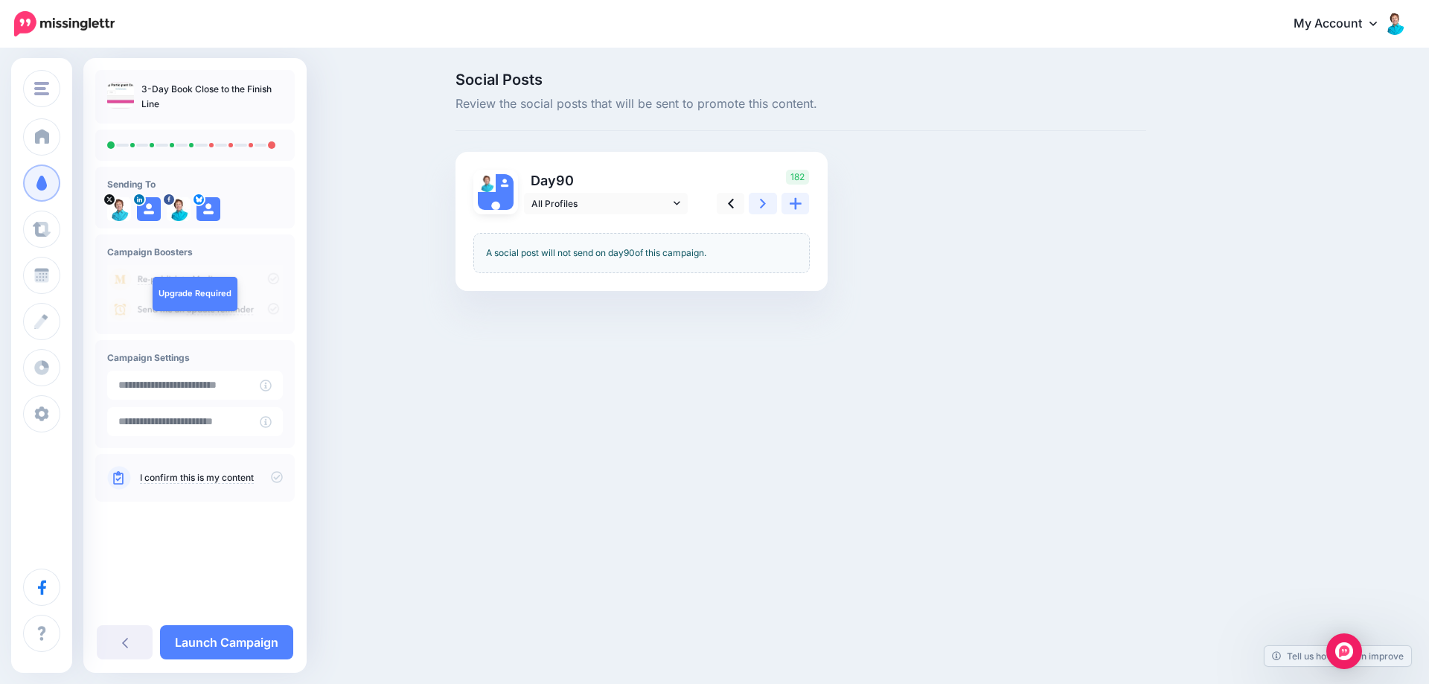
click at [760, 205] on link at bounding box center [763, 204] width 28 height 22
click at [206, 641] on link "Launch Campaign" at bounding box center [226, 642] width 133 height 34
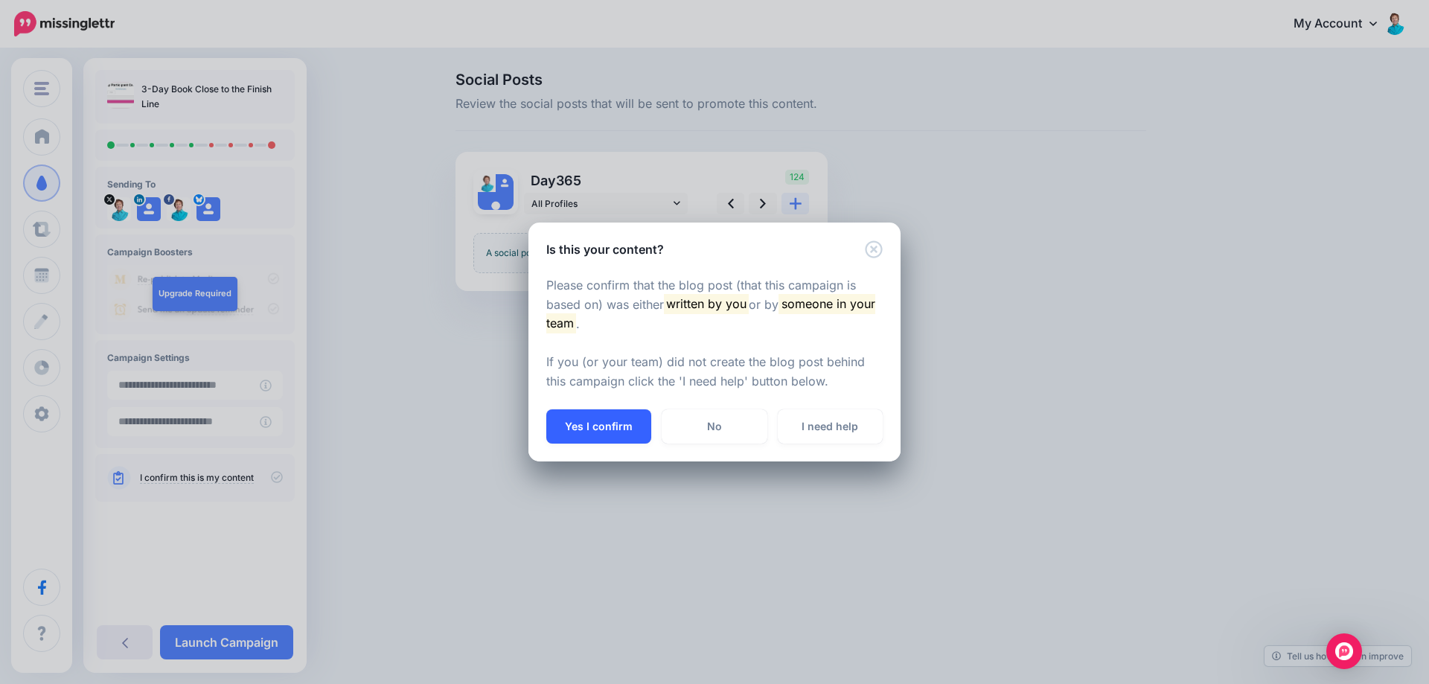
click at [597, 424] on button "Yes I confirm" at bounding box center [598, 426] width 105 height 34
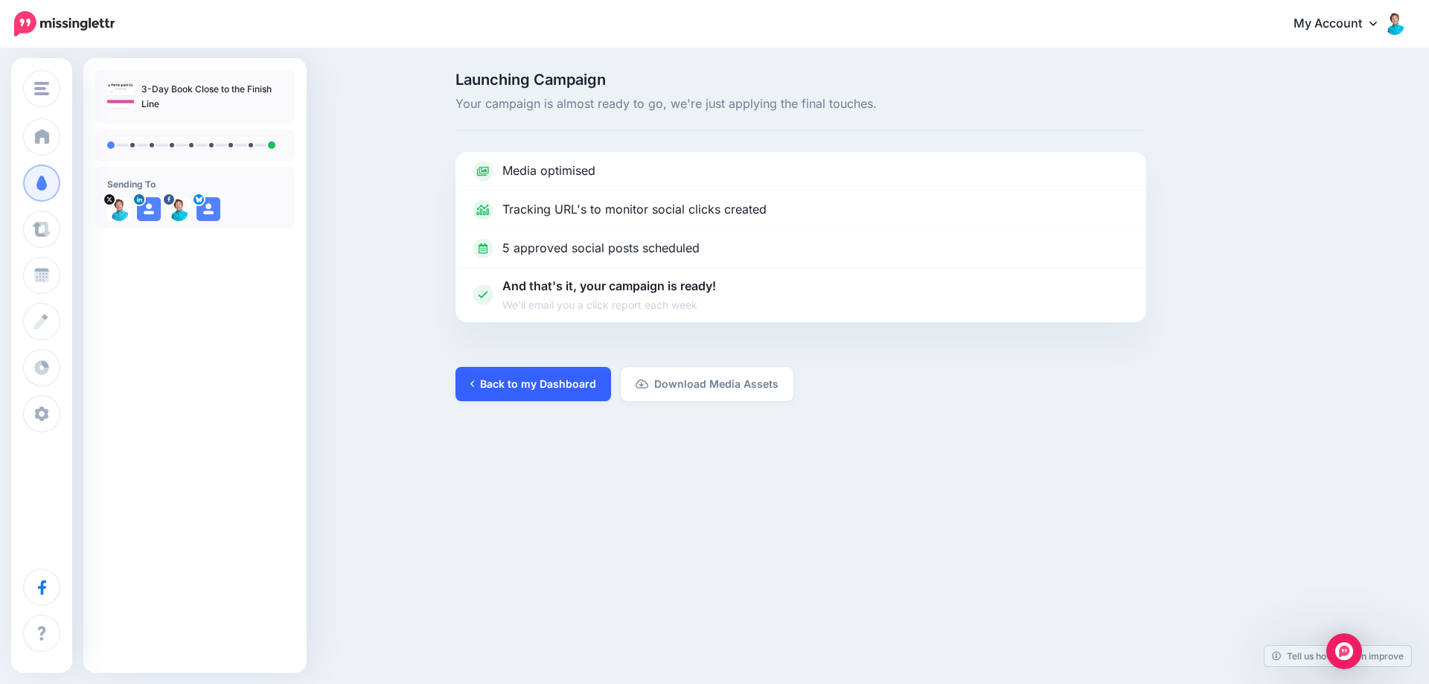
click at [542, 382] on link "Back to my Dashboard" at bounding box center [534, 384] width 156 height 34
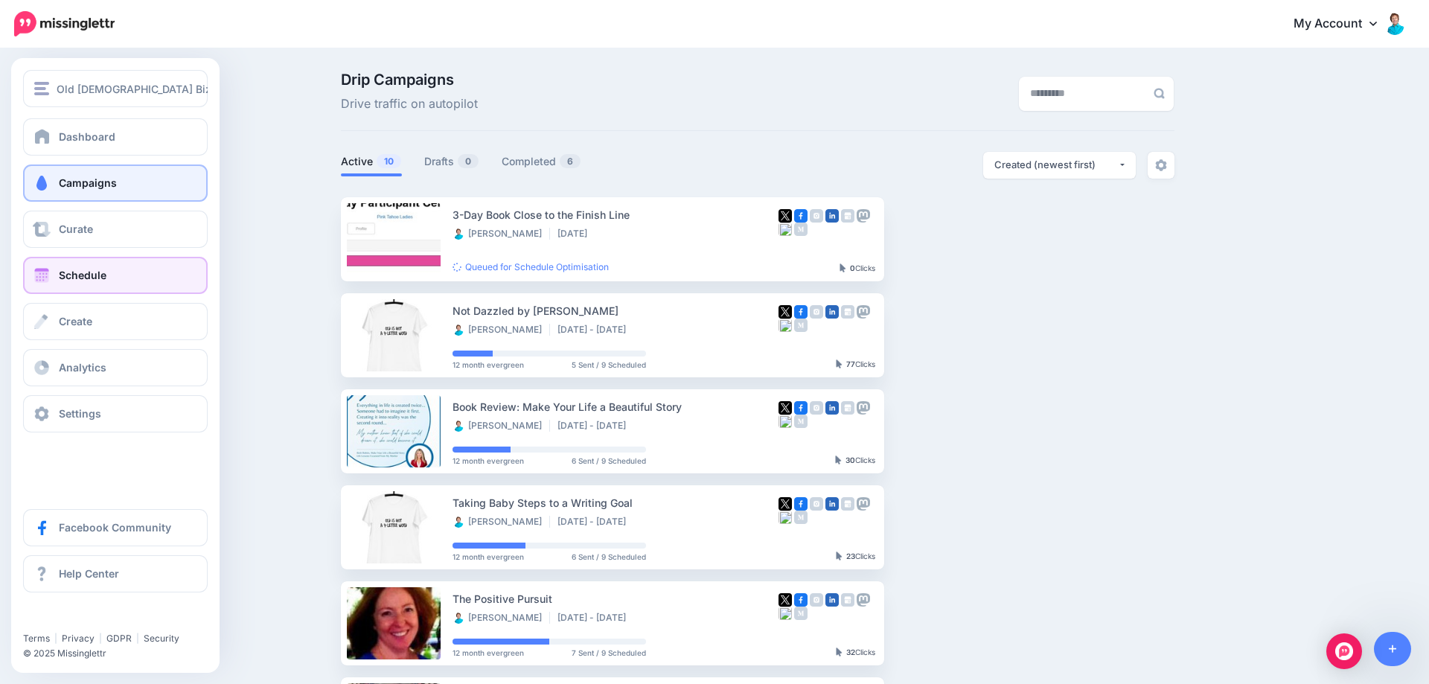
click at [93, 287] on link "Schedule" at bounding box center [115, 275] width 185 height 37
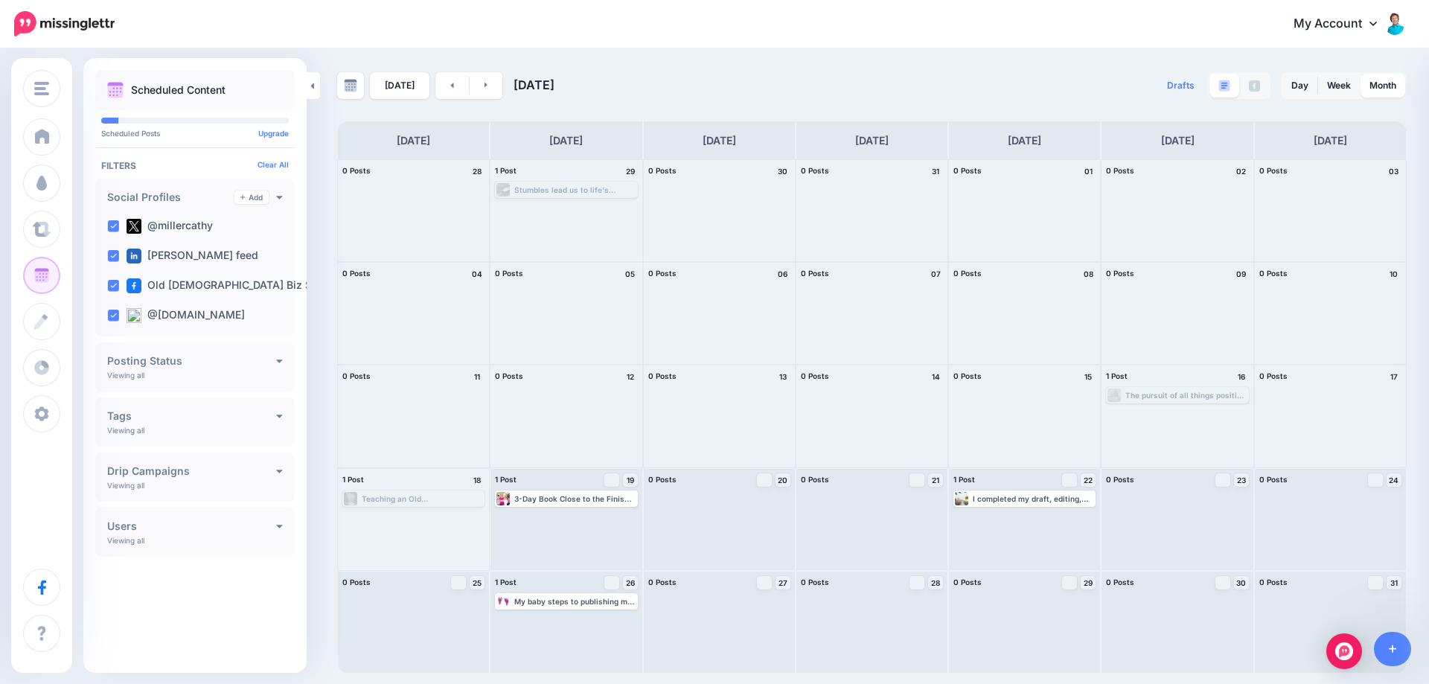
click at [1331, 24] on link "My Account" at bounding box center [1343, 24] width 128 height 36
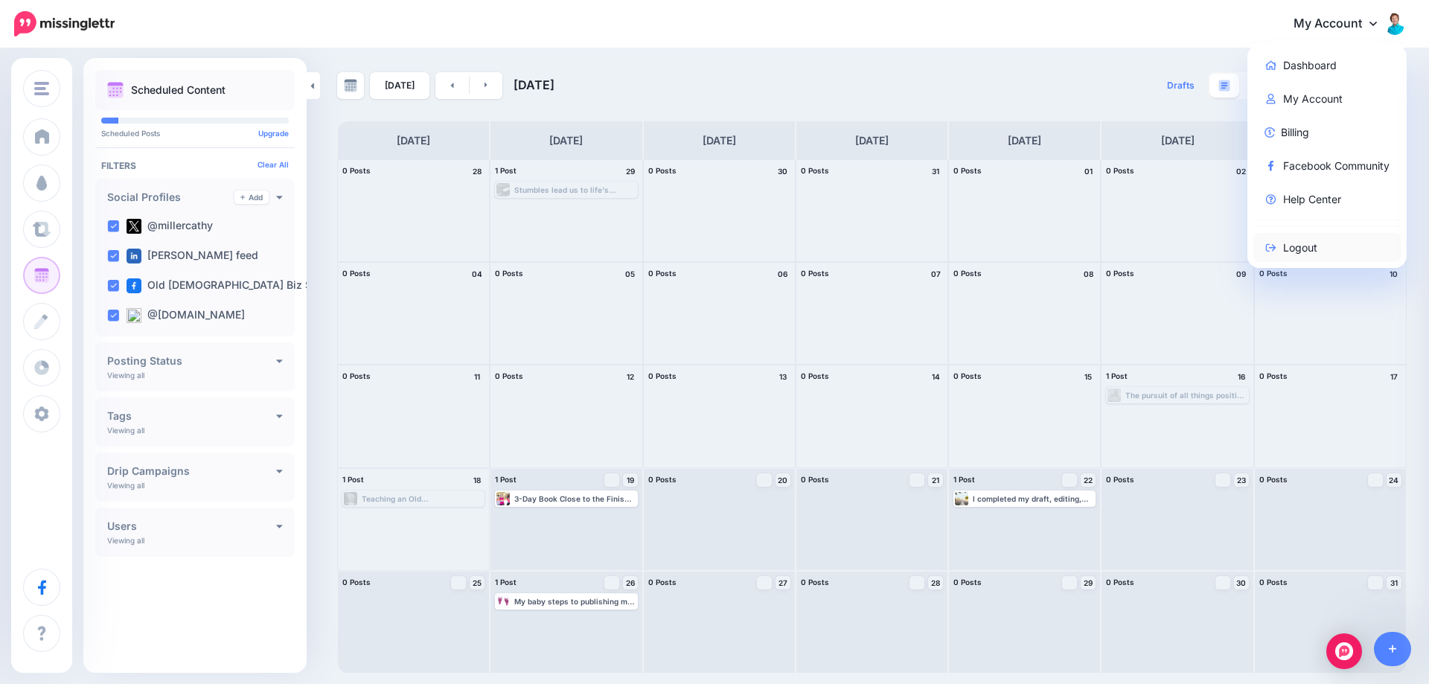
click at [1290, 246] on link "Logout" at bounding box center [1328, 247] width 148 height 29
